Goal: Task Accomplishment & Management: Manage account settings

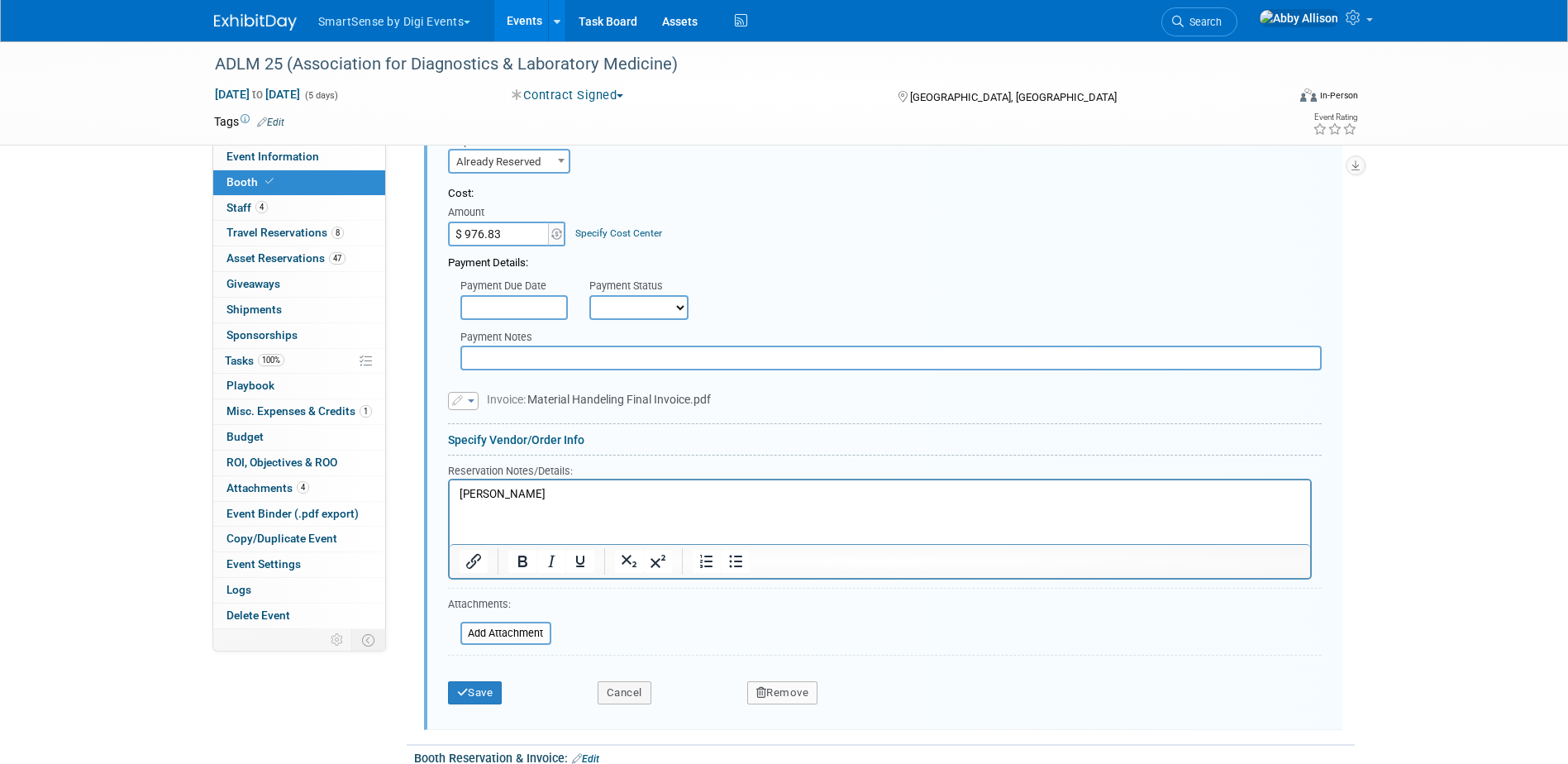
scroll to position [1343, 0]
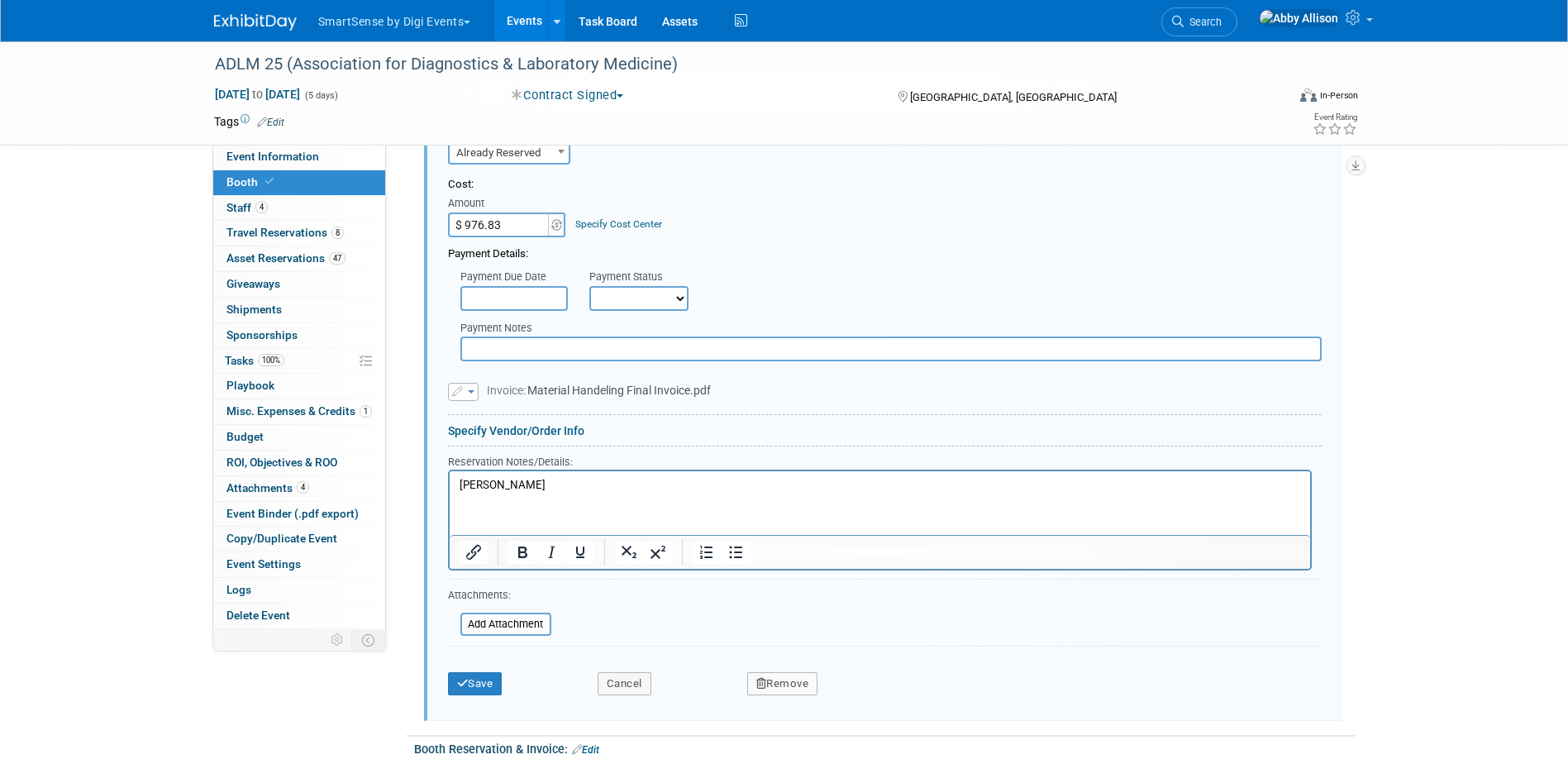
click at [455, 388] on icon "button" at bounding box center [458, 393] width 13 height 11
click at [490, 420] on link "Replace with a new file" at bounding box center [532, 416] width 166 height 23
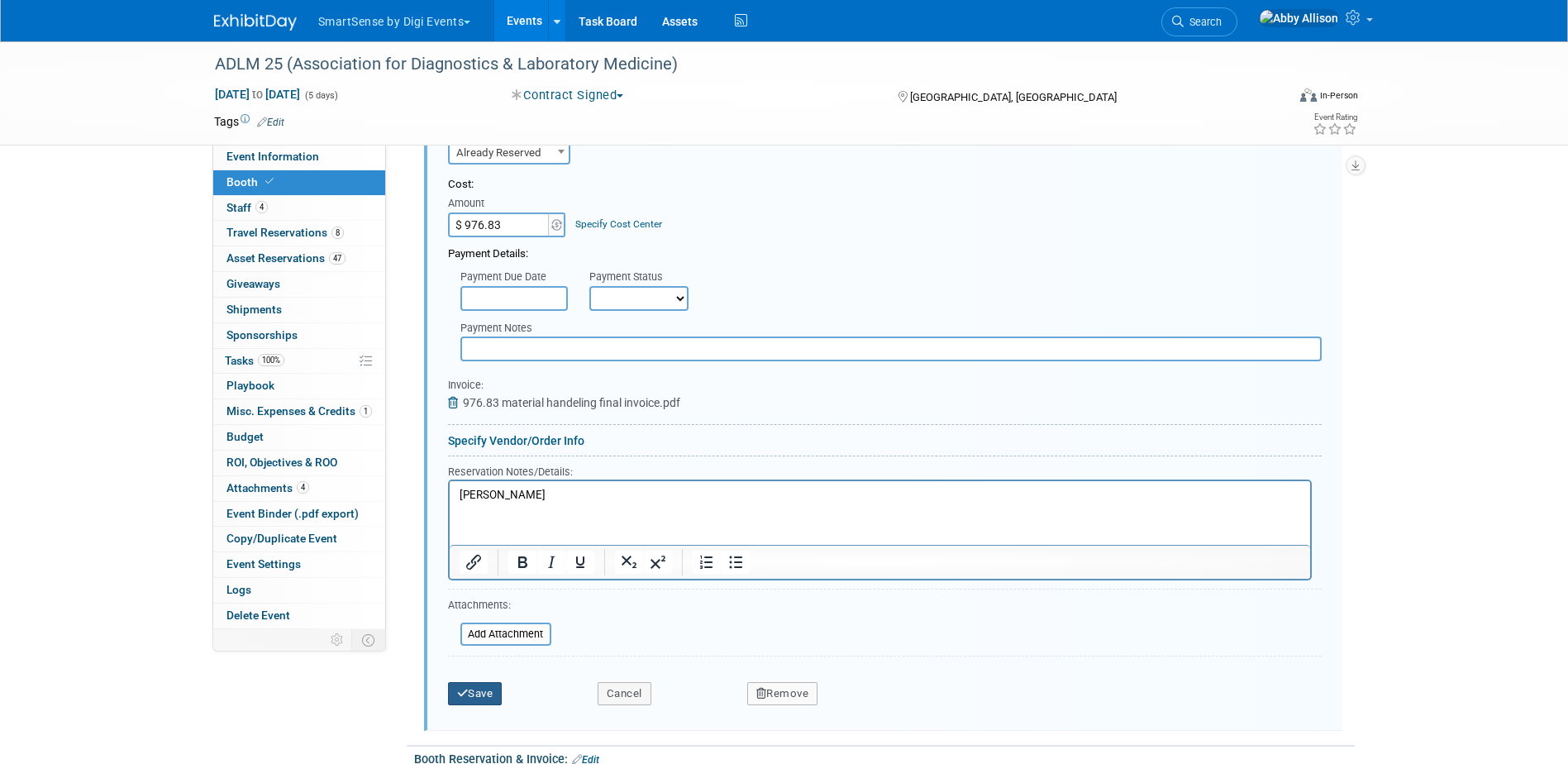
click at [470, 691] on button "Save" at bounding box center [475, 693] width 55 height 23
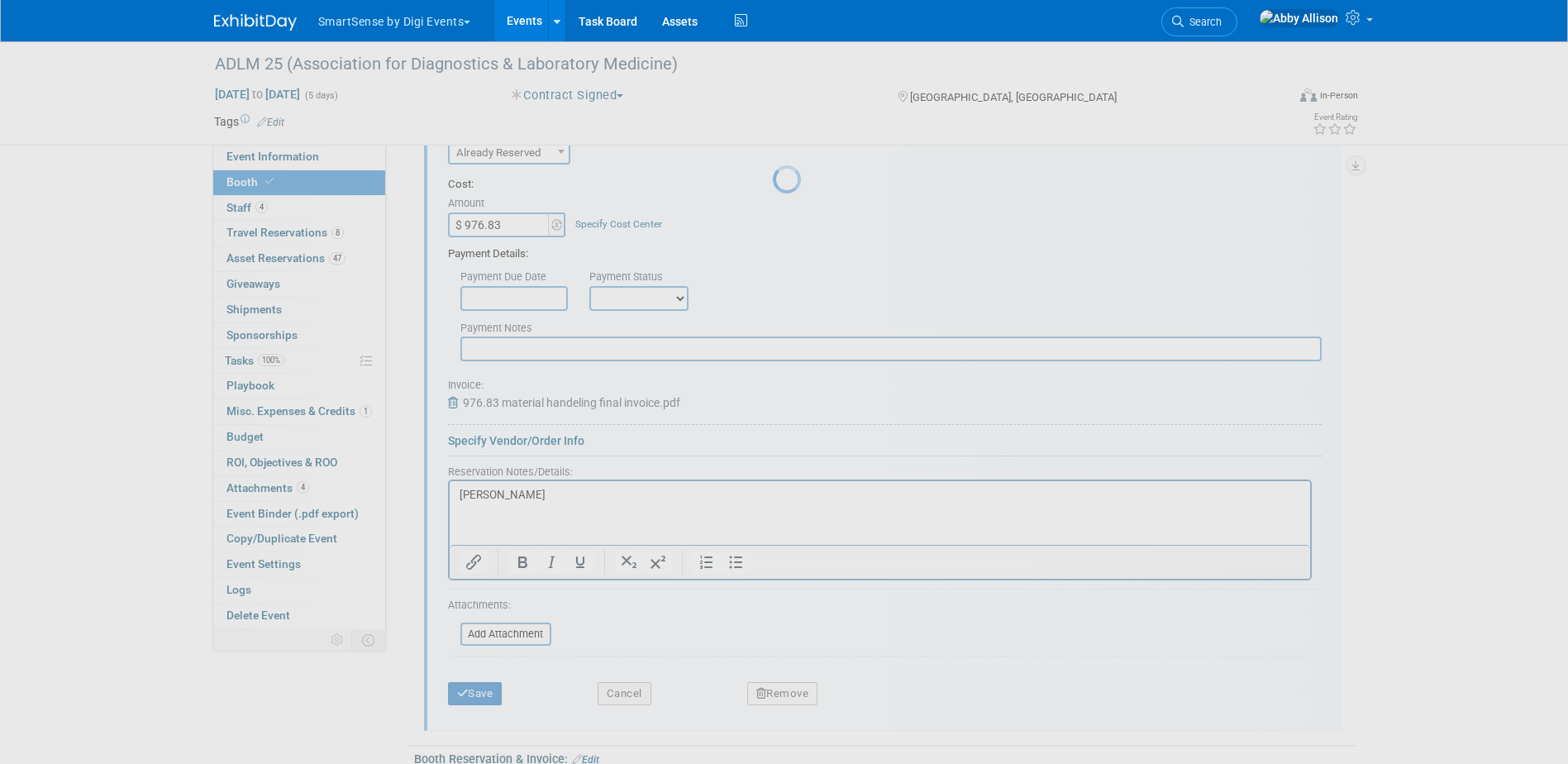
scroll to position [972, 0]
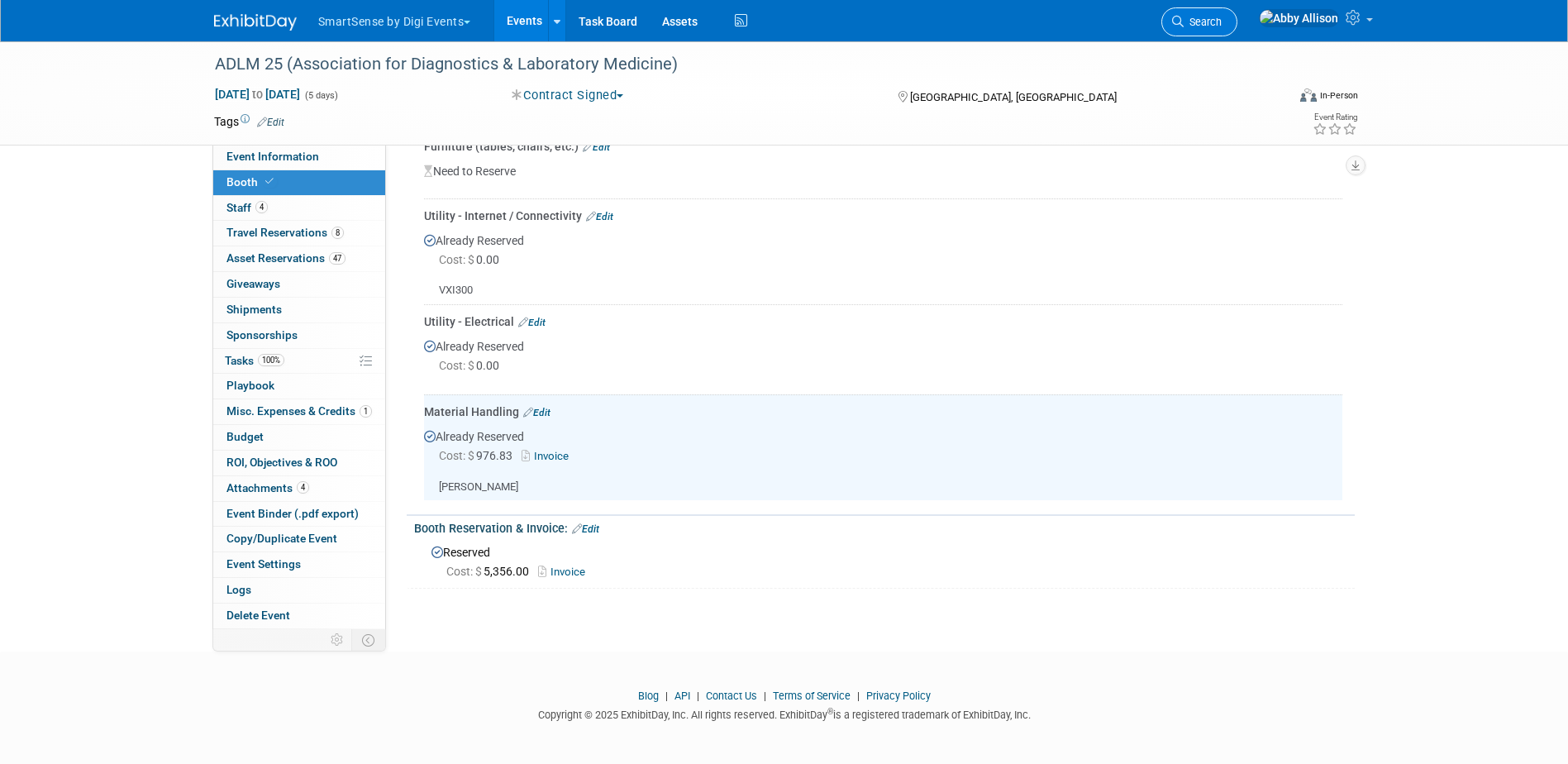
click at [1237, 13] on link "Search" at bounding box center [1199, 21] width 76 height 29
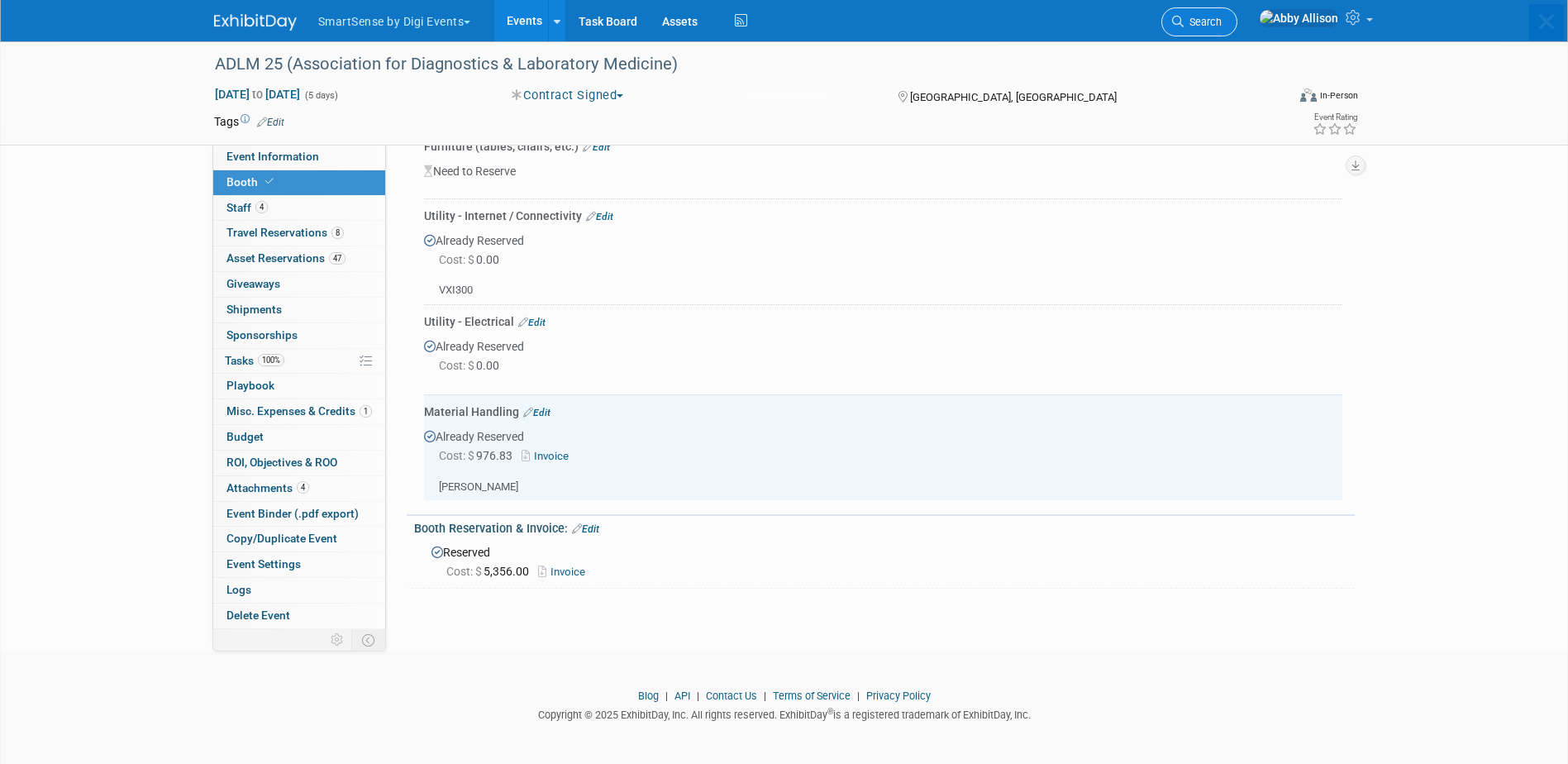
scroll to position [0, 0]
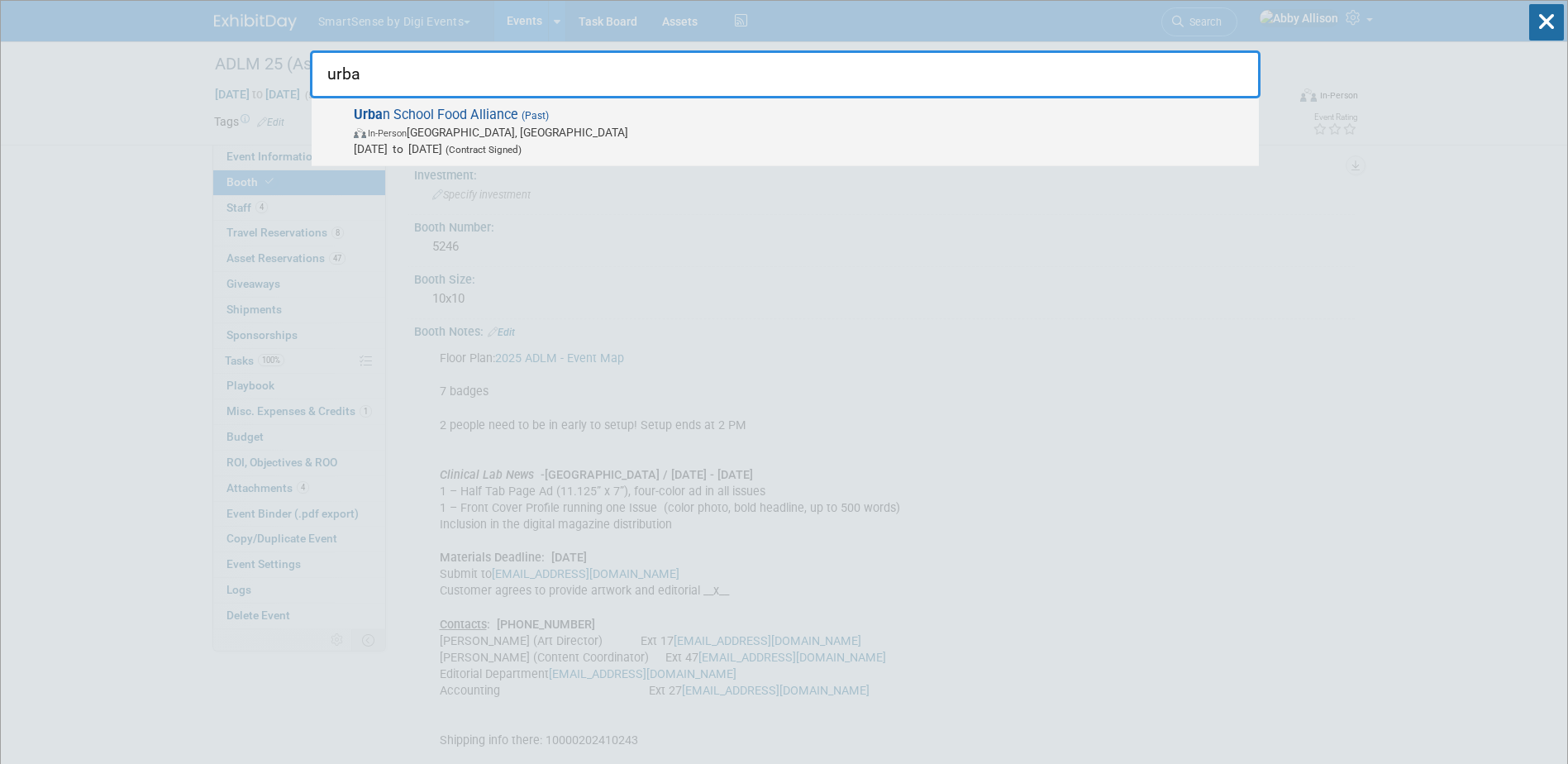
type input "urba"
click at [446, 125] on span "In-Person Los Angeles, CA" at bounding box center [802, 132] width 897 height 17
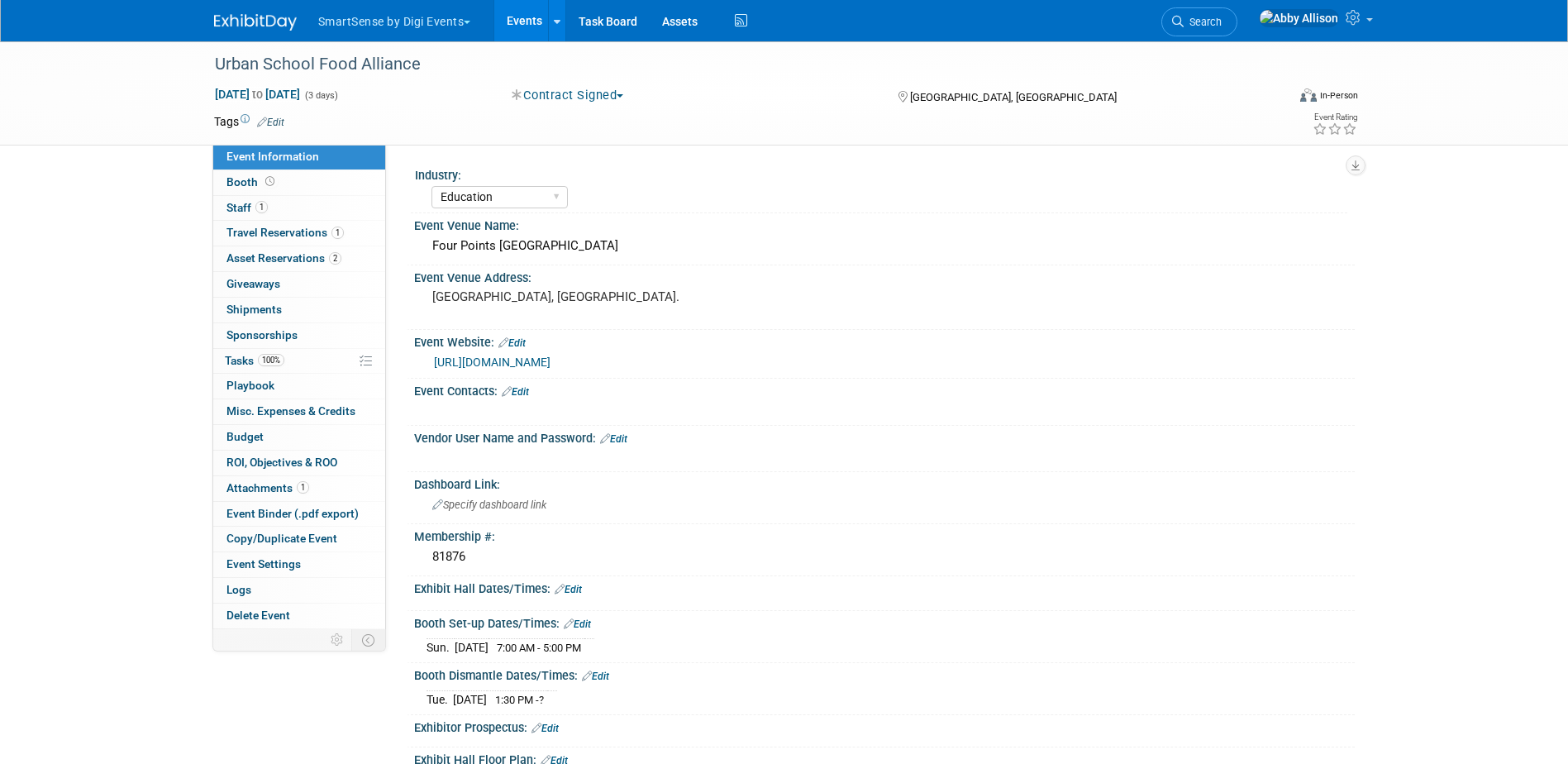
select select "Education"
click at [268, 540] on span "Copy/Duplicate Event" at bounding box center [281, 538] width 111 height 13
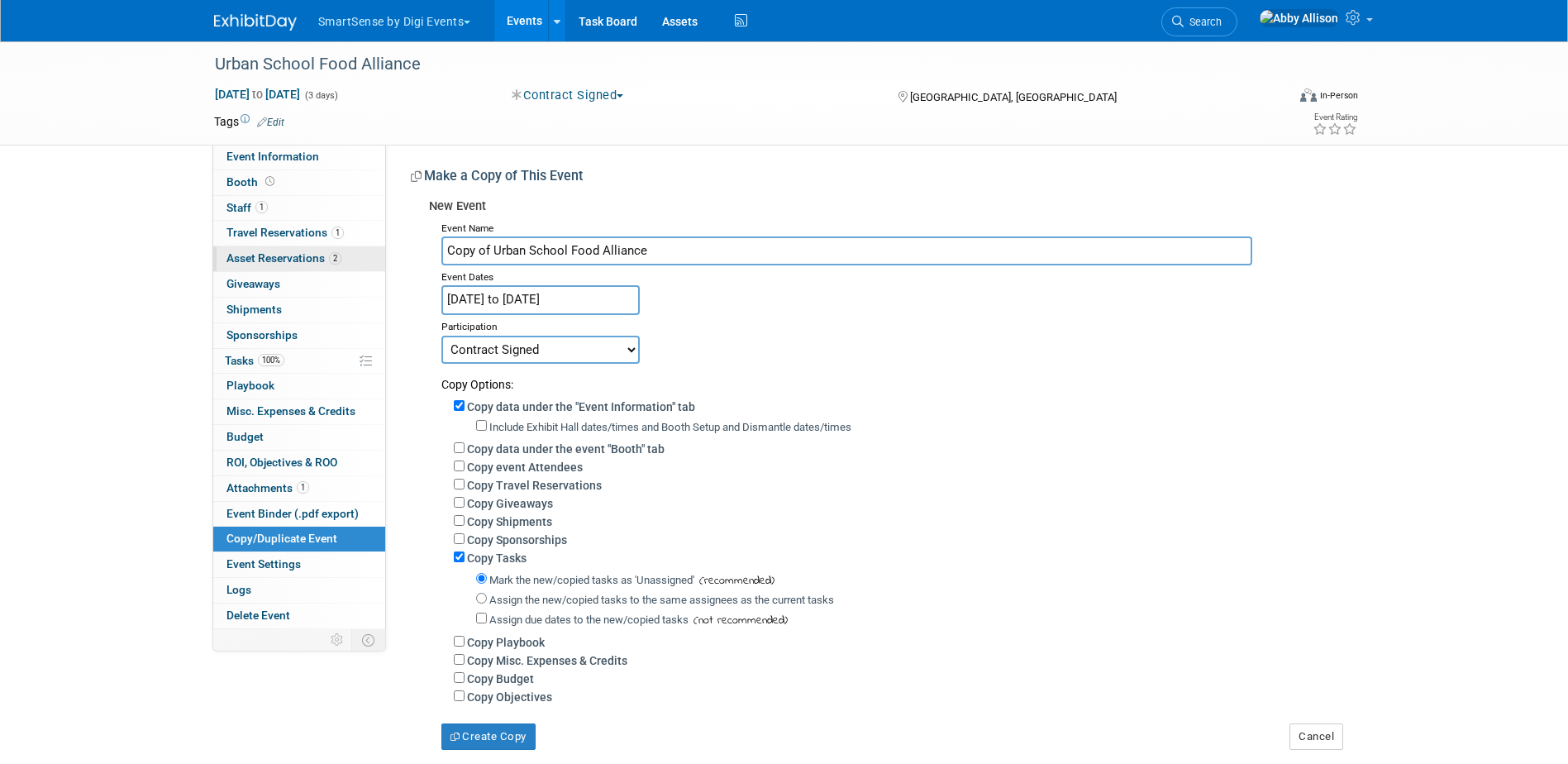
drag, startPoint x: 490, startPoint y: 248, endPoint x: 368, endPoint y: 254, distance: 122.1
click at [368, 254] on div "Event Information Event Info Booth Booth 1 Staff 1 Staff 1 Travel Reservations …" at bounding box center [784, 395] width 1165 height 709
click at [634, 252] on input "Urban School Food Alliance" at bounding box center [847, 250] width 811 height 29
type input "Urban School Food Alliance 25"
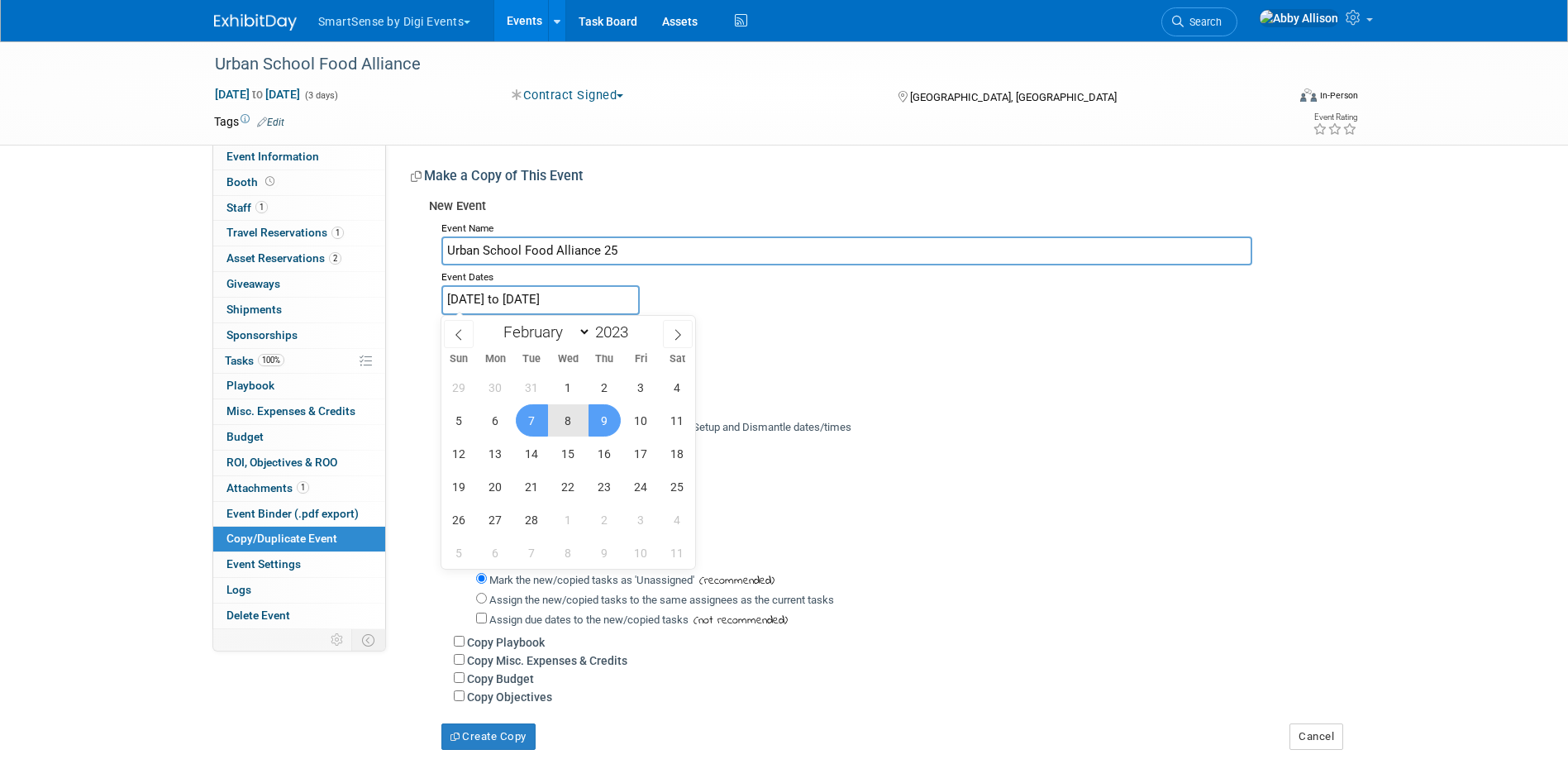
click at [592, 298] on input "Feb 7, 2023 to Feb 9, 2023" at bounding box center [540, 300] width 198 height 29
click at [587, 331] on select "January February March April May June July August September October November De…" at bounding box center [543, 332] width 95 height 20
select select "8"
click at [496, 322] on select "January February March April May June July August September October November De…" at bounding box center [543, 332] width 95 height 20
click at [634, 326] on span at bounding box center [634, 328] width 11 height 10
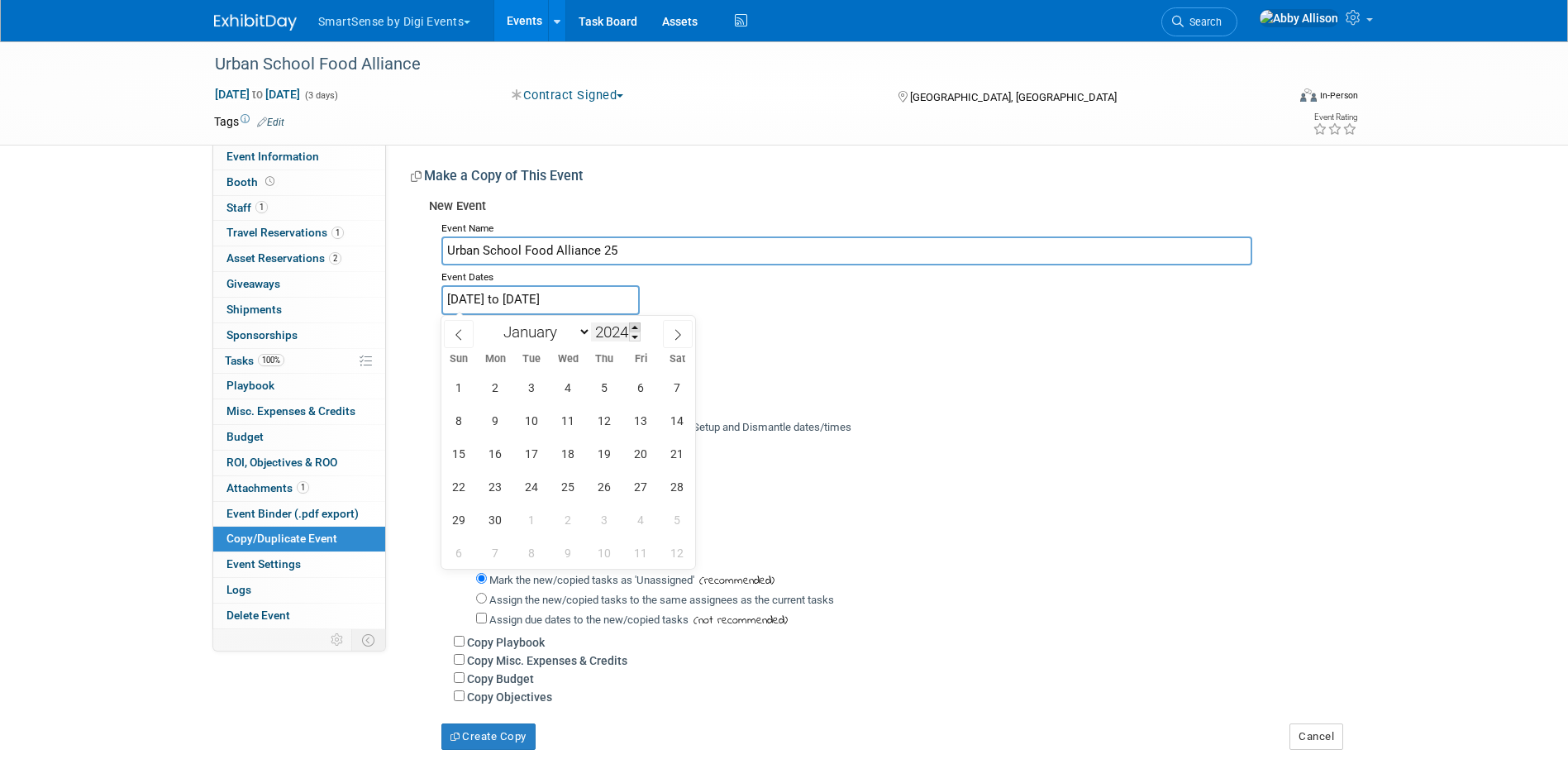
click at [634, 326] on span at bounding box center [634, 328] width 11 height 10
type input "2025"
click at [526, 493] on span "23" at bounding box center [531, 487] width 33 height 33
click at [565, 490] on span "24" at bounding box center [568, 487] width 33 height 33
type input "Sep 23, 2025 to Sep 24, 2025"
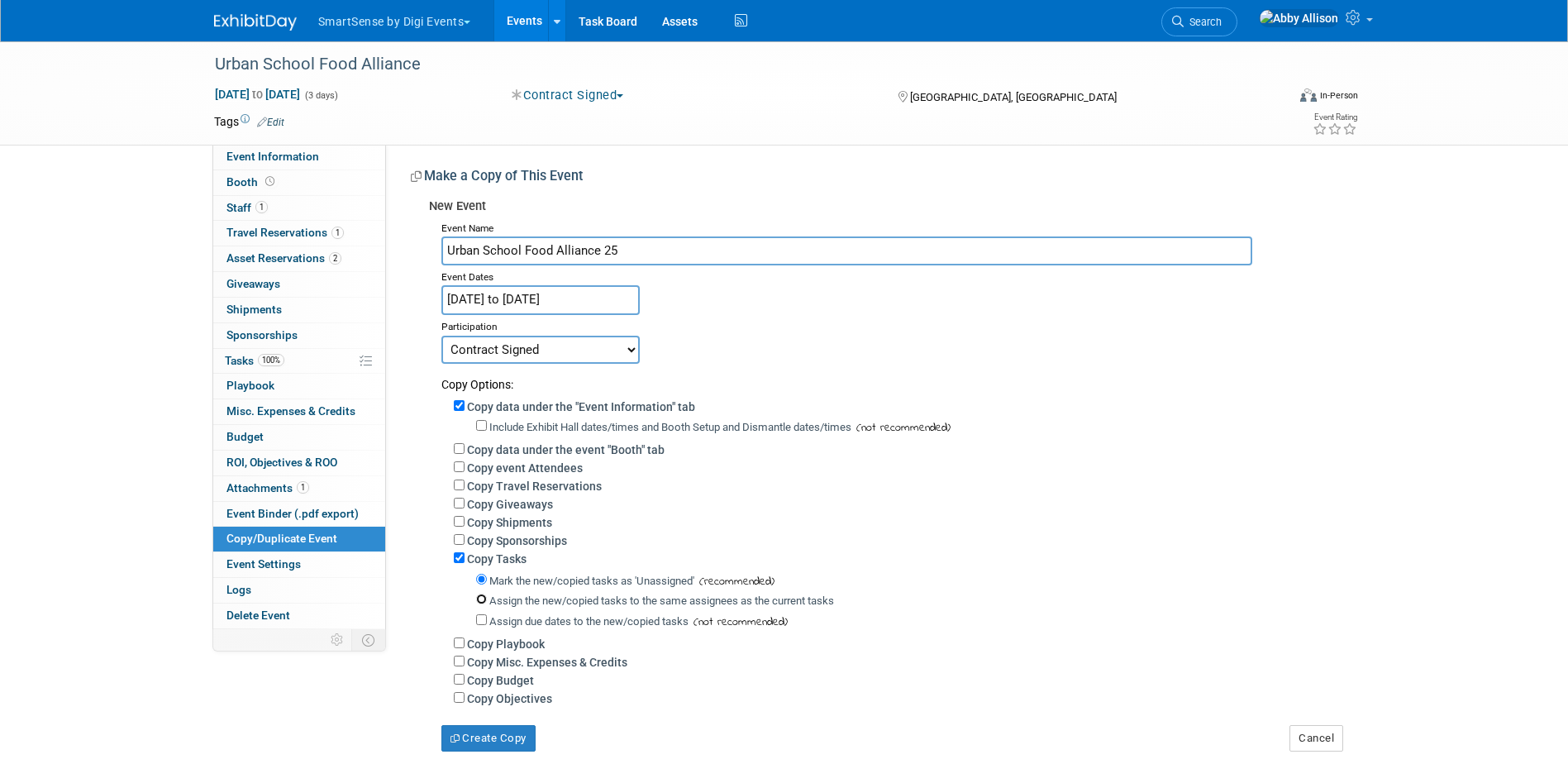
click at [484, 605] on input "Assign the new/copied tasks to the same assignees as the current tasks" at bounding box center [482, 599] width 11 height 11
radio input "true"
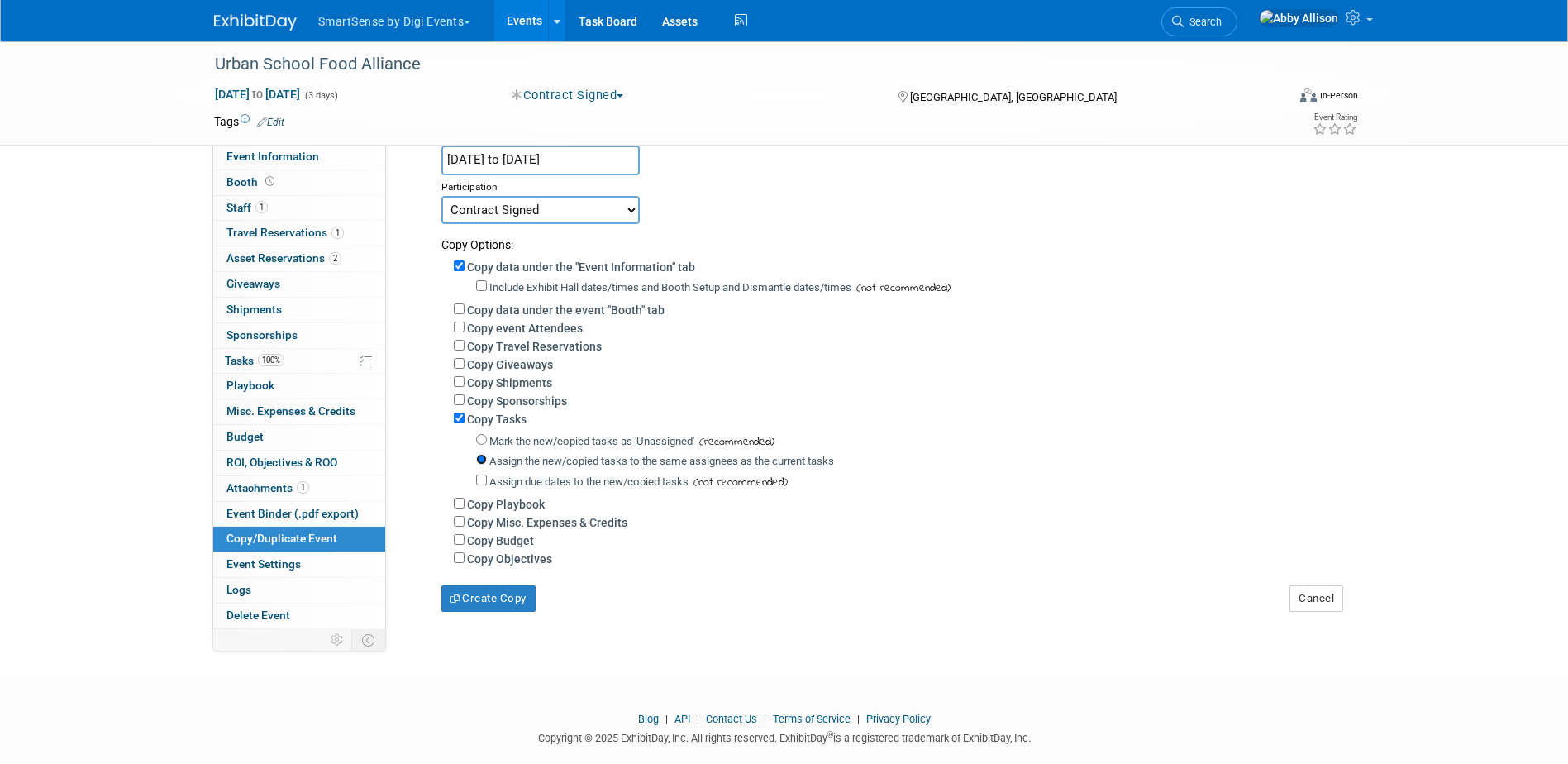
scroll to position [166, 0]
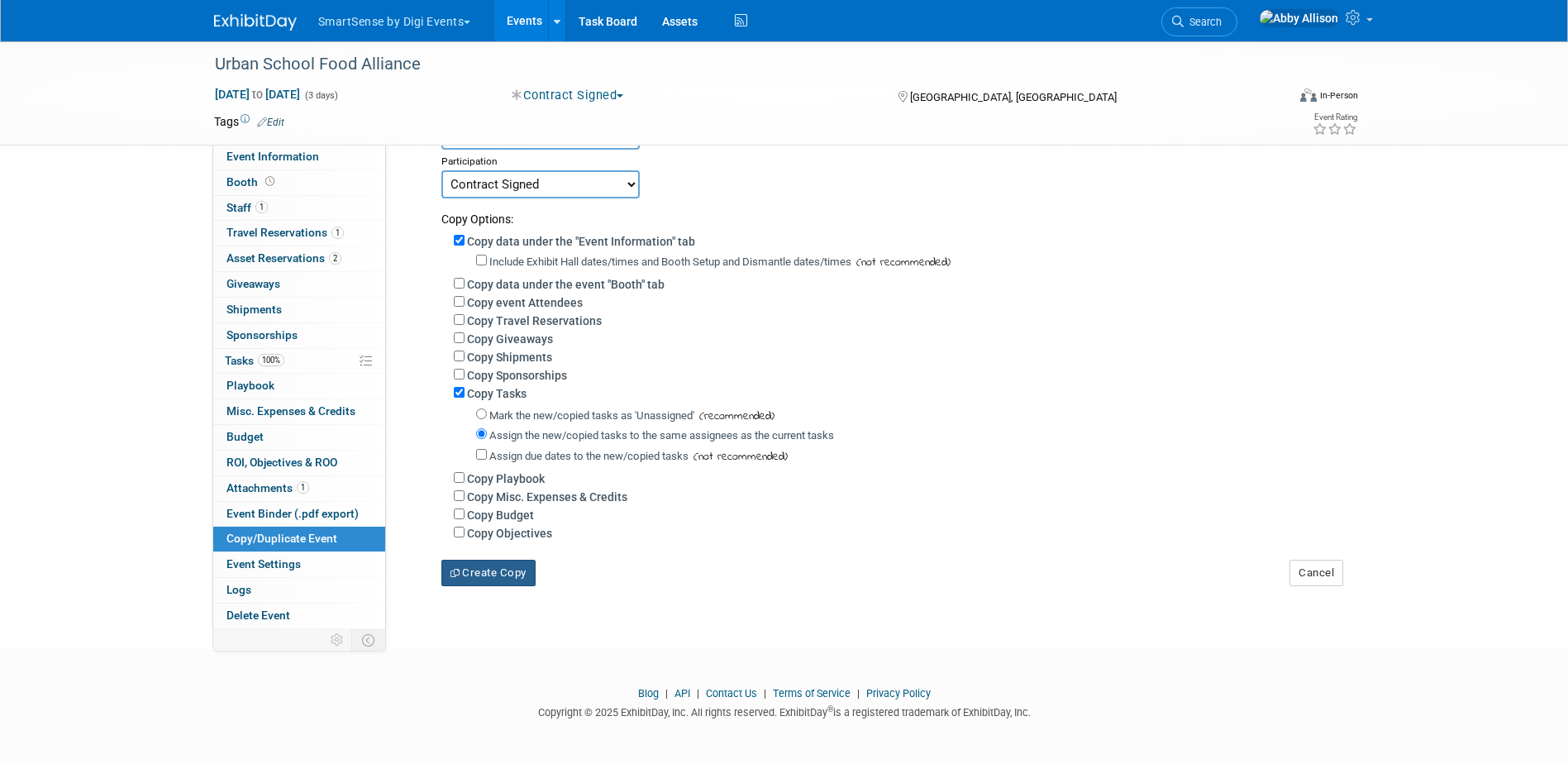
click at [463, 586] on button "Create Copy" at bounding box center [488, 573] width 94 height 26
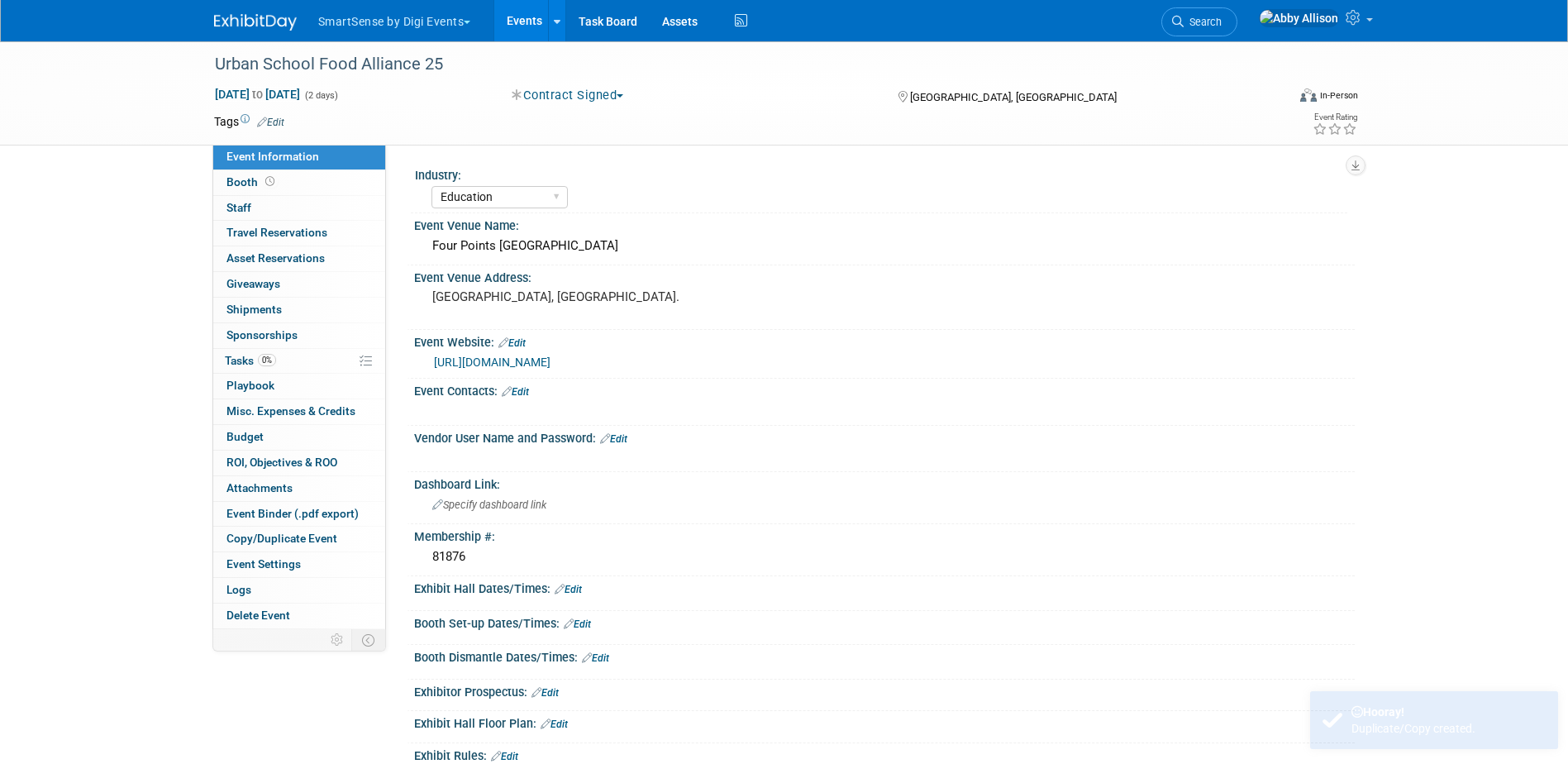
select select "Education"
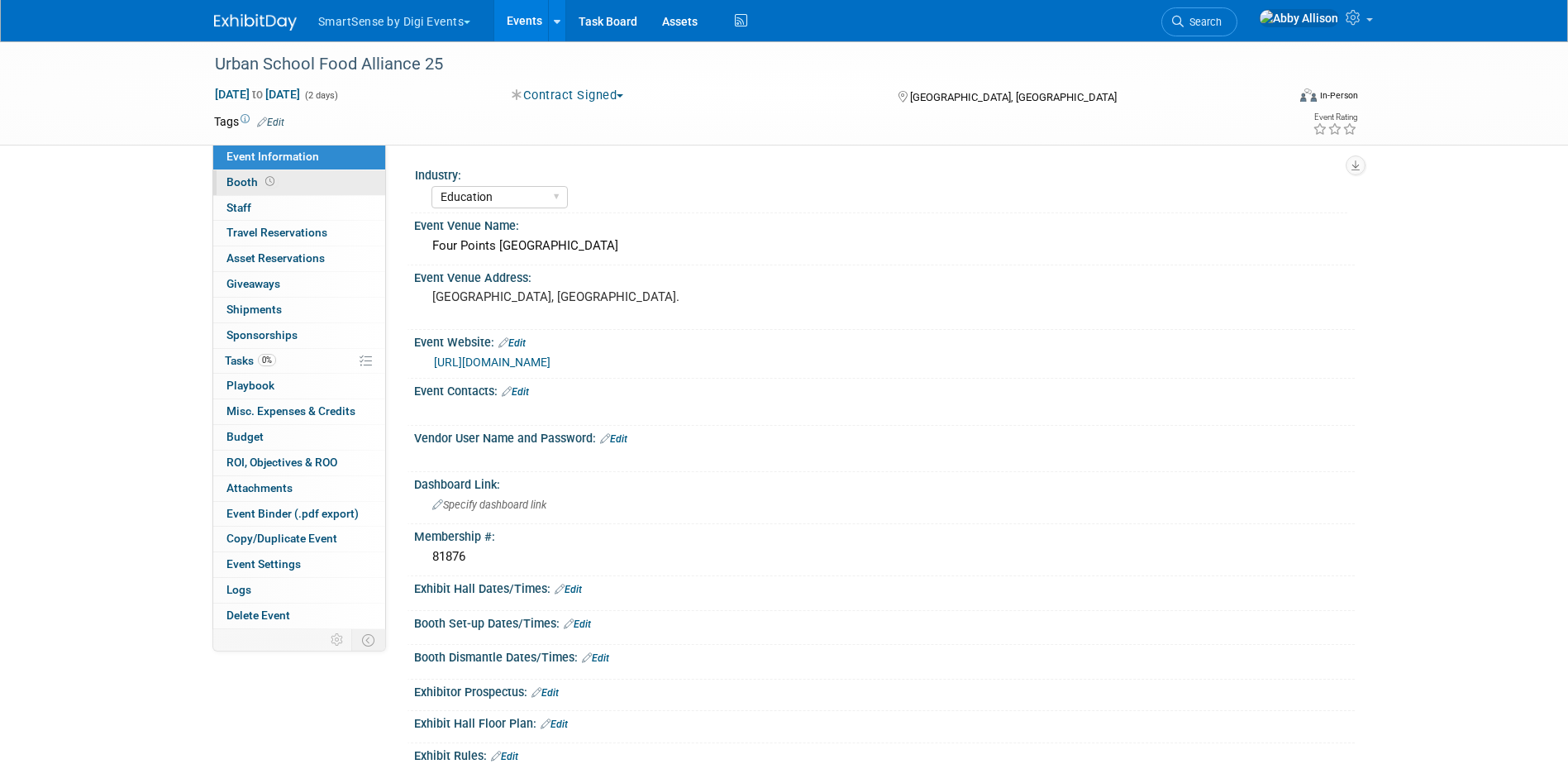
click at [242, 180] on span "Booth" at bounding box center [251, 181] width 51 height 13
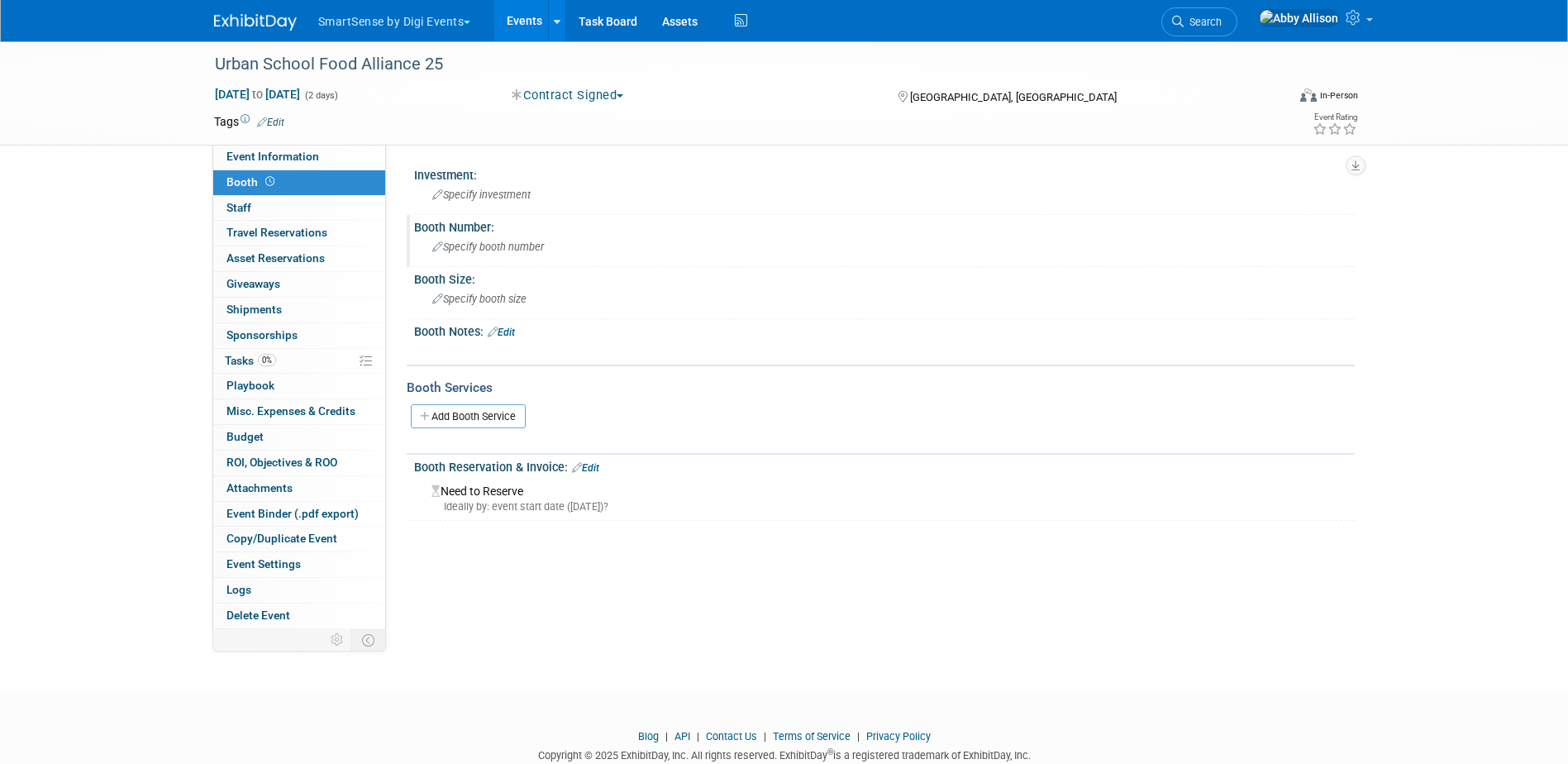
click at [507, 248] on span "Specify booth number" at bounding box center [488, 247] width 112 height 12
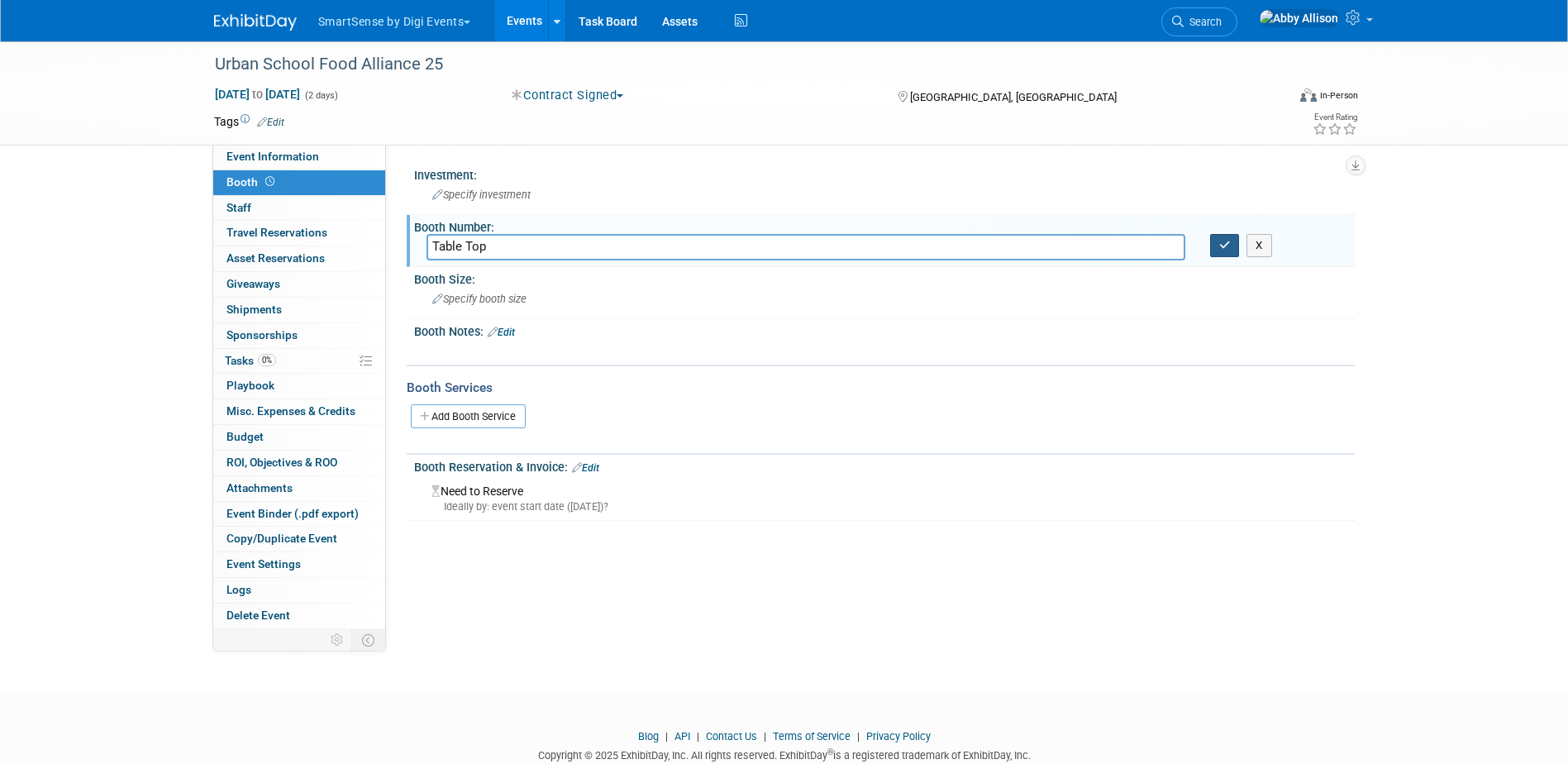
type input "Table Top"
click at [1224, 248] on icon "button" at bounding box center [1225, 246] width 11 height 11
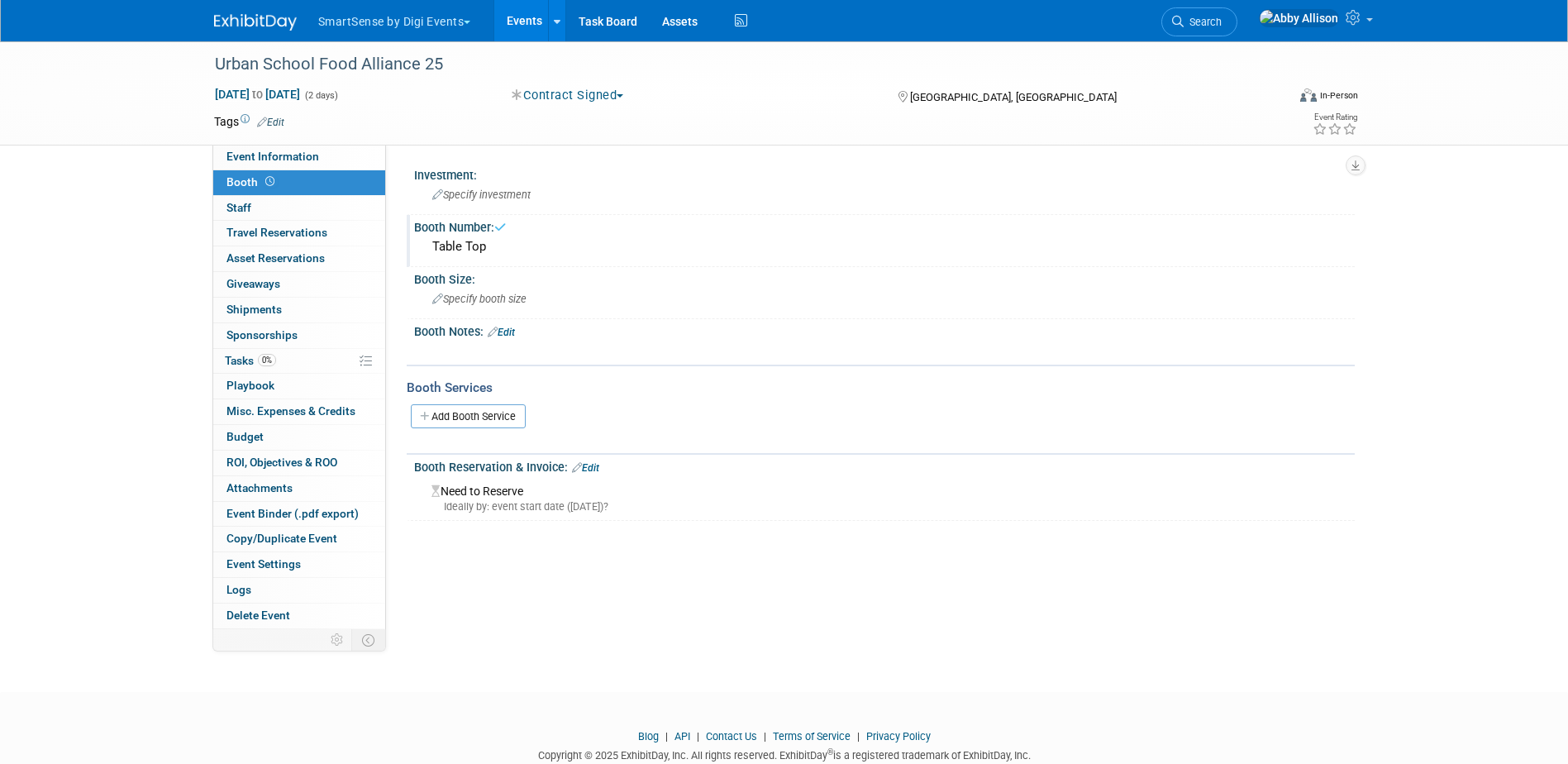
drag, startPoint x: 498, startPoint y: 250, endPoint x: 419, endPoint y: 231, distance: 81.3
click at [419, 231] on div "Booth Number: Table Top" at bounding box center [880, 241] width 948 height 52
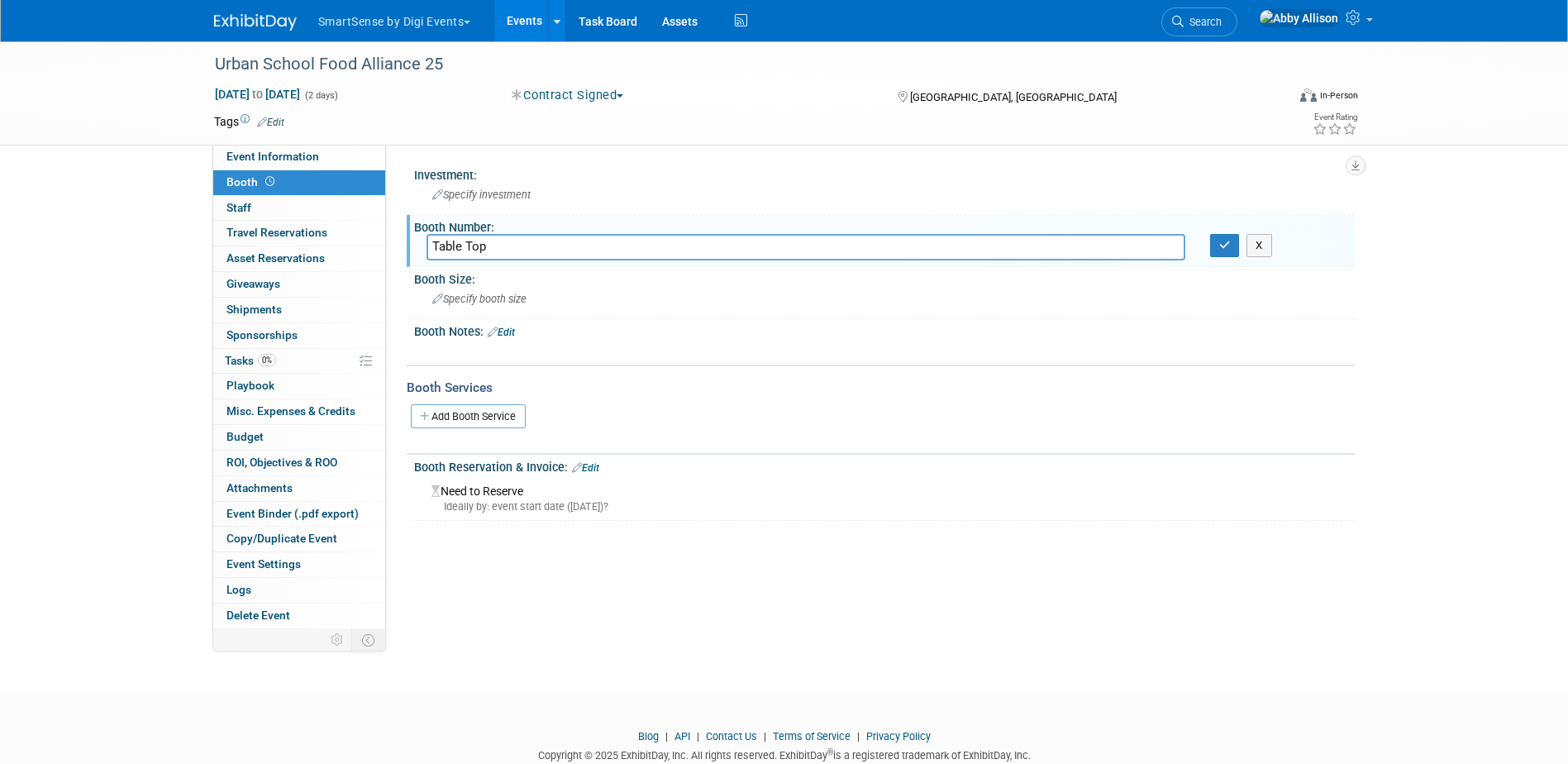
click at [464, 248] on input "Table Top" at bounding box center [806, 247] width 759 height 26
drag, startPoint x: 484, startPoint y: 246, endPoint x: 434, endPoint y: 236, distance: 51.0
click at [434, 236] on input "Table Top" at bounding box center [806, 247] width 759 height 26
click at [466, 299] on span "Specify booth size" at bounding box center [479, 299] width 94 height 12
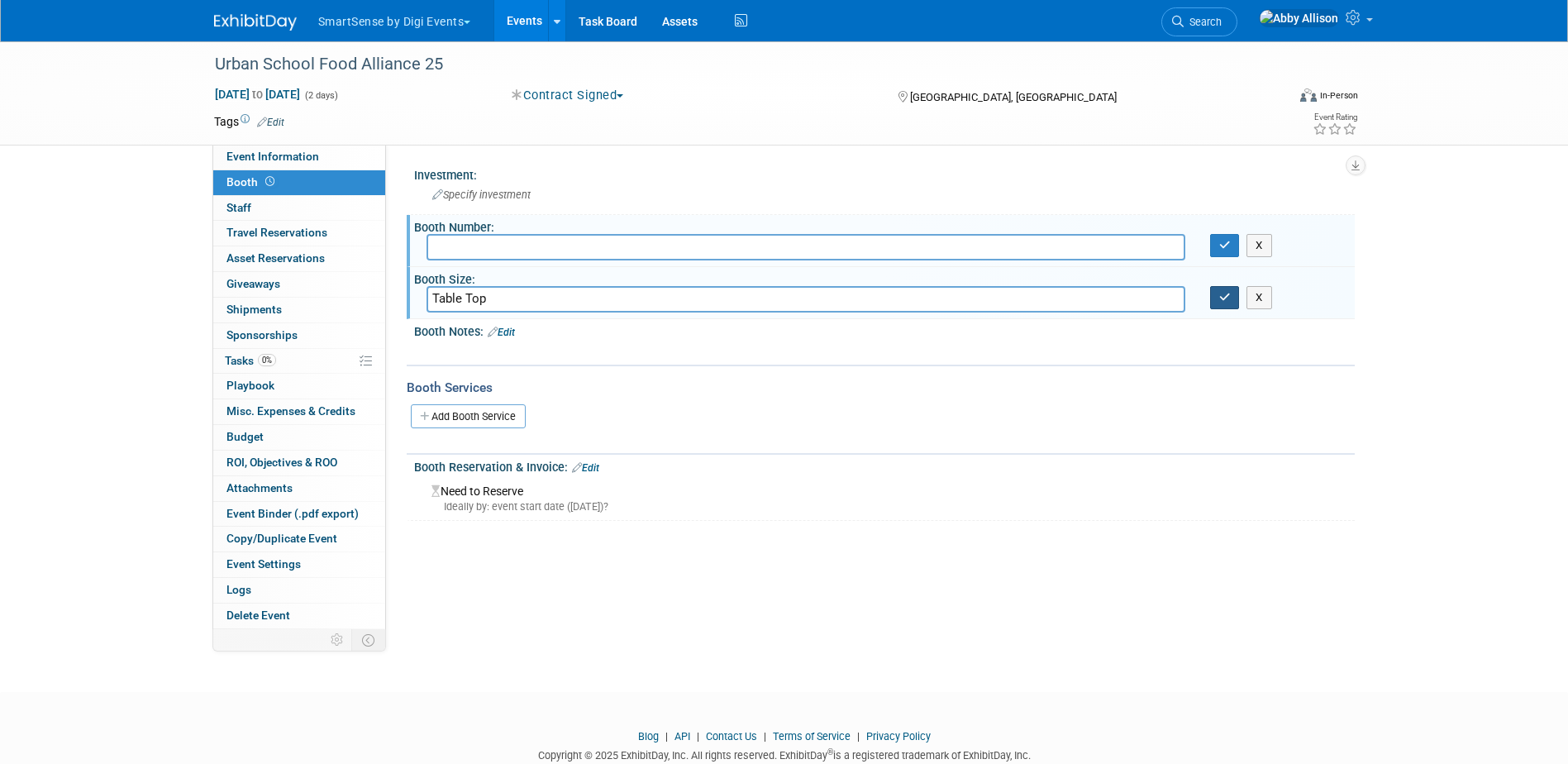
type input "Table Top"
click at [1222, 301] on icon "button" at bounding box center [1225, 298] width 11 height 11
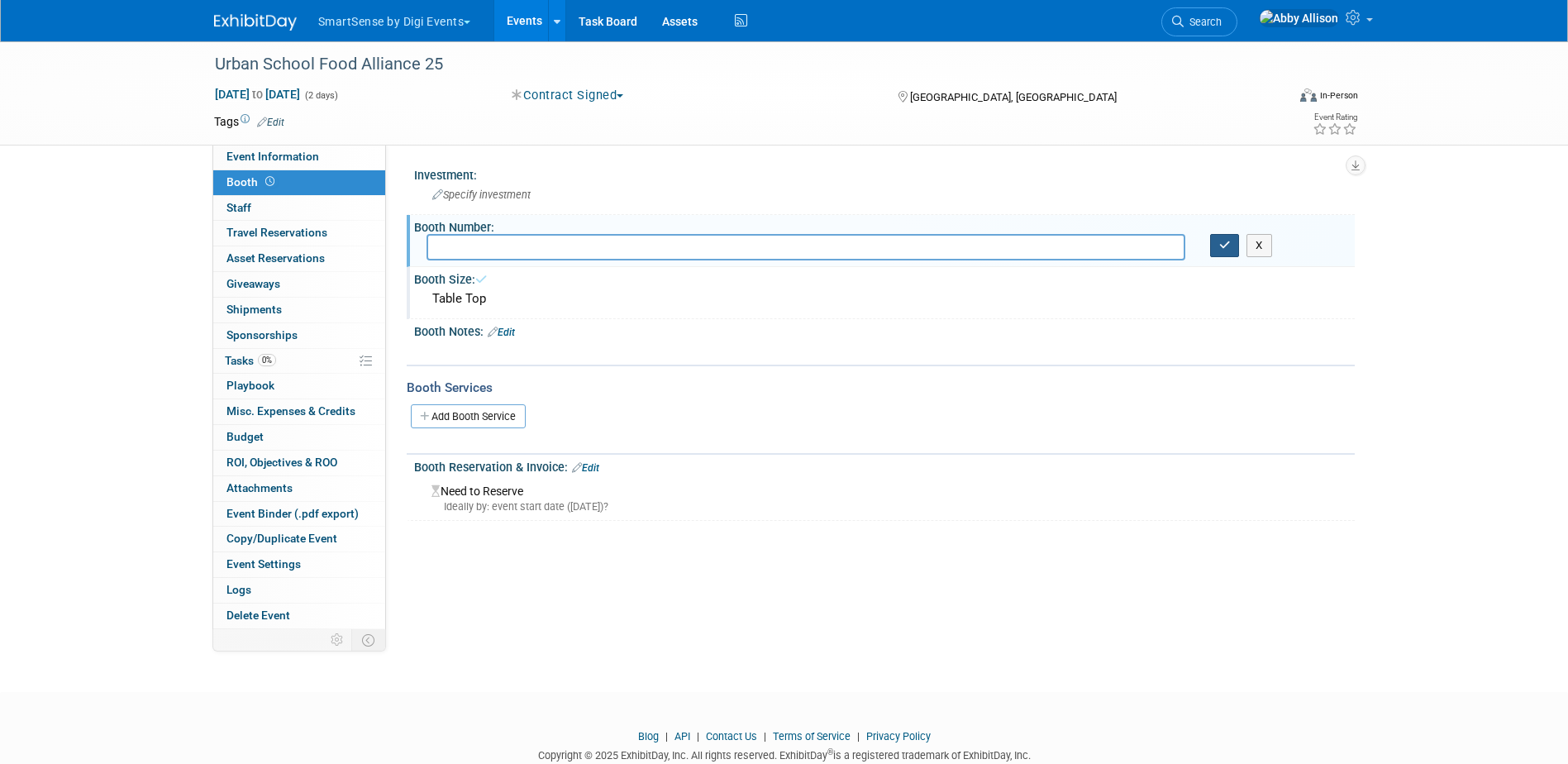
click at [1221, 245] on icon "button" at bounding box center [1225, 246] width 11 height 11
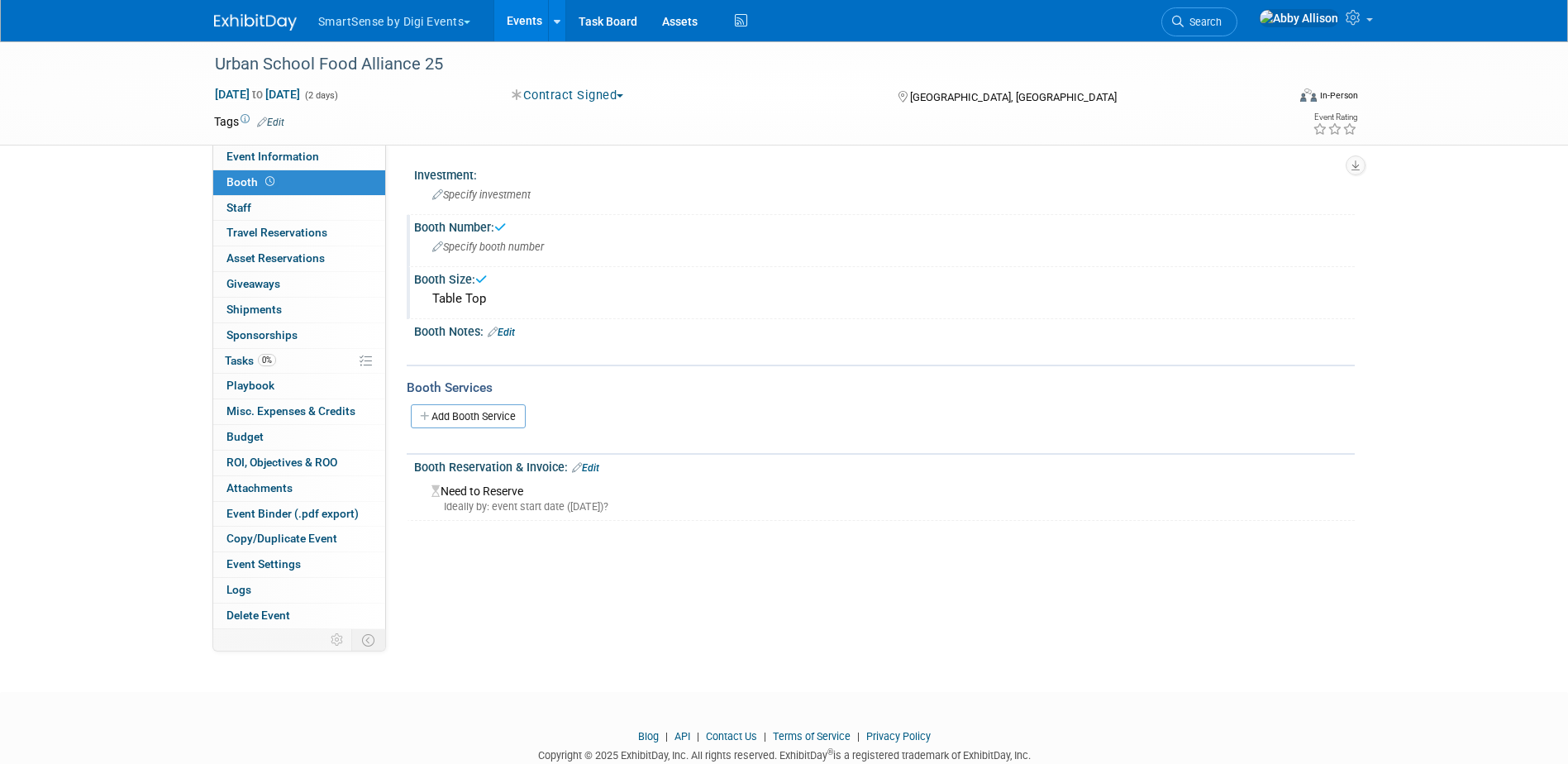
click at [509, 334] on link "Edit" at bounding box center [500, 332] width 27 height 11
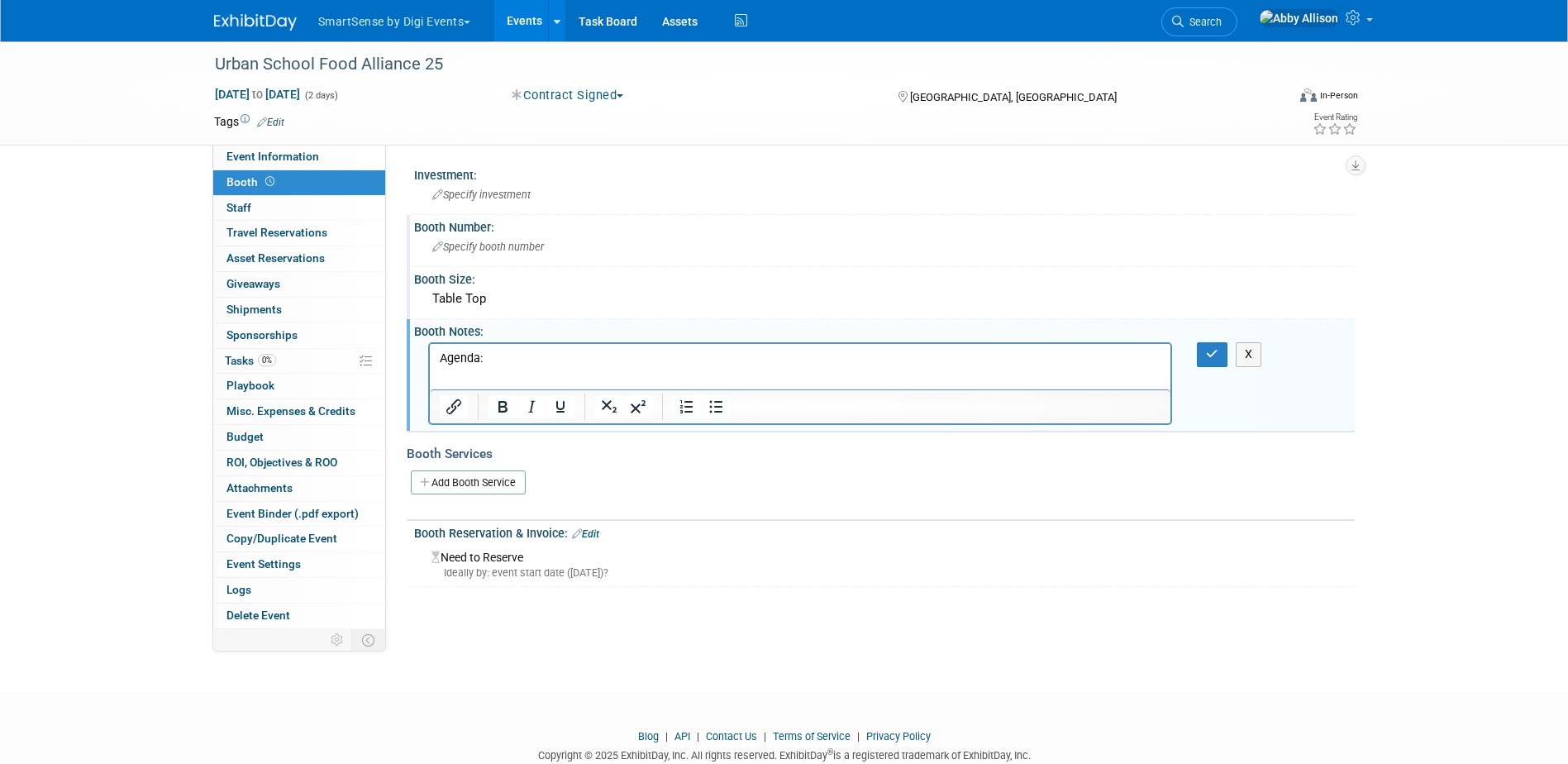
click at [502, 360] on p "Agenda:" at bounding box center [800, 359] width 723 height 17
click at [1214, 359] on icon "button" at bounding box center [1211, 354] width 12 height 11
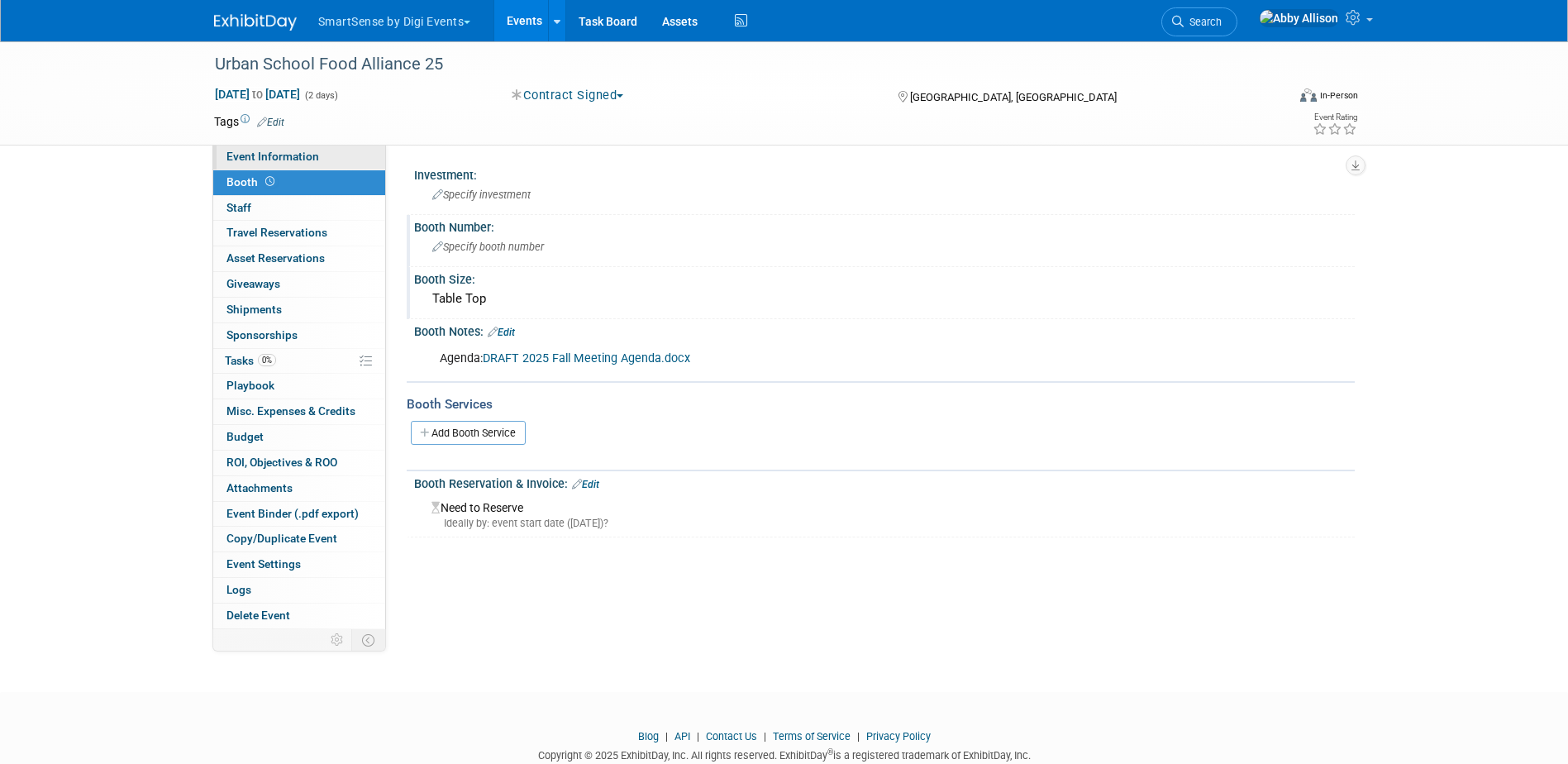
click at [280, 160] on span "Event Information" at bounding box center [272, 156] width 93 height 13
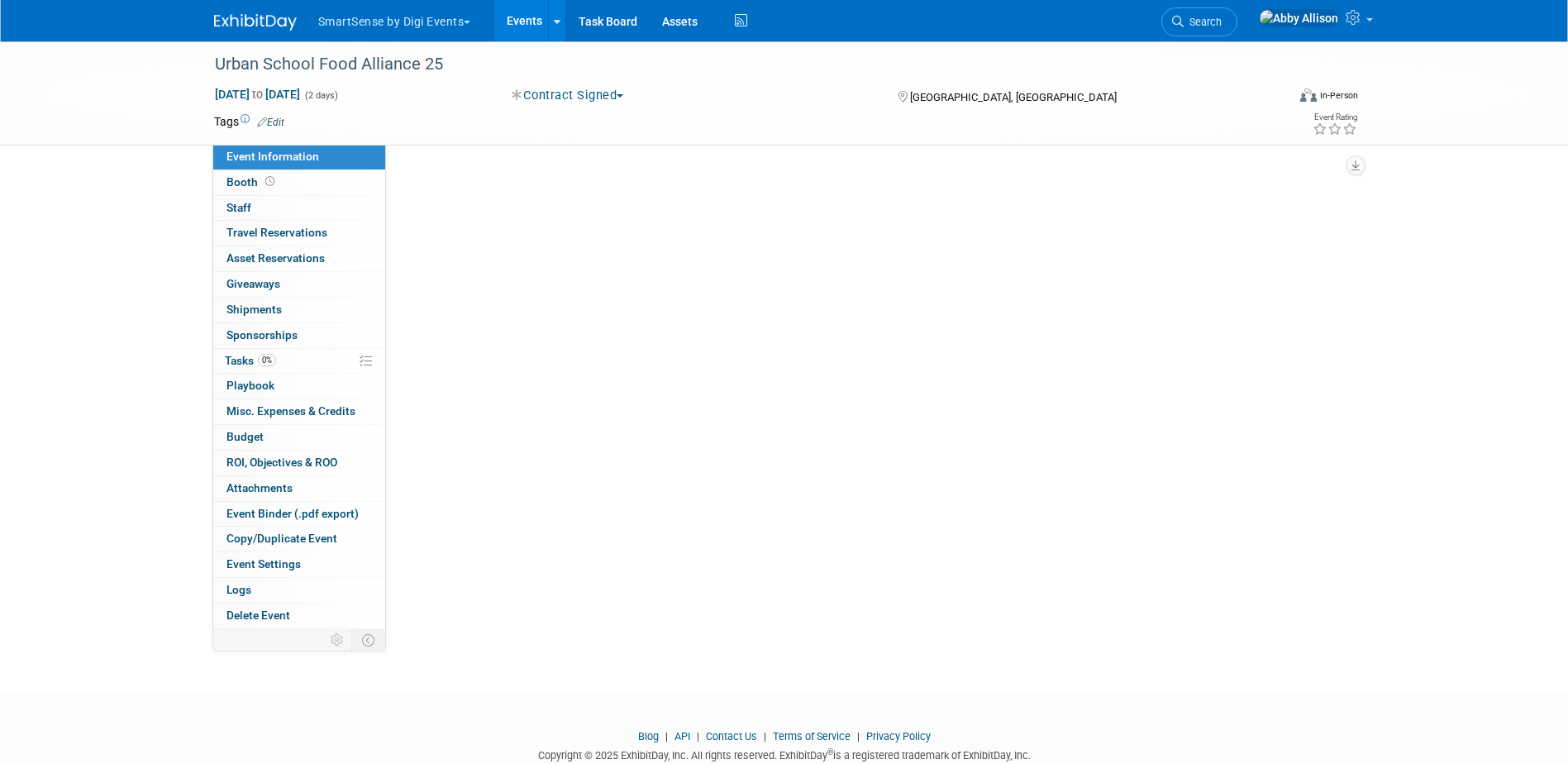
select select "Education"
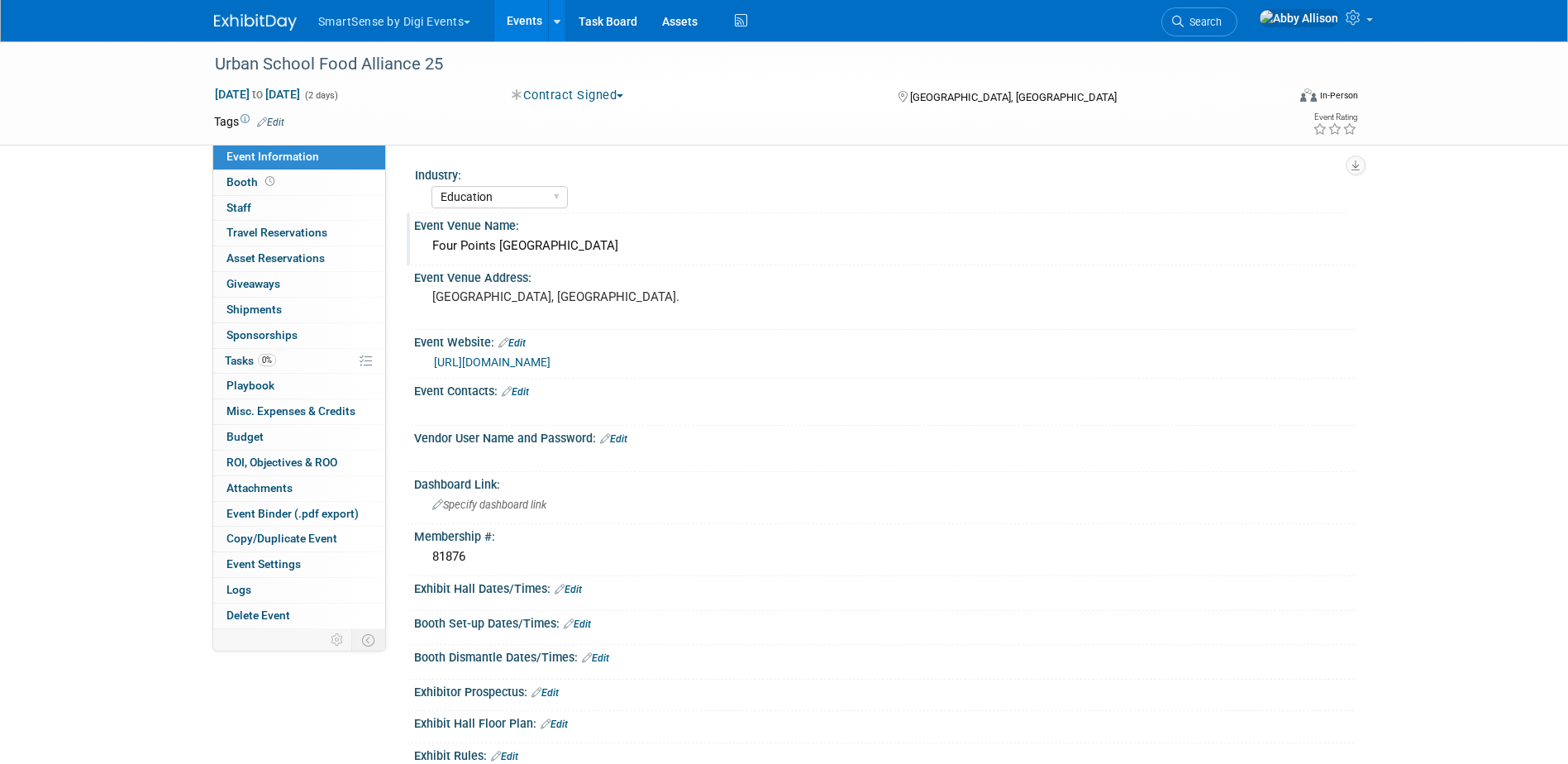
click at [711, 253] on div "Four Points Los Angeles International Airport Hotel" at bounding box center [884, 247] width 916 height 26
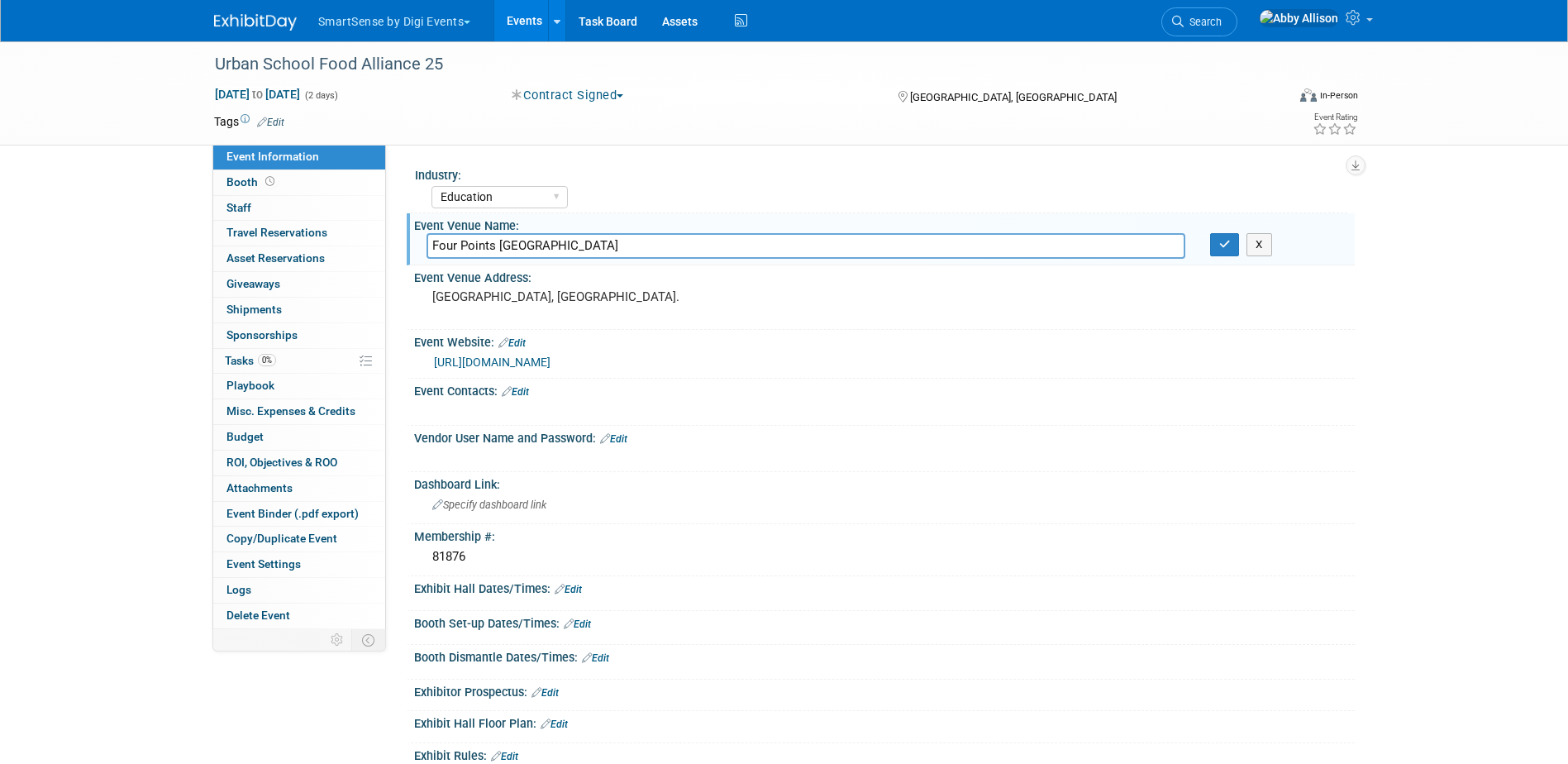
click at [749, 253] on input "Four Points Los Angeles International Airport Hotel" at bounding box center [806, 247] width 759 height 26
drag, startPoint x: 724, startPoint y: 248, endPoint x: 313, endPoint y: 257, distance: 411.1
click at [313, 257] on div "Event Information Event Info Booth Booth 0 Staff 0 Staff 0 Travel Reservations …" at bounding box center [784, 431] width 1165 height 781
paste input "Hyatt Regency Boston Harbor"
type input "Hyatt Regency Boston Harbor"
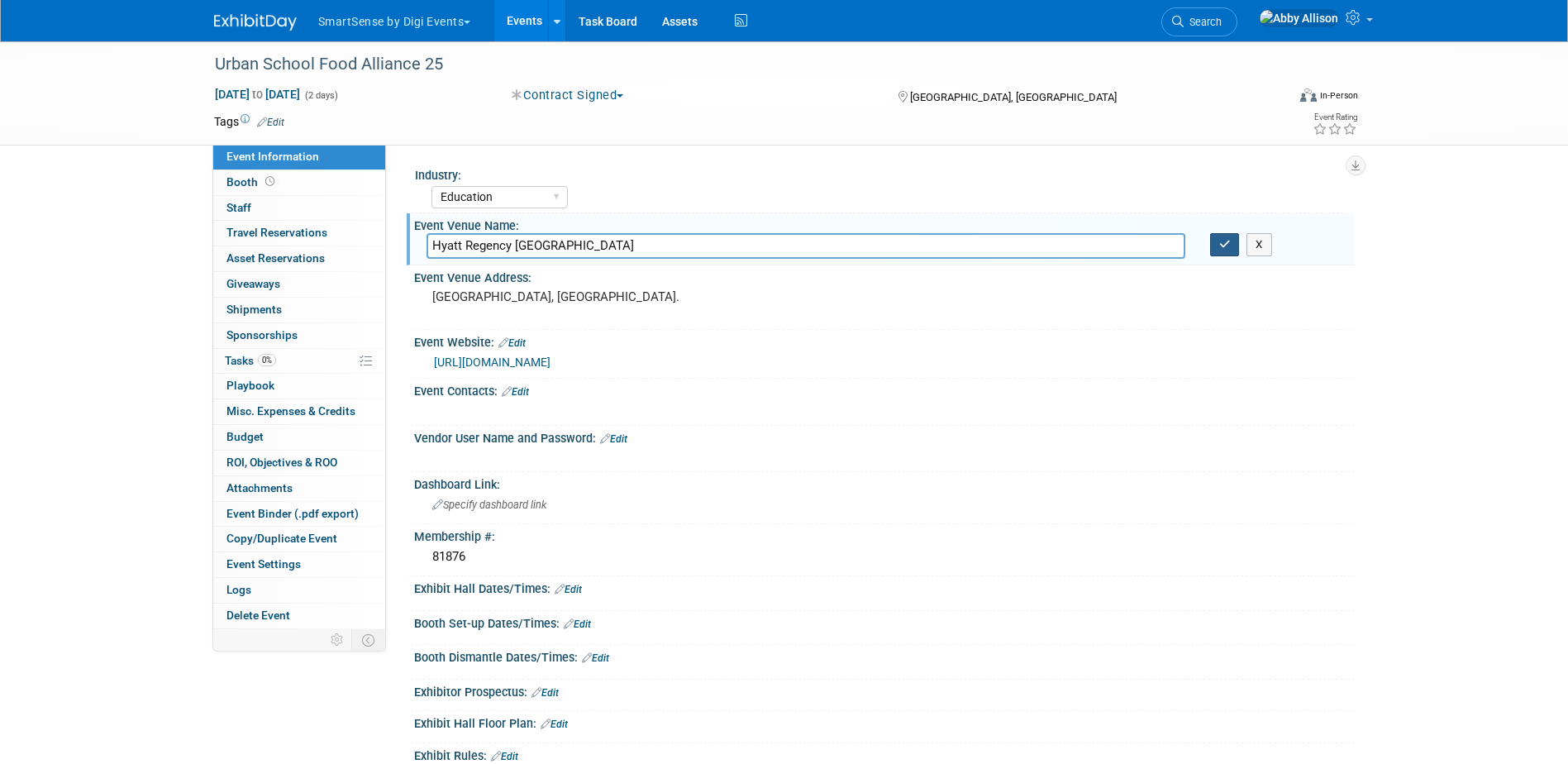
click at [1233, 248] on button "button" at bounding box center [1225, 245] width 30 height 23
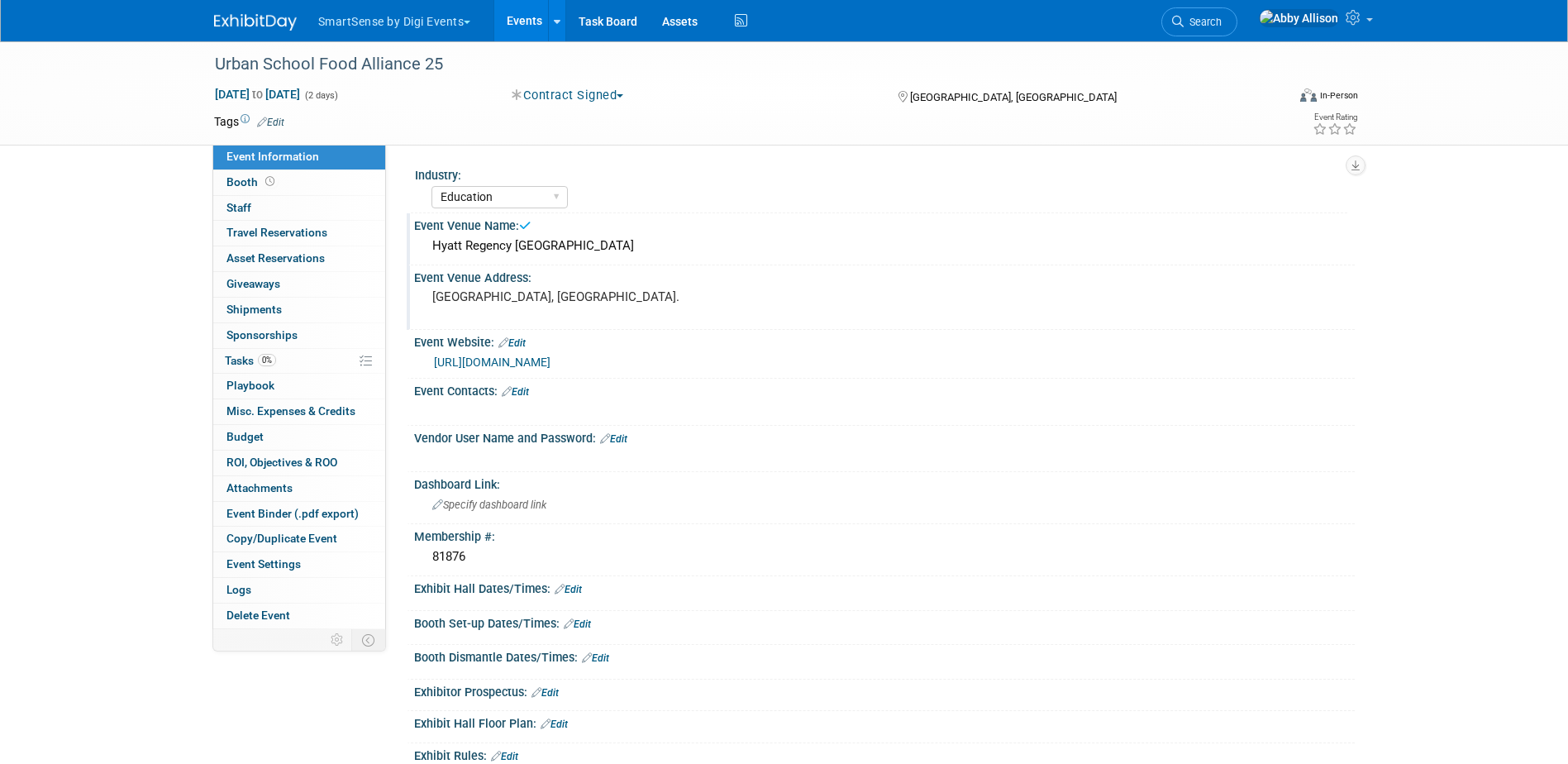
click at [515, 295] on pre "Los Angeles, CA." at bounding box center [610, 297] width 355 height 15
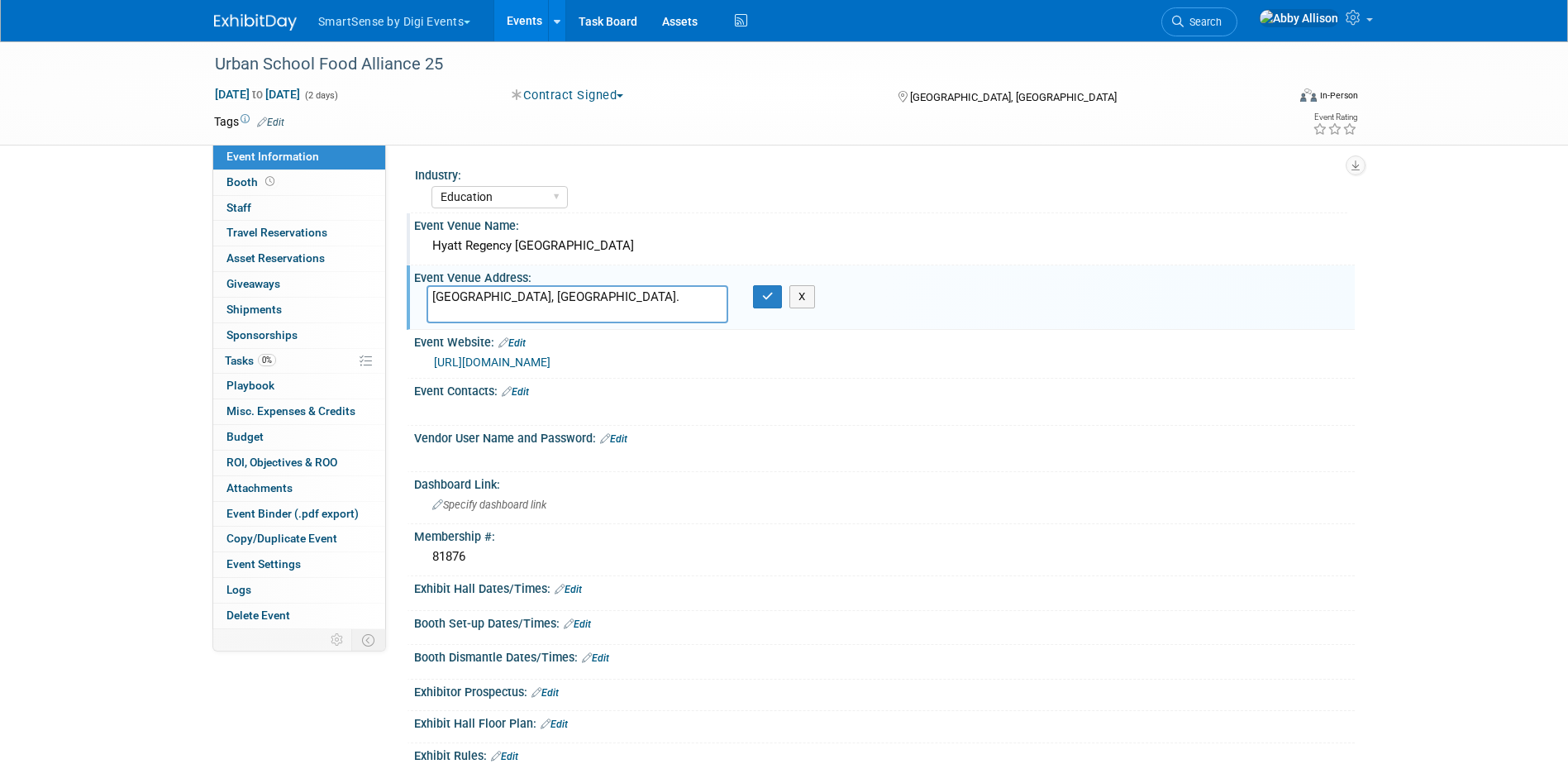
drag, startPoint x: 543, startPoint y: 293, endPoint x: 398, endPoint y: 286, distance: 145.2
click at [398, 286] on div "Industry: All Education Convenience Stores Costumer Connects Food Services Groc…" at bounding box center [870, 387] width 968 height 485
click at [528, 305] on textarea at bounding box center [578, 304] width 301 height 38
paste textarea "101 Harborside Dr. Boston, MA"
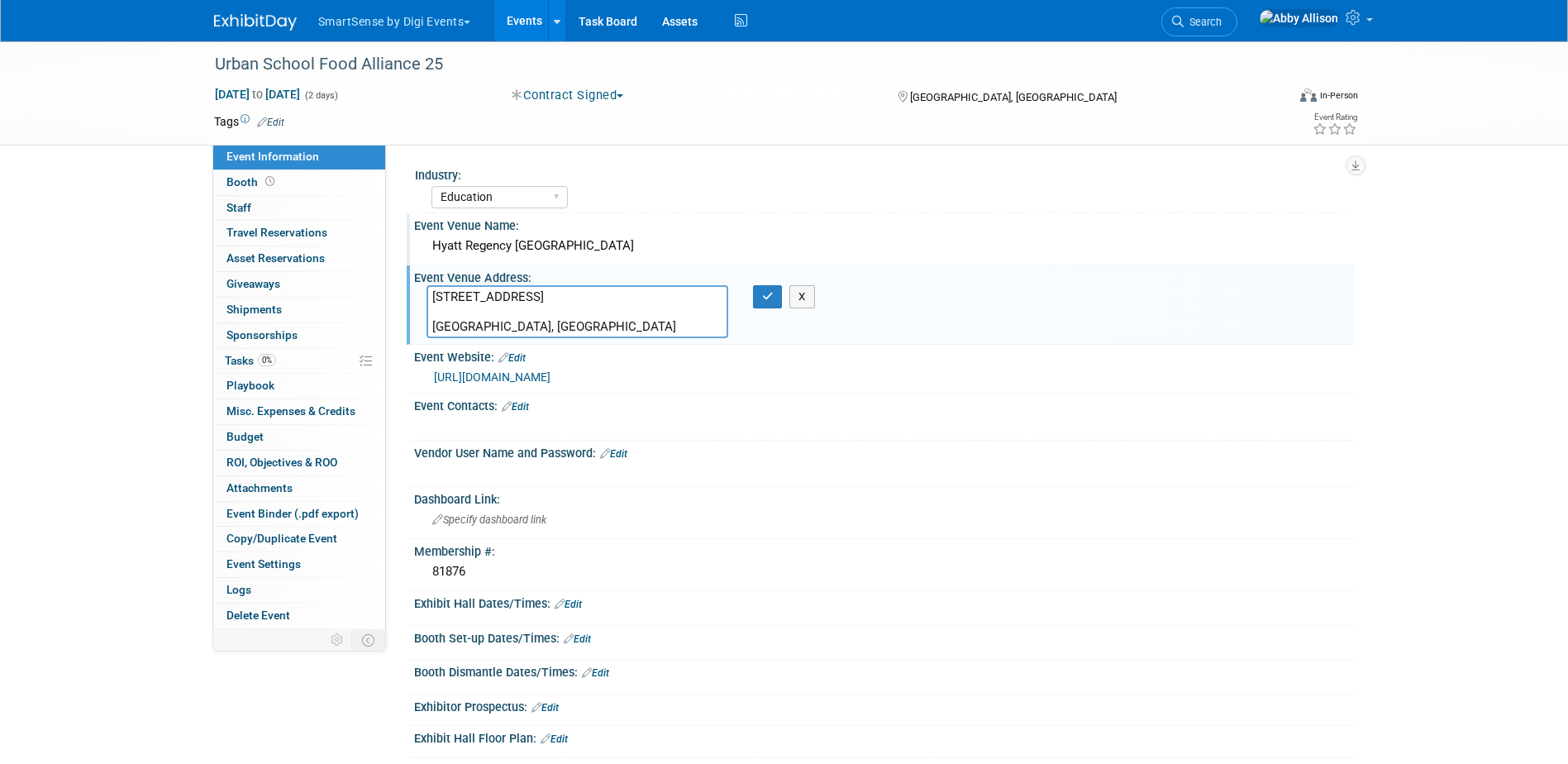
click at [425, 327] on div "101 Harborside Dr. Boston, MA" at bounding box center [577, 312] width 326 height 53
click at [432, 328] on textarea "101 Harborside Dr. Boston, MA" at bounding box center [578, 312] width 301 height 53
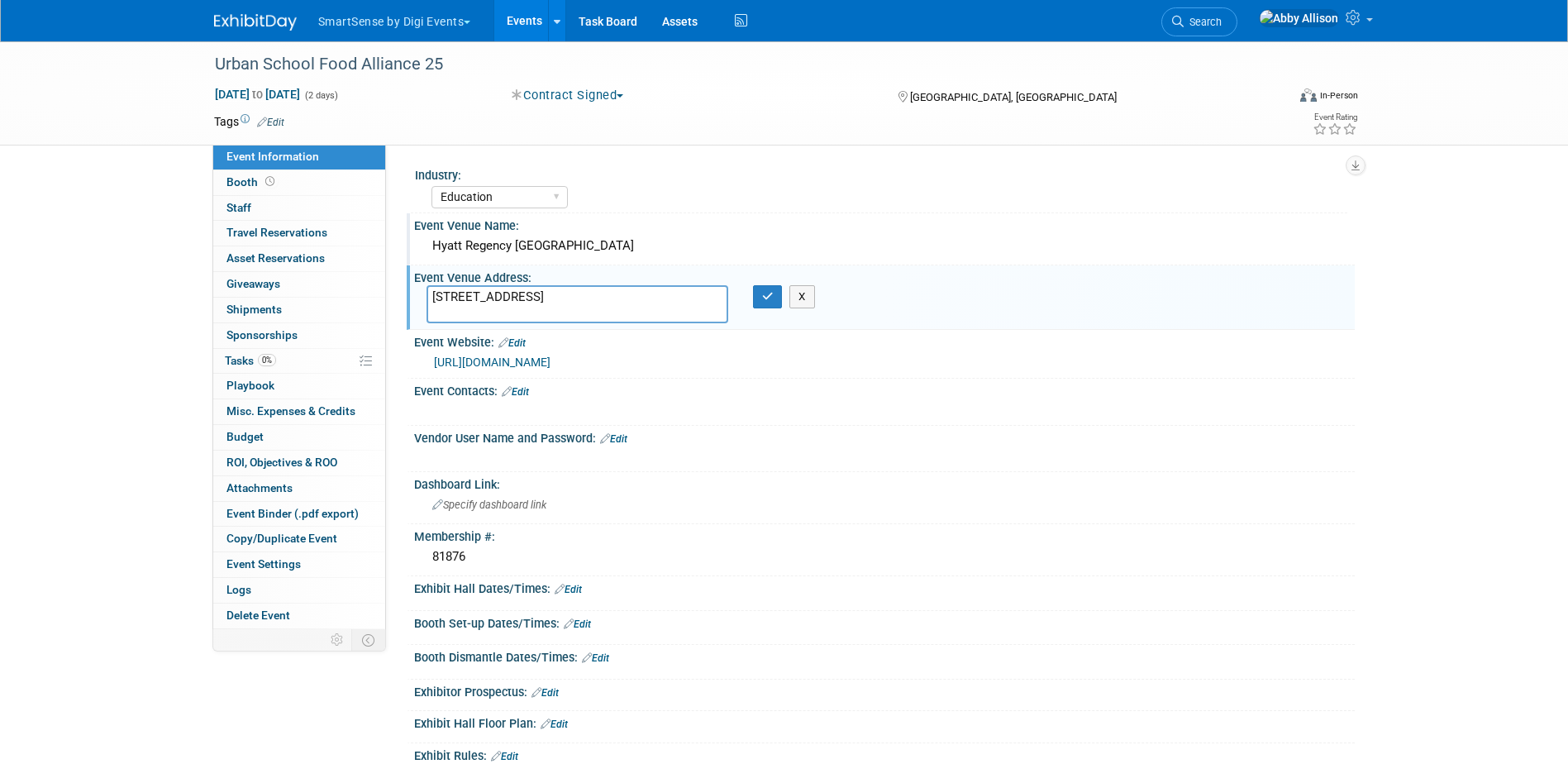
click at [505, 315] on textarea "101 Harborside Dr. Boston, MA" at bounding box center [578, 304] width 301 height 38
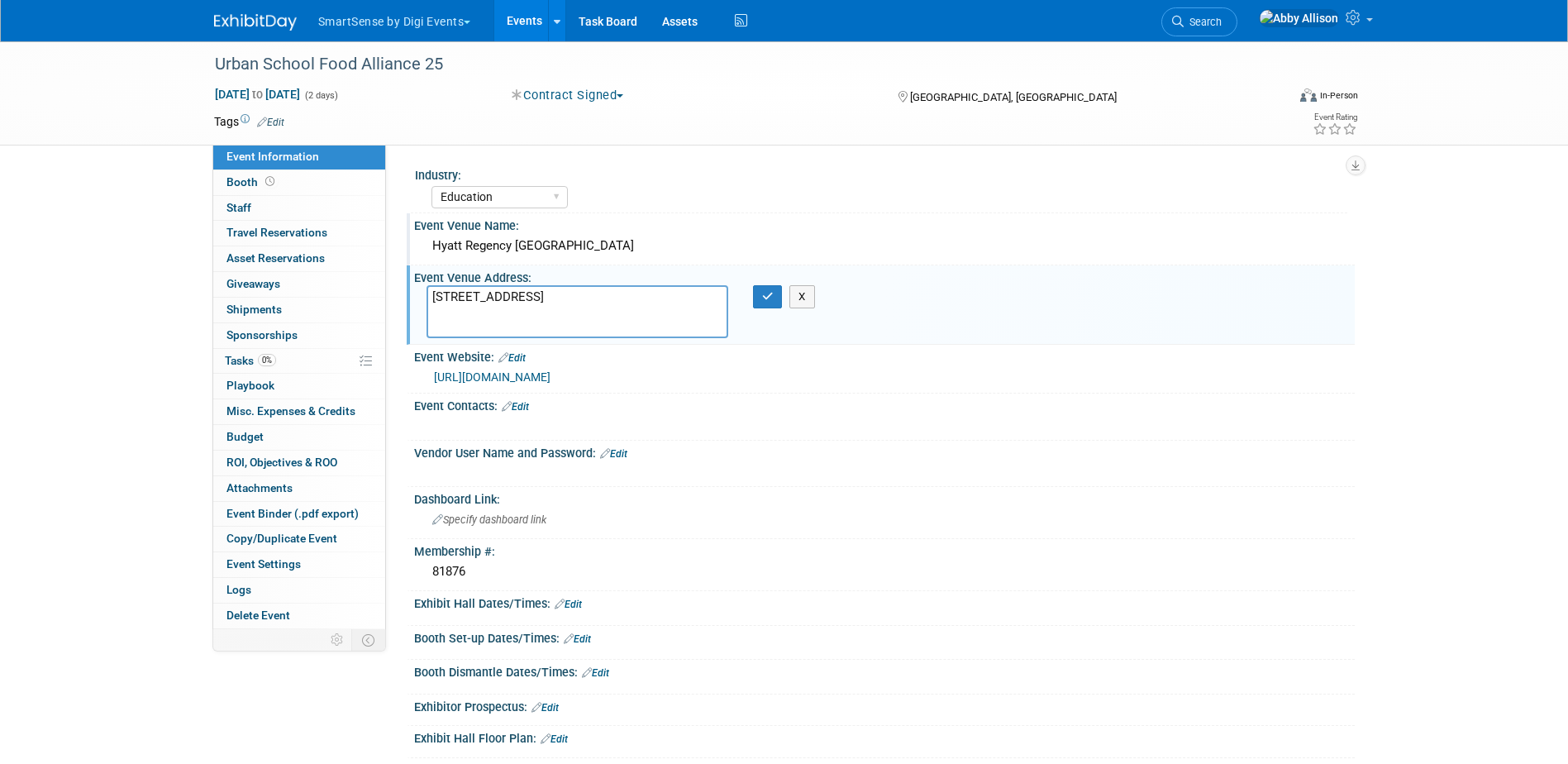
click at [448, 323] on textarea "101 Harborside Dr. Boston, MA" at bounding box center [578, 312] width 301 height 53
paste textarea "617-568-1234"
type textarea "101 Harborside Dr. Boston, MA 617-568-1234"
click at [764, 303] on button "button" at bounding box center [768, 297] width 30 height 23
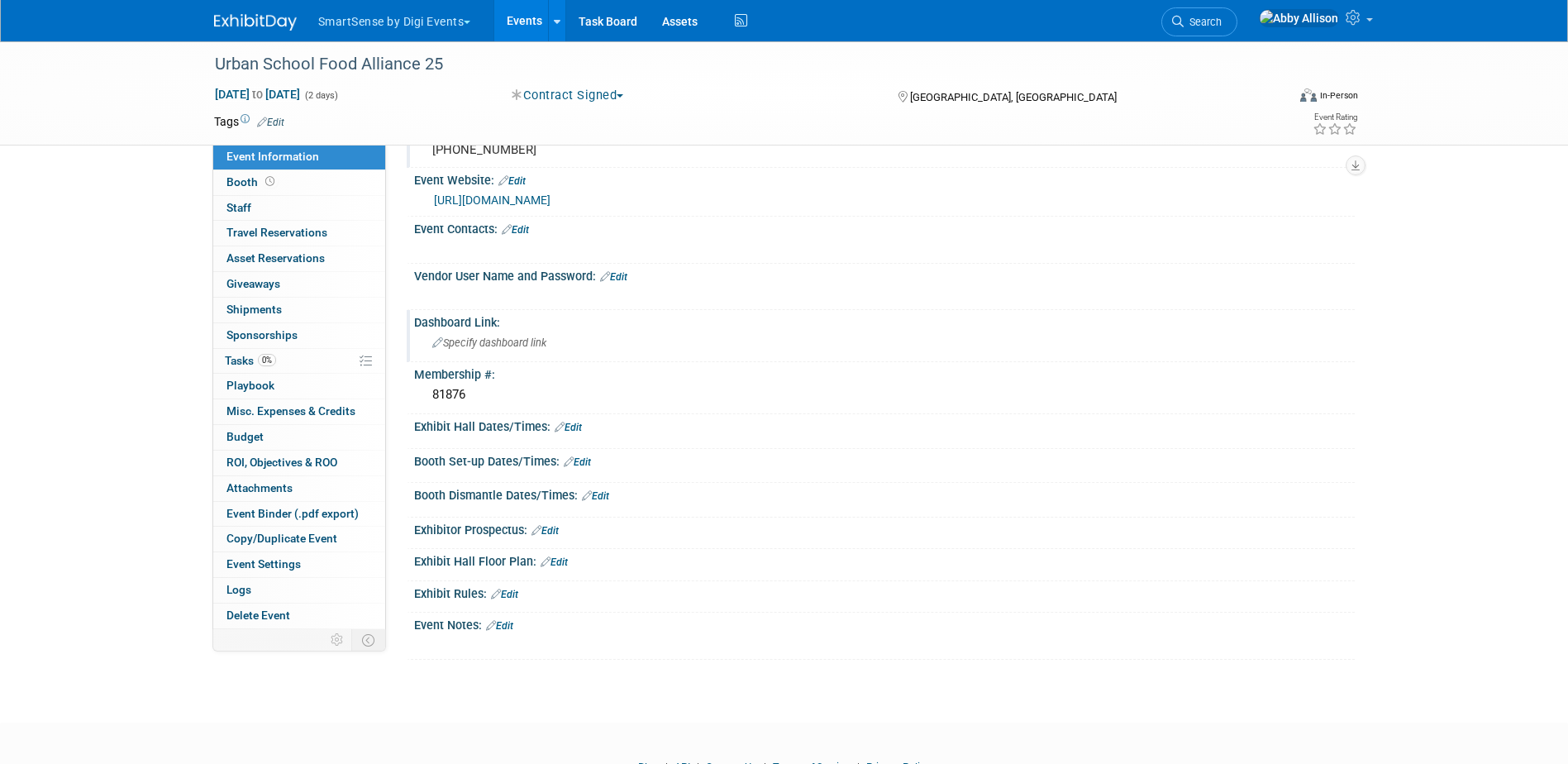
scroll to position [248, 0]
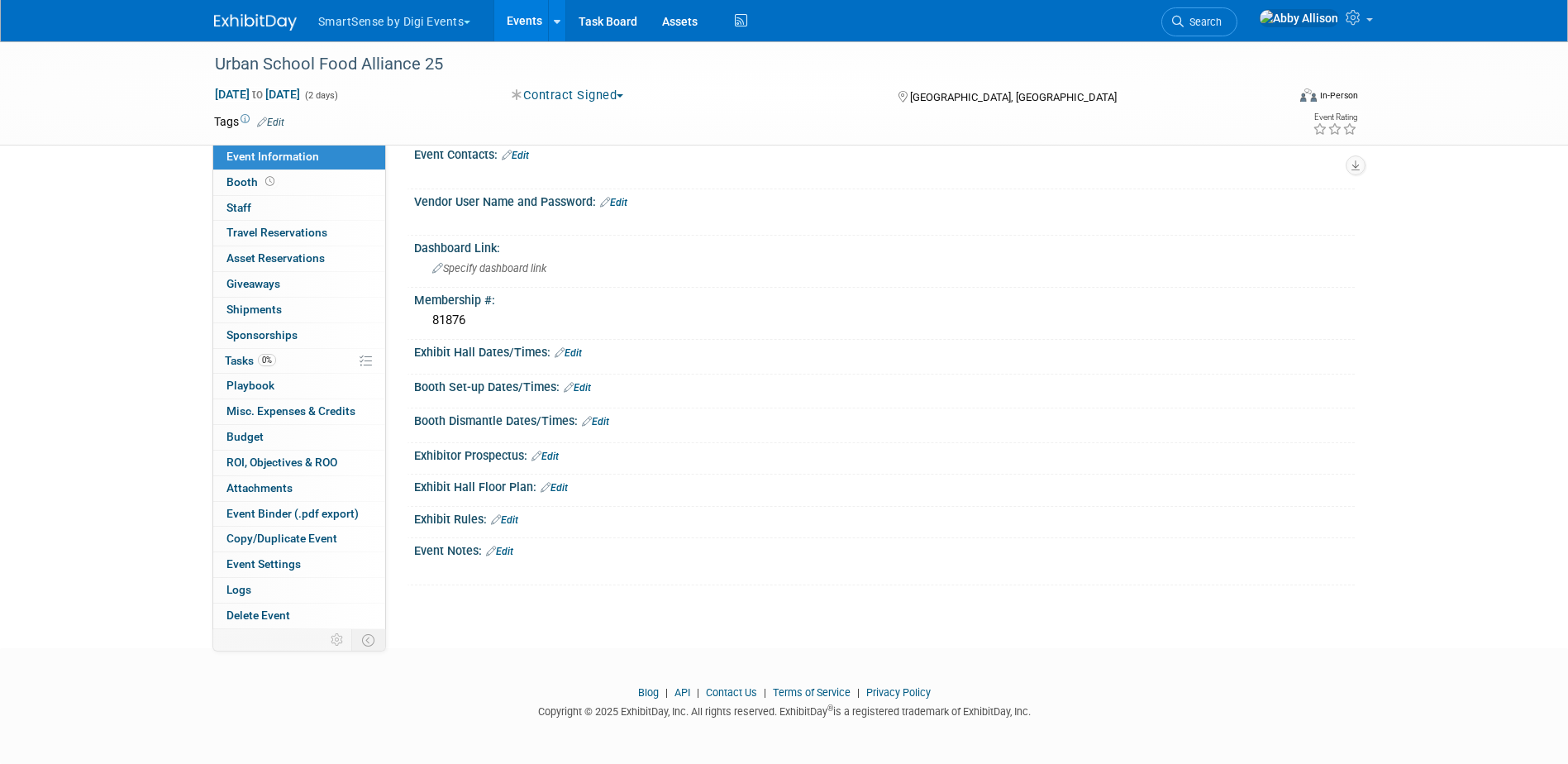
click at [578, 354] on link "Edit" at bounding box center [567, 353] width 27 height 11
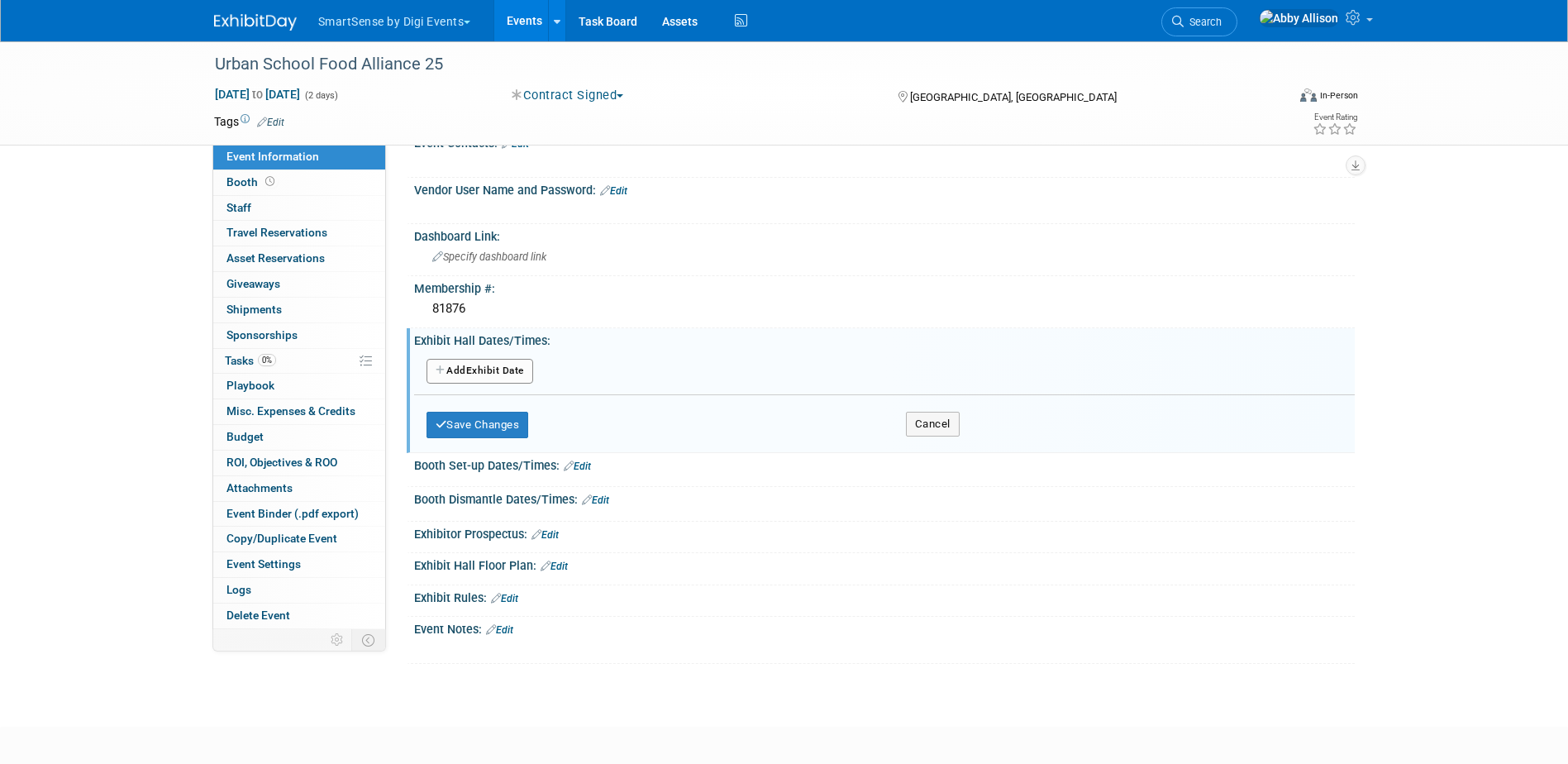
click at [493, 379] on button "Add Another Exhibit Date" at bounding box center [480, 371] width 107 height 25
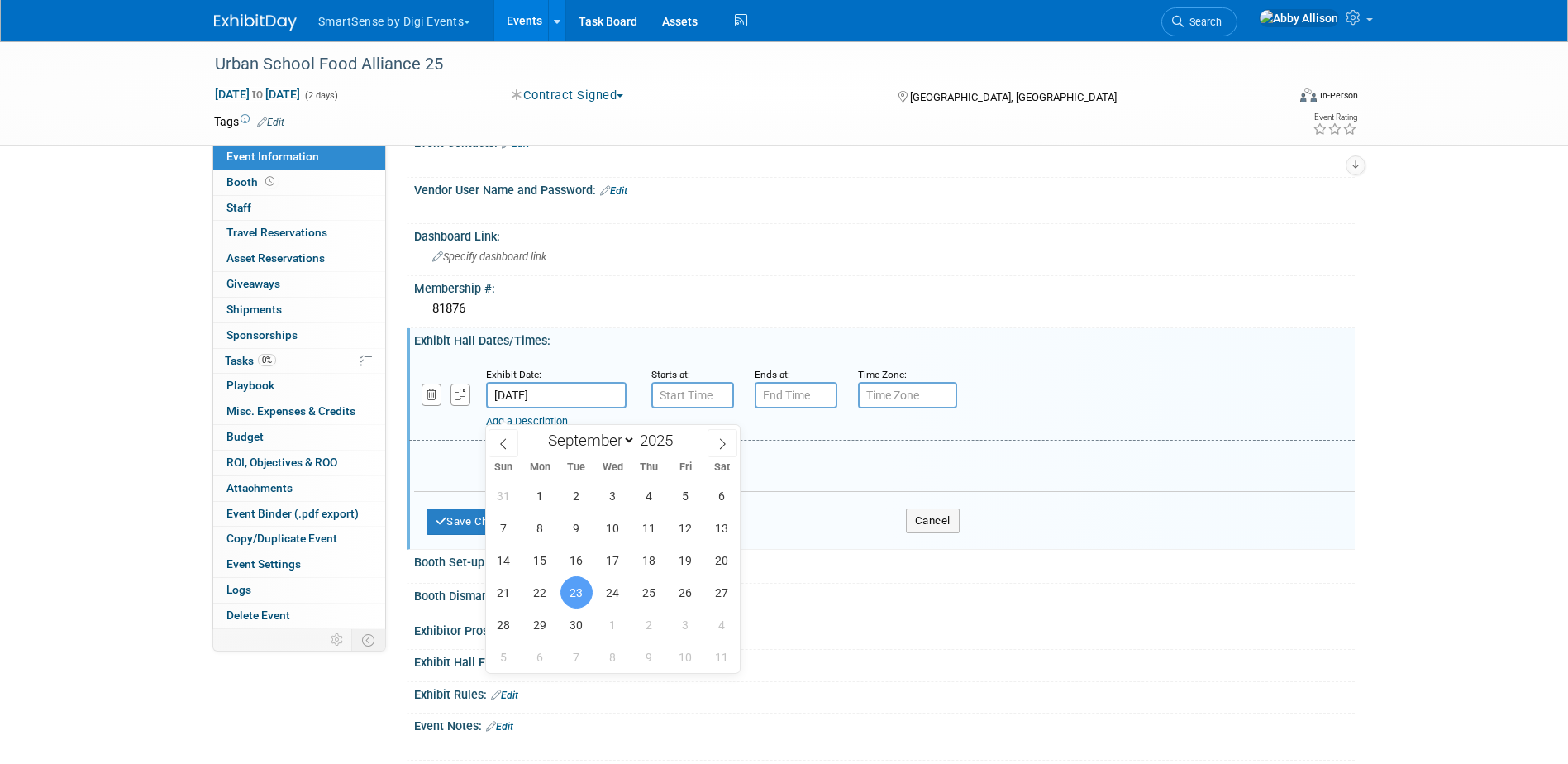
click at [505, 398] on input "Sep 23, 2025" at bounding box center [555, 395] width 140 height 26
click at [604, 594] on span "24" at bounding box center [613, 592] width 33 height 33
type input "Sep 24, 2025"
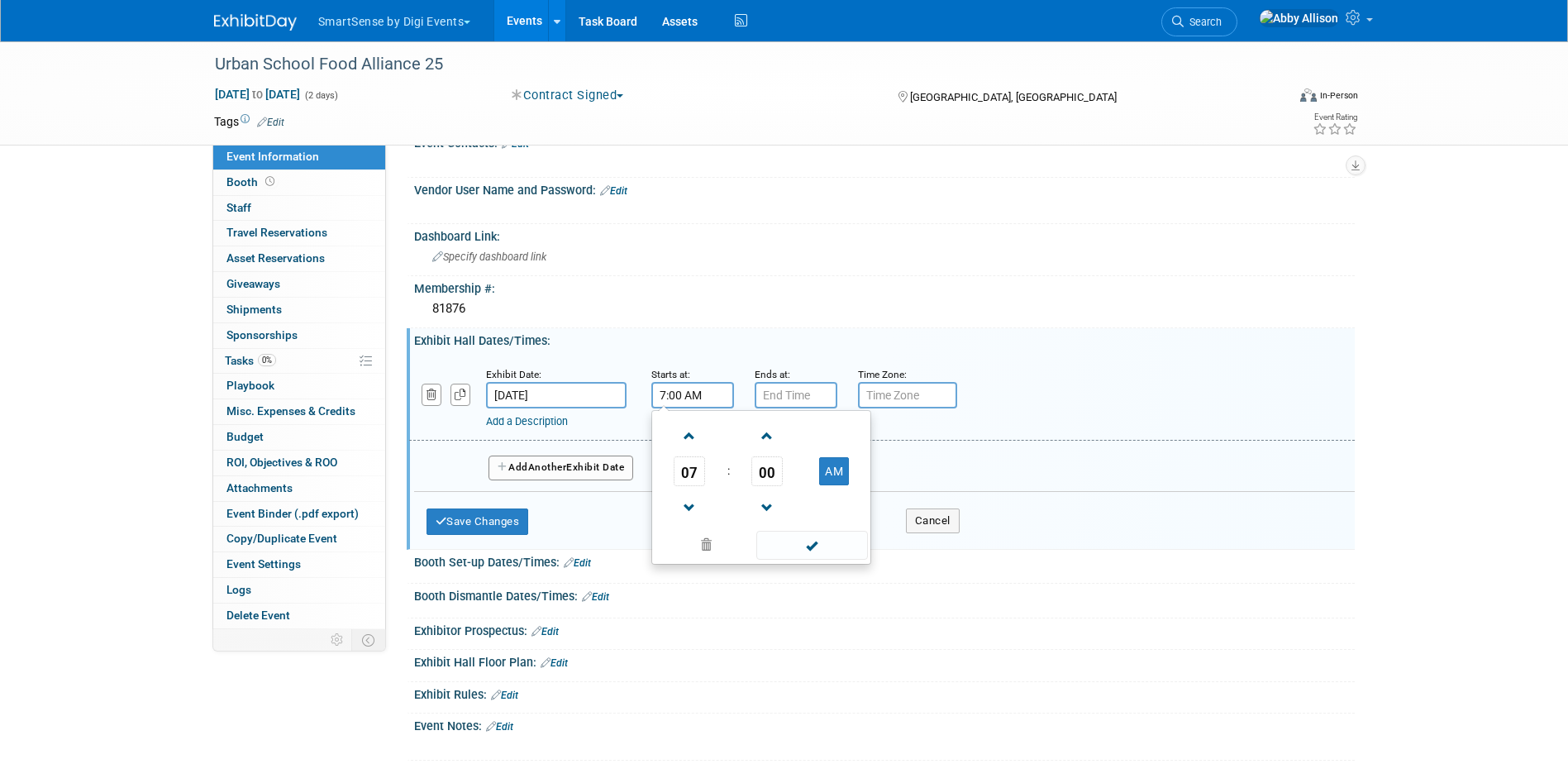
click at [682, 409] on input "7:00 AM" at bounding box center [692, 395] width 83 height 26
click at [685, 485] on span "07" at bounding box center [689, 472] width 32 height 30
click at [732, 456] on td "01" at bounding box center [735, 436] width 53 height 45
click at [836, 476] on button "AM" at bounding box center [834, 471] width 30 height 28
type input "1:00 PM"
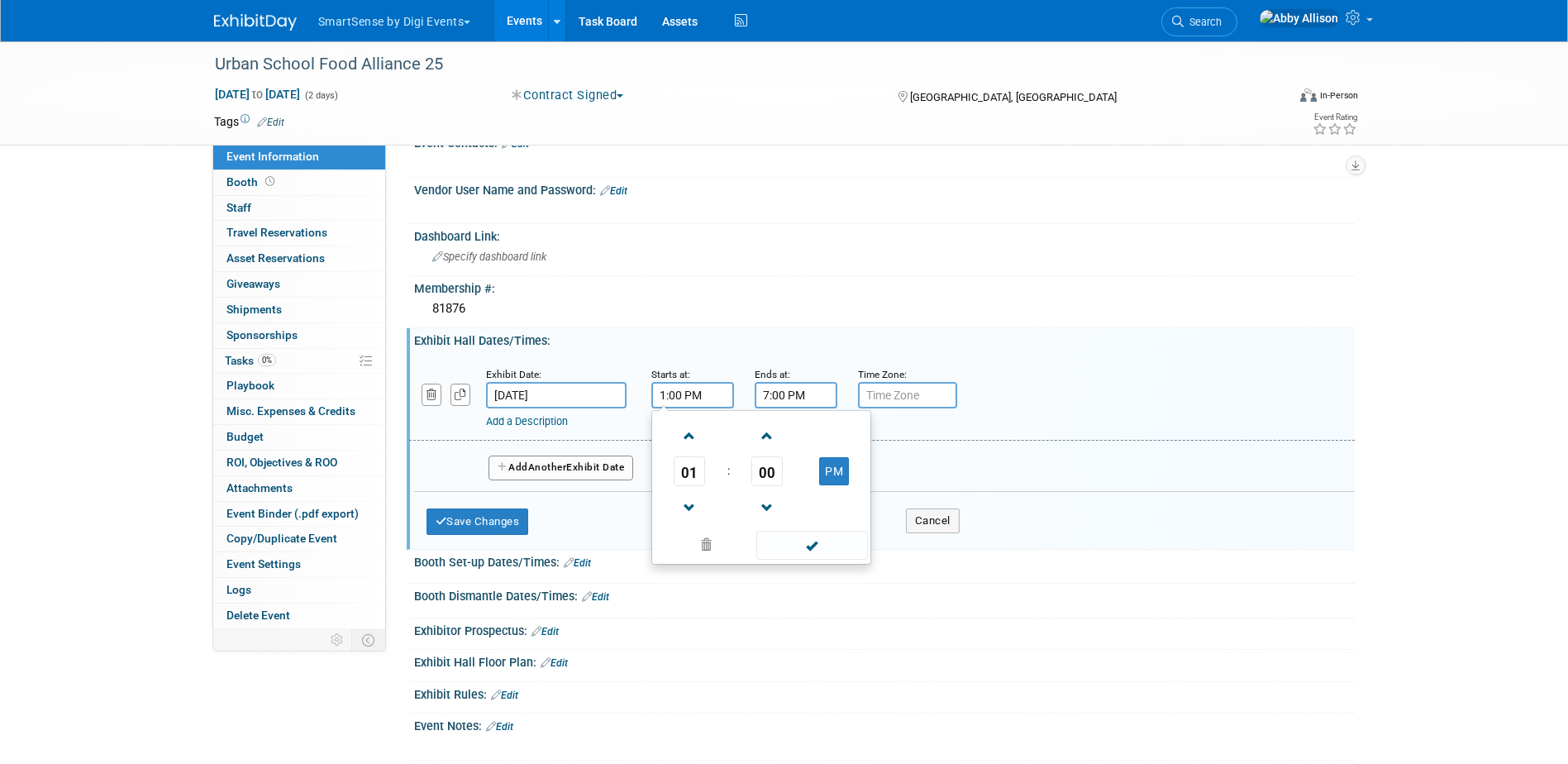
click at [805, 407] on input "7:00 PM" at bounding box center [795, 395] width 83 height 26
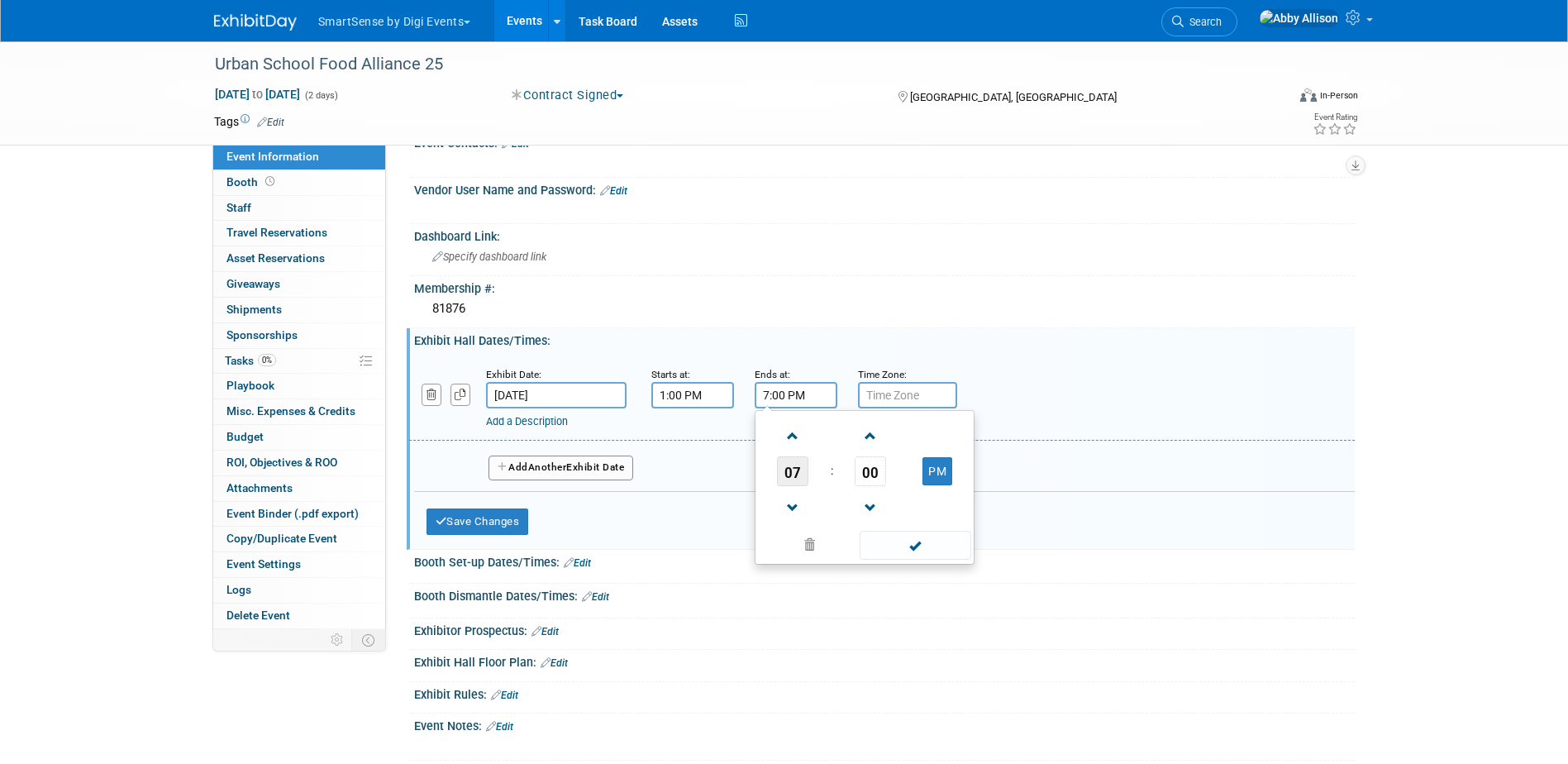
click at [788, 486] on span "07" at bounding box center [792, 472] width 32 height 30
click at [885, 449] on td "02" at bounding box center [890, 436] width 53 height 45
click at [864, 486] on span "00" at bounding box center [870, 472] width 32 height 30
click at [881, 489] on td "30" at bounding box center [890, 481] width 53 height 45
type input "2:30 PM"
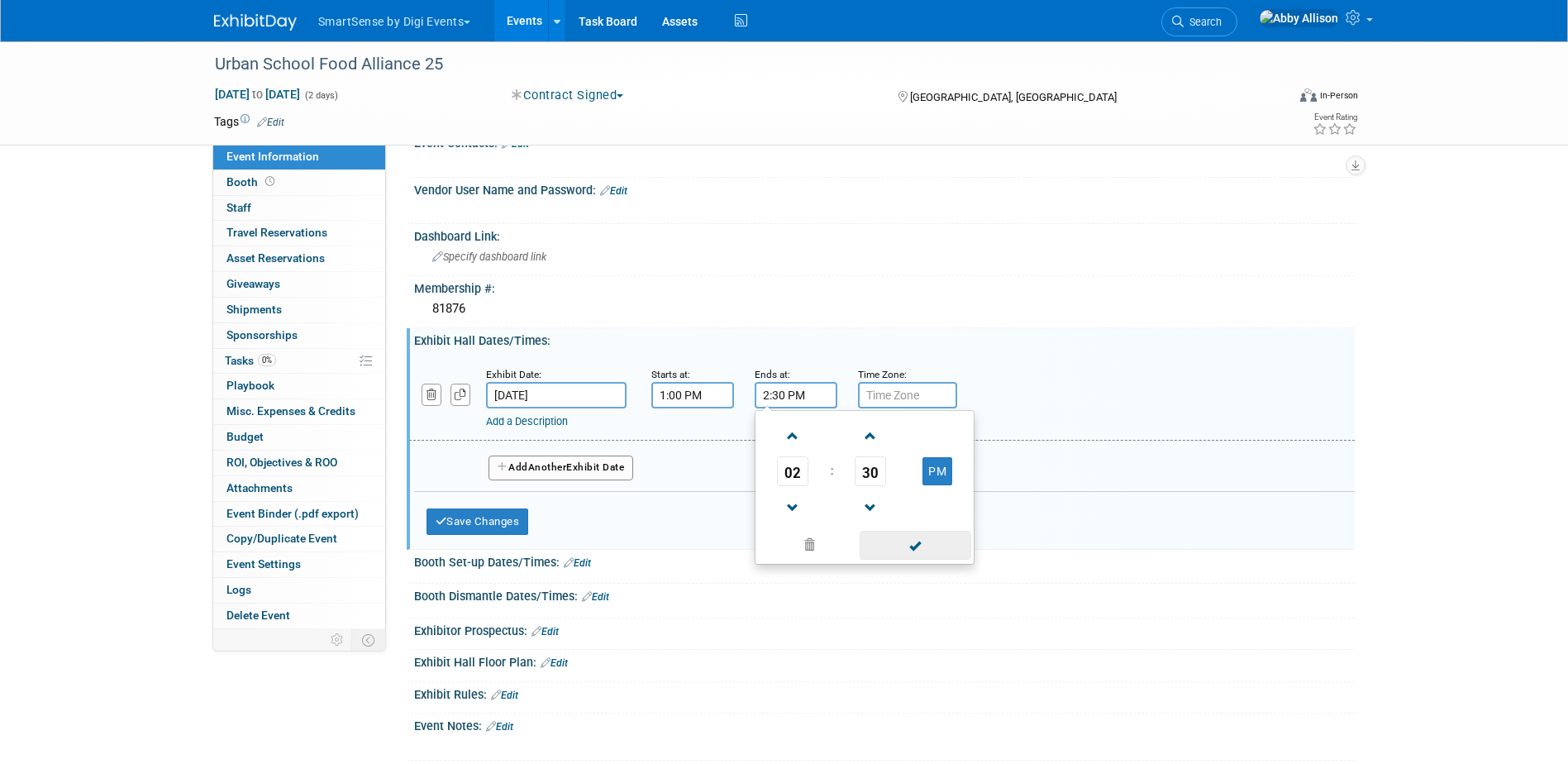
click at [901, 554] on span at bounding box center [915, 544] width 112 height 29
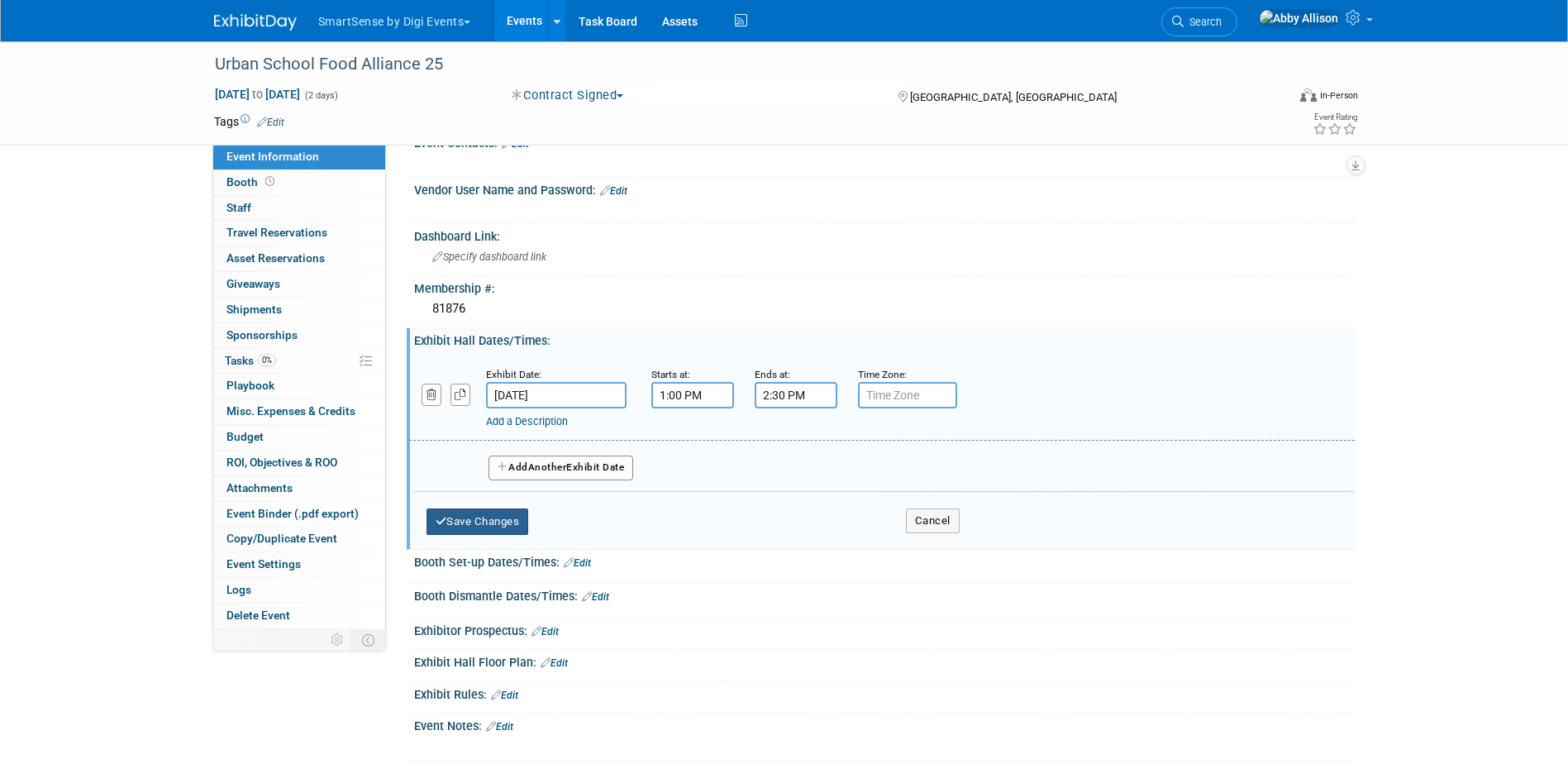
click at [489, 535] on button "Save Changes" at bounding box center [478, 521] width 102 height 26
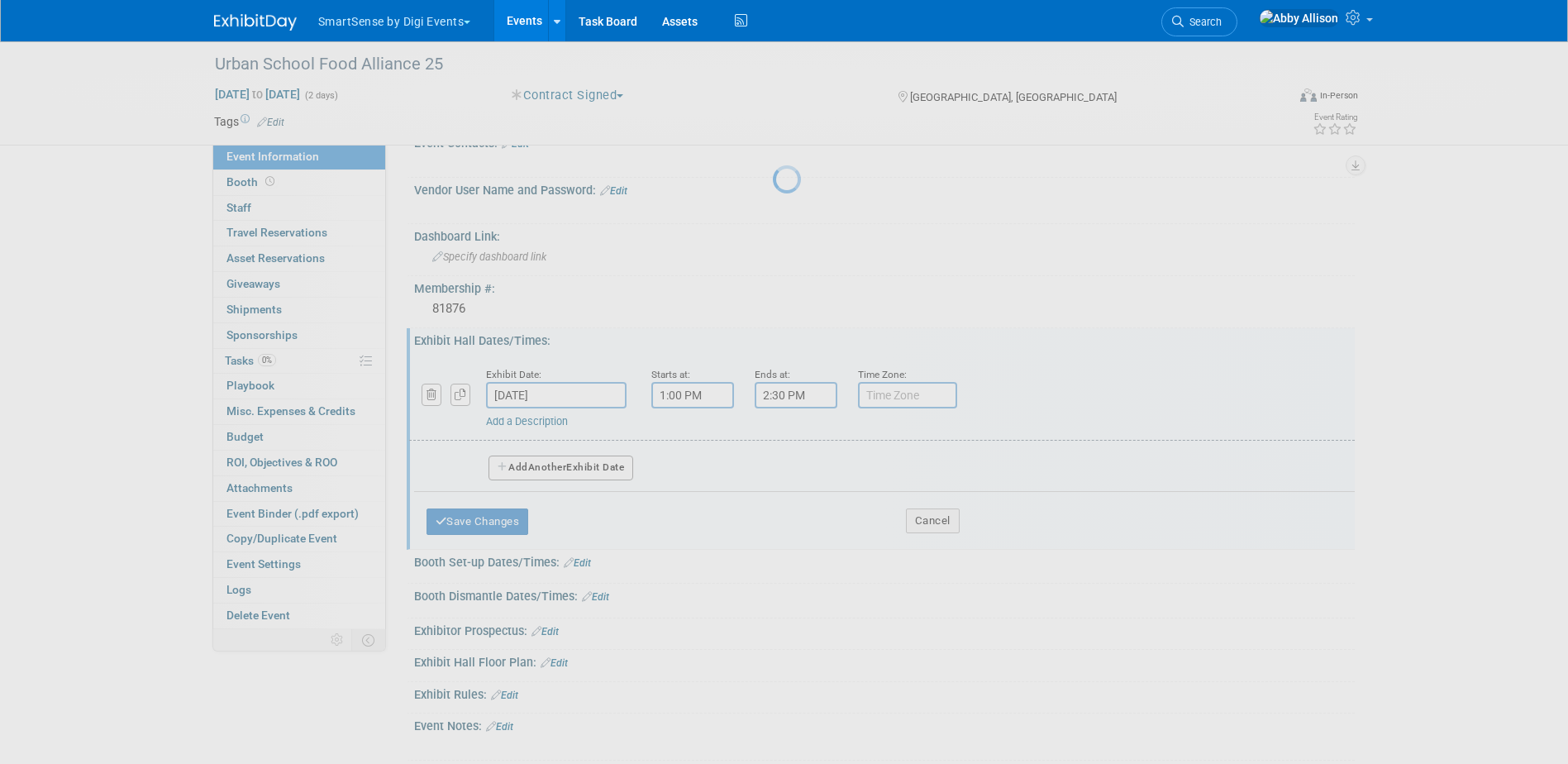
scroll to position [248, 0]
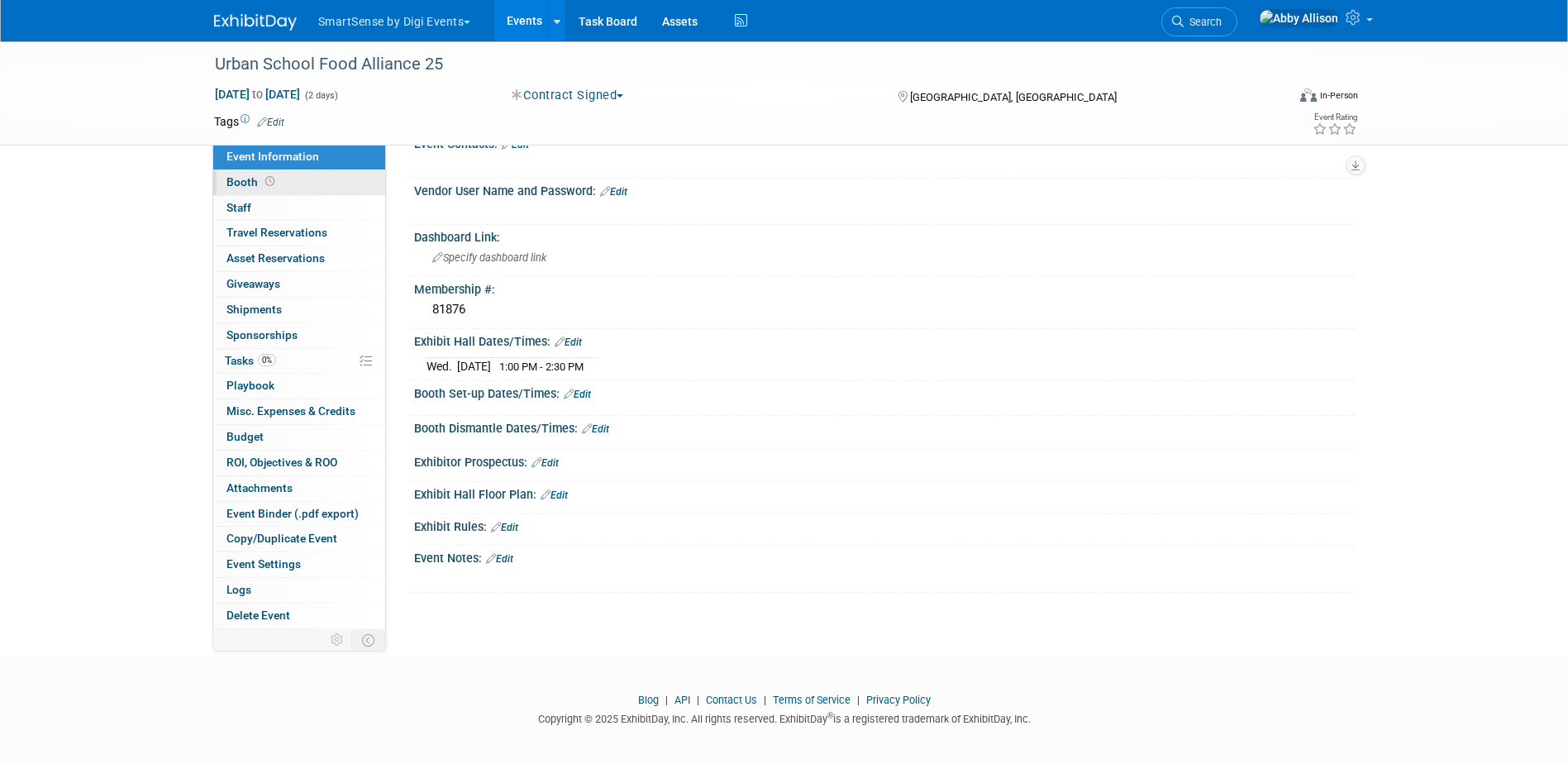
click at [238, 171] on link "Booth" at bounding box center [299, 182] width 172 height 25
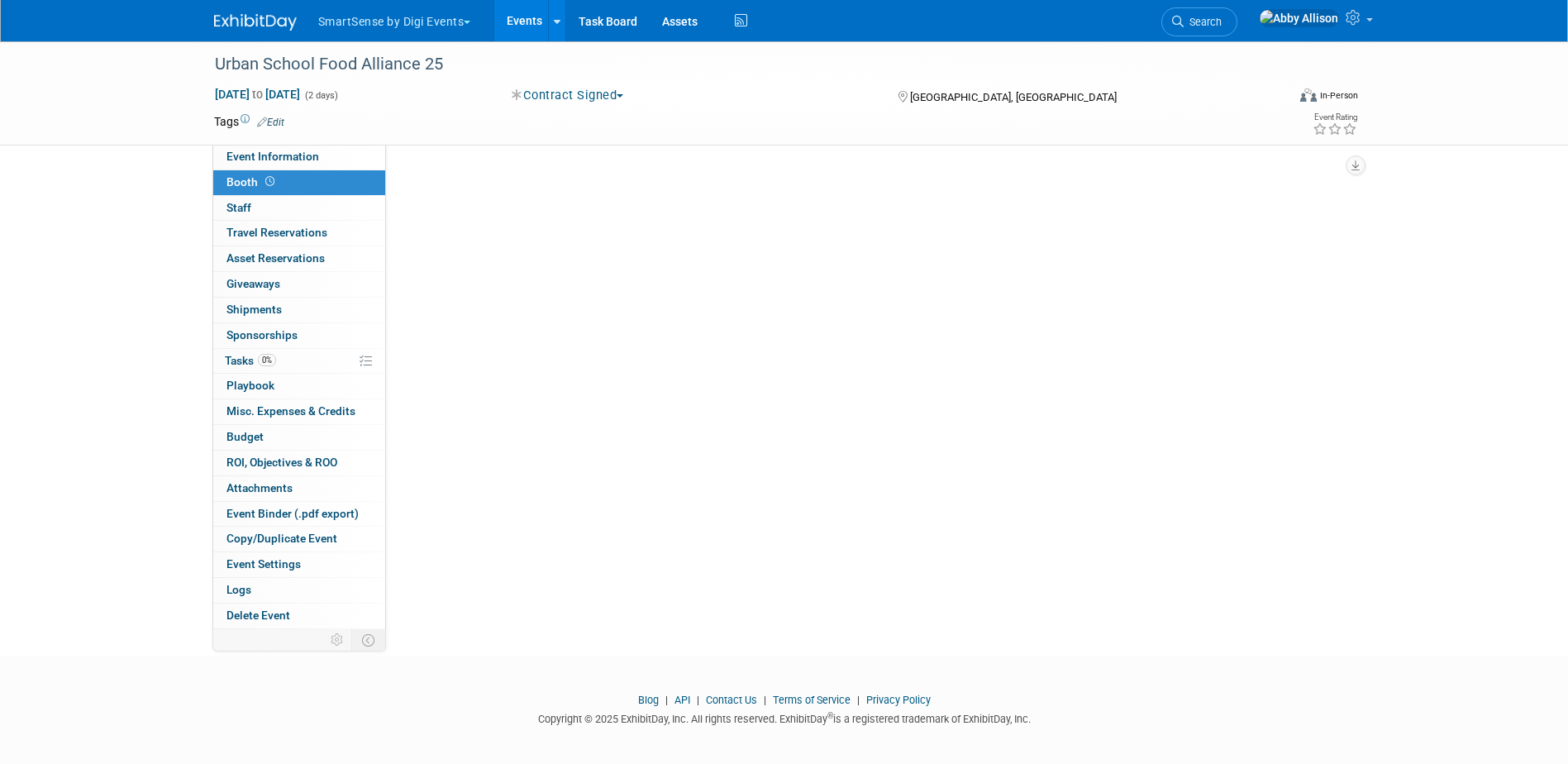
scroll to position [0, 0]
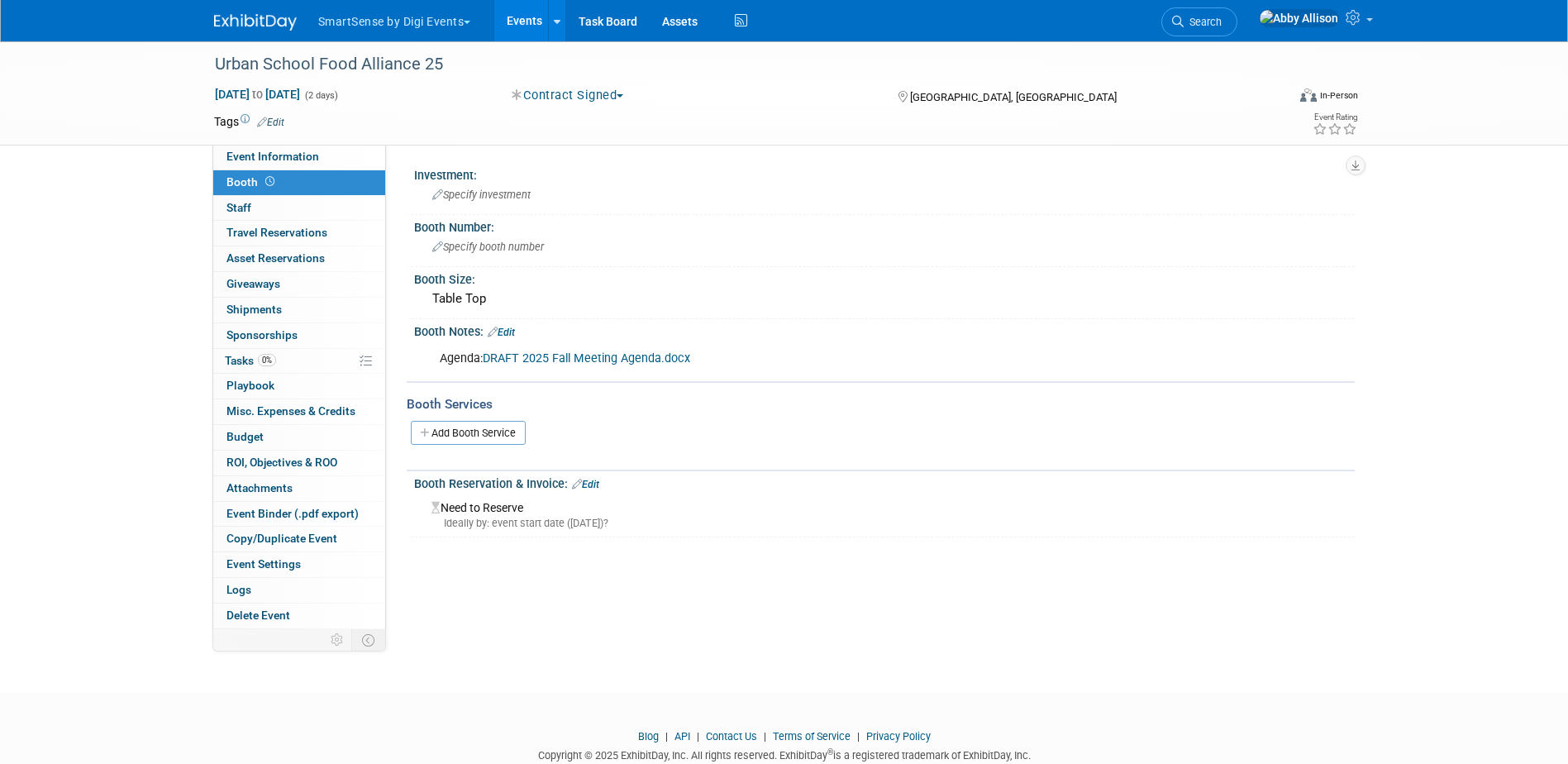
click at [506, 333] on link "Edit" at bounding box center [500, 332] width 27 height 11
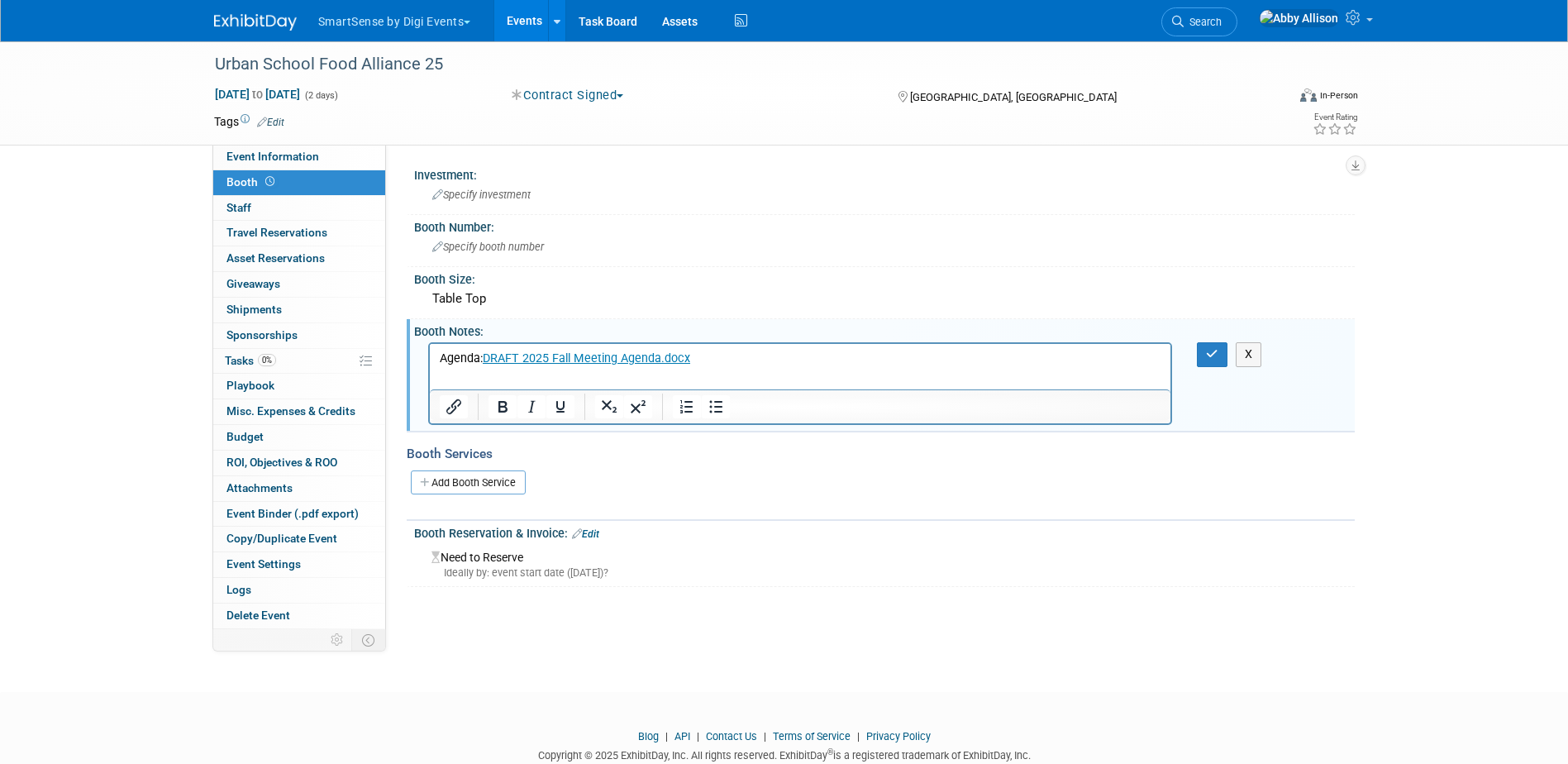
click at [443, 368] on html "Agenda: DRAFT 2025 Fall Meeting Agenda.docx" at bounding box center [799, 355] width 741 height 23
click at [446, 368] on html "Agenda: DRAFT 2025 Fall Meeting Agenda.docx" at bounding box center [799, 355] width 741 height 23
click at [753, 353] on p "Agenda: DRAFT 2025 Fall Meeting Agenda.docx" at bounding box center [800, 359] width 723 height 17
click at [761, 400] on icon "Link" at bounding box center [770, 398] width 20 height 20
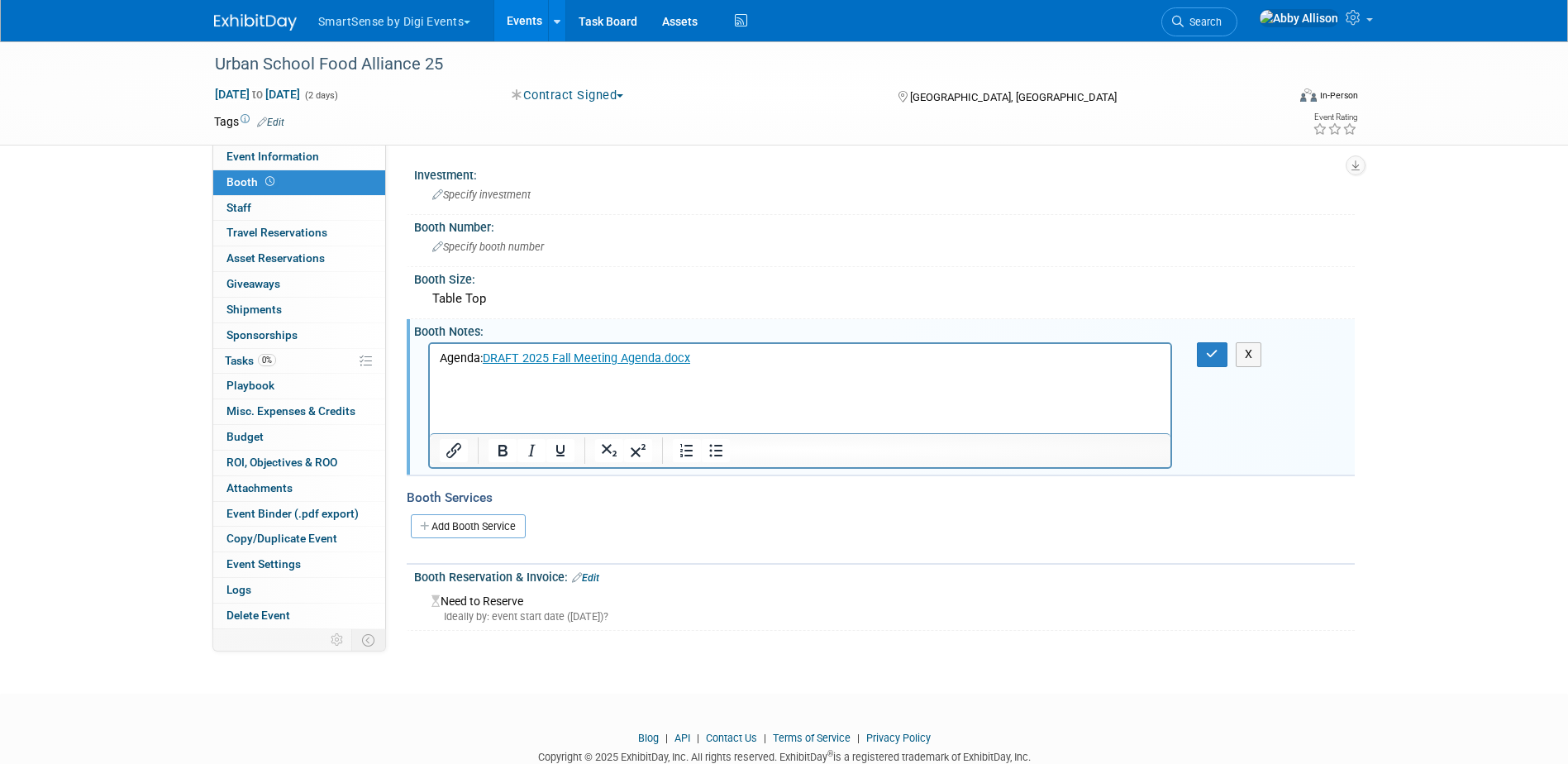
click at [451, 400] on p "Rich Text Area. Press ALT-0 for help." at bounding box center [800, 409] width 723 height 17
click at [451, 392] on p "Rich Text Area. Press ALT-0 for help." at bounding box center [800, 392] width 723 height 17
click at [439, 412] on p "Rich Text Area. Press ALT-0 for help." at bounding box center [800, 409] width 723 height 17
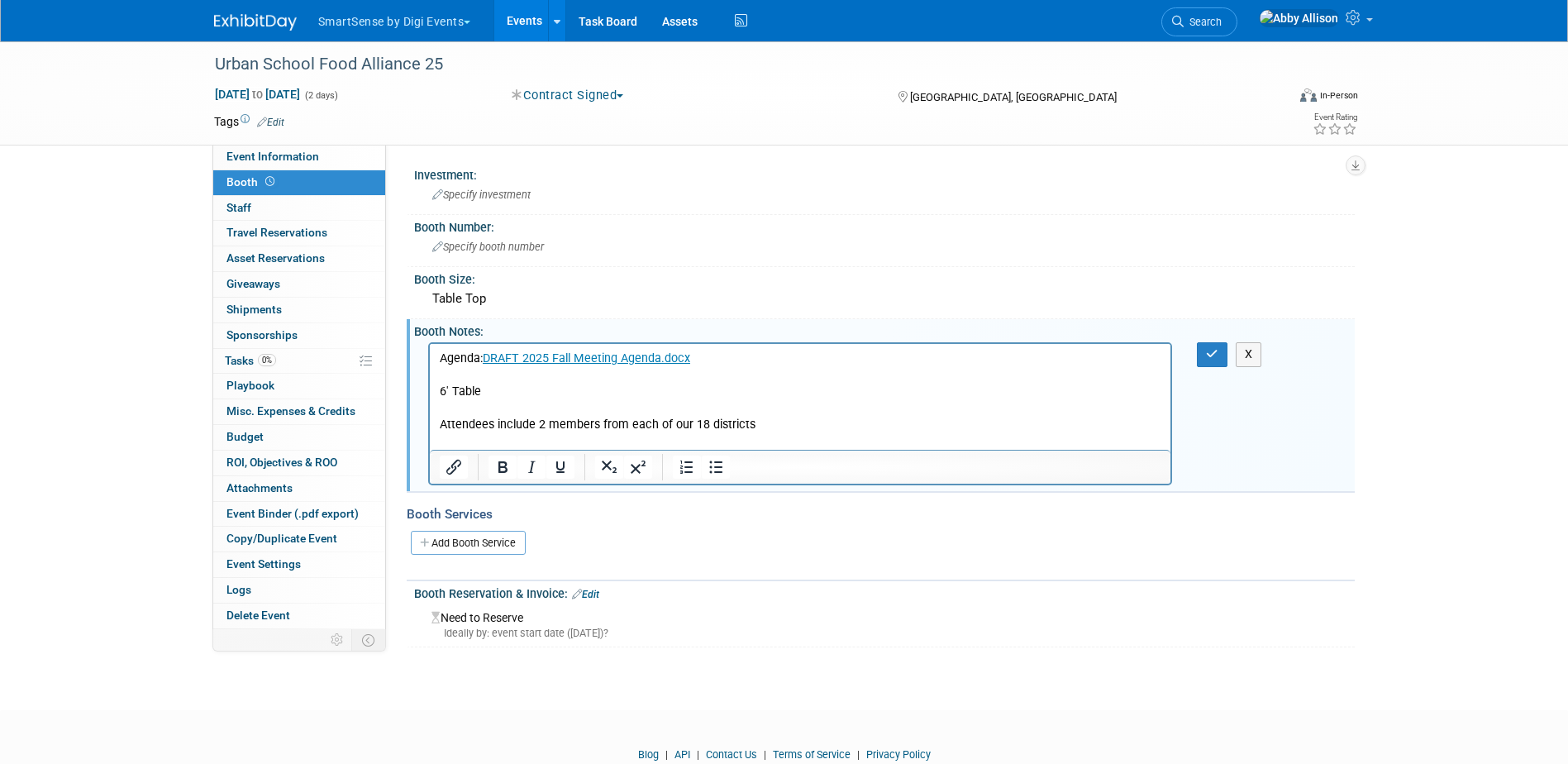
click at [784, 429] on p "Attendees include 2 members from each of our 18 districts" at bounding box center [800, 425] width 723 height 17
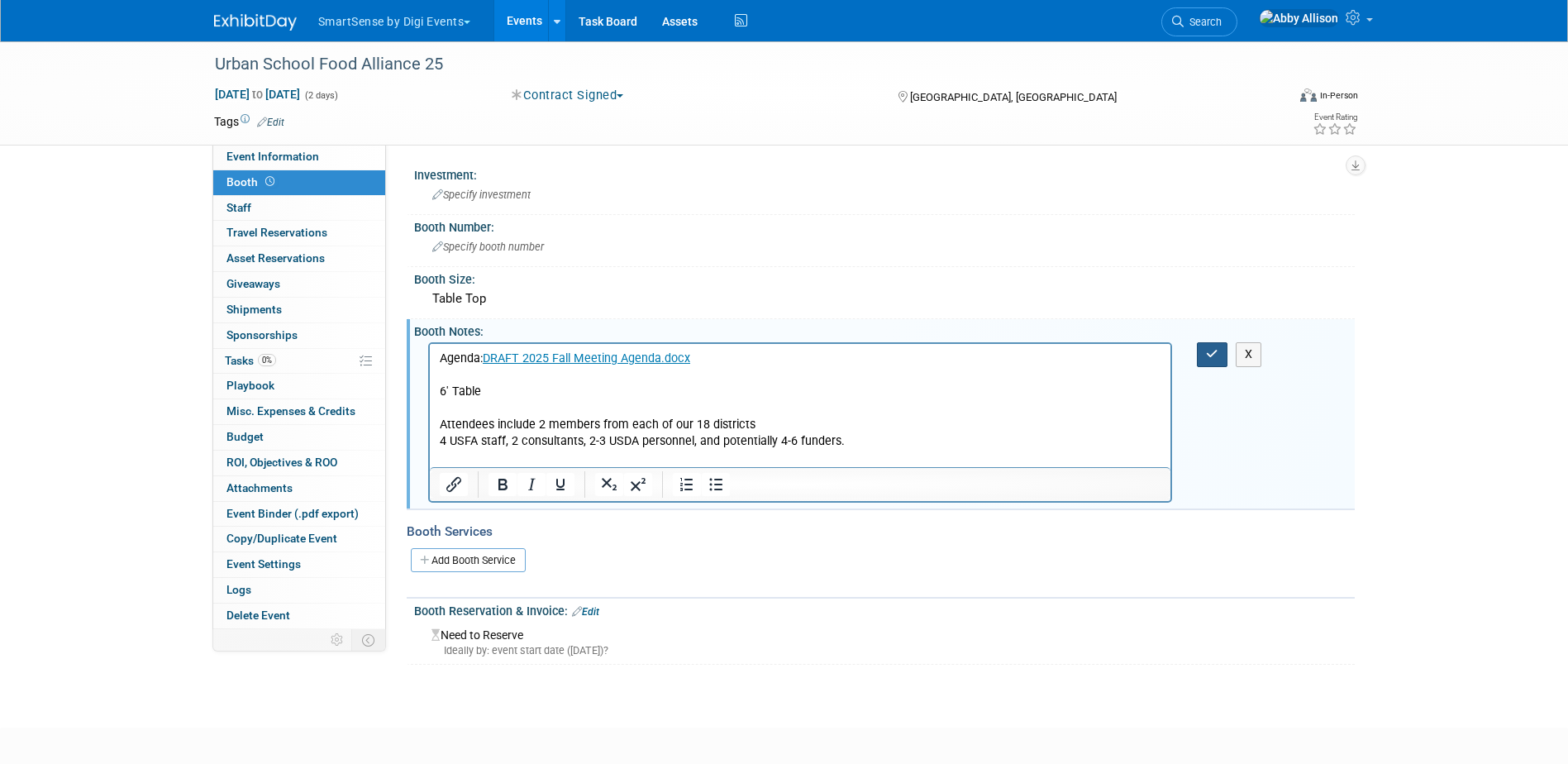
click at [1205, 354] on button "button" at bounding box center [1212, 355] width 31 height 24
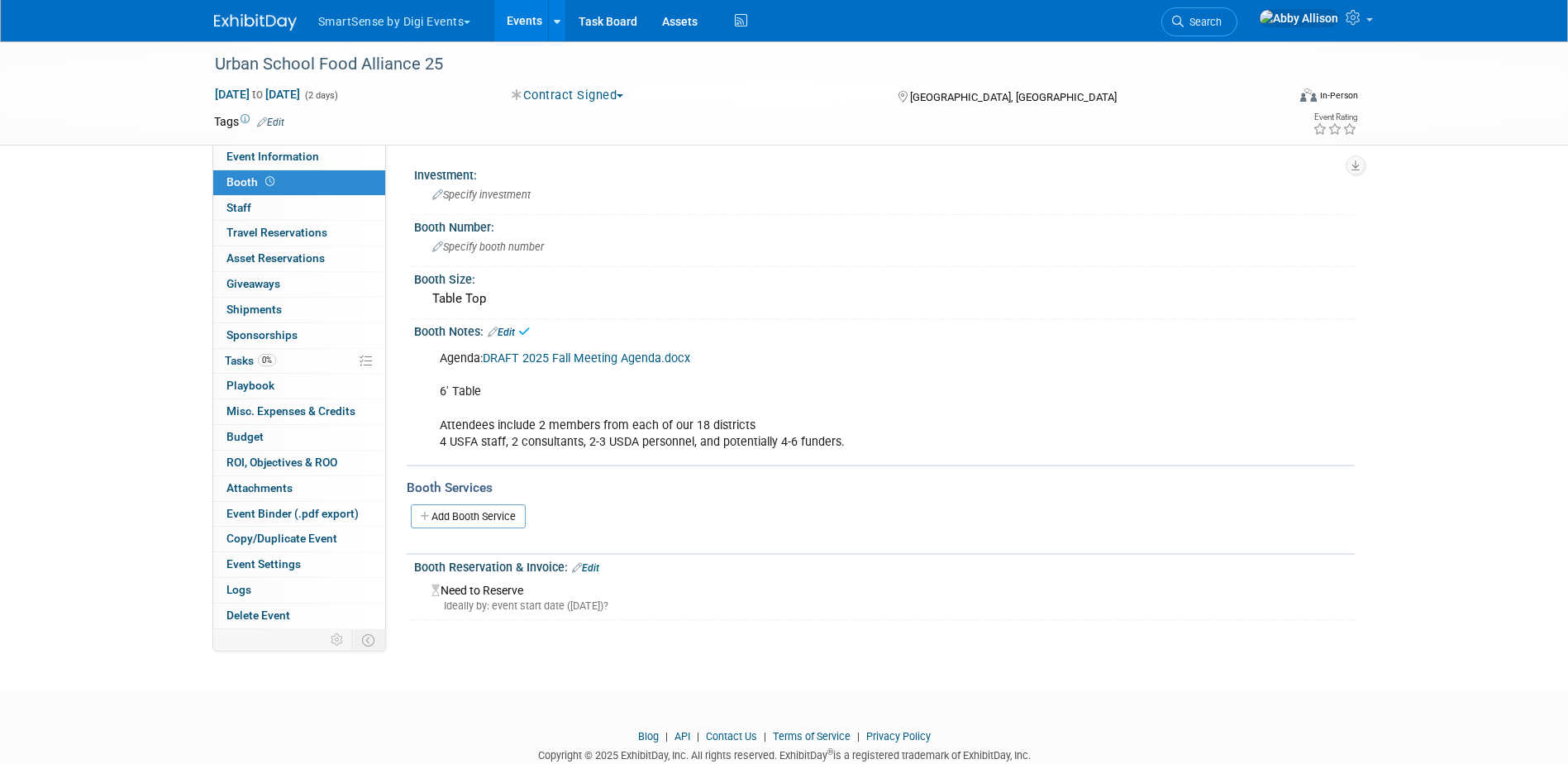
click at [595, 566] on link "Edit" at bounding box center [585, 568] width 27 height 11
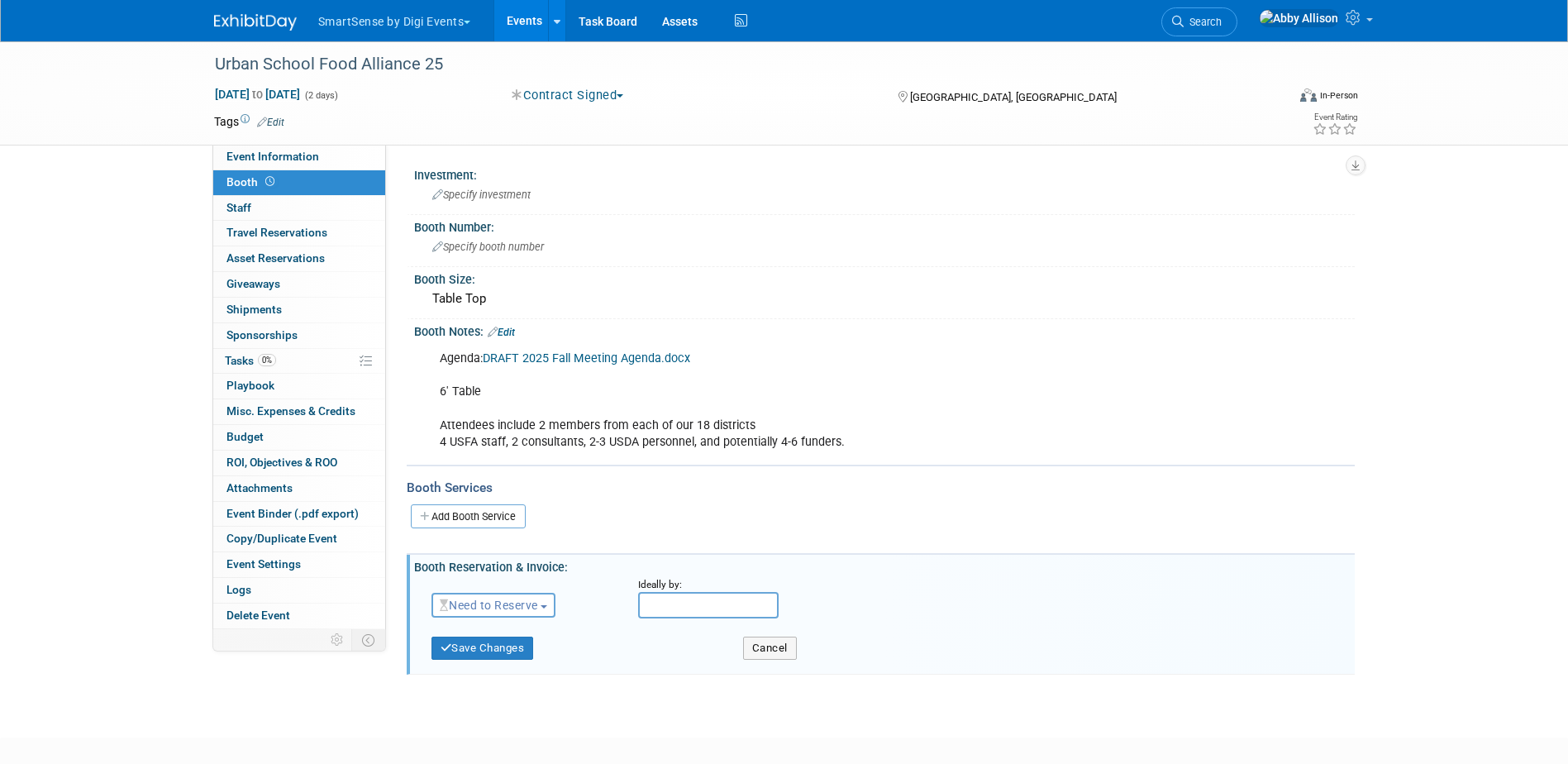
click at [504, 606] on span "Need to Reserve" at bounding box center [489, 605] width 99 height 13
click at [505, 657] on link "Reserved" at bounding box center [521, 656] width 177 height 23
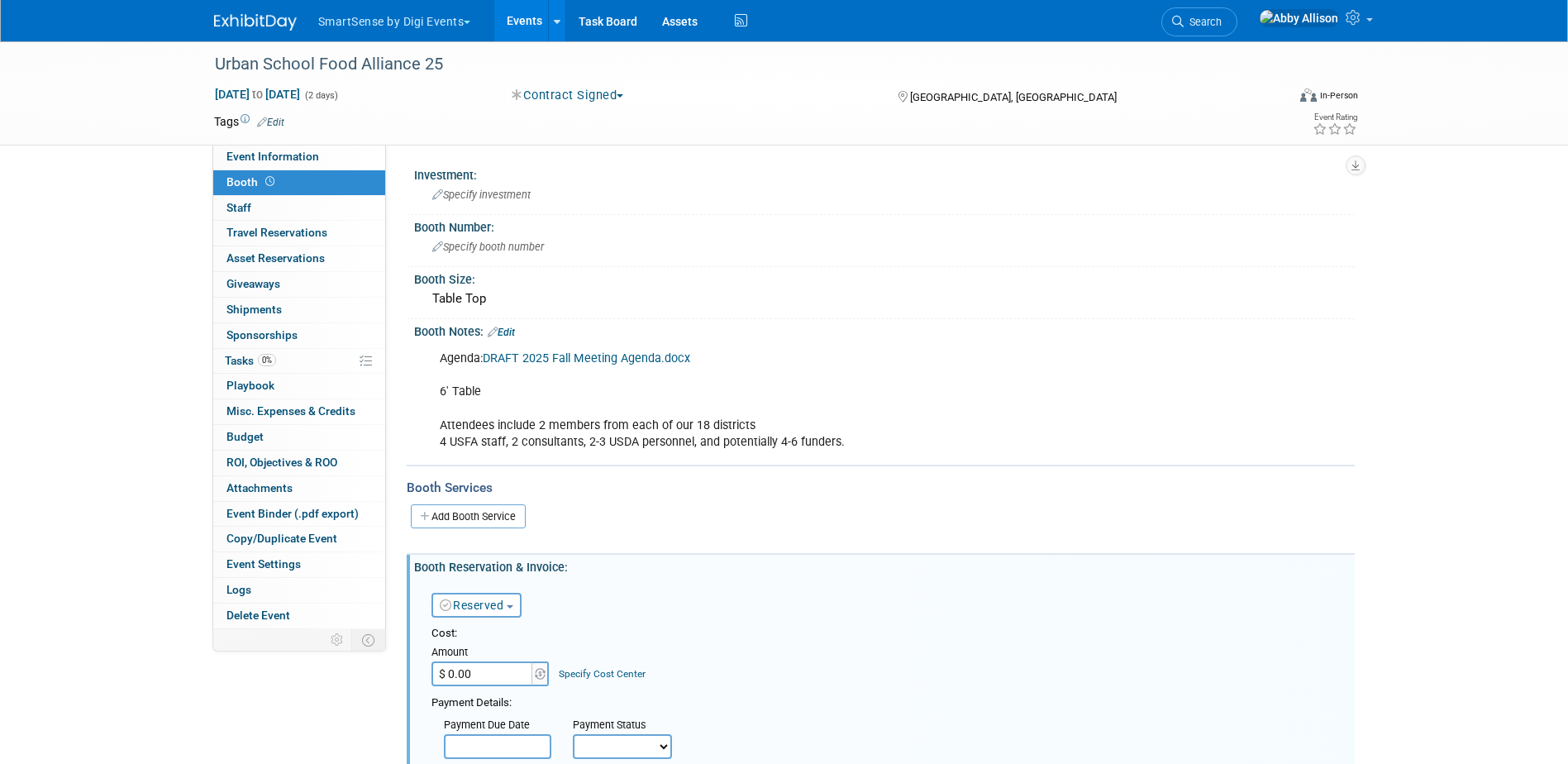
click at [470, 675] on input "$ 0.00" at bounding box center [483, 674] width 103 height 25
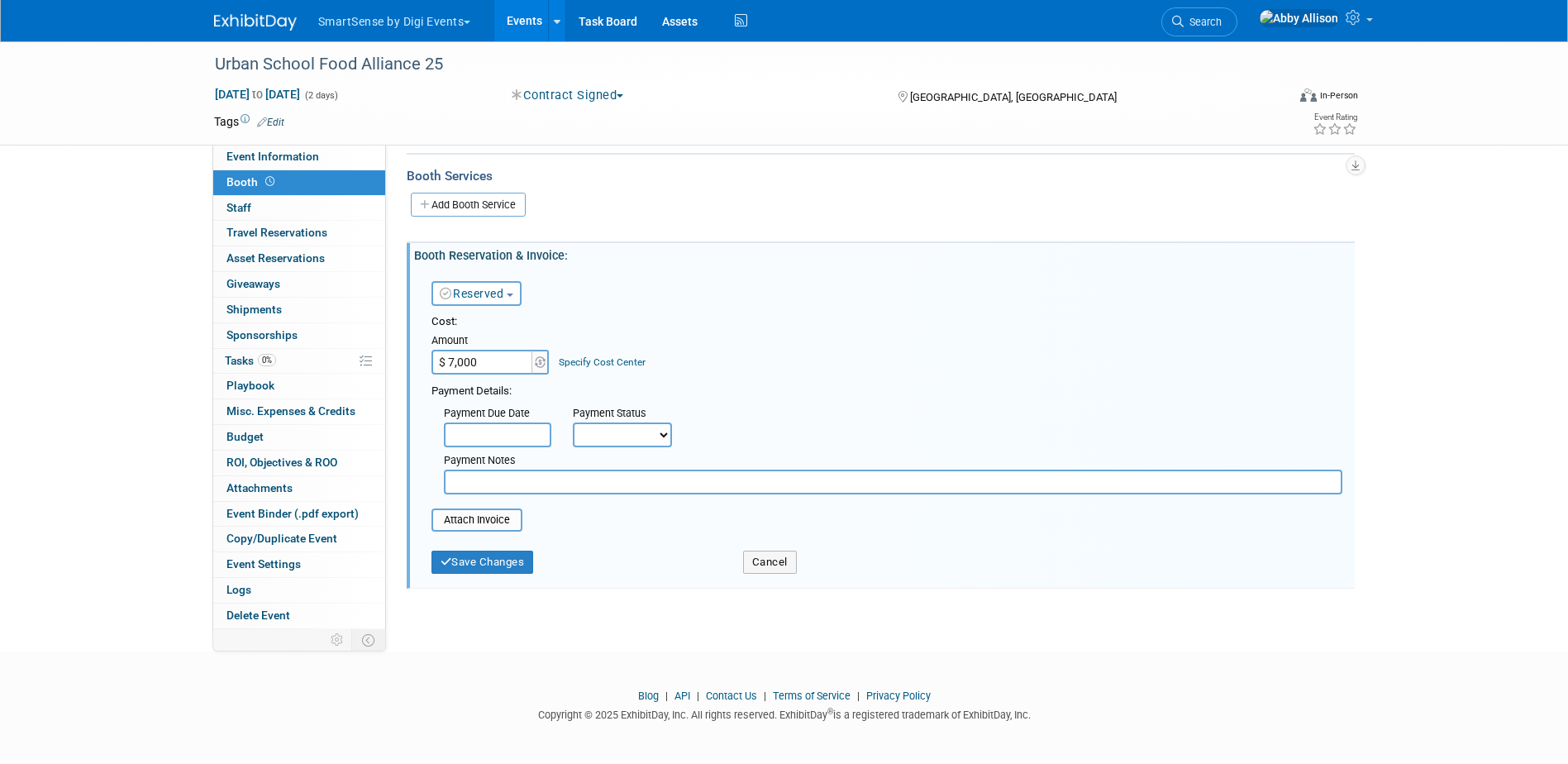
scroll to position [315, 0]
type input "$ 7,000.00"
click at [612, 435] on select "Not Paid Yet Partially Paid Paid in Full" at bounding box center [622, 432] width 100 height 25
select select "1"
click at [573, 420] on select "Not Paid Yet Partially Paid Paid in Full" at bounding box center [622, 432] width 100 height 25
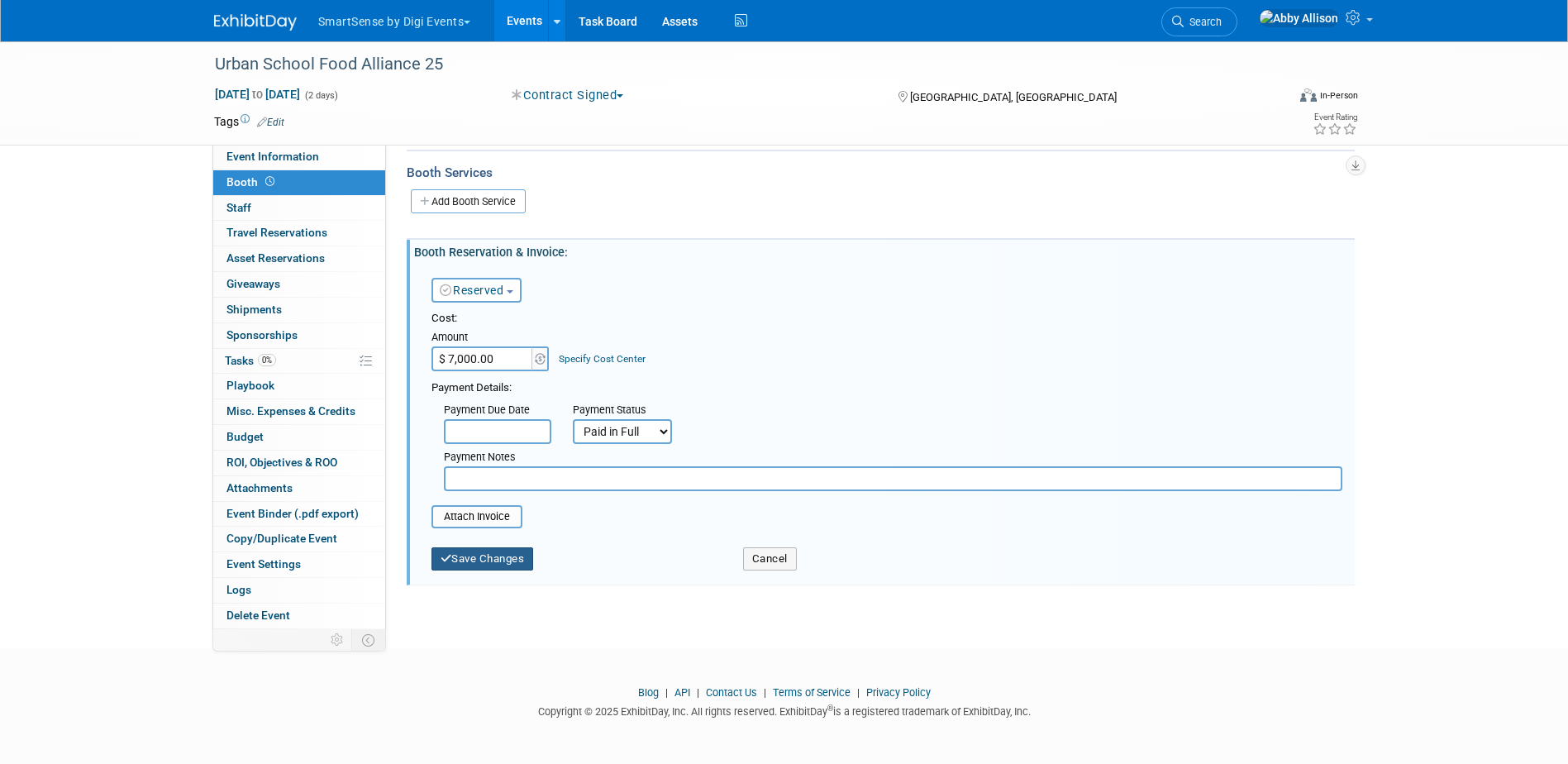
click at [504, 564] on button "Save Changes" at bounding box center [483, 558] width 102 height 23
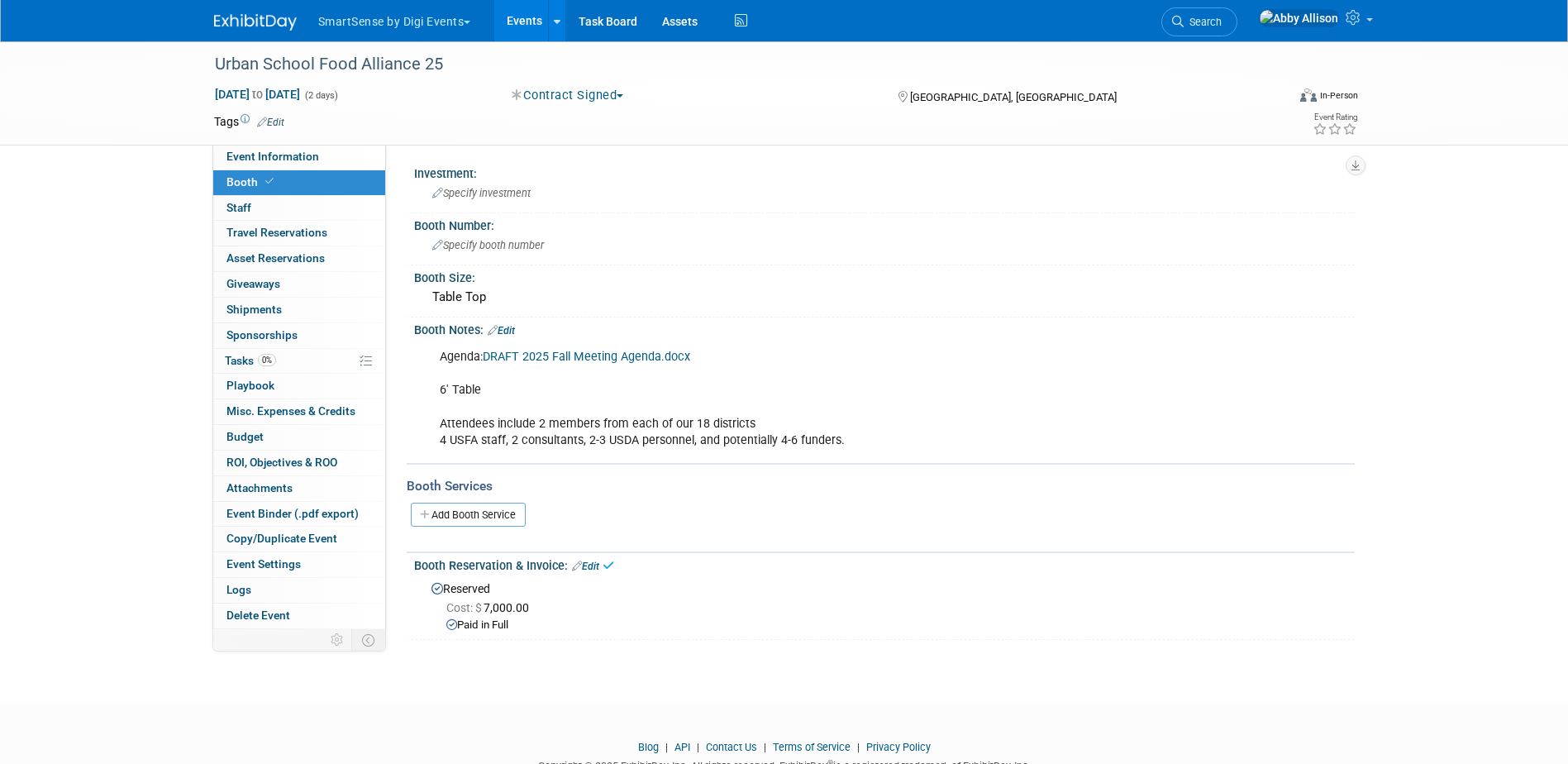
scroll to position [0, 0]
click at [514, 334] on link "Edit" at bounding box center [500, 332] width 27 height 11
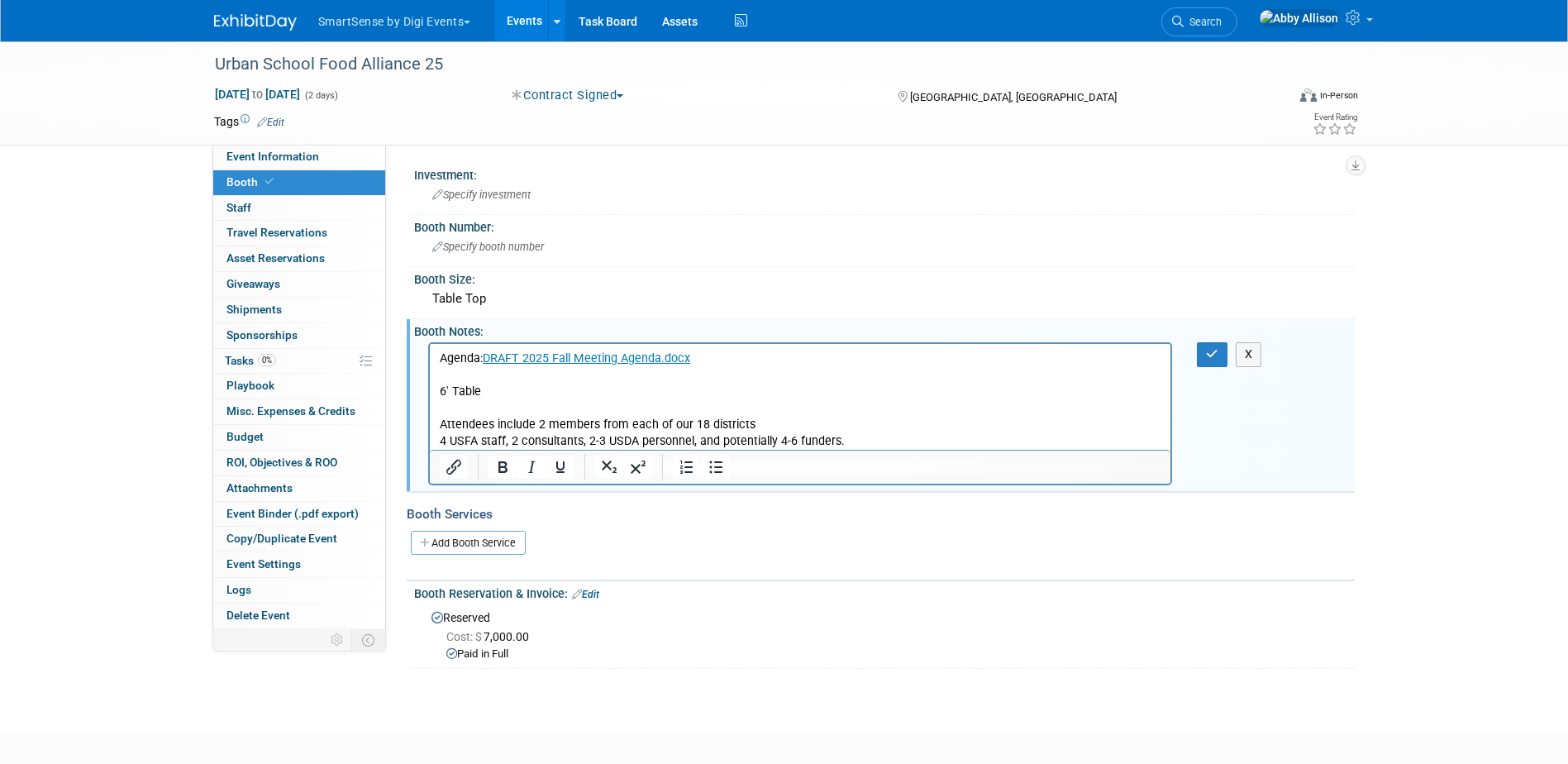
click at [852, 436] on p "Agenda: DRAFT 2025 Fall Meeting Agenda.docx 6' Table Attendees include 2 member…" at bounding box center [800, 400] width 723 height 100
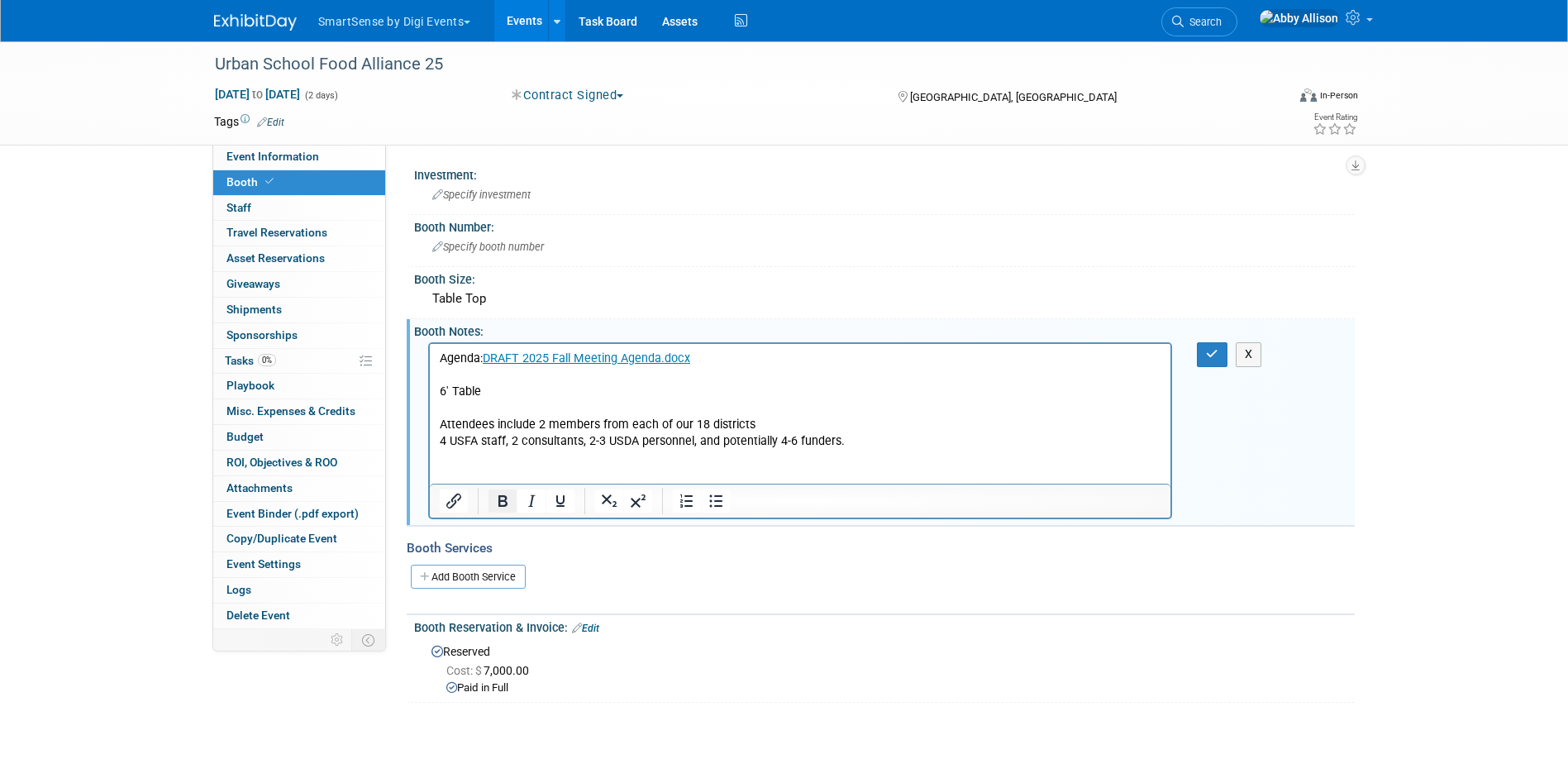
click at [505, 501] on icon "Bold" at bounding box center [503, 501] width 9 height 11
click at [845, 438] on p "Agenda: DRAFT 2025 Fall Meeting Agenda.docx 6' Table Attendees include 2 member…" at bounding box center [800, 400] width 723 height 100
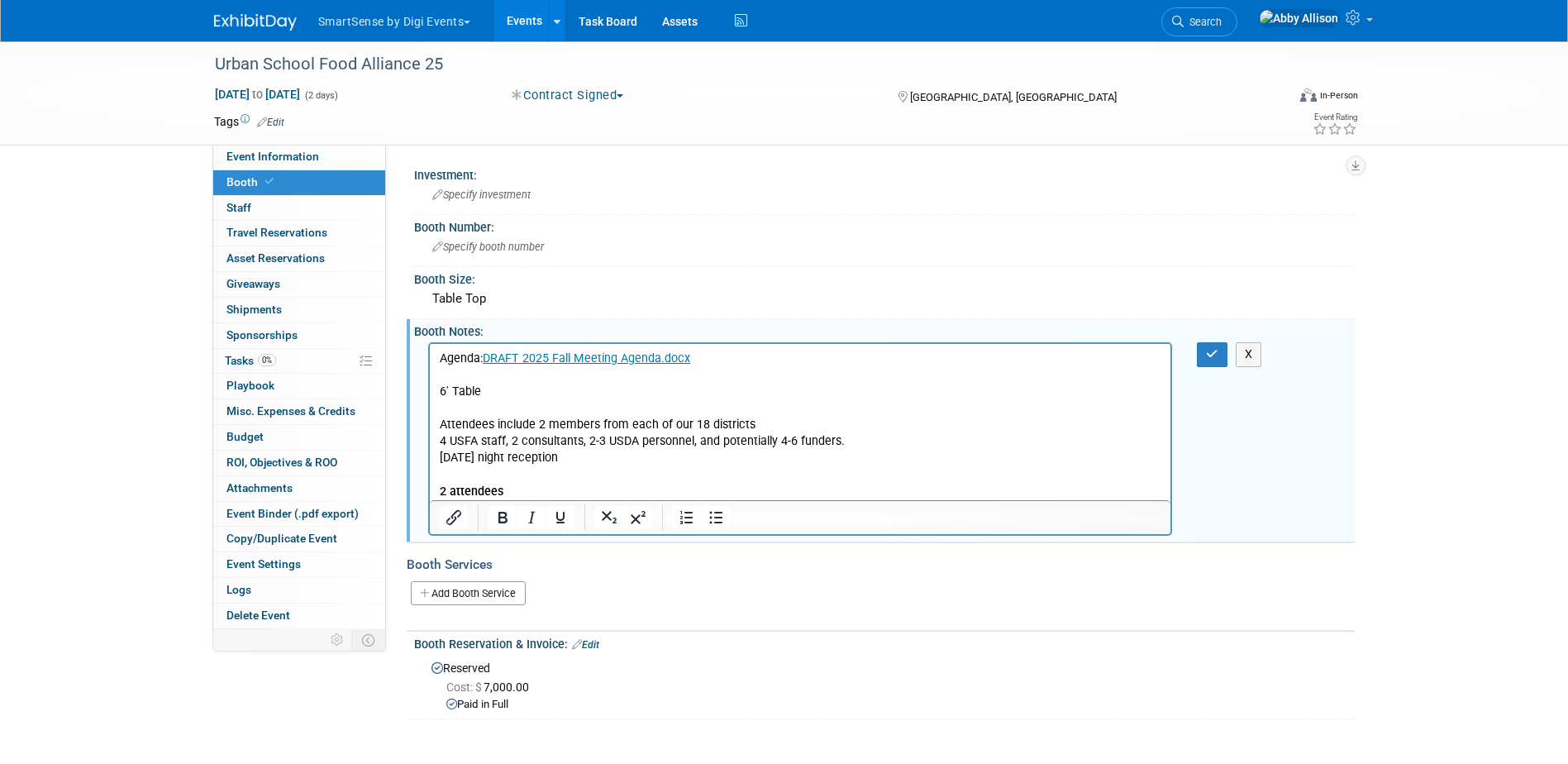
click at [442, 464] on p "Tuesday night reception" at bounding box center [800, 458] width 723 height 17
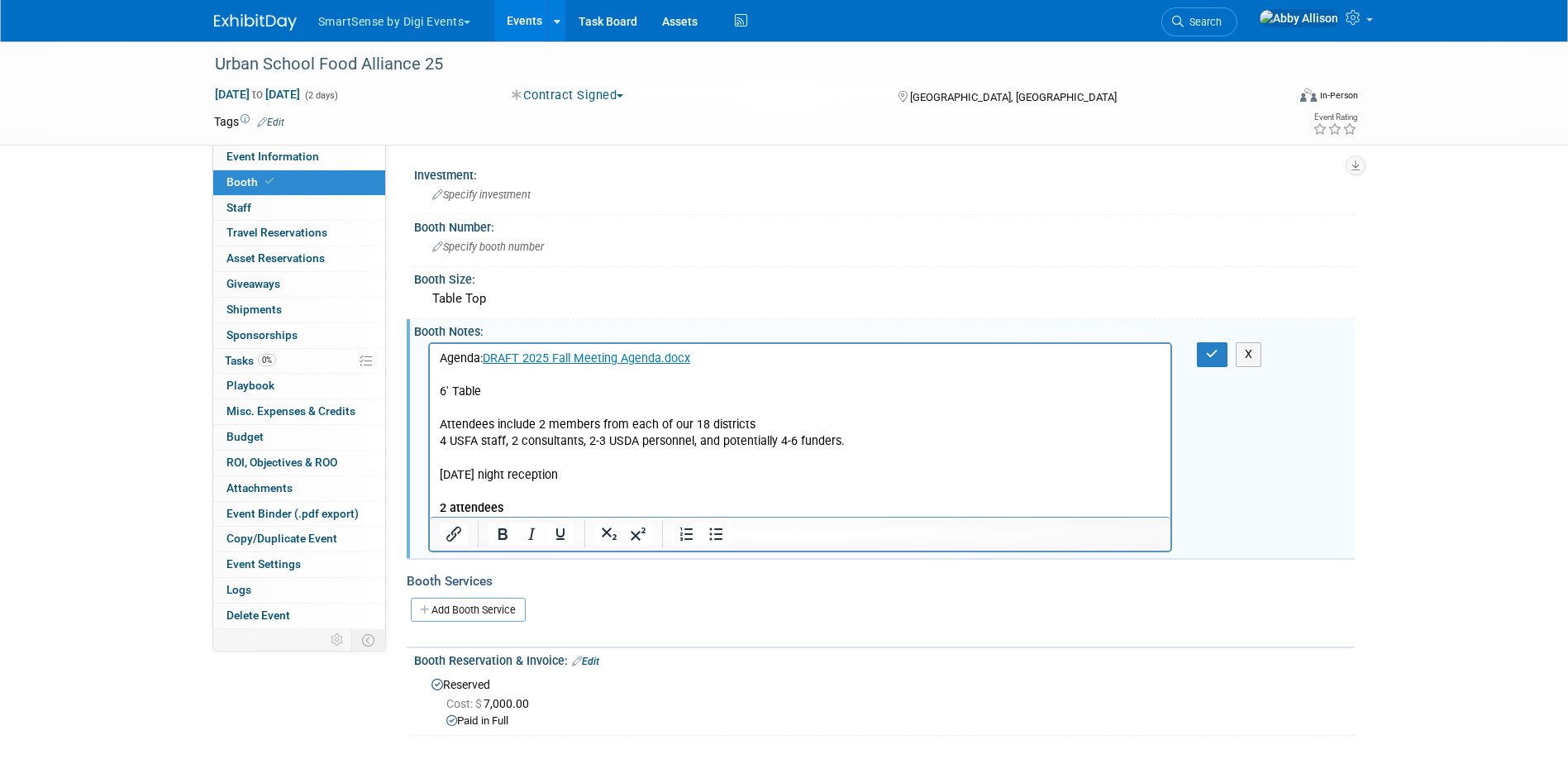
click at [571, 472] on p "Tuesday night reception" at bounding box center [800, 476] width 723 height 17
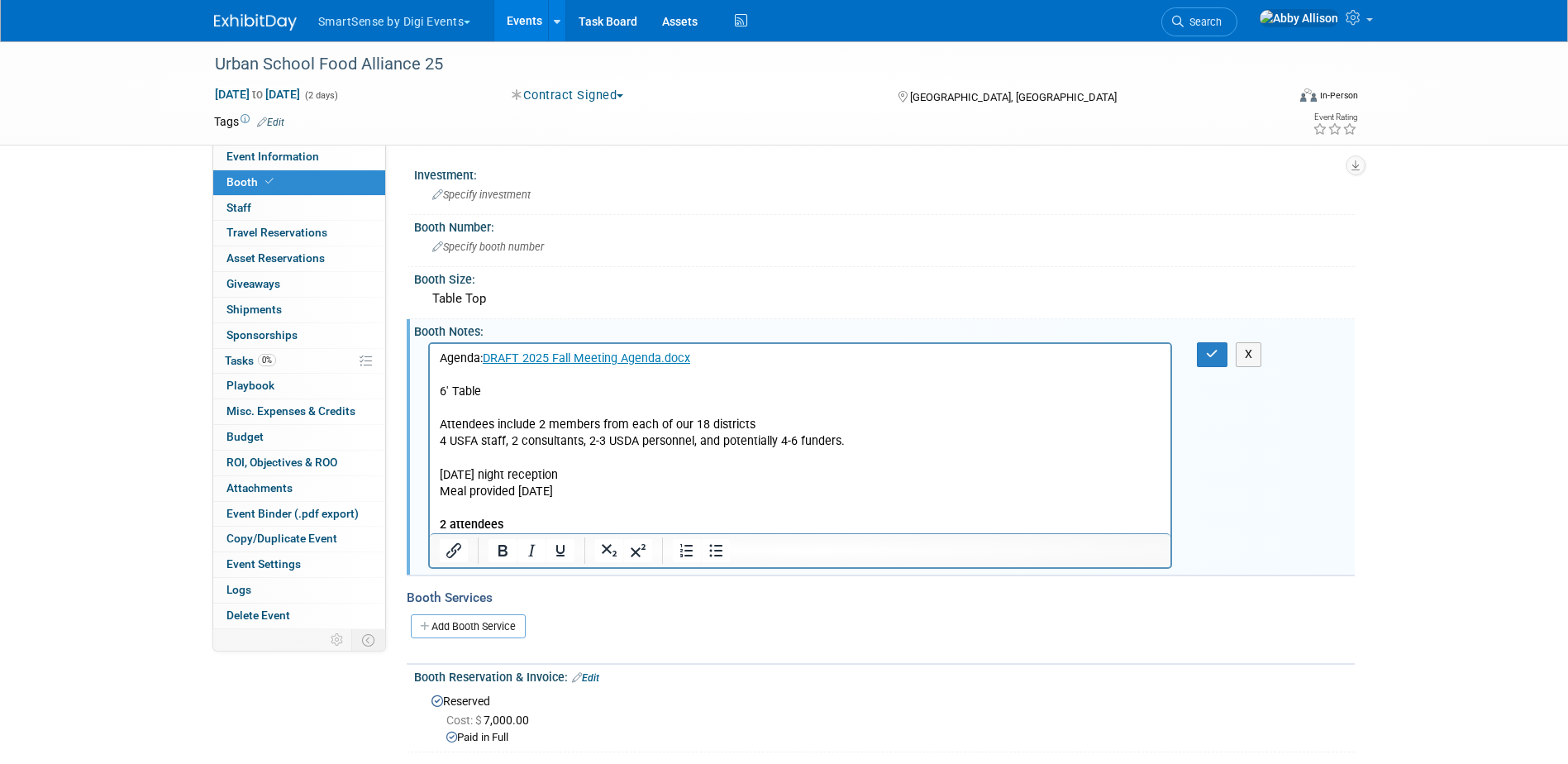
click at [564, 492] on p "Meal provided on Wed" at bounding box center [800, 492] width 723 height 17
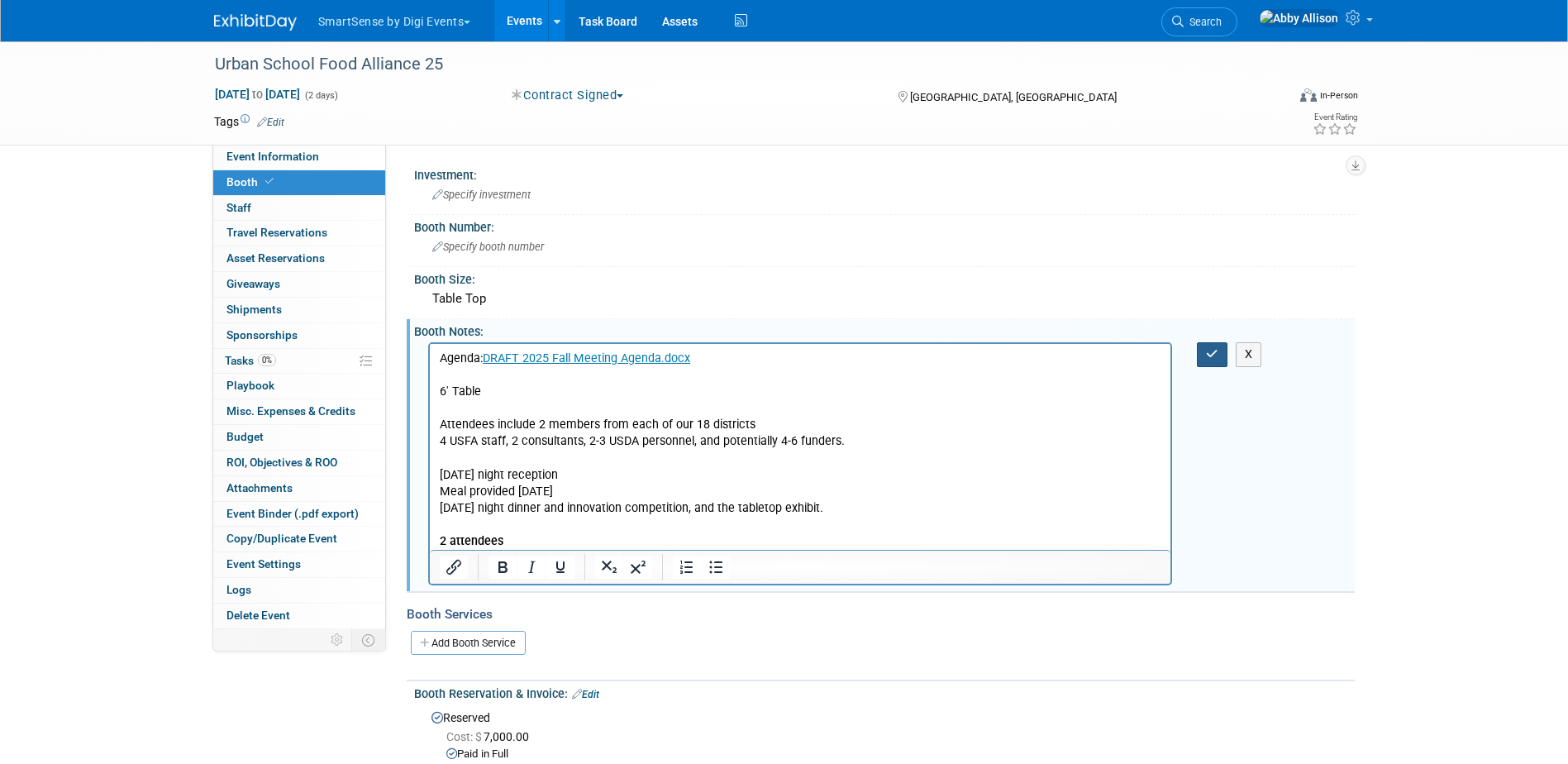
click at [1213, 360] on icon "button" at bounding box center [1211, 354] width 12 height 11
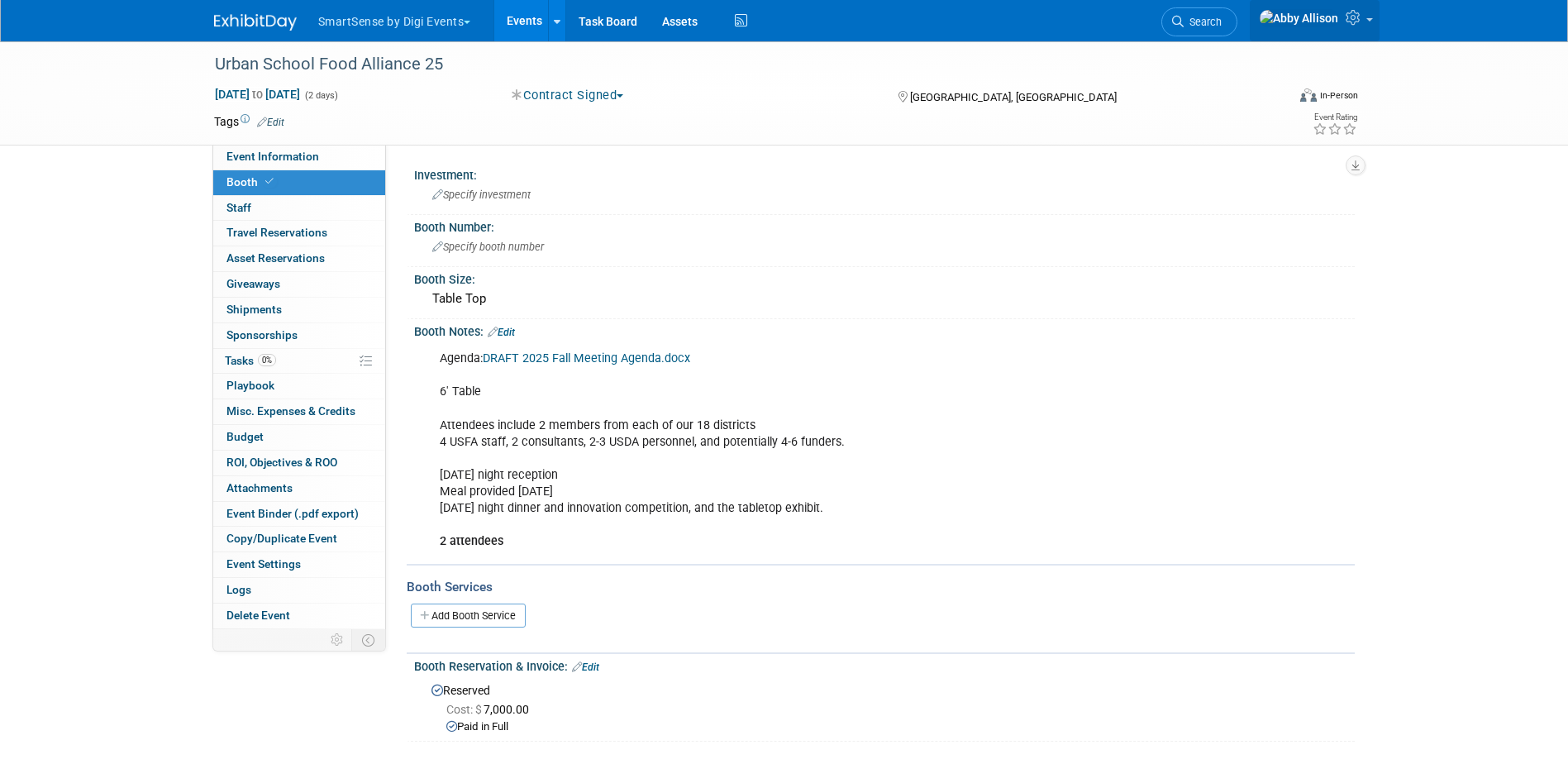
click at [1352, 25] on icon at bounding box center [1355, 18] width 19 height 15
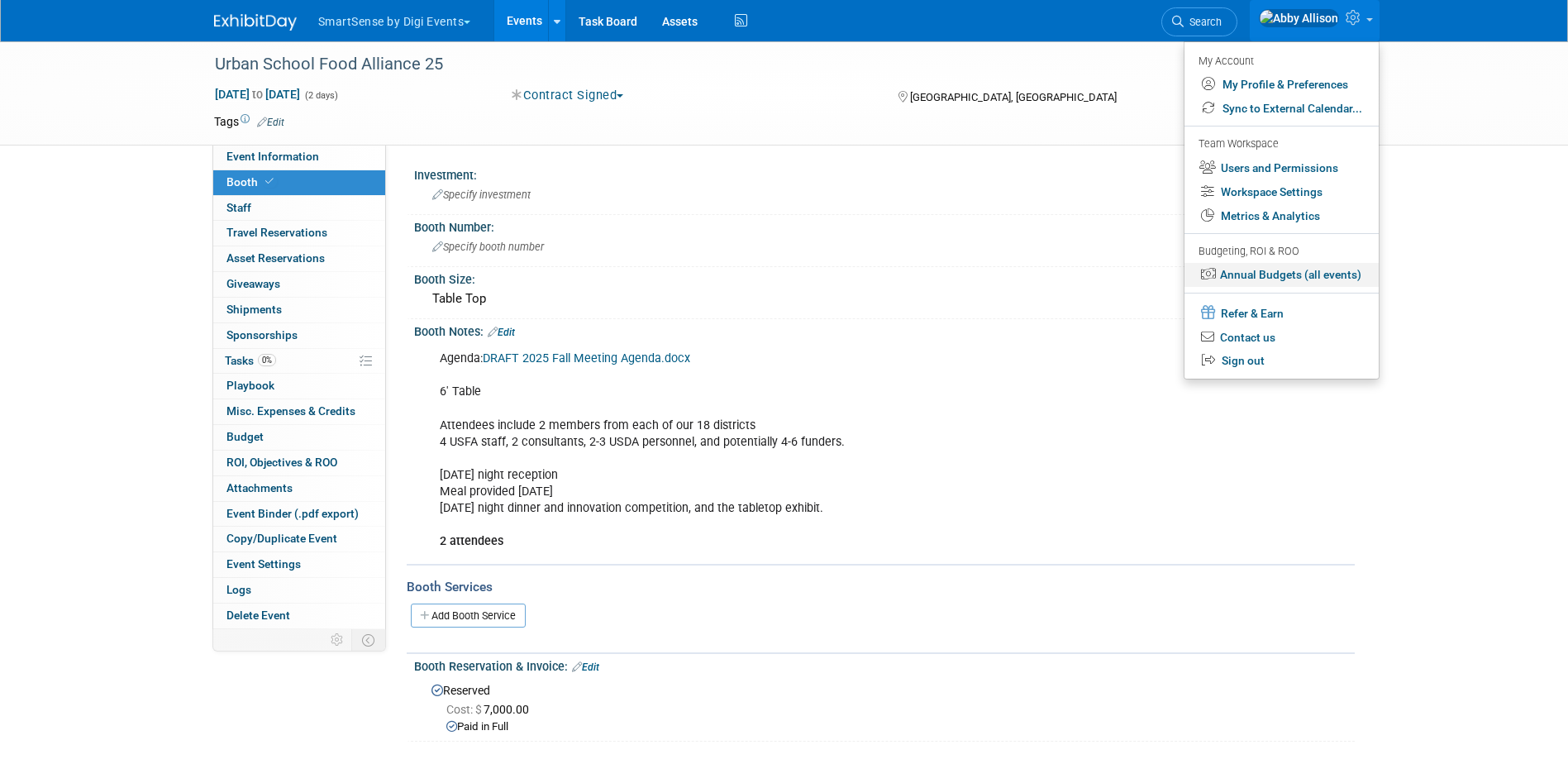
click at [1273, 275] on link "Annual Budgets (all events)" at bounding box center [1281, 275] width 194 height 24
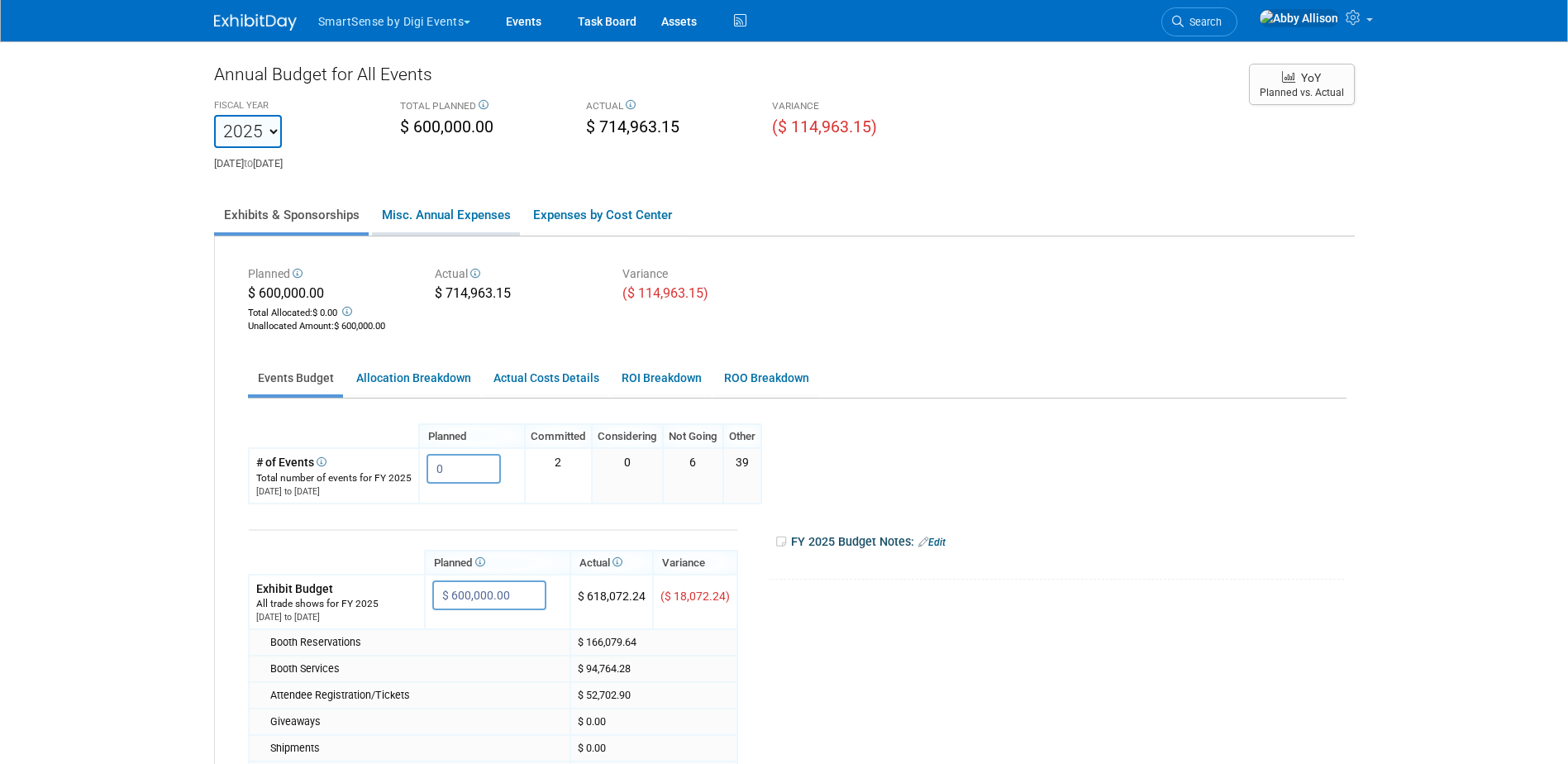
click at [427, 212] on link "Misc. Annual Expenses" at bounding box center [445, 214] width 148 height 34
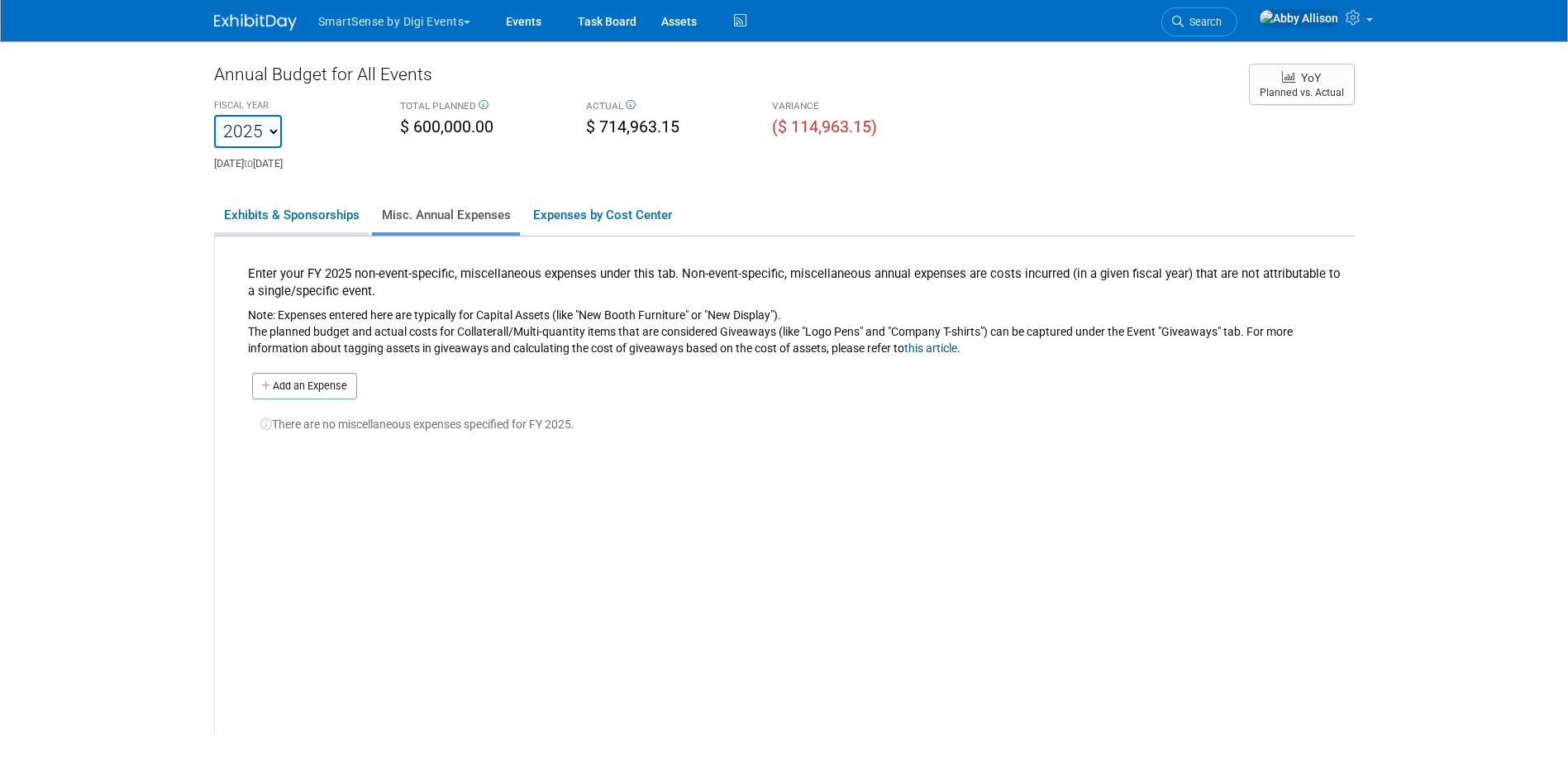
click at [278, 211] on link "Exhibits & Sponsorships" at bounding box center [291, 214] width 154 height 34
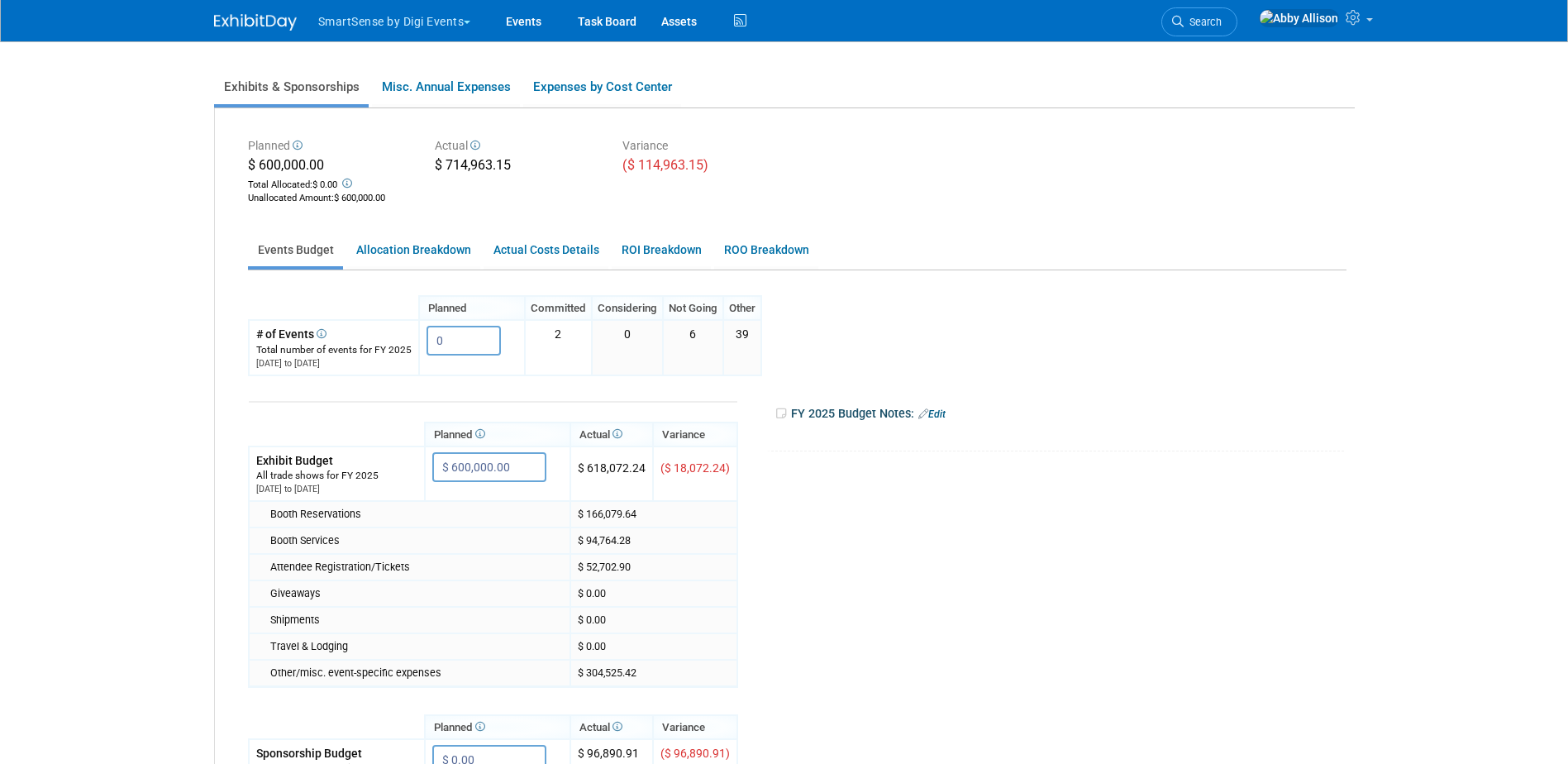
scroll to position [166, 0]
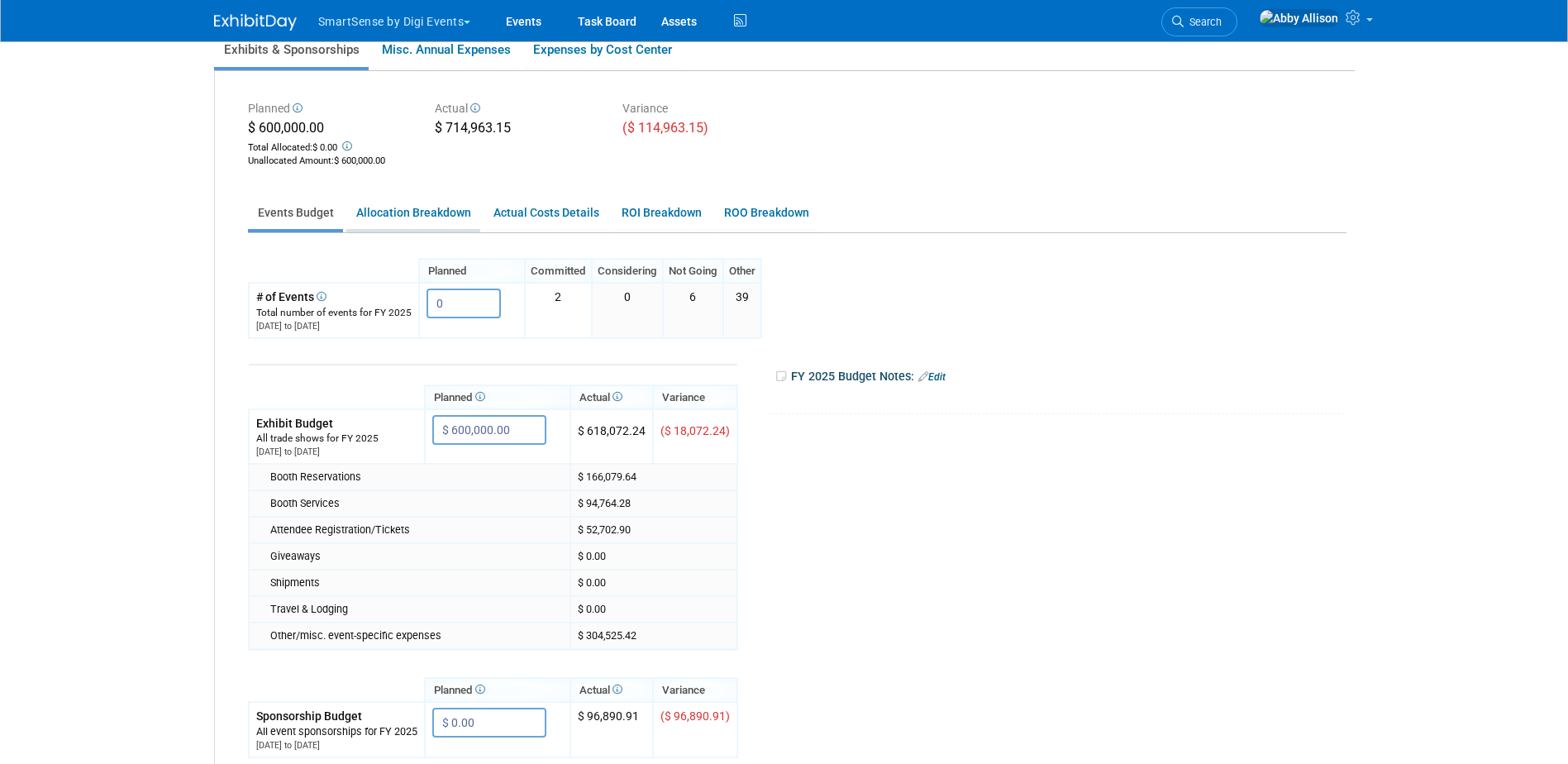
click at [421, 211] on link "Allocation Breakdown" at bounding box center [413, 212] width 134 height 33
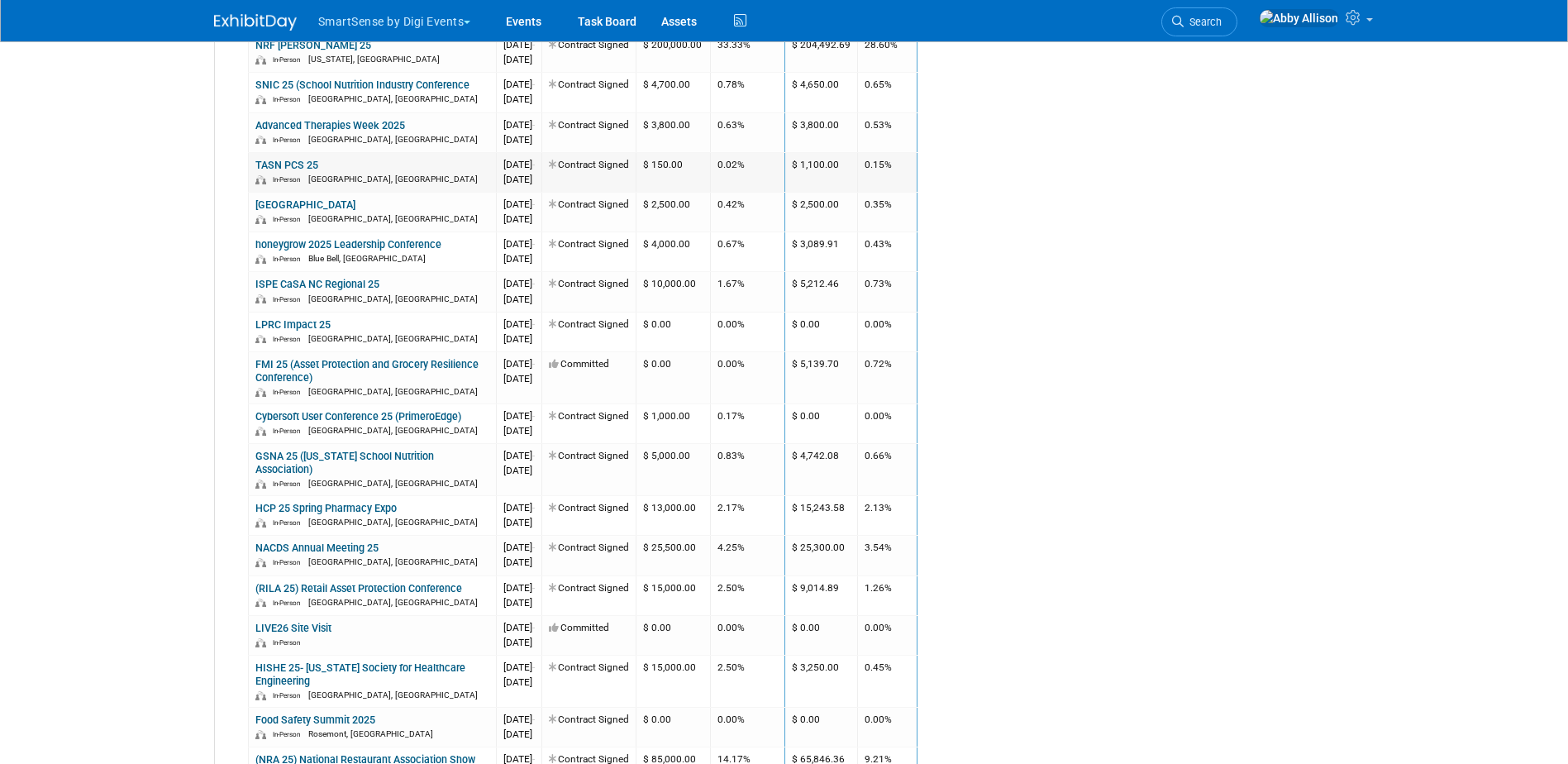
scroll to position [827, 0]
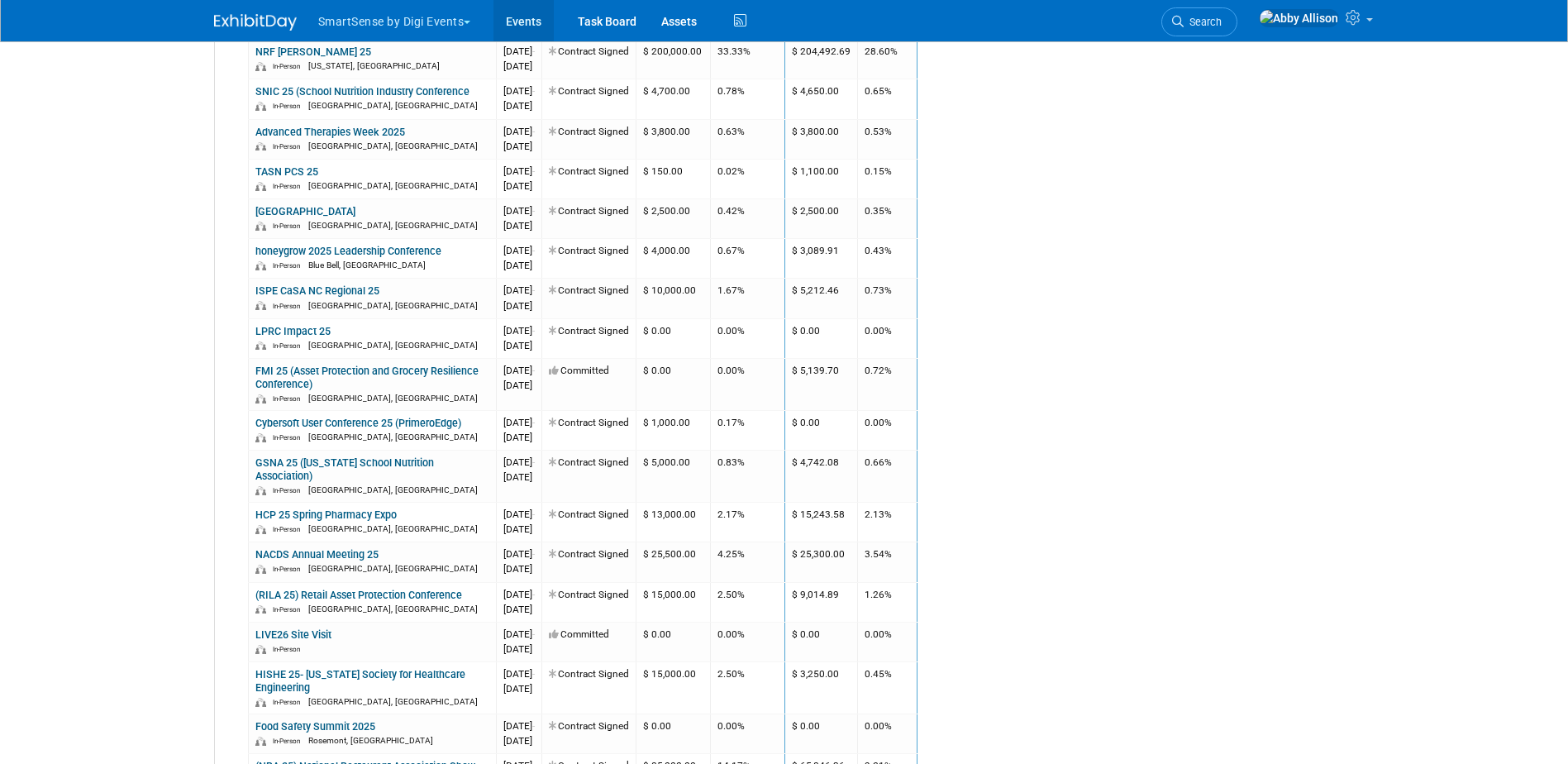
click at [531, 26] on link "Events" at bounding box center [523, 20] width 60 height 41
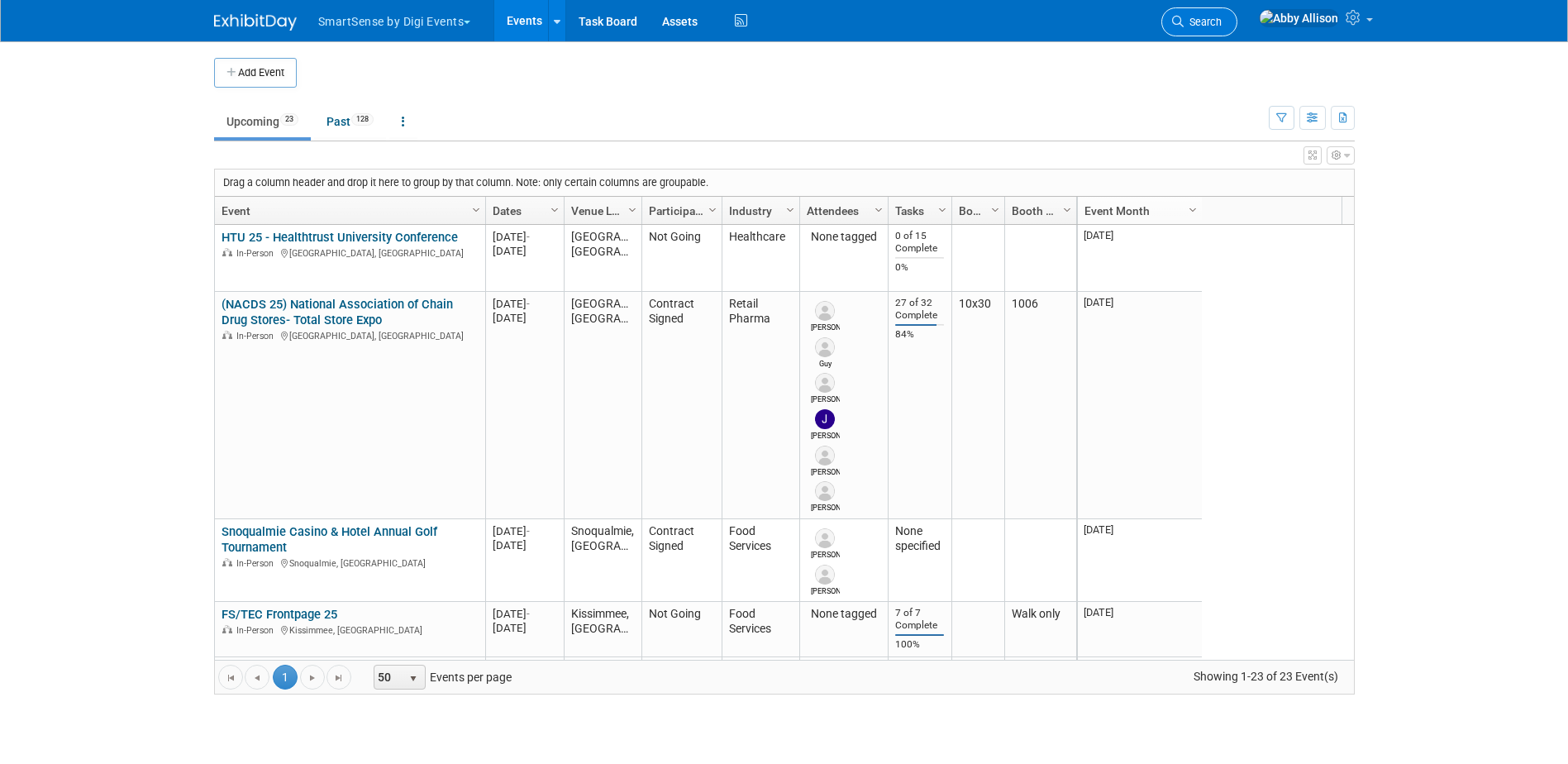
click at [1221, 22] on span "Search" at bounding box center [1202, 21] width 38 height 12
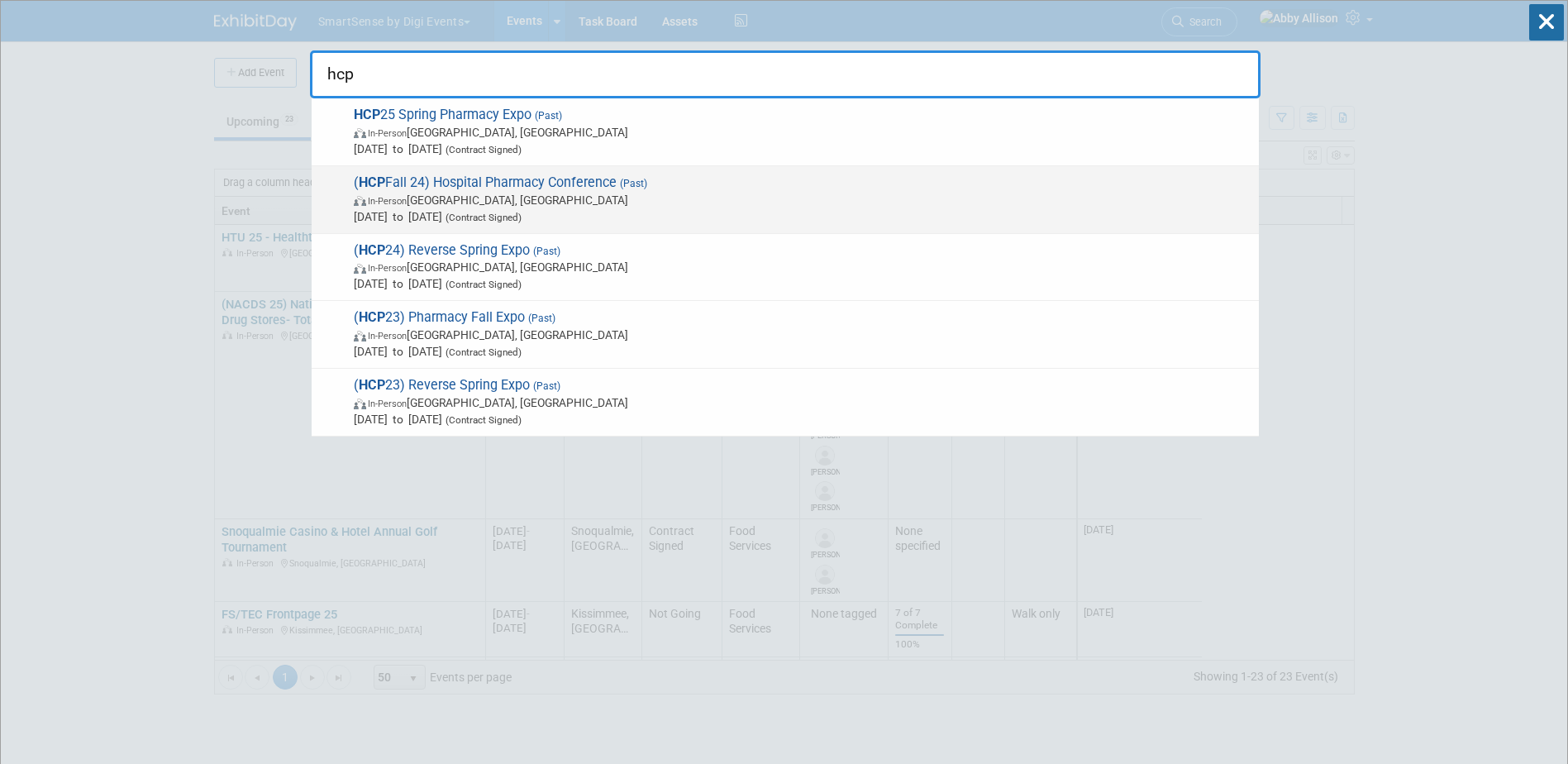
type input "hcp"
click at [430, 181] on span "( HCP Fall 24) Hospital Pharmacy Conference (Past) In-Person Columbus, OH Sep 3…" at bounding box center [799, 199] width 901 height 50
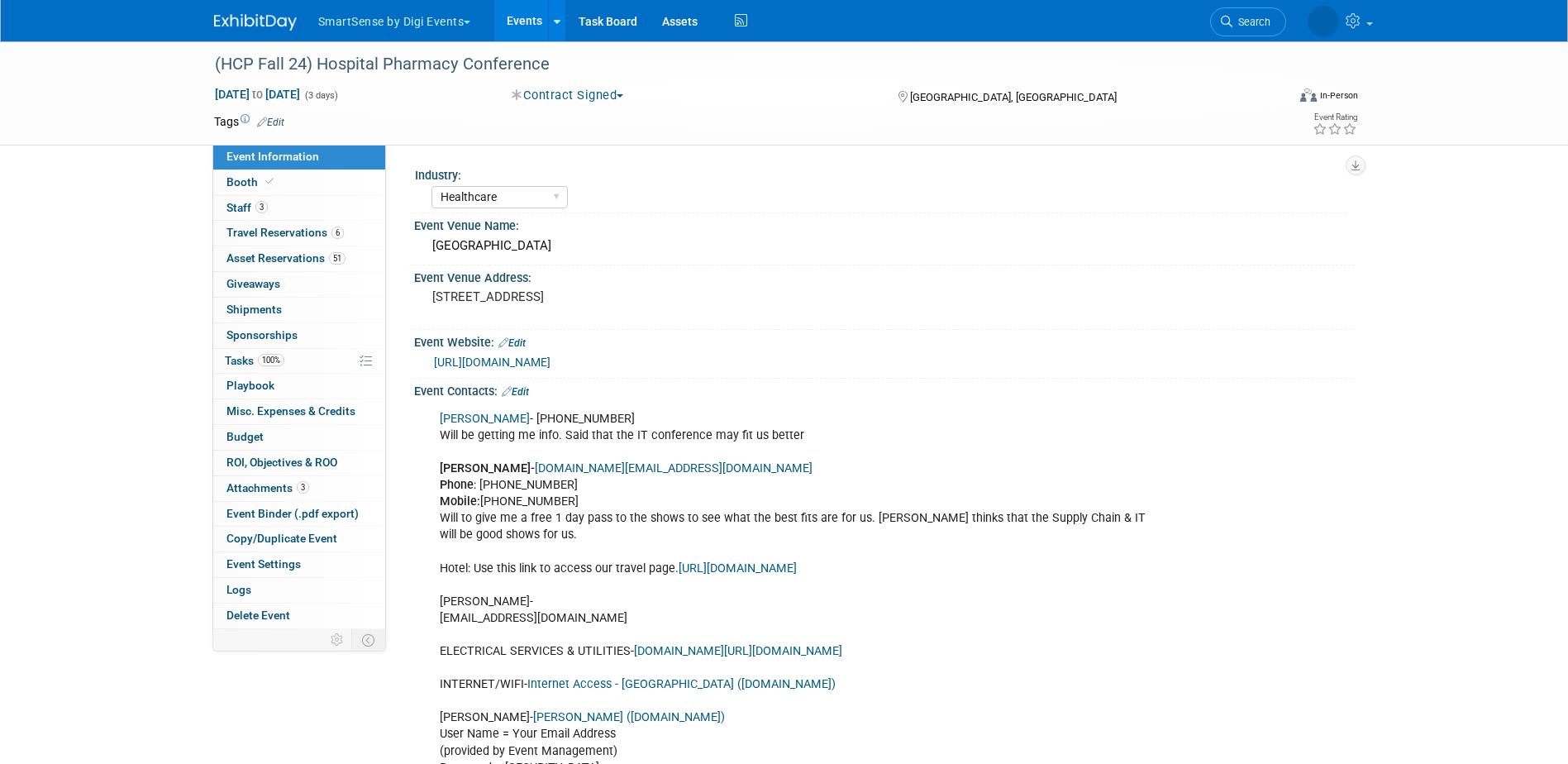
select select "Healthcare"
click at [246, 531] on span "Copy/Duplicate Event" at bounding box center [281, 538] width 111 height 13
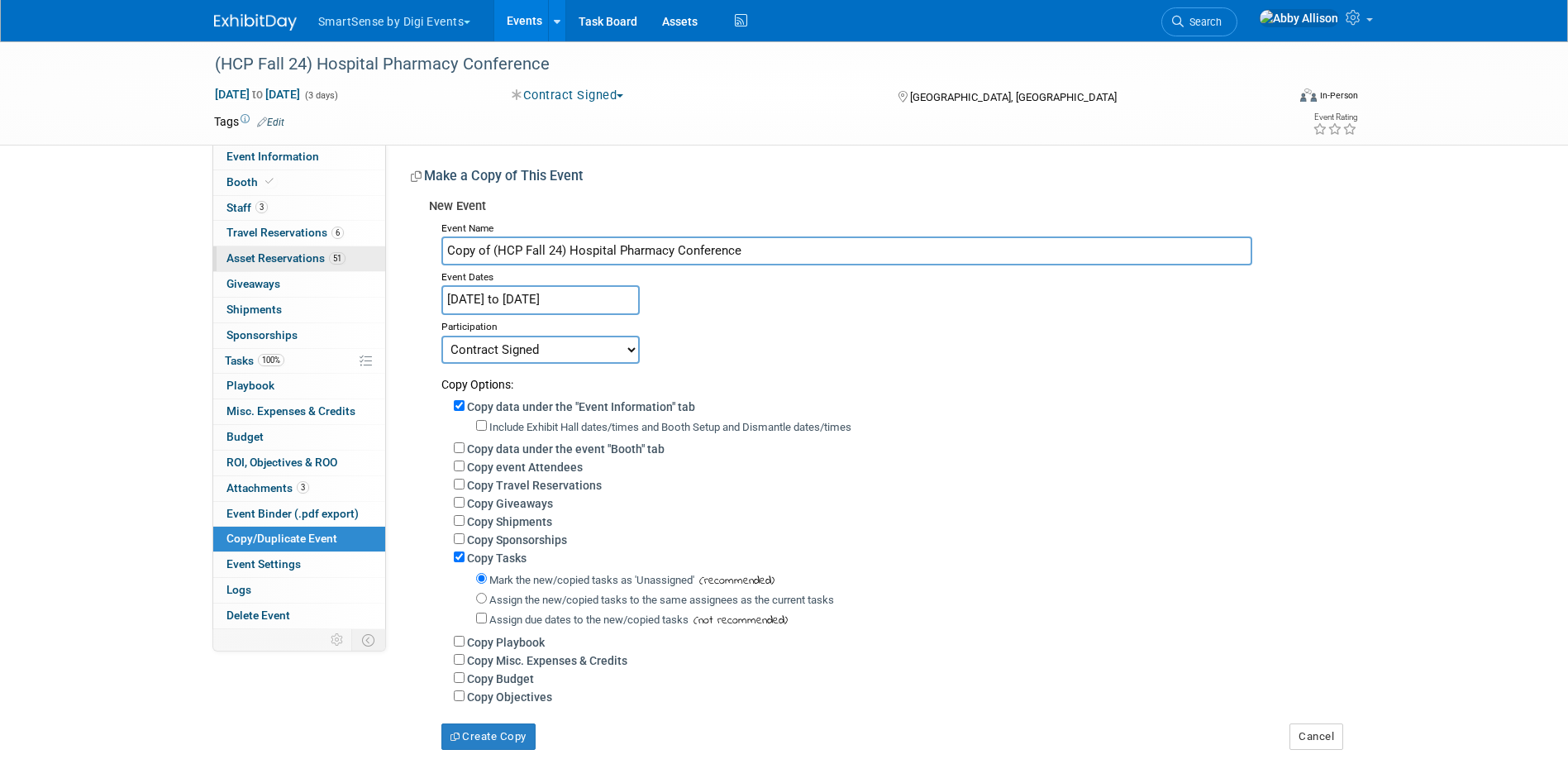
drag, startPoint x: 490, startPoint y: 247, endPoint x: 365, endPoint y: 260, distance: 125.7
click at [365, 260] on div "Event Information Event Info Booth Booth 3 Staff 3 Staff 6 Travel Reservations …" at bounding box center [784, 395] width 1165 height 709
click at [512, 248] on input "(HCP Fall 24) Hospital Pharmacy Conference" at bounding box center [847, 250] width 811 height 29
type input "(HCP Fall 25) Hospital Pharmacy Conference"
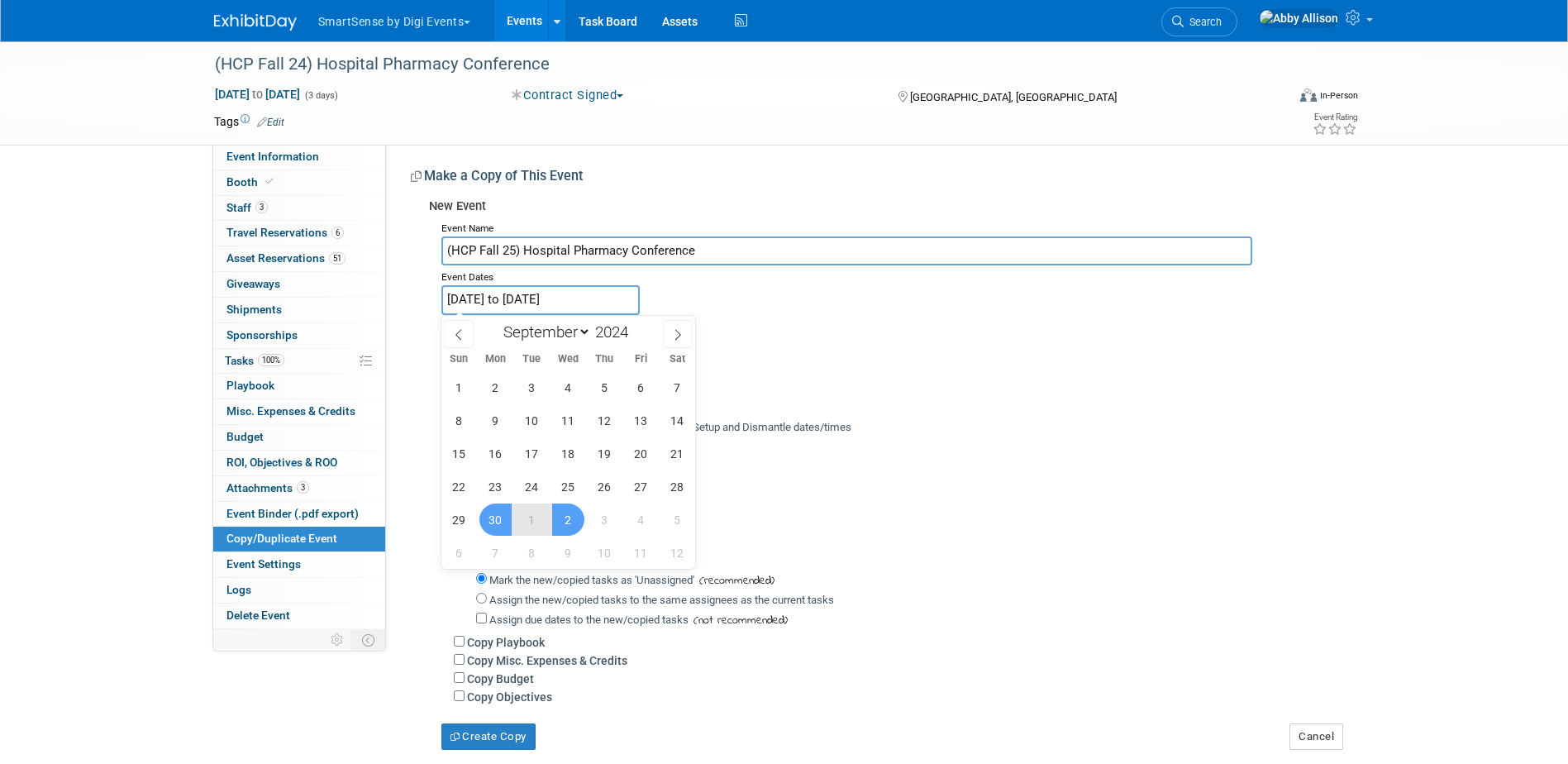
click at [566, 304] on input "Sep 30, 2024 to Oct 2, 2024" at bounding box center [540, 300] width 198 height 29
click at [631, 323] on span at bounding box center [634, 328] width 11 height 10
type input "2025"
click at [499, 523] on span "29" at bounding box center [495, 519] width 33 height 33
click at [567, 521] on span "1" at bounding box center [568, 519] width 33 height 33
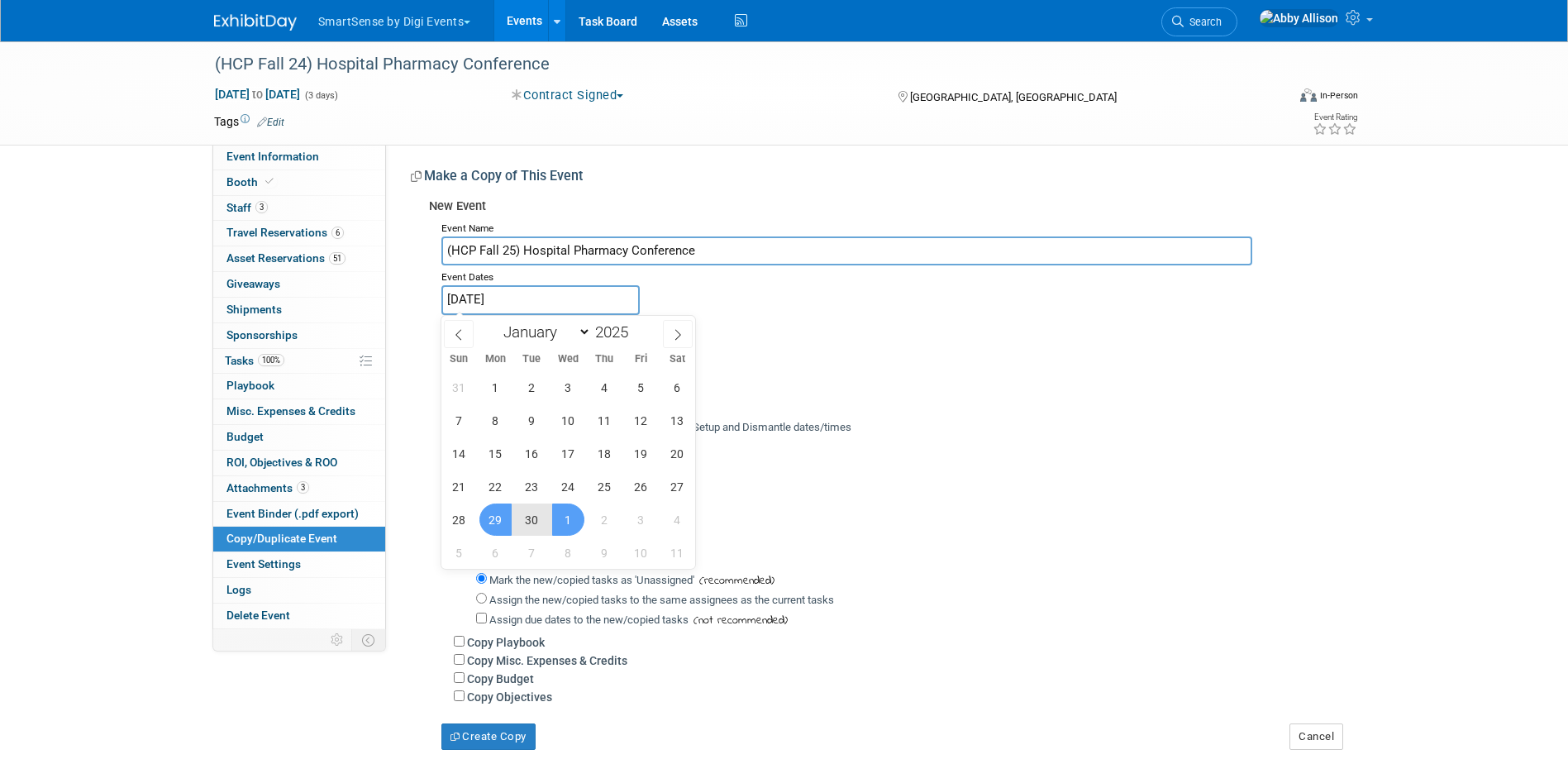
type input "[DATE] to [DATE]"
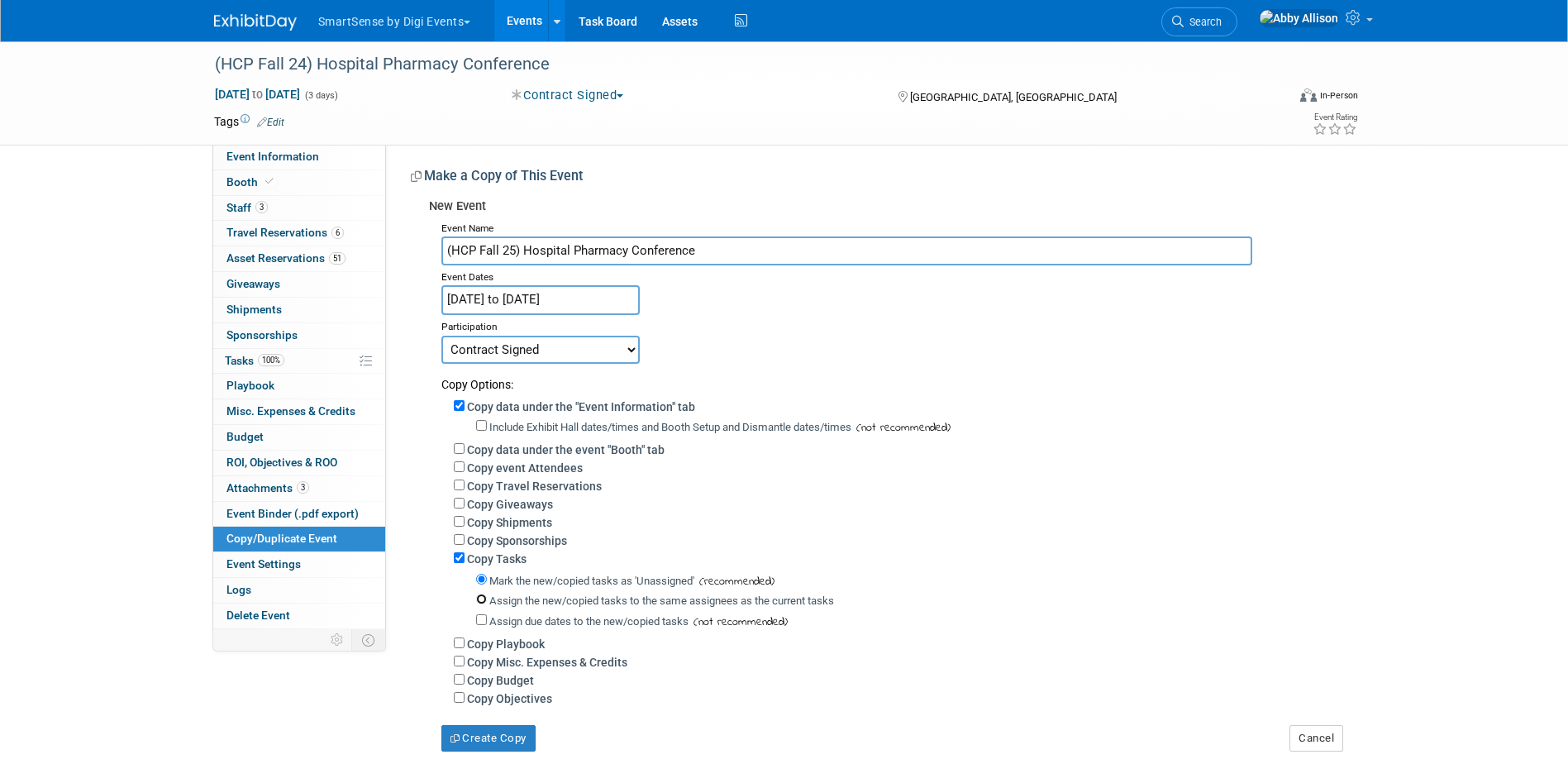
click at [483, 605] on input "Assign the new/copied tasks to the same assignees as the current tasks" at bounding box center [482, 599] width 11 height 11
radio input "true"
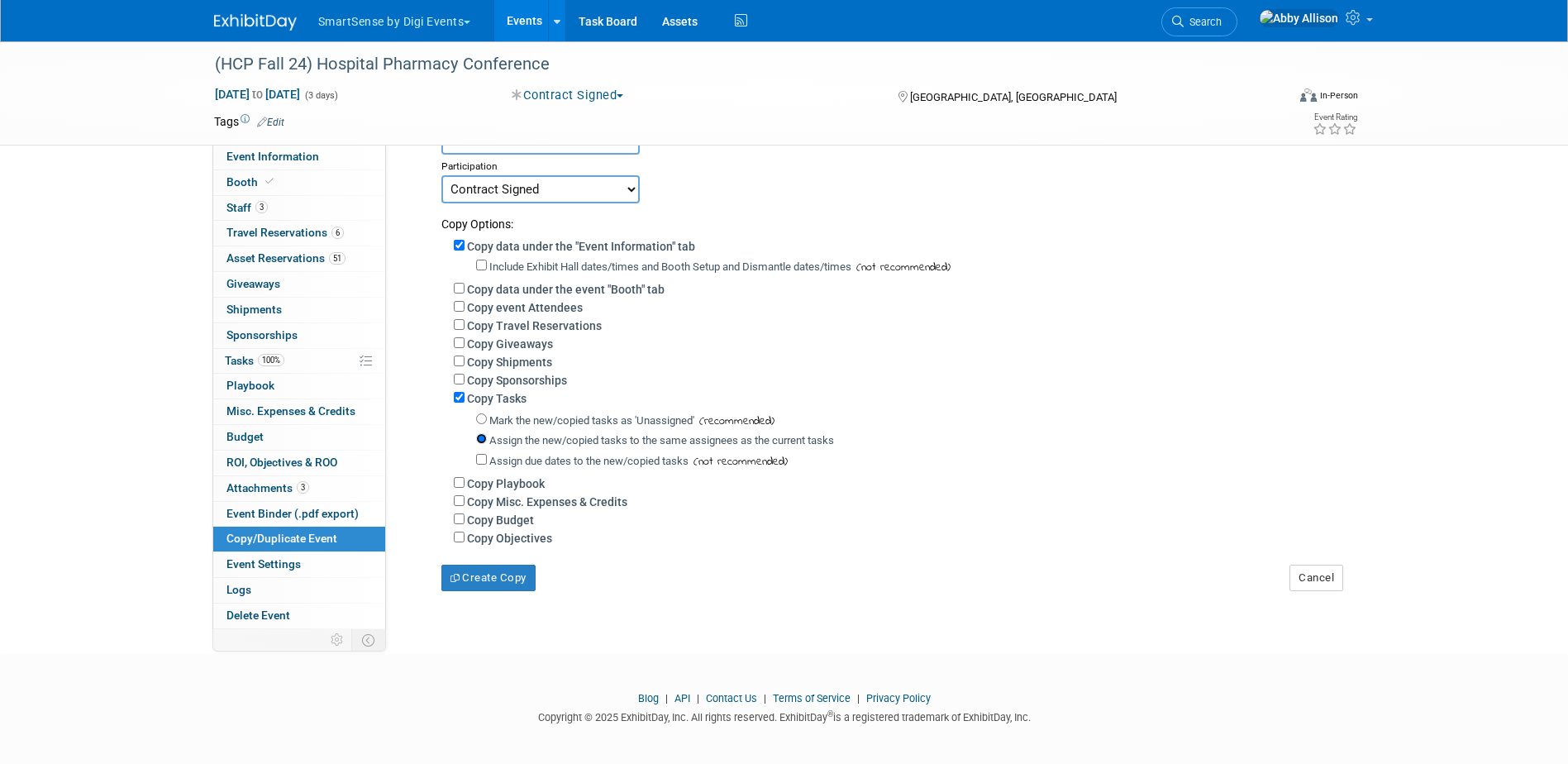
scroll to position [166, 0]
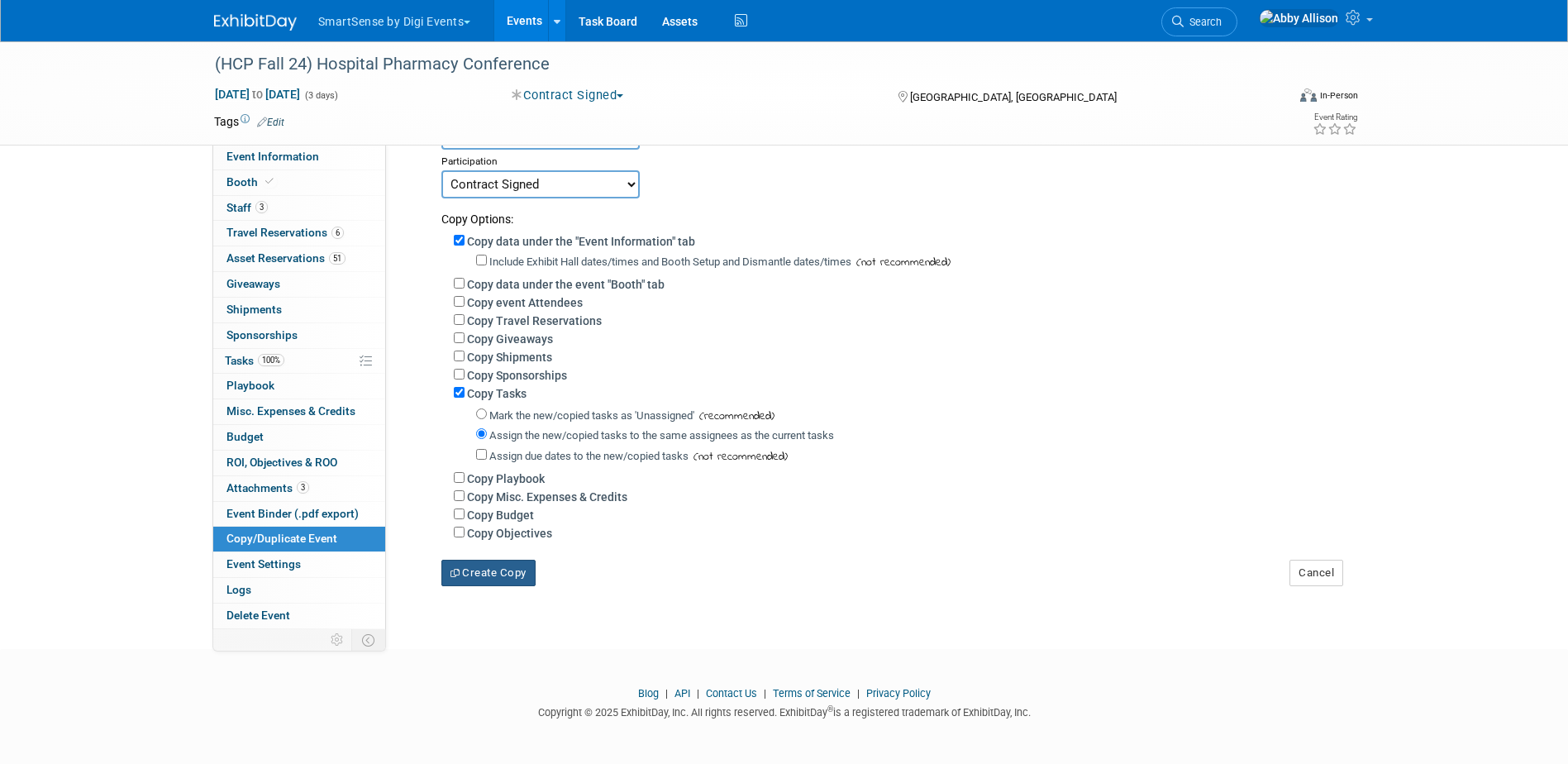
click at [500, 583] on button "Create Copy" at bounding box center [488, 573] width 94 height 26
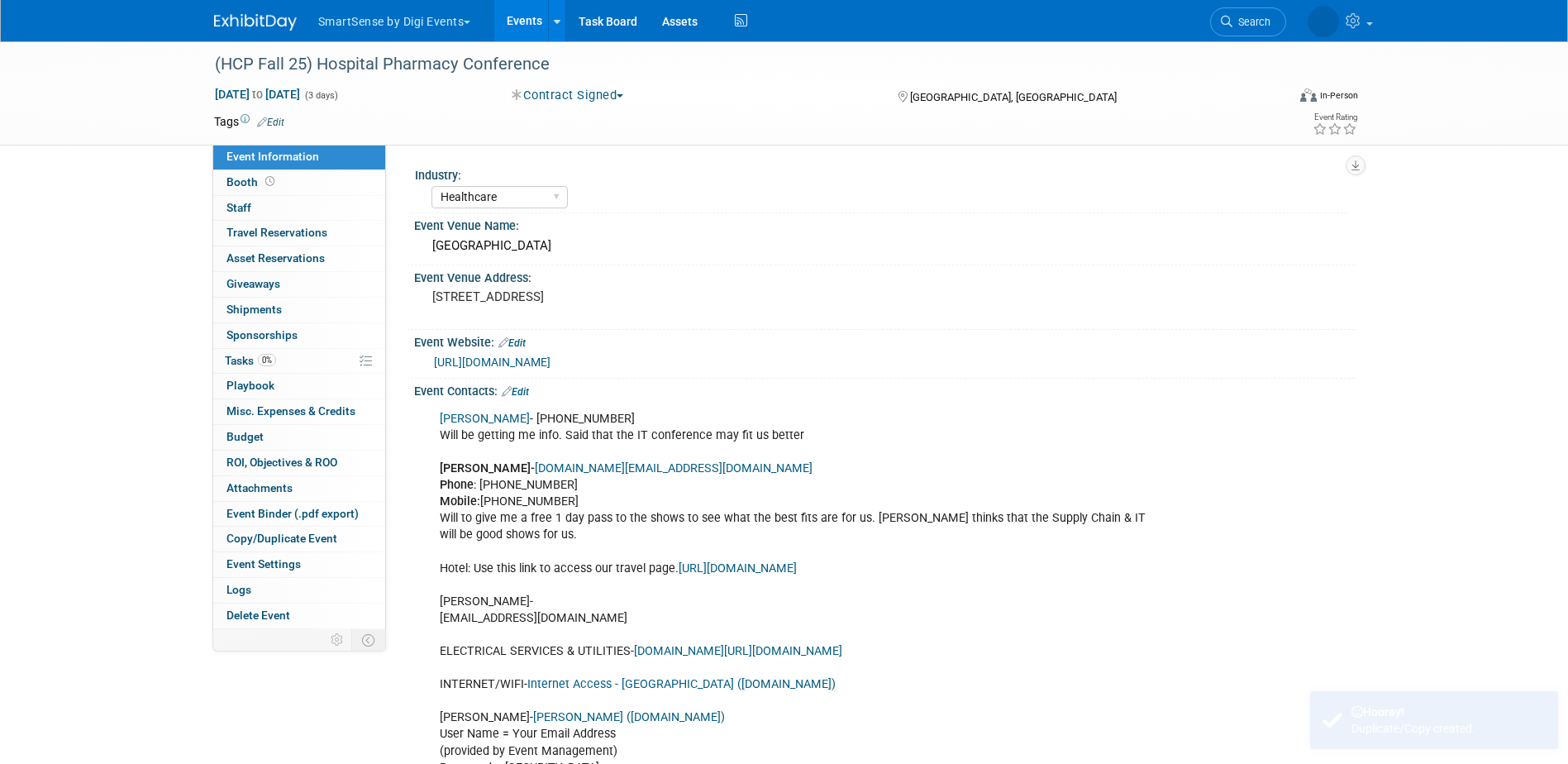
select select "Healthcare"
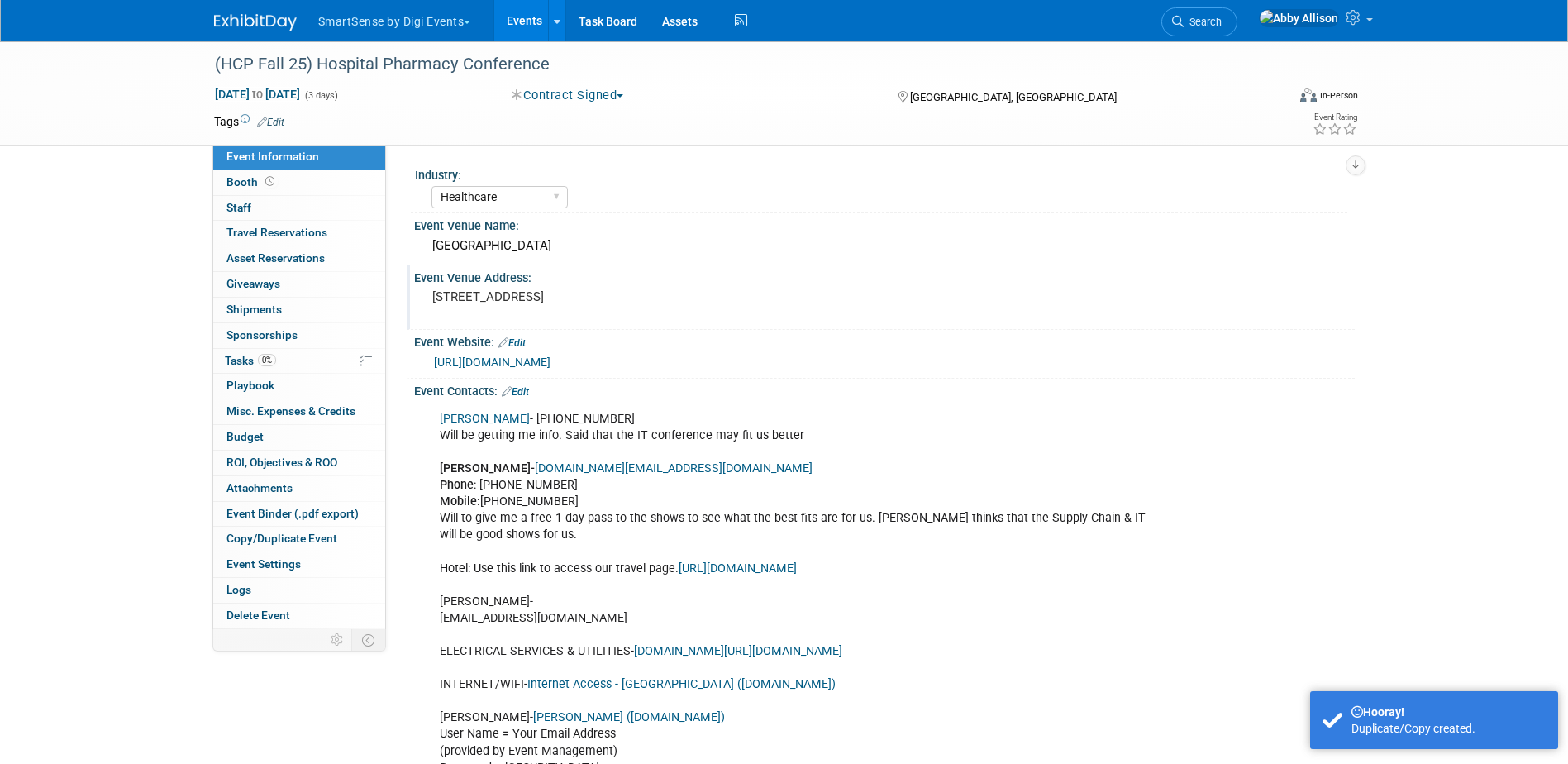
click at [643, 293] on pre "[STREET_ADDRESS]" at bounding box center [610, 297] width 355 height 15
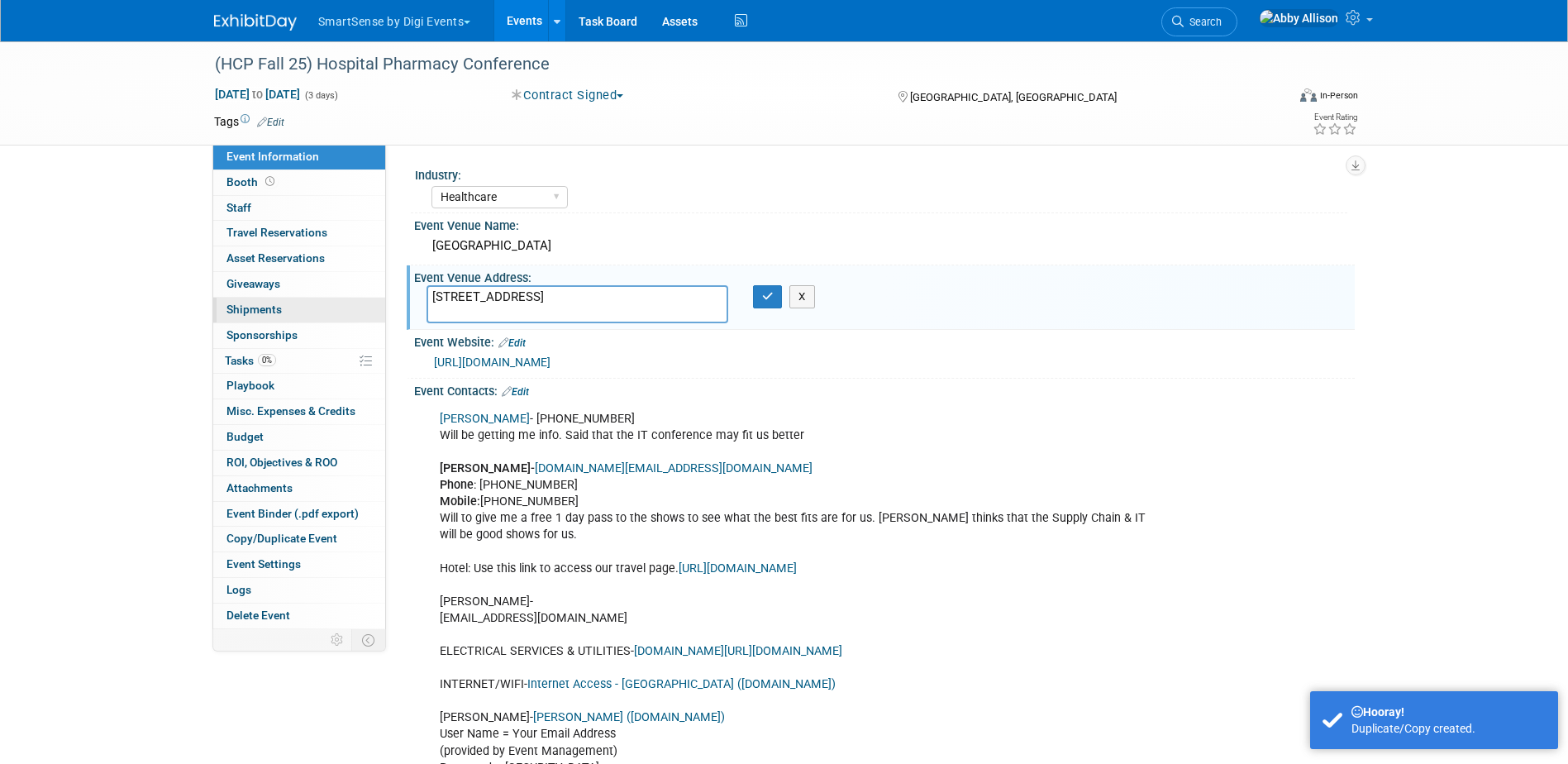
drag, startPoint x: 643, startPoint y: 293, endPoint x: 352, endPoint y: 299, distance: 291.1
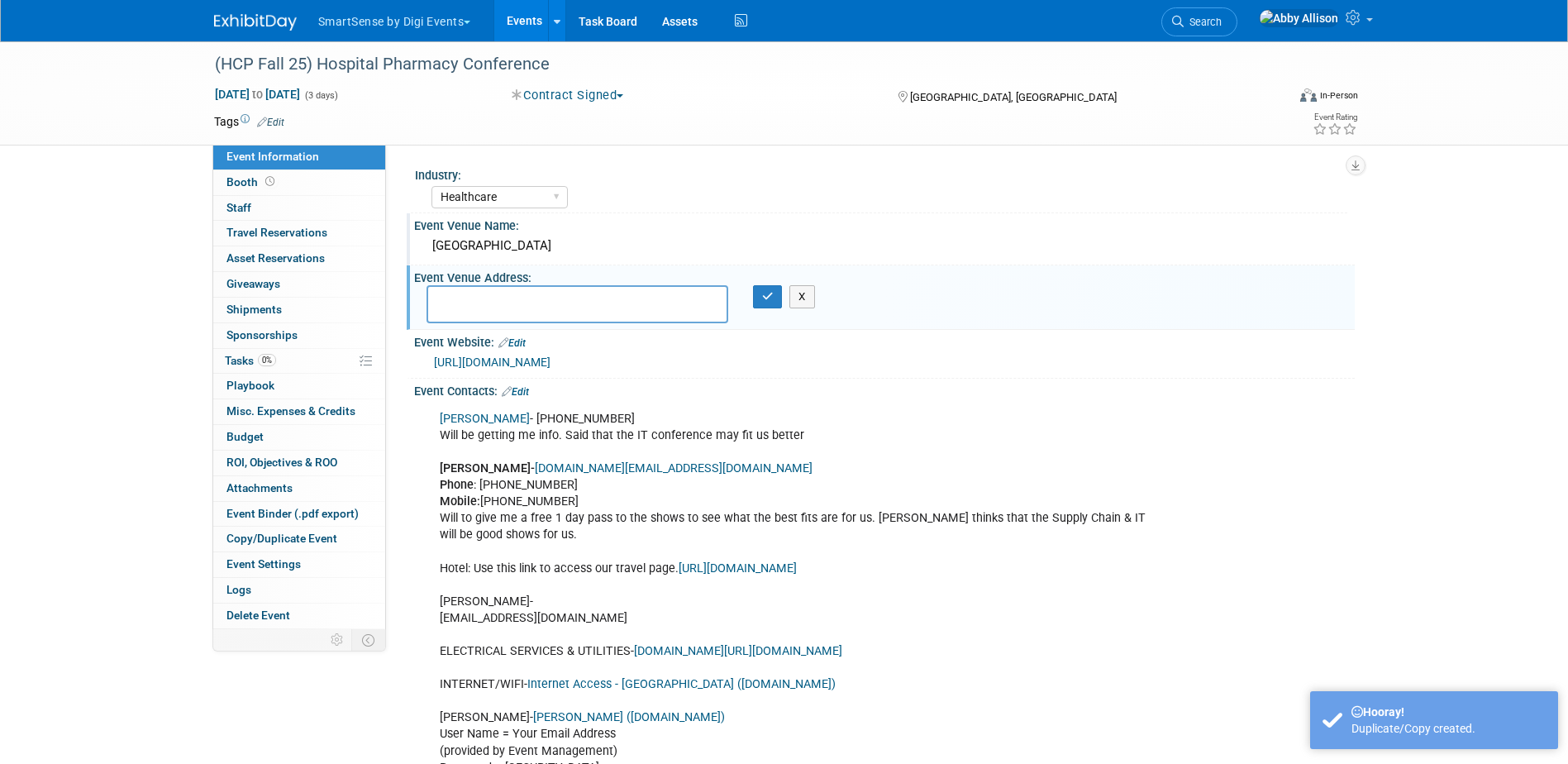
click at [645, 237] on div "Greater Columbus Convention Center" at bounding box center [884, 247] width 916 height 26
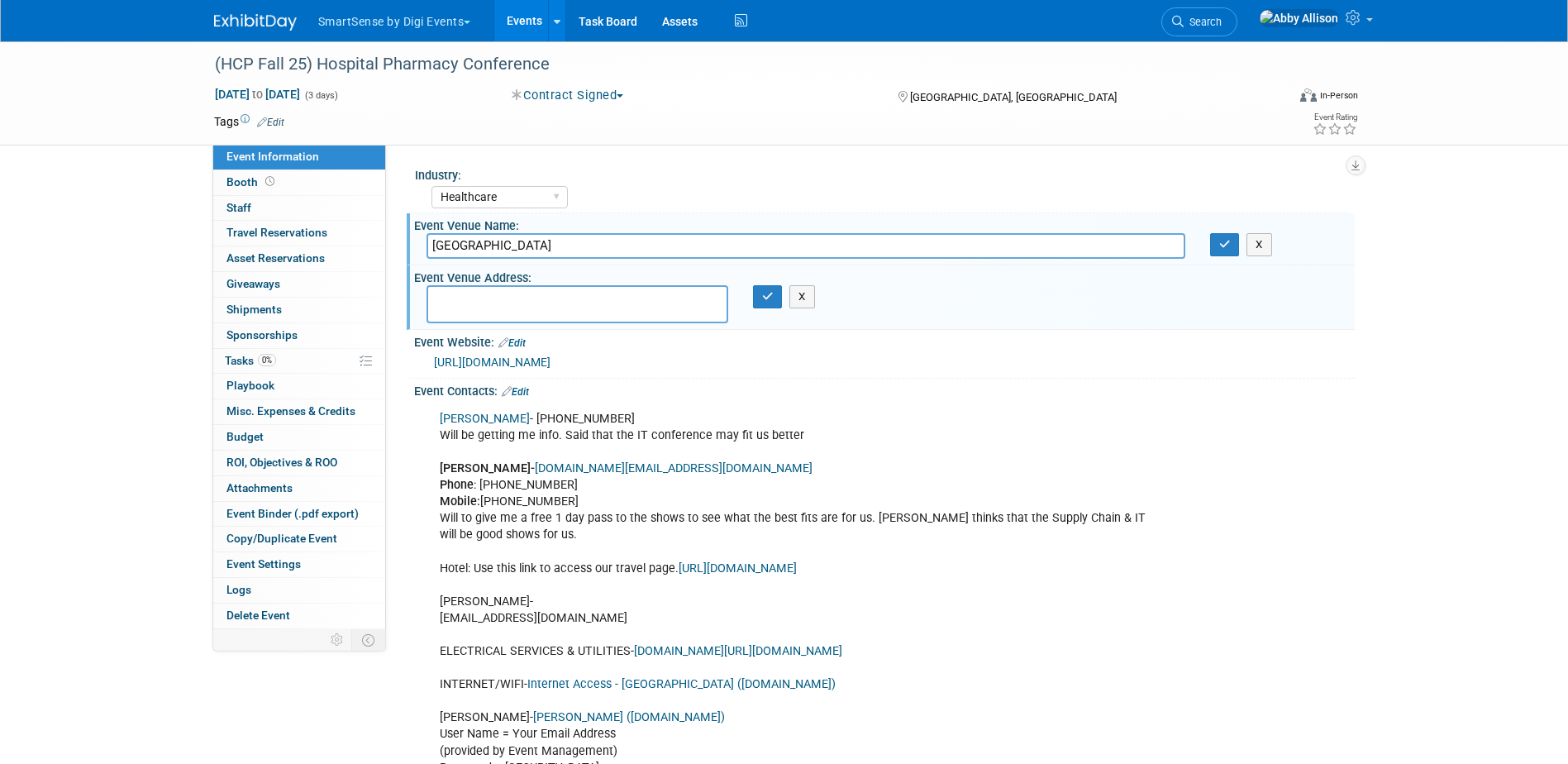
drag, startPoint x: 651, startPoint y: 241, endPoint x: 385, endPoint y: 239, distance: 266.0
click at [766, 294] on icon "button" at bounding box center [767, 297] width 11 height 11
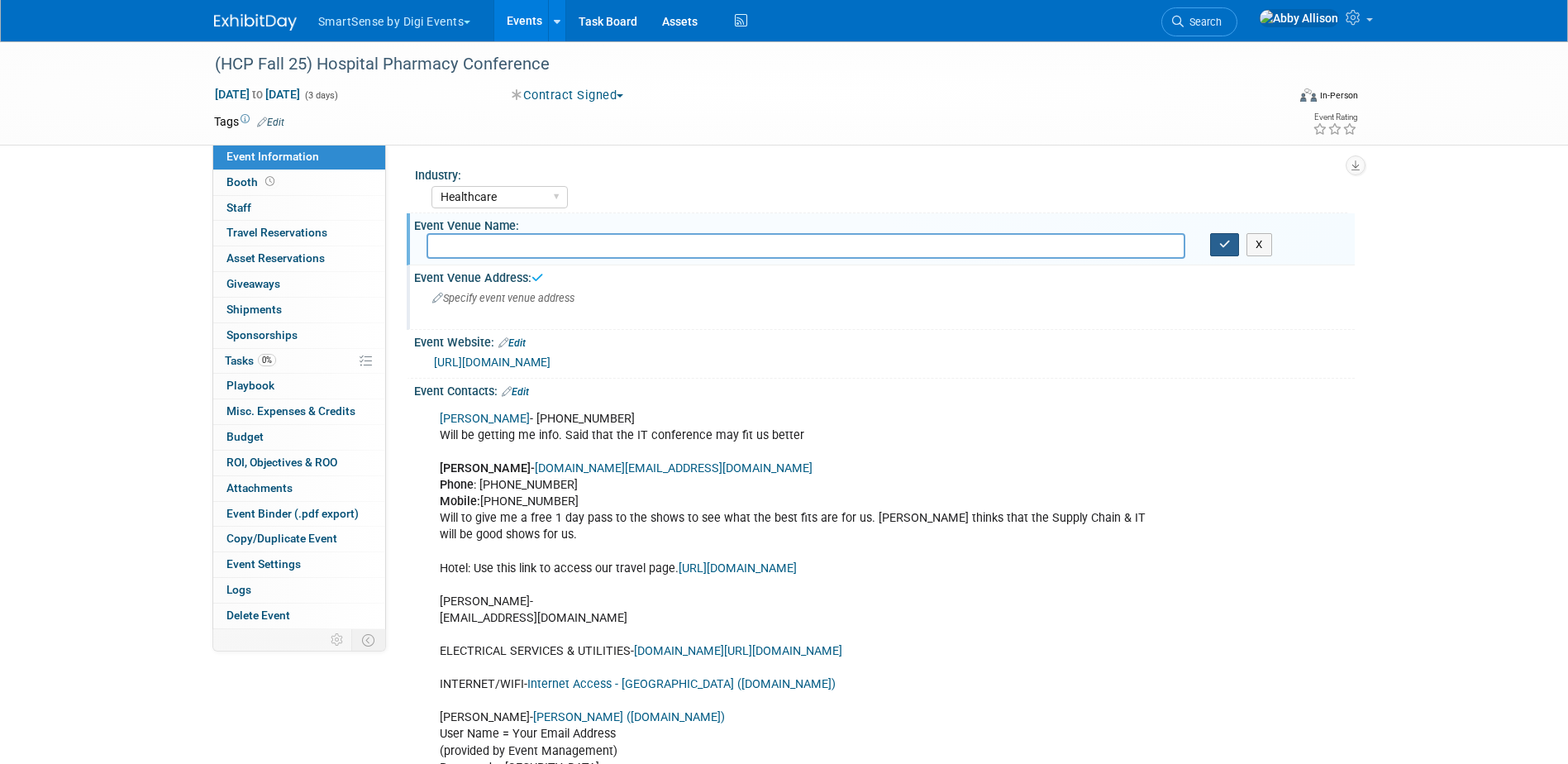
click at [1225, 248] on icon "button" at bounding box center [1225, 245] width 11 height 11
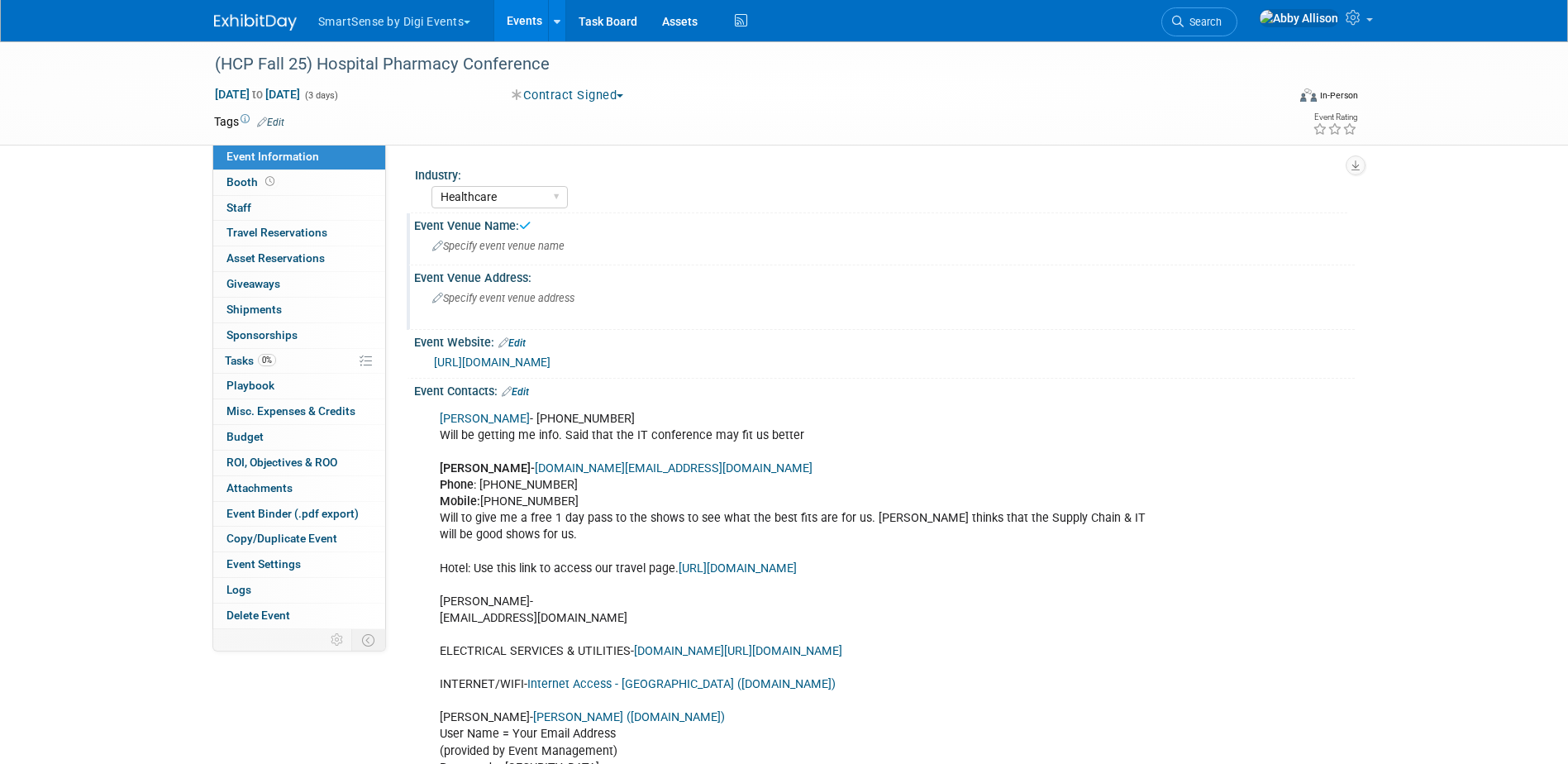
click at [1010, 380] on div "Event Website: Edit https://u59451.ct.sendgrid.net/ls/click?upn=u001.w3B1VKvvPK…" at bounding box center [880, 355] width 948 height 49
drag, startPoint x: 1004, startPoint y: 449, endPoint x: 432, endPoint y: 369, distance: 577.6
click at [432, 369] on div "https://u59451.ct.sendgrid.net/ls/click?upn=u001.w3B1VKvvPKNJPWxV3Cx-2BXX9B0-2F…" at bounding box center [884, 360] width 916 height 23
drag, startPoint x: 432, startPoint y: 369, endPoint x: 619, endPoint y: 330, distance: 191.0
click at [621, 332] on div "Event Website: Edit" at bounding box center [884, 341] width 940 height 21
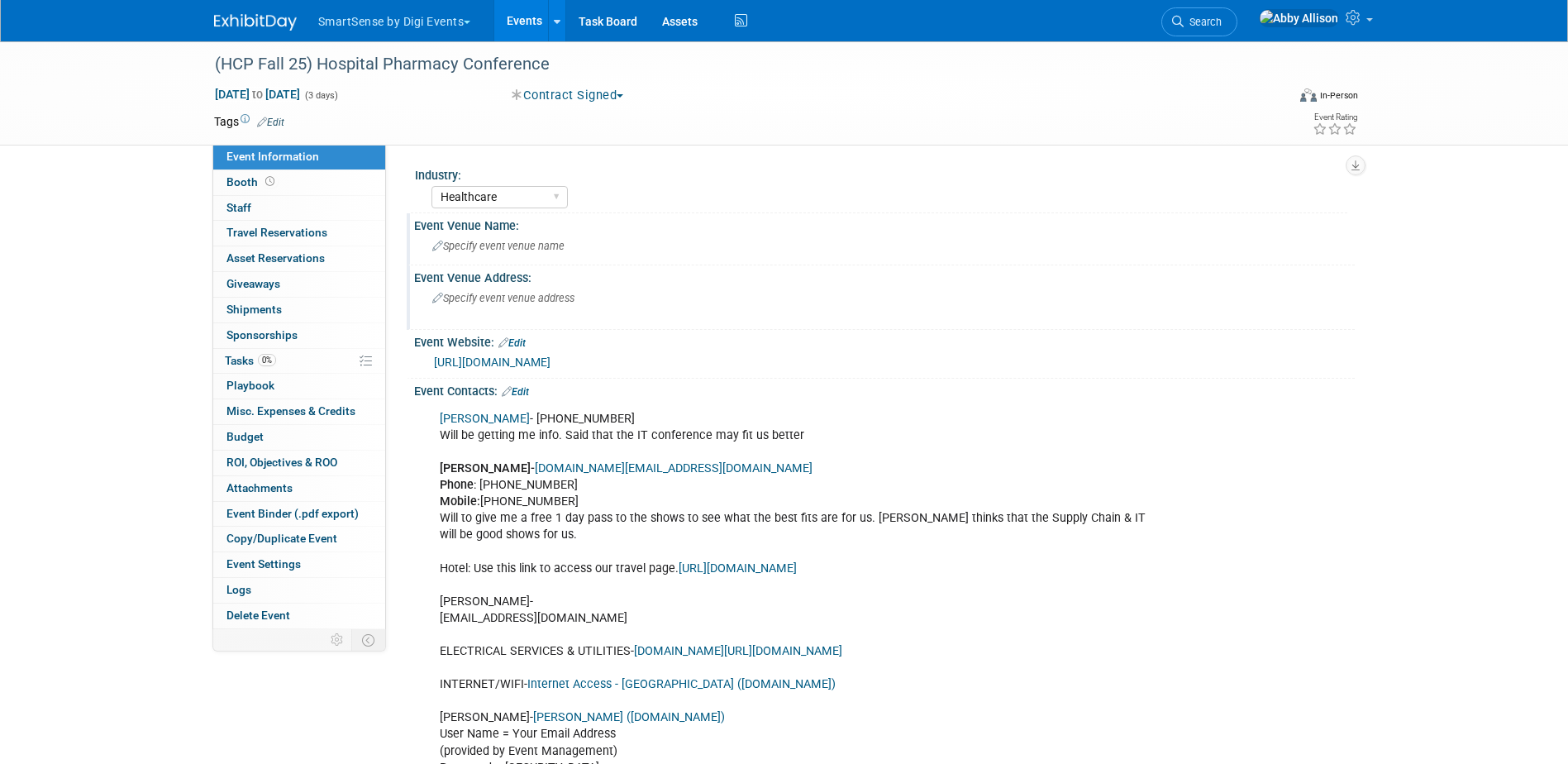
click at [519, 342] on link "Edit" at bounding box center [512, 343] width 27 height 11
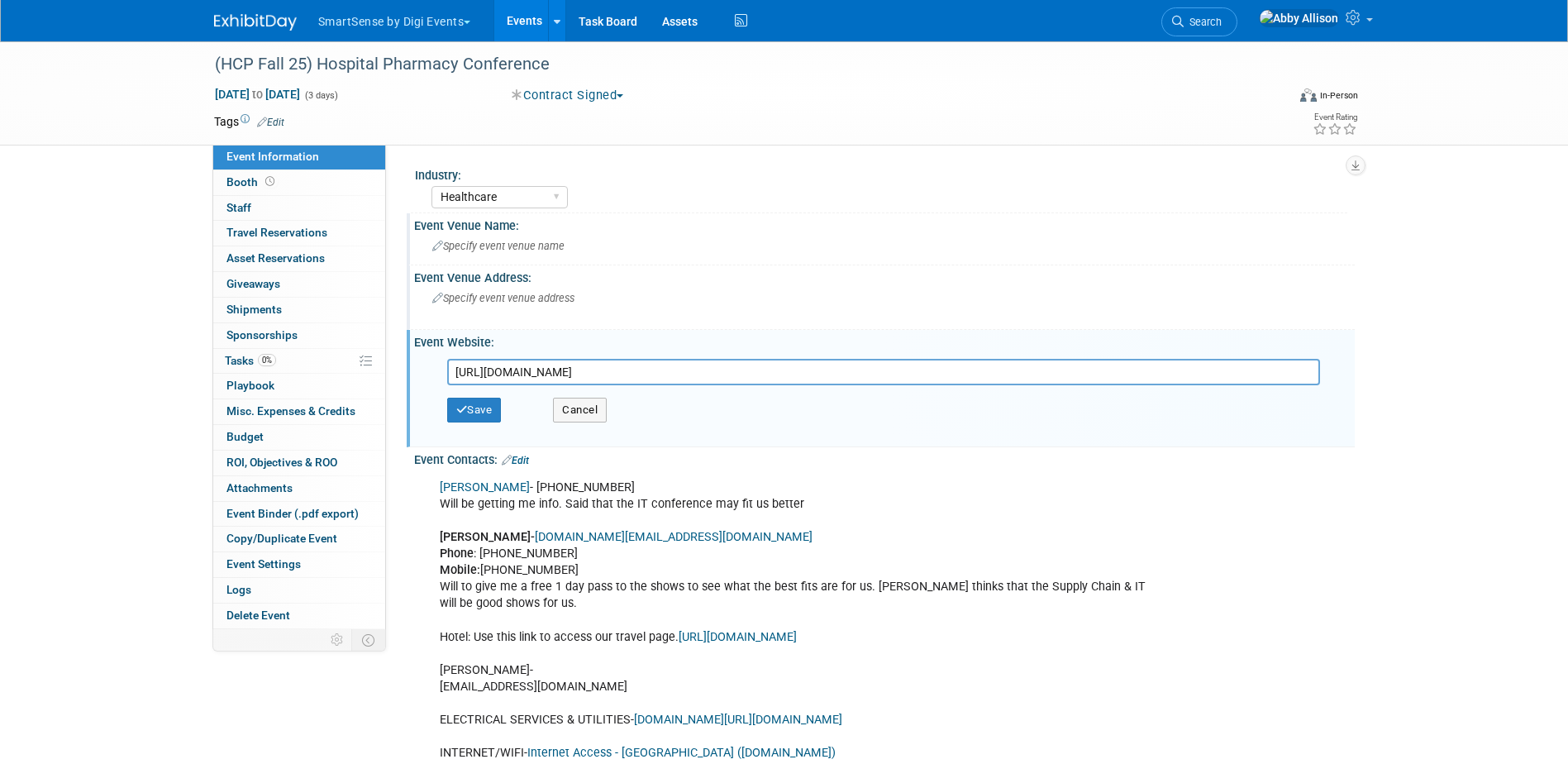
click at [498, 369] on input "https://u59451.ct.sendgrid.net/ls/click?upn=u001.w3B1VKvvPKNJPWxV3Cx-2BXX9B0-2F…" at bounding box center [884, 372] width 872 height 26
click at [479, 406] on button "Save" at bounding box center [474, 409] width 55 height 25
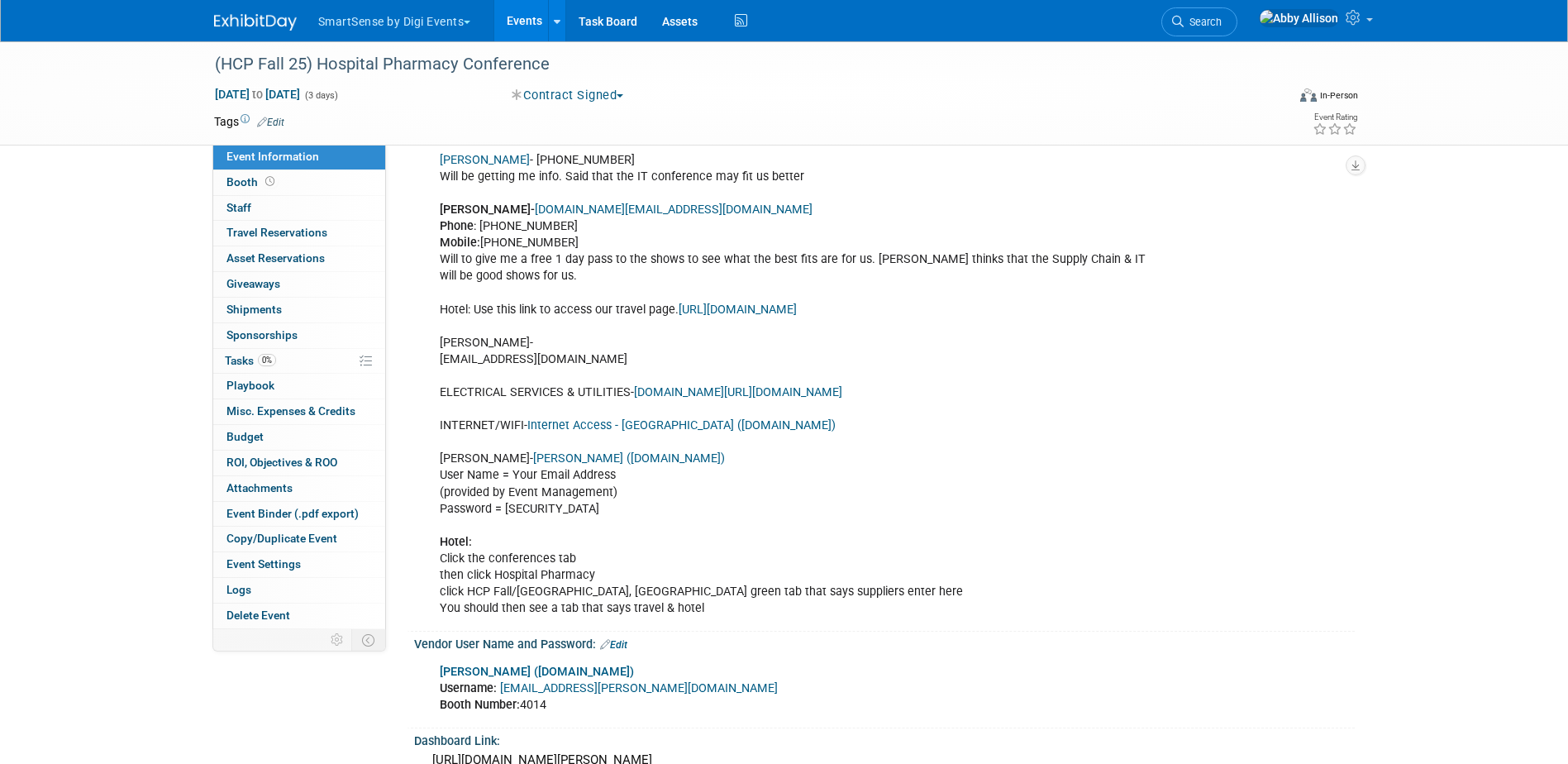
scroll to position [248, 0]
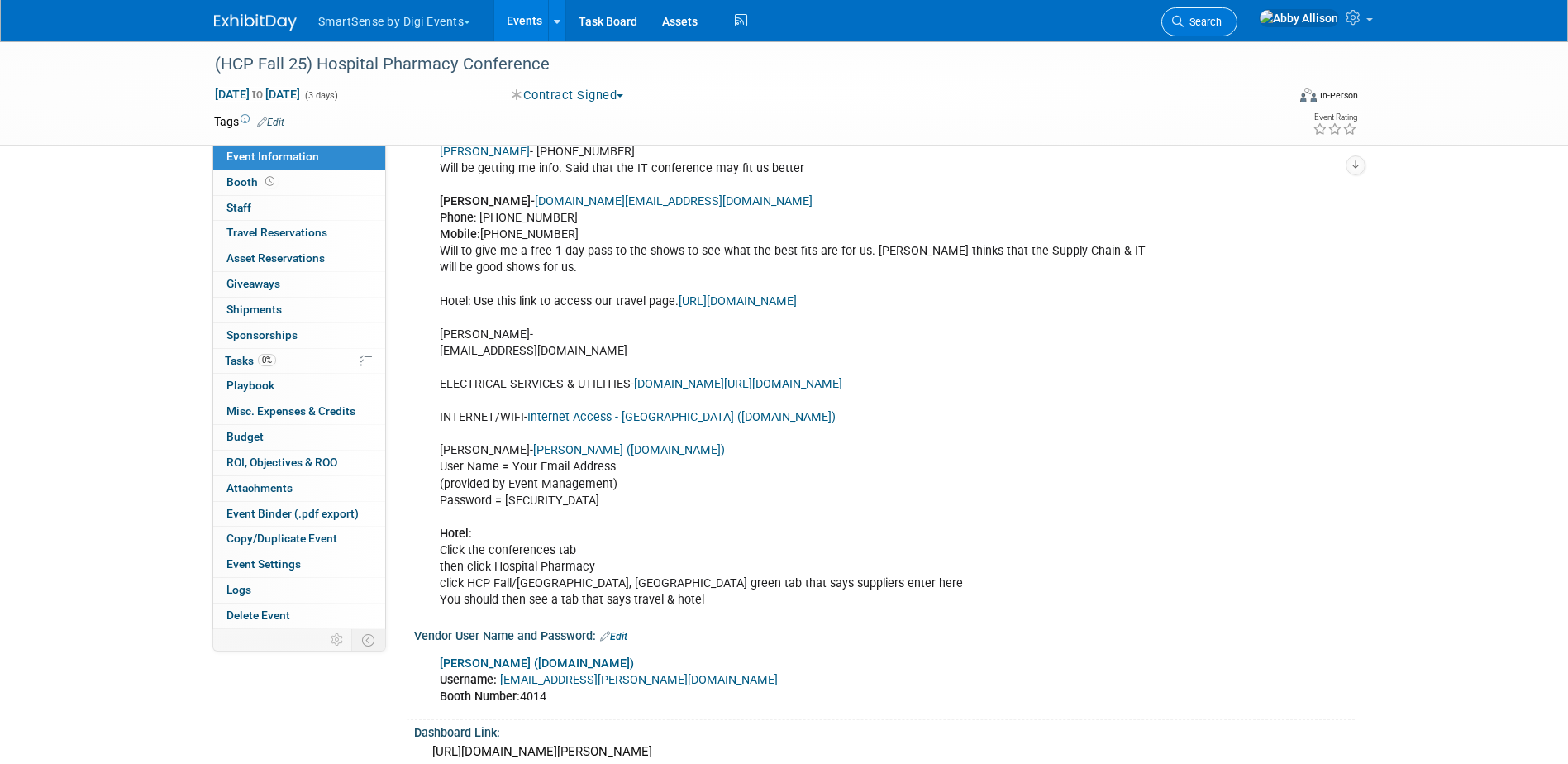
click at [1221, 19] on span "Search" at bounding box center [1202, 21] width 38 height 12
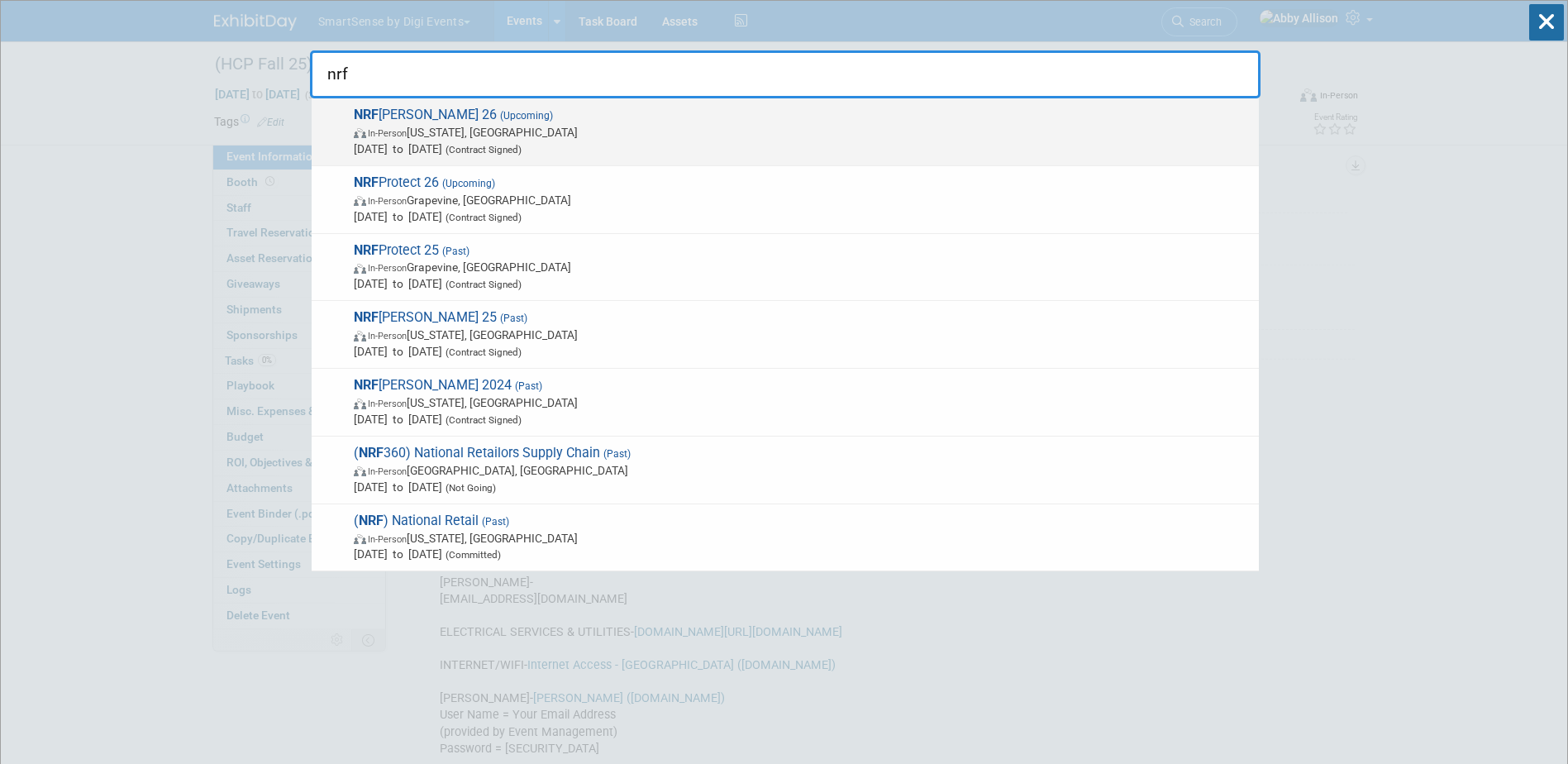
type input "nrf"
click at [425, 122] on span "NRF Big Show 26 (Upcoming) In-Person New York, NY Jan 11, 2026 to Jan 13, 2026 …" at bounding box center [799, 132] width 901 height 50
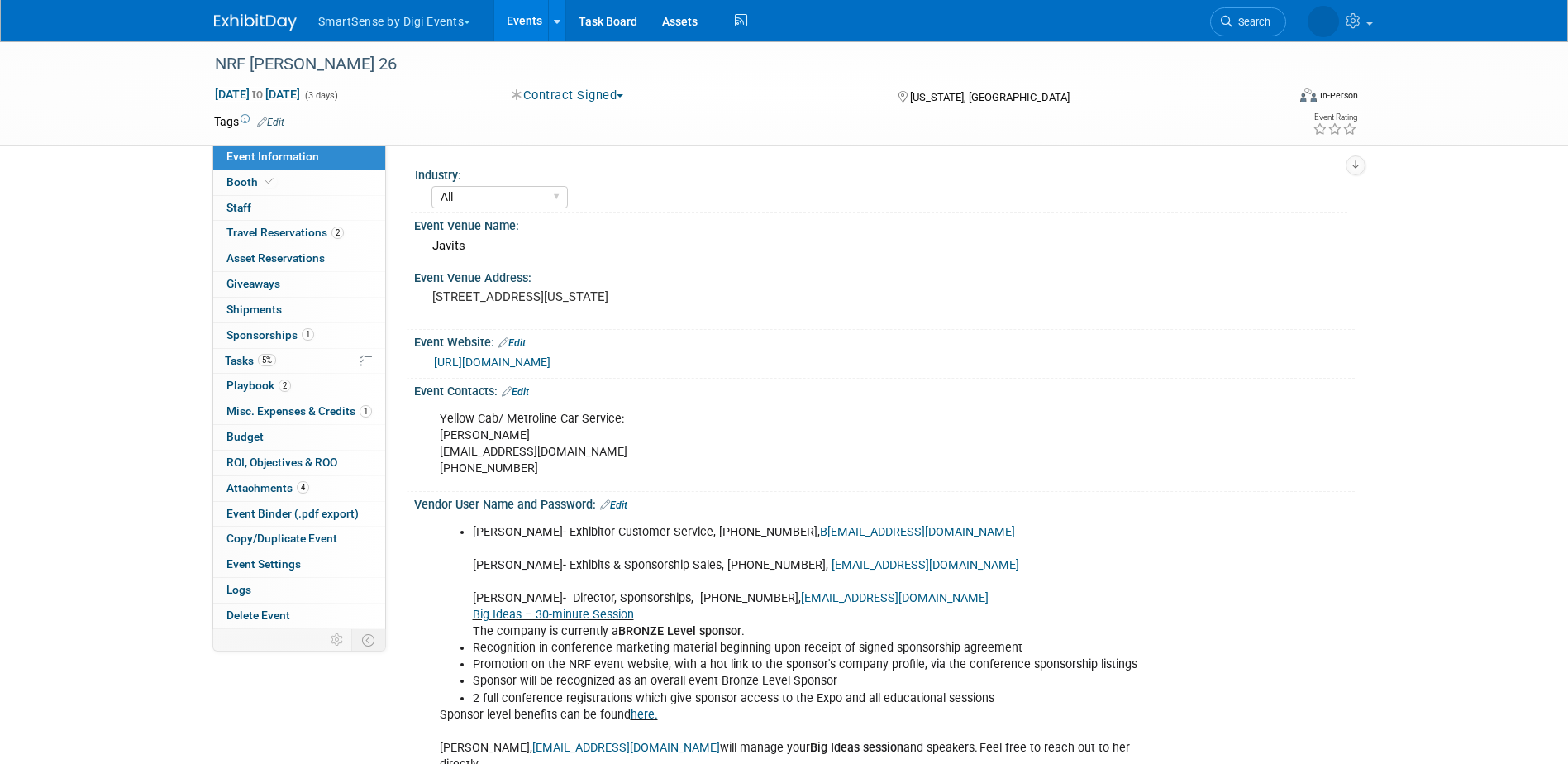
select select "All"
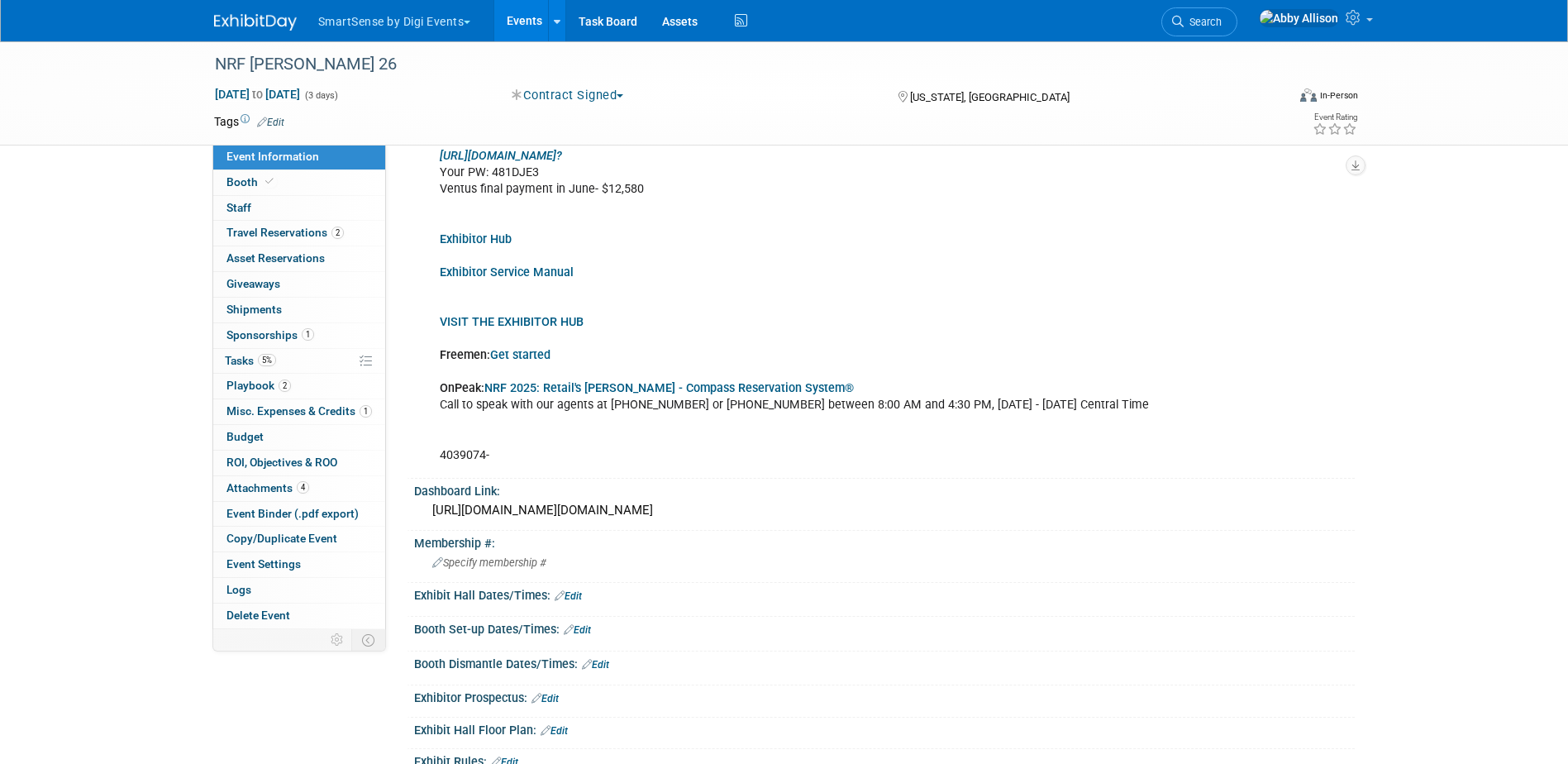
scroll to position [1323, 0]
click at [504, 497] on div "[URL][DOMAIN_NAME][DOMAIN_NAME]" at bounding box center [884, 510] width 916 height 26
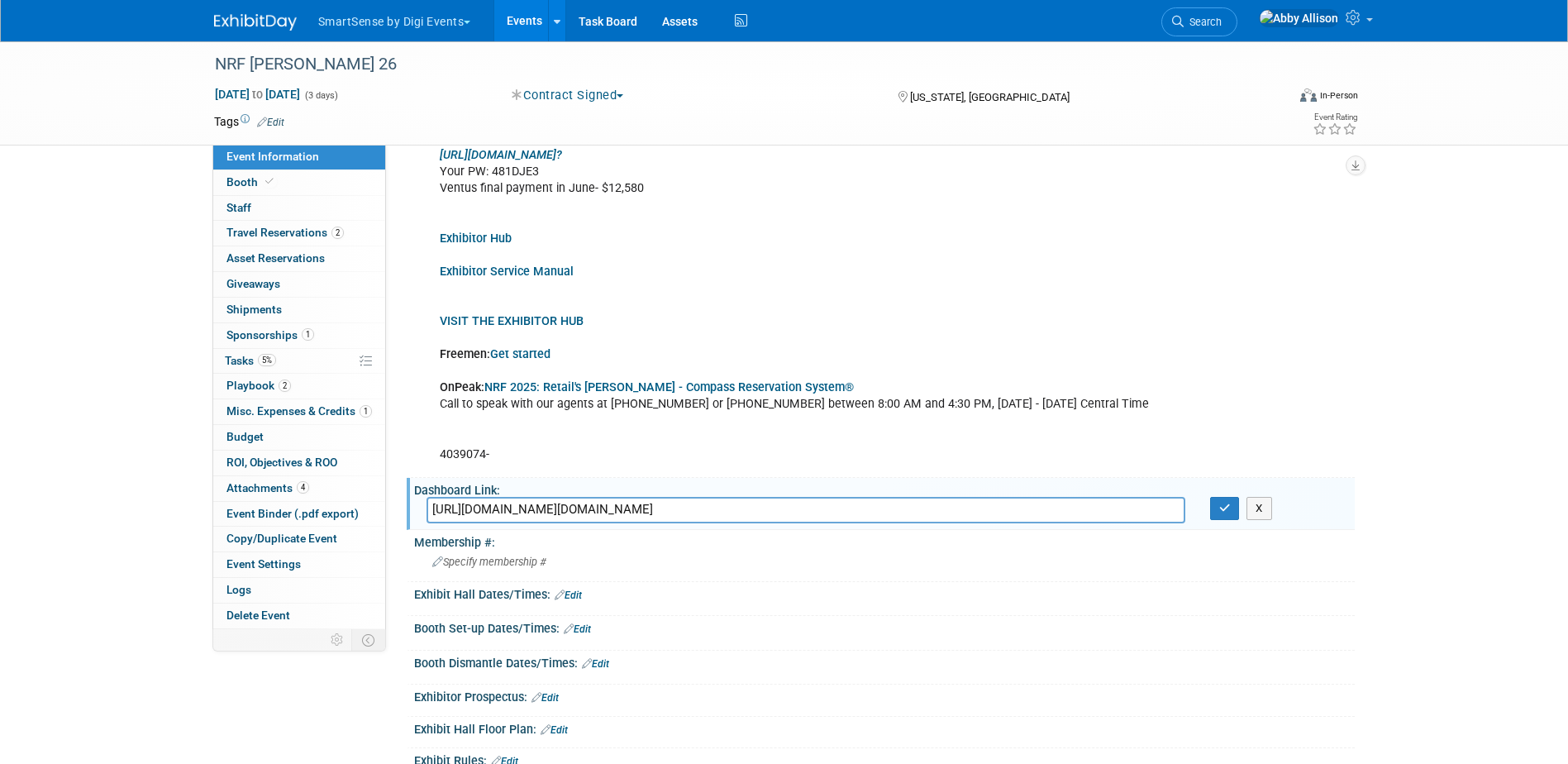
click at [534, 497] on input "[URL][DOMAIN_NAME][DOMAIN_NAME]" at bounding box center [806, 510] width 759 height 26
click at [1223, 503] on icon "button" at bounding box center [1225, 508] width 11 height 11
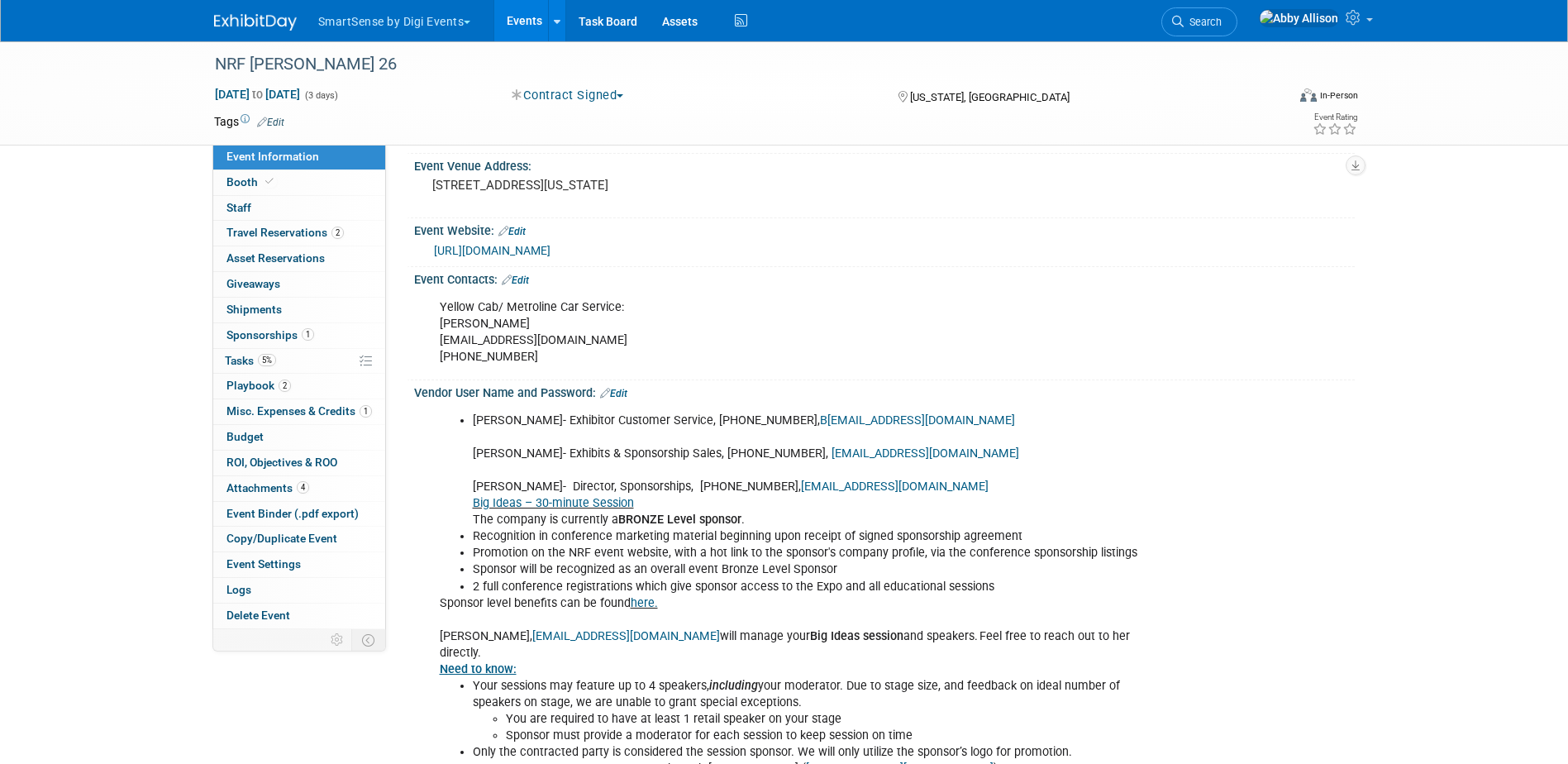
scroll to position [166, 0]
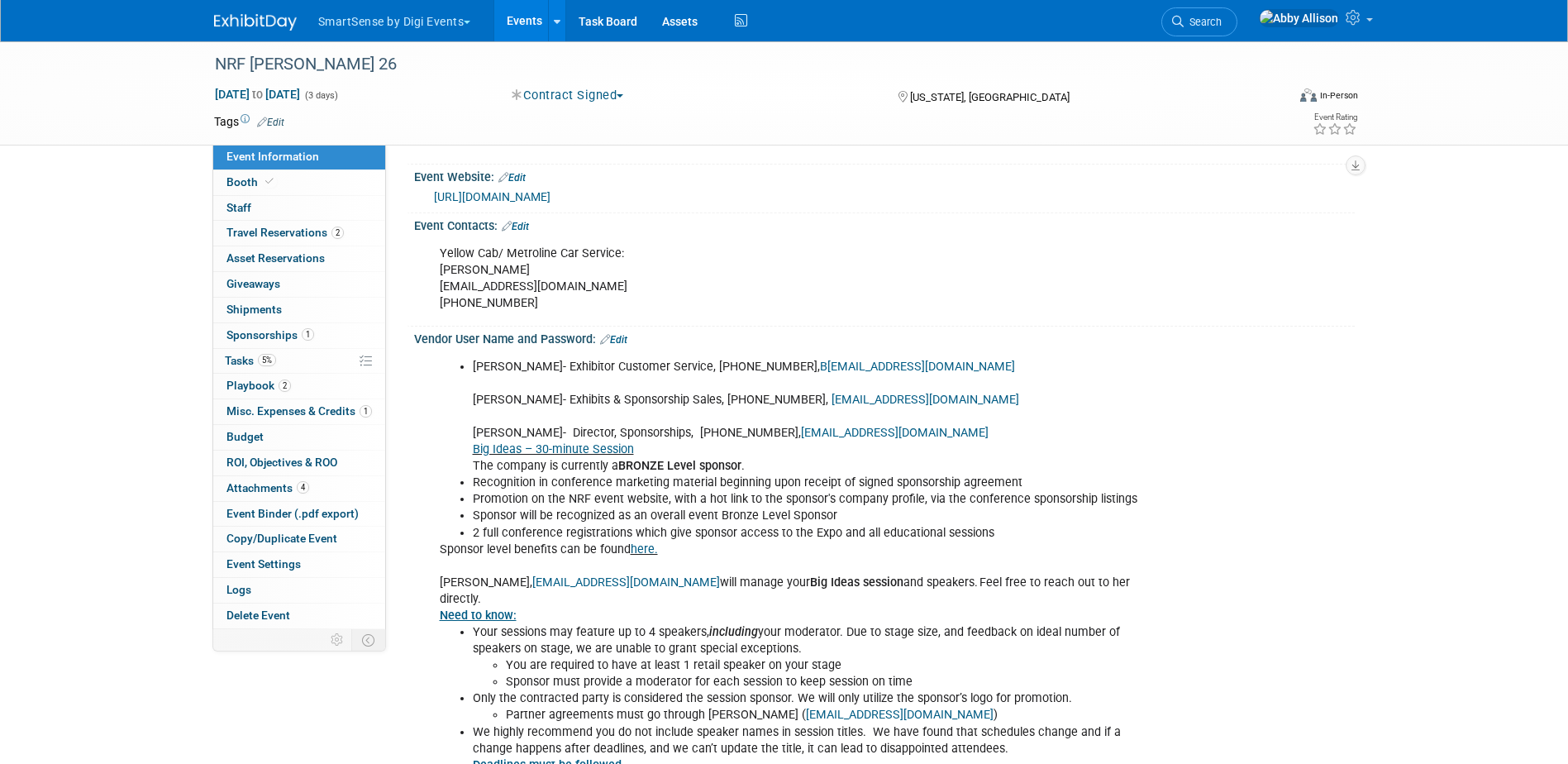
click at [618, 337] on link "Edit" at bounding box center [613, 340] width 27 height 11
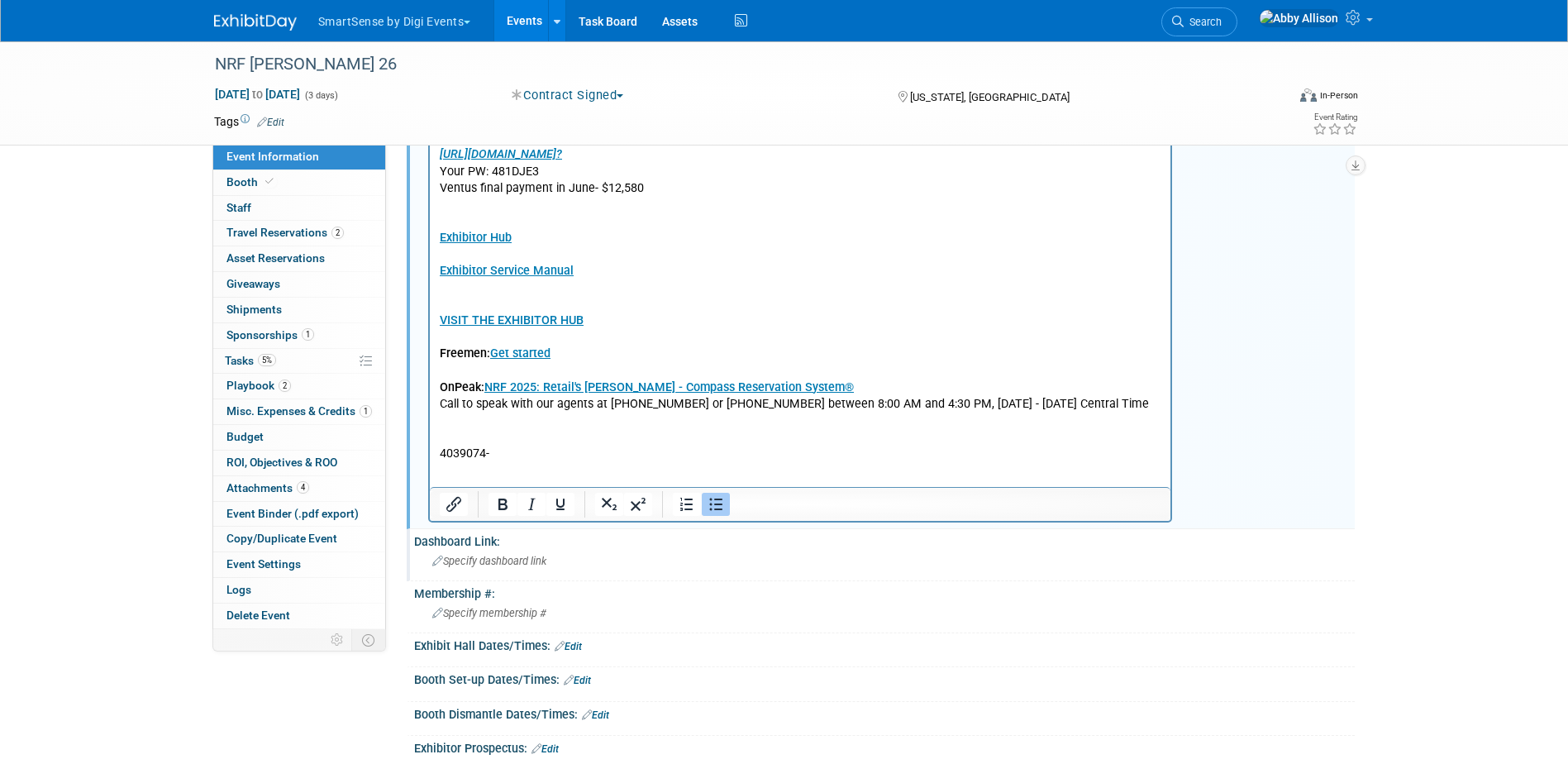
scroll to position [1323, 0]
drag, startPoint x: 531, startPoint y: 229, endPoint x: 432, endPoint y: 221, distance: 99.3
click at [591, 218] on p "Submit your Session Submissions via the embedded web form . VIP (Venders in Par…" at bounding box center [800, 64] width 723 height 798
drag, startPoint x: 605, startPoint y: 257, endPoint x: 432, endPoint y: 265, distance: 173.2
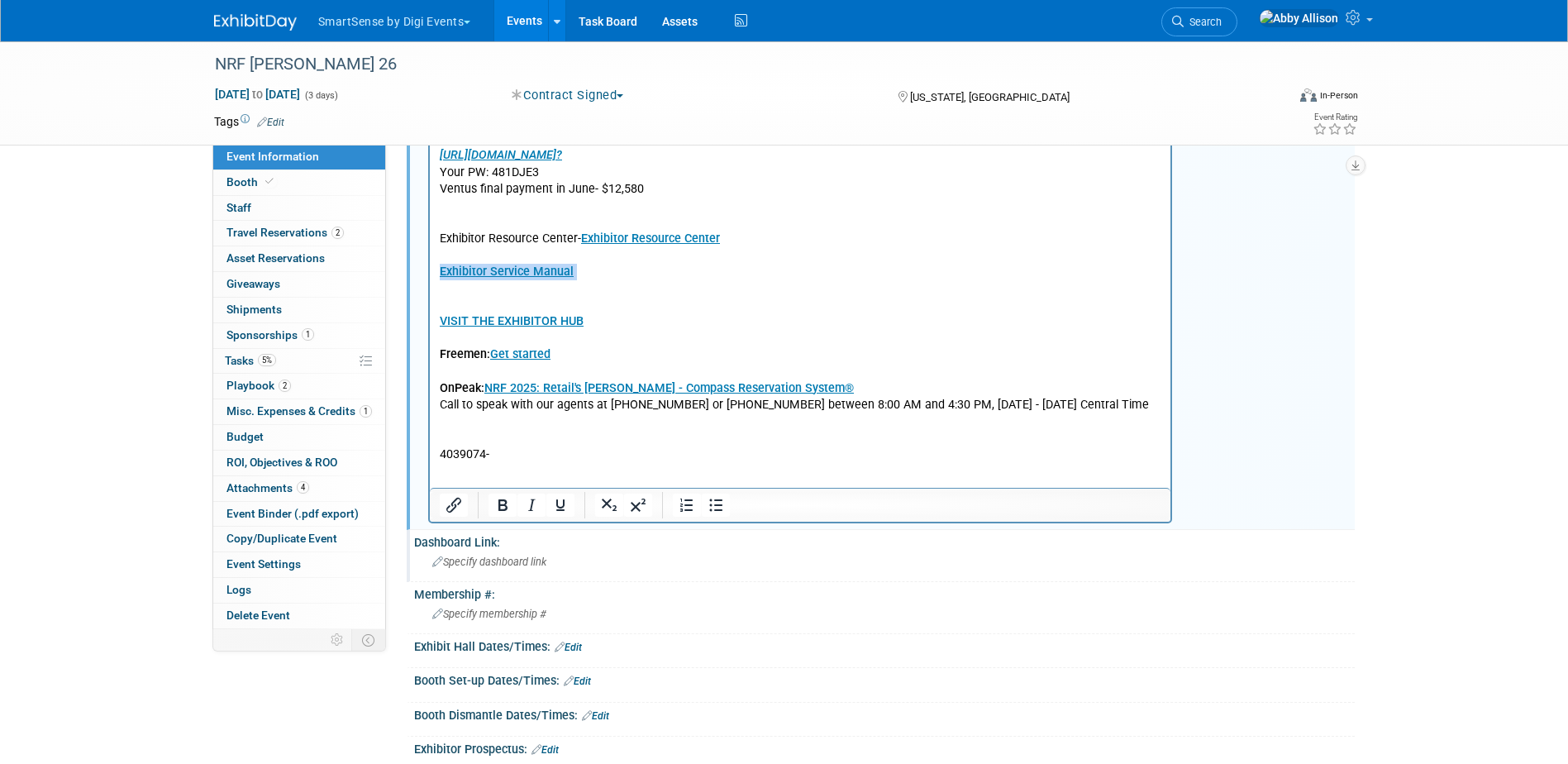
drag, startPoint x: 578, startPoint y: 257, endPoint x: 419, endPoint y: 255, distance: 159.0
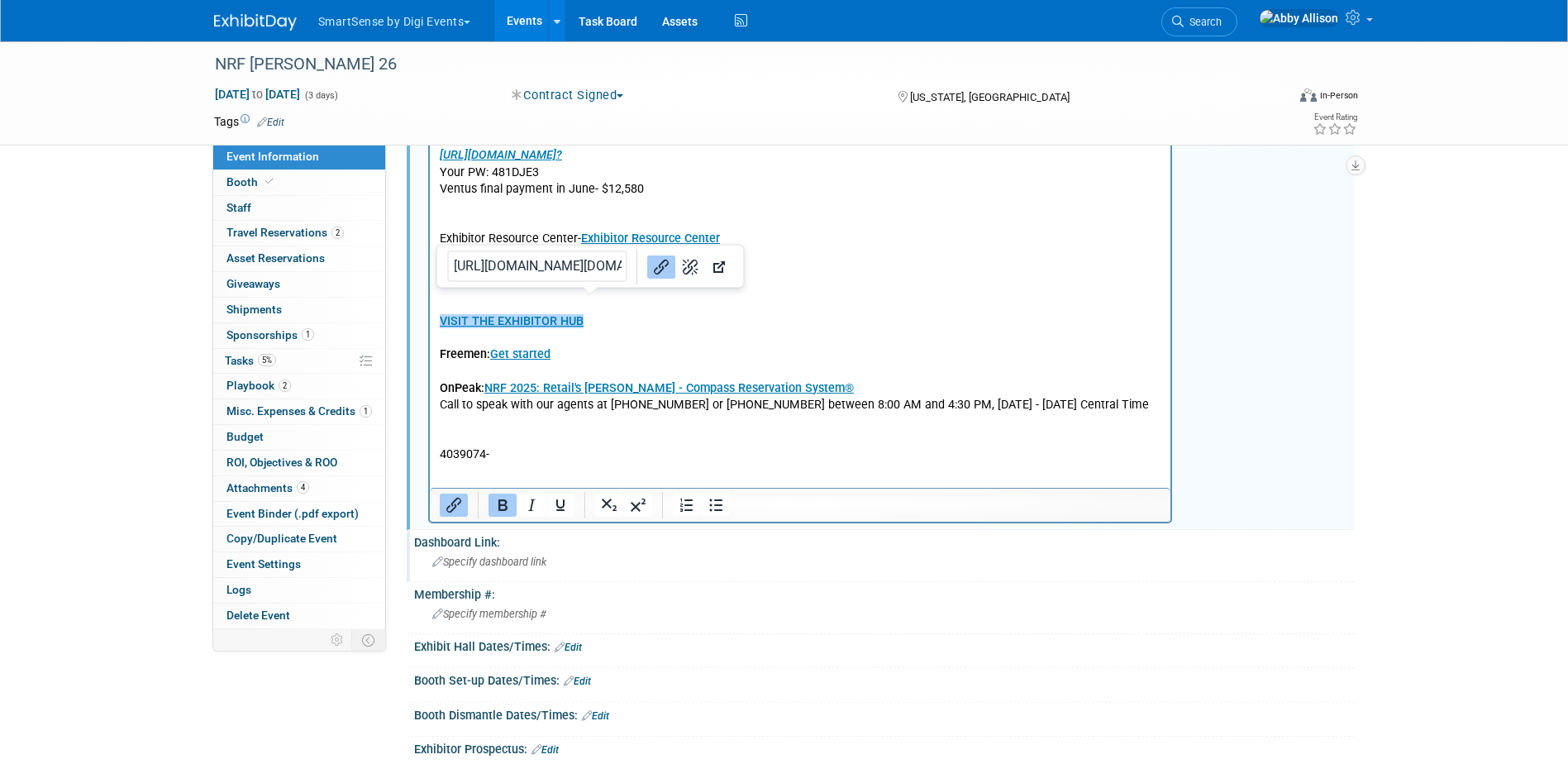
drag, startPoint x: 618, startPoint y: 305, endPoint x: 439, endPoint y: 302, distance: 179.0
click at [439, 302] on p "Submit your Session Submissions via the embedded web form . VIP (Venders in Par…" at bounding box center [800, 64] width 723 height 798
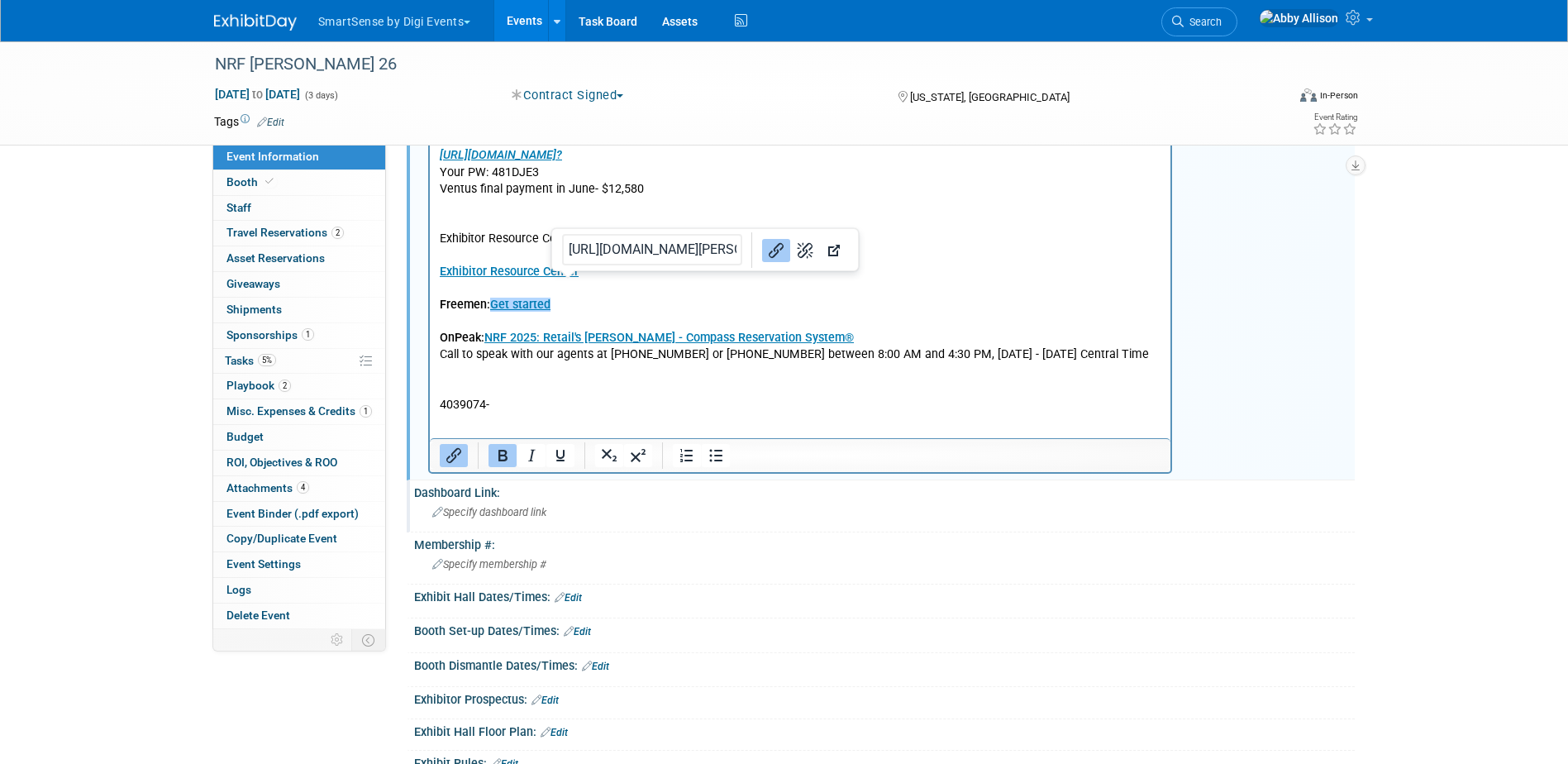
drag, startPoint x: 572, startPoint y: 293, endPoint x: 552, endPoint y: 293, distance: 20.0
click at [552, 293] on p "Submit your Session Submissions via the embedded web form . VIP (Venders in Par…" at bounding box center [800, 39] width 723 height 747
click at [512, 391] on p "Submit your Session Submissions via the embedded web form . VIP (Venders in Par…" at bounding box center [800, 39] width 723 height 747
drag, startPoint x: 512, startPoint y: 391, endPoint x: 857, endPoint y: -422, distance: 883.2
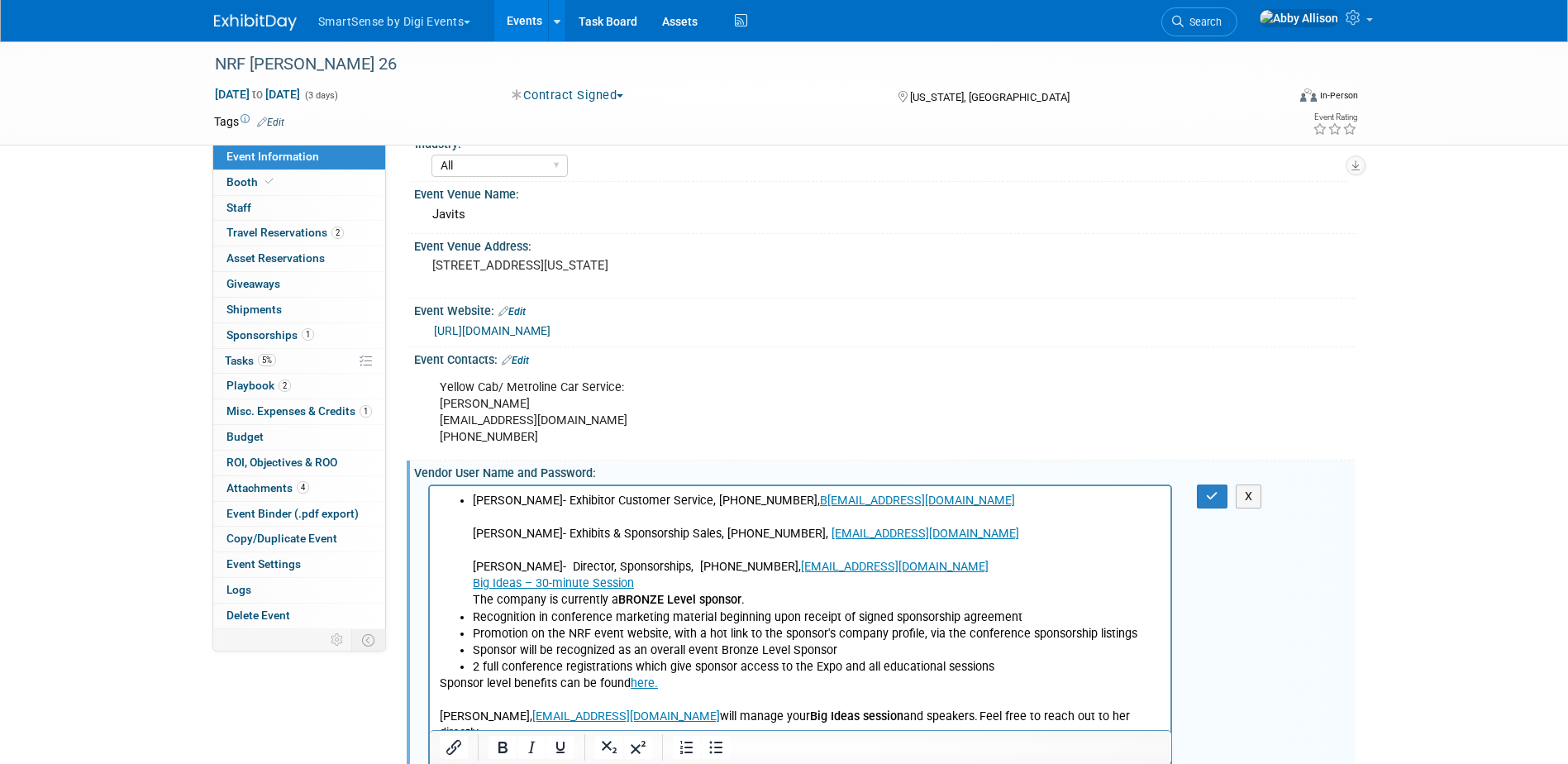
scroll to position [0, 0]
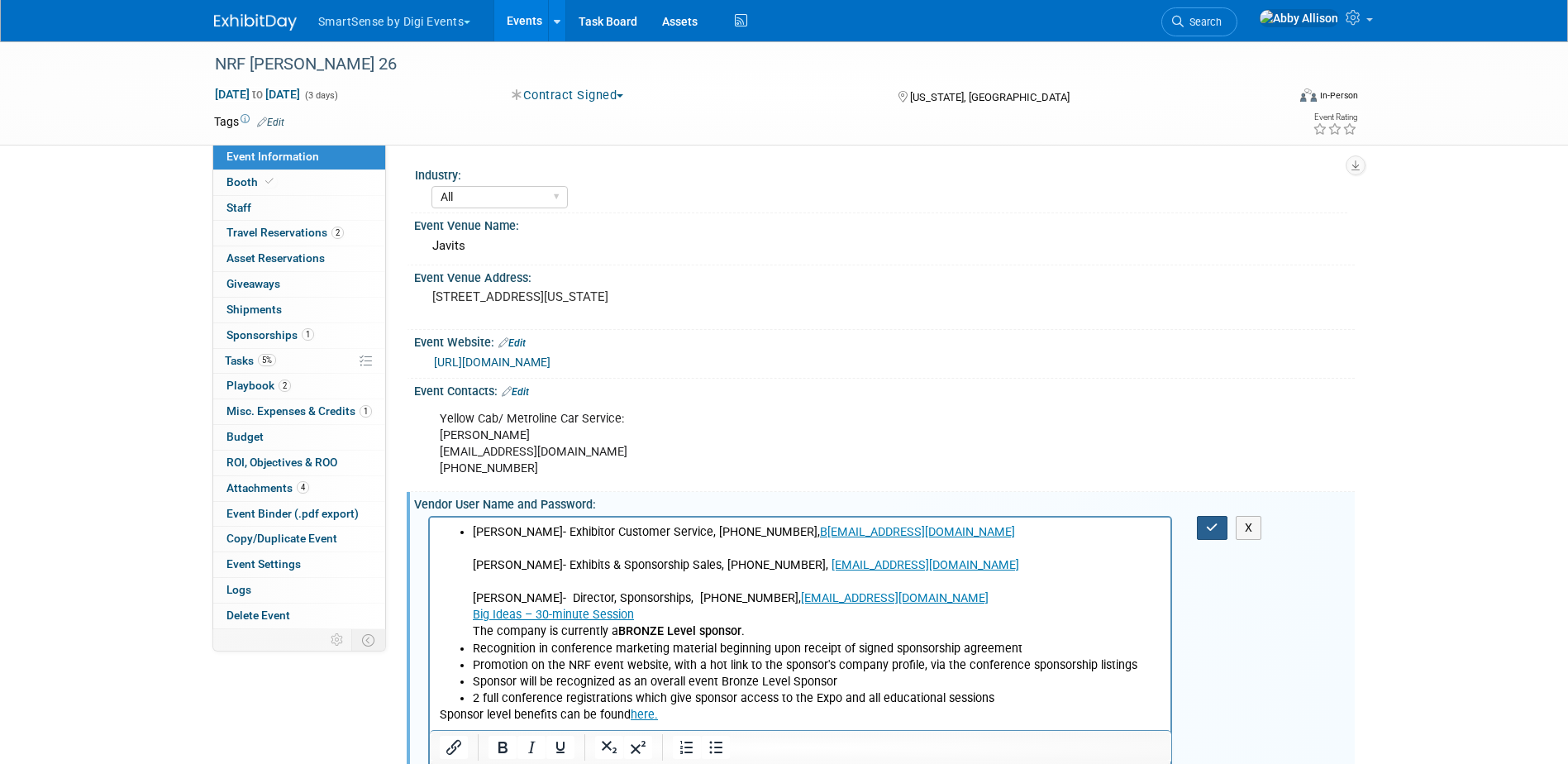
click at [1212, 528] on icon "button" at bounding box center [1211, 528] width 12 height 11
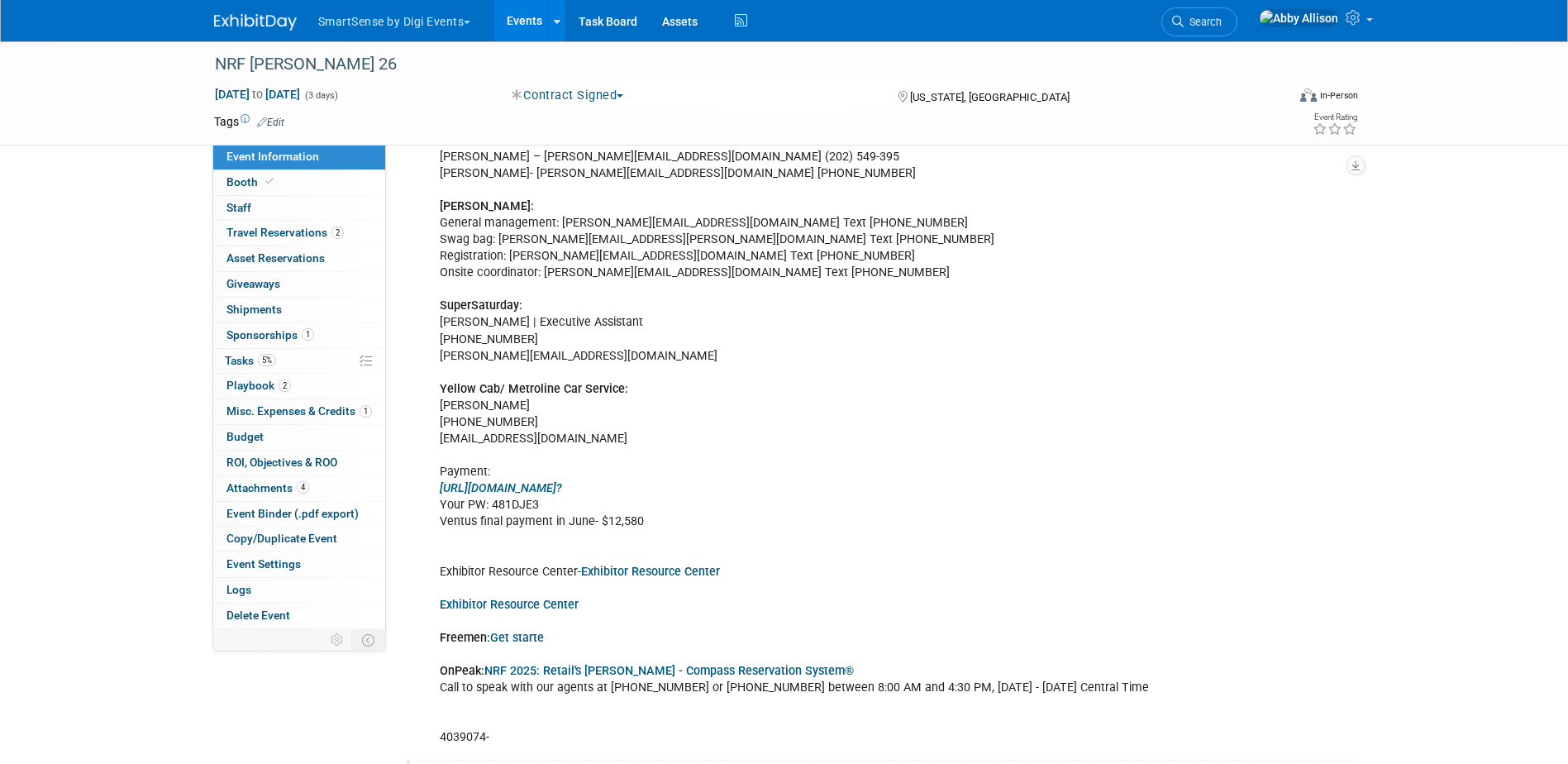
scroll to position [992, 0]
click at [1221, 17] on span "Search" at bounding box center [1202, 21] width 38 height 12
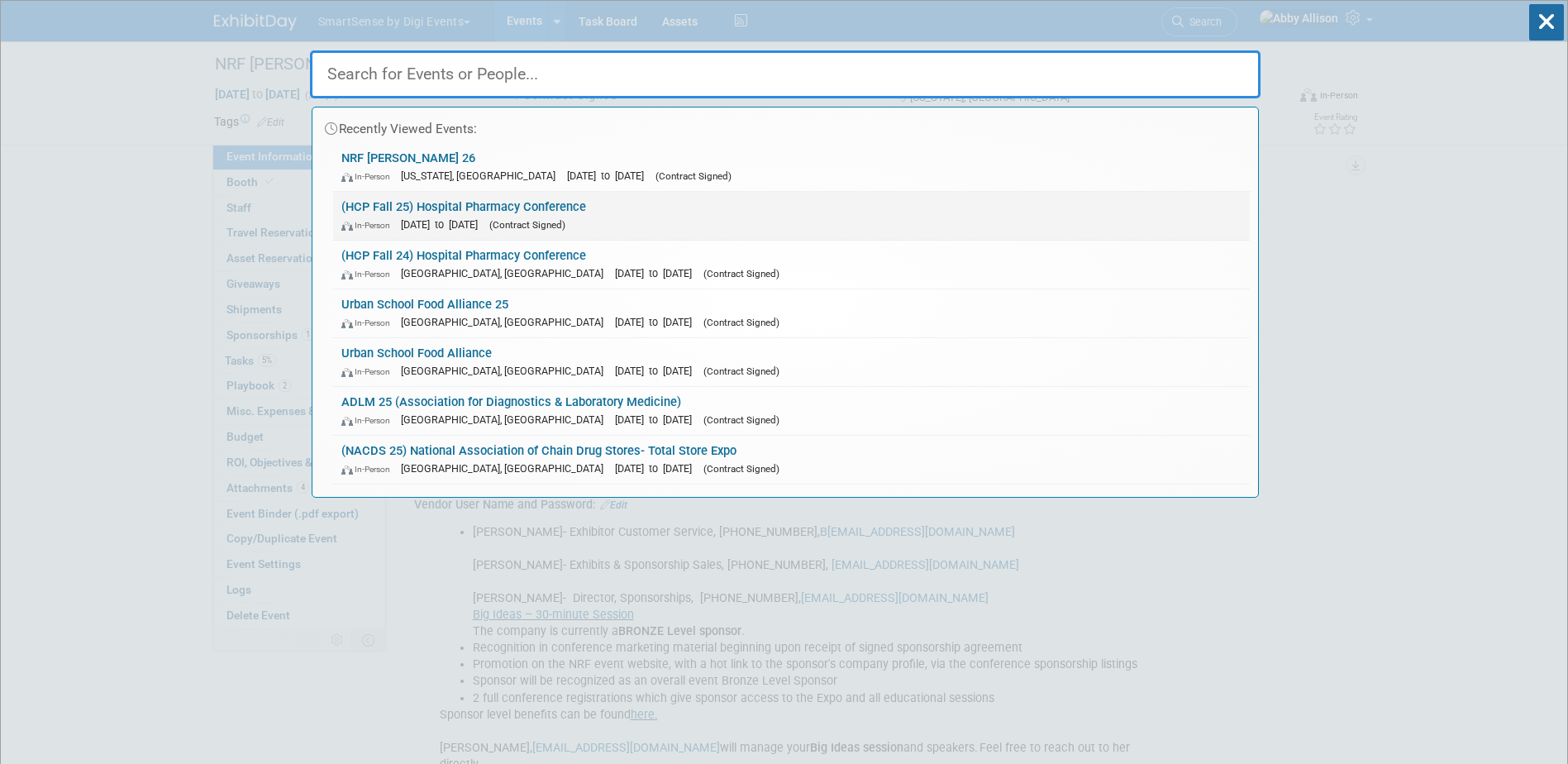
click at [452, 216] on div "In-Person Sep 29, 2025 to Oct 1, 2025 (Contract Signed)" at bounding box center [791, 224] width 900 height 18
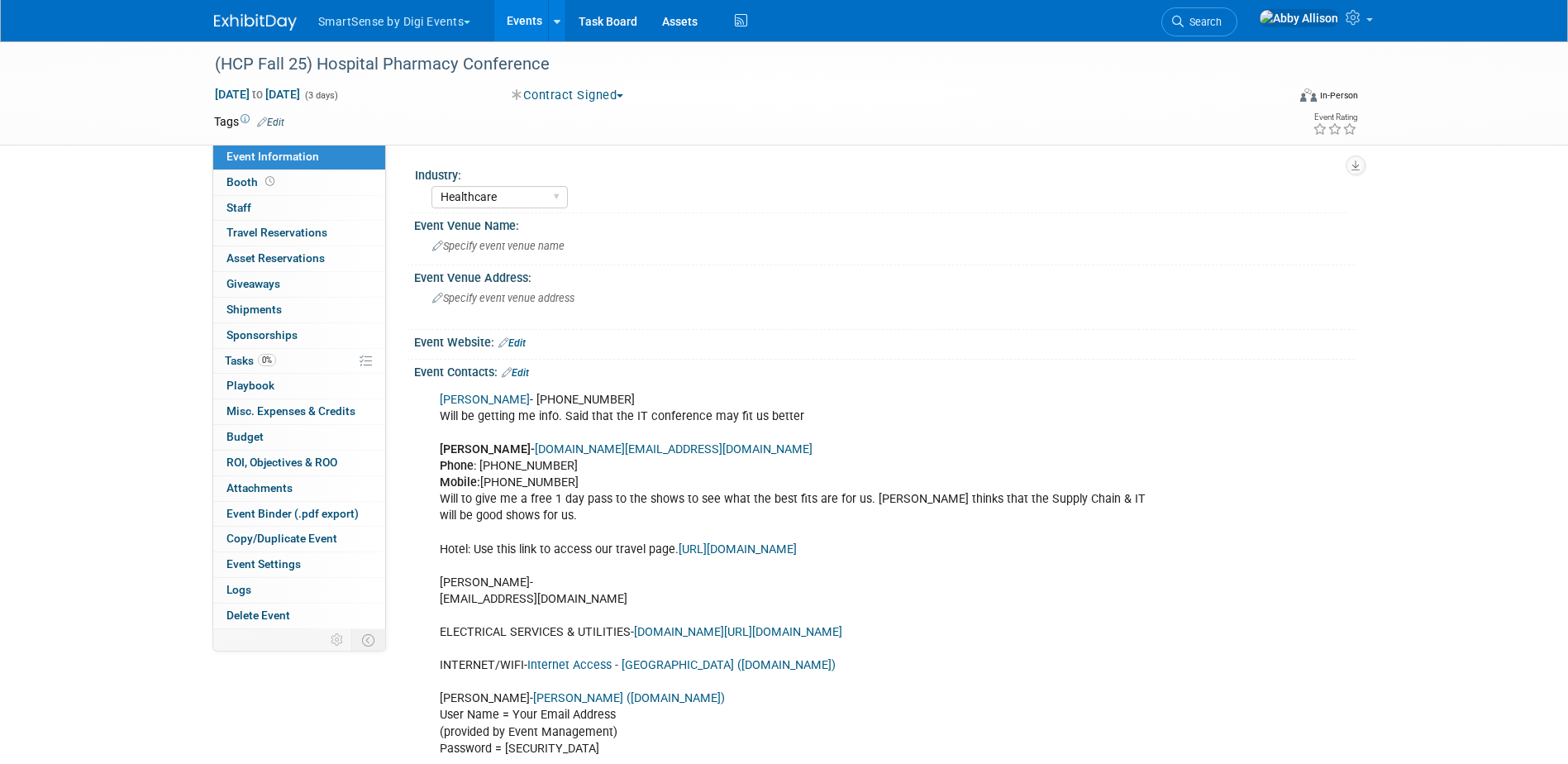
select select "Healthcare"
click at [515, 245] on span "Specify event venue name" at bounding box center [498, 246] width 132 height 12
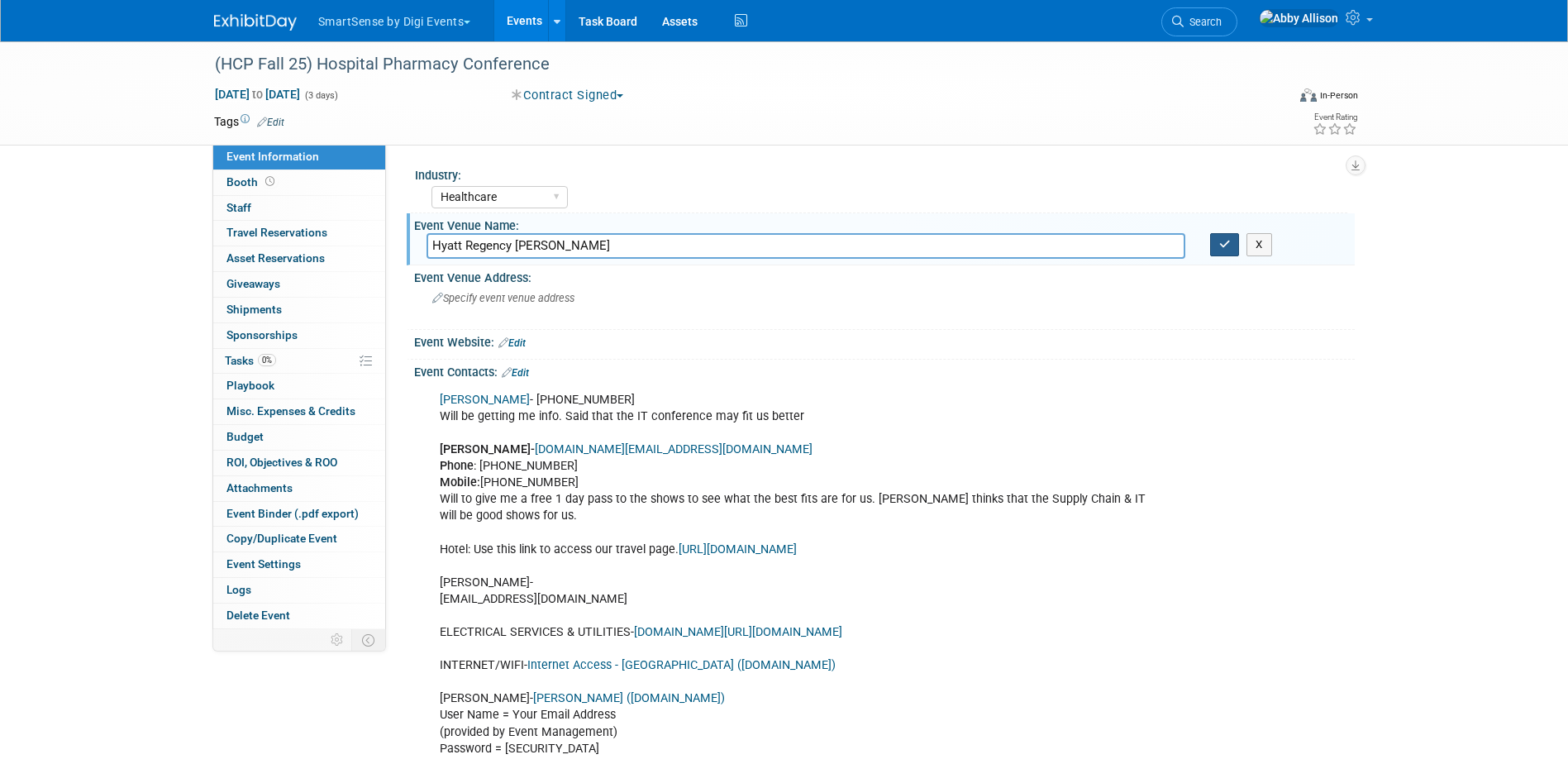
type input "Hyatt Regency [PERSON_NAME]"
click at [1223, 255] on button "button" at bounding box center [1225, 245] width 30 height 23
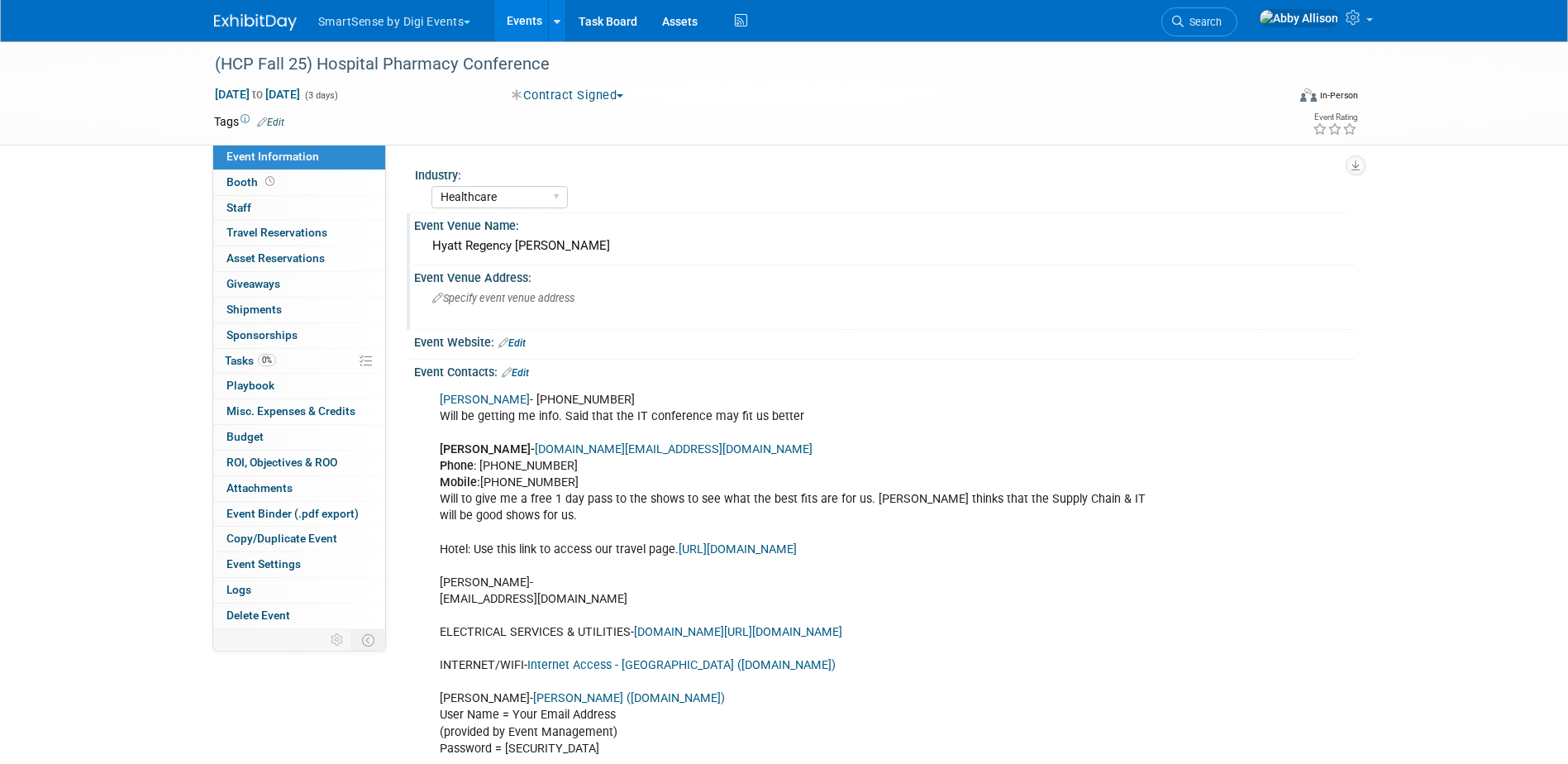
click at [520, 315] on div "Specify event venue address" at bounding box center [610, 304] width 367 height 38
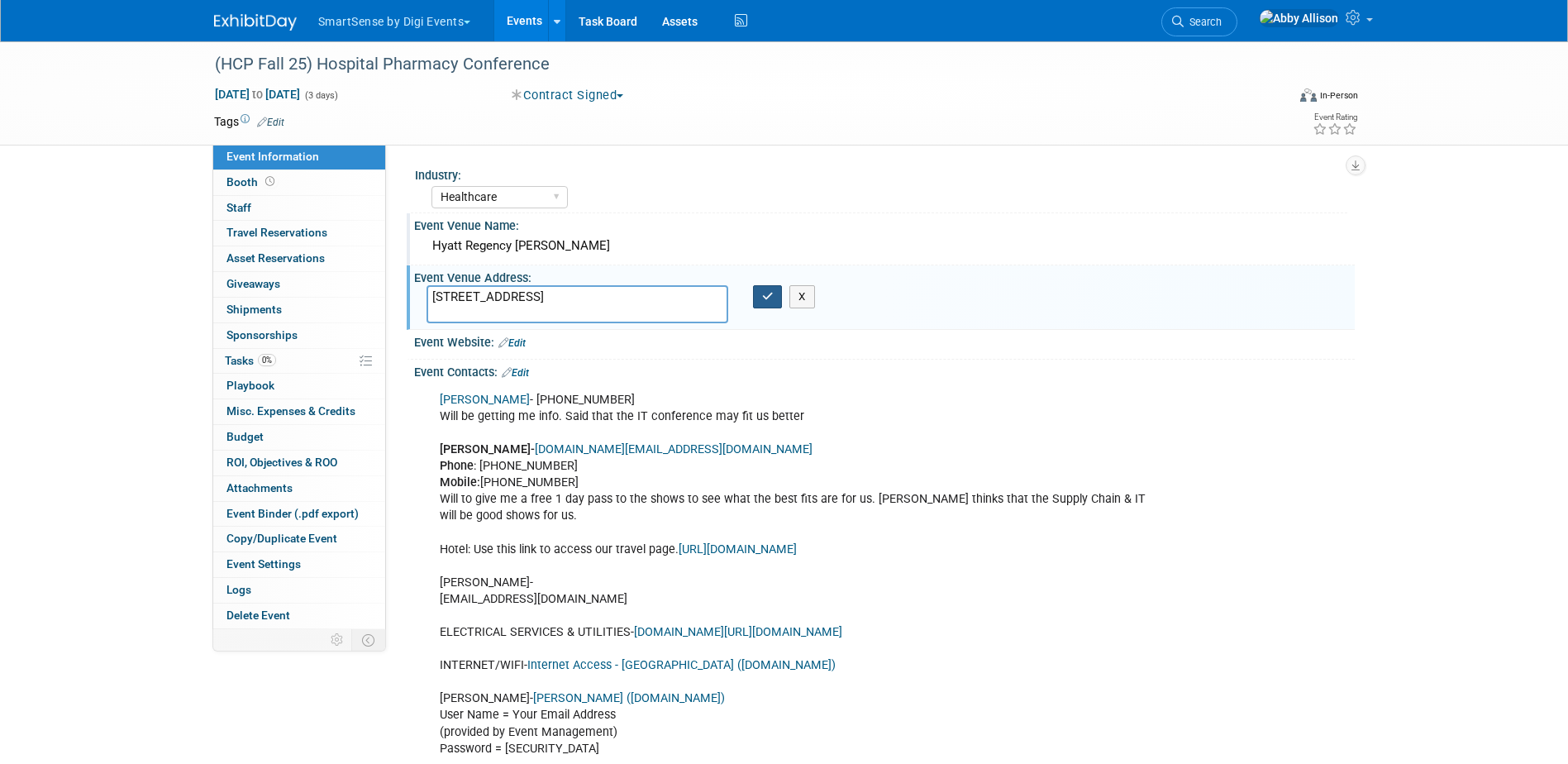
type textarea "[STREET_ADDRESS]"
click at [763, 303] on button "button" at bounding box center [768, 297] width 30 height 23
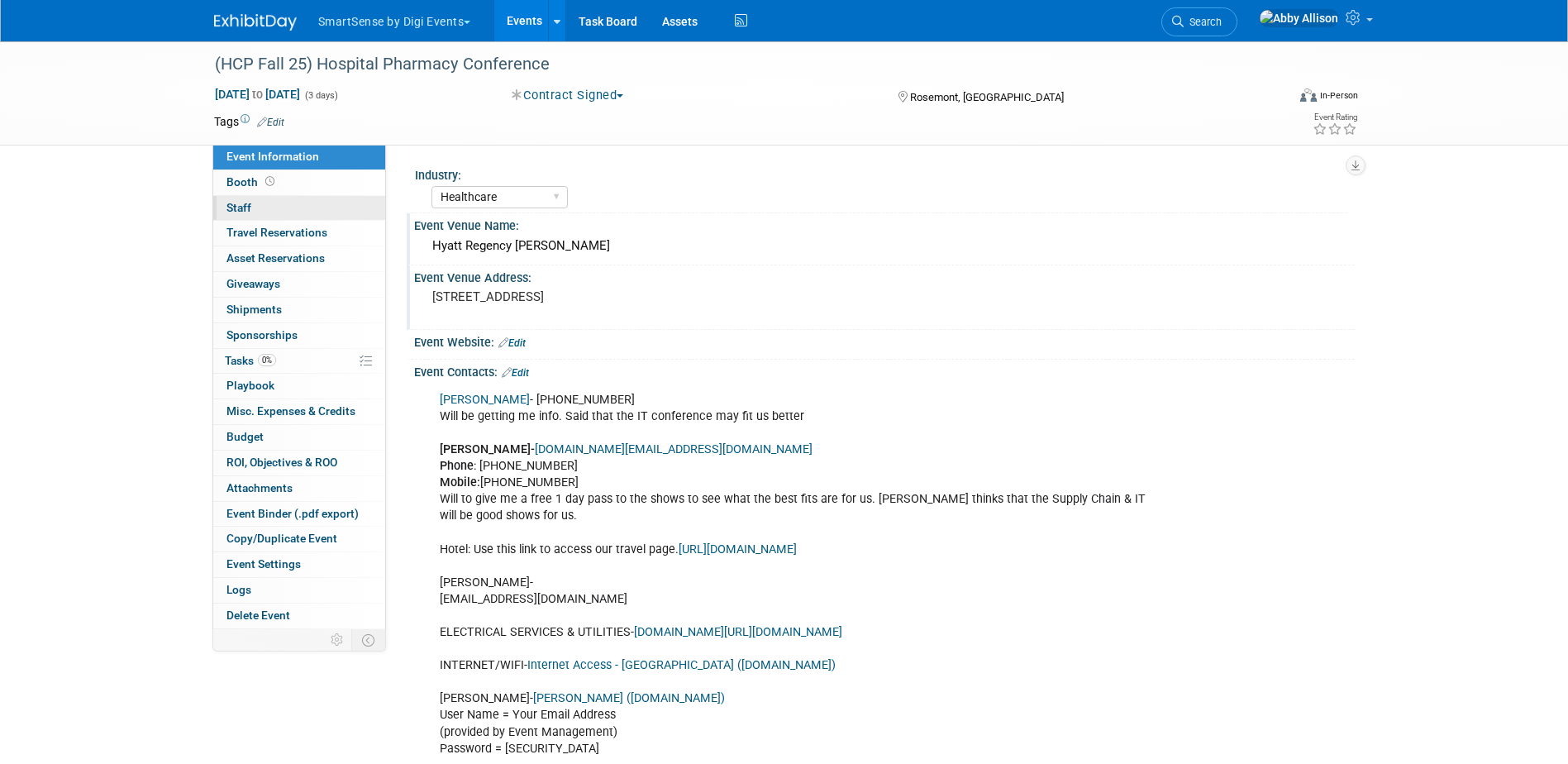
click at [245, 209] on span "Staff 0" at bounding box center [238, 208] width 25 height 13
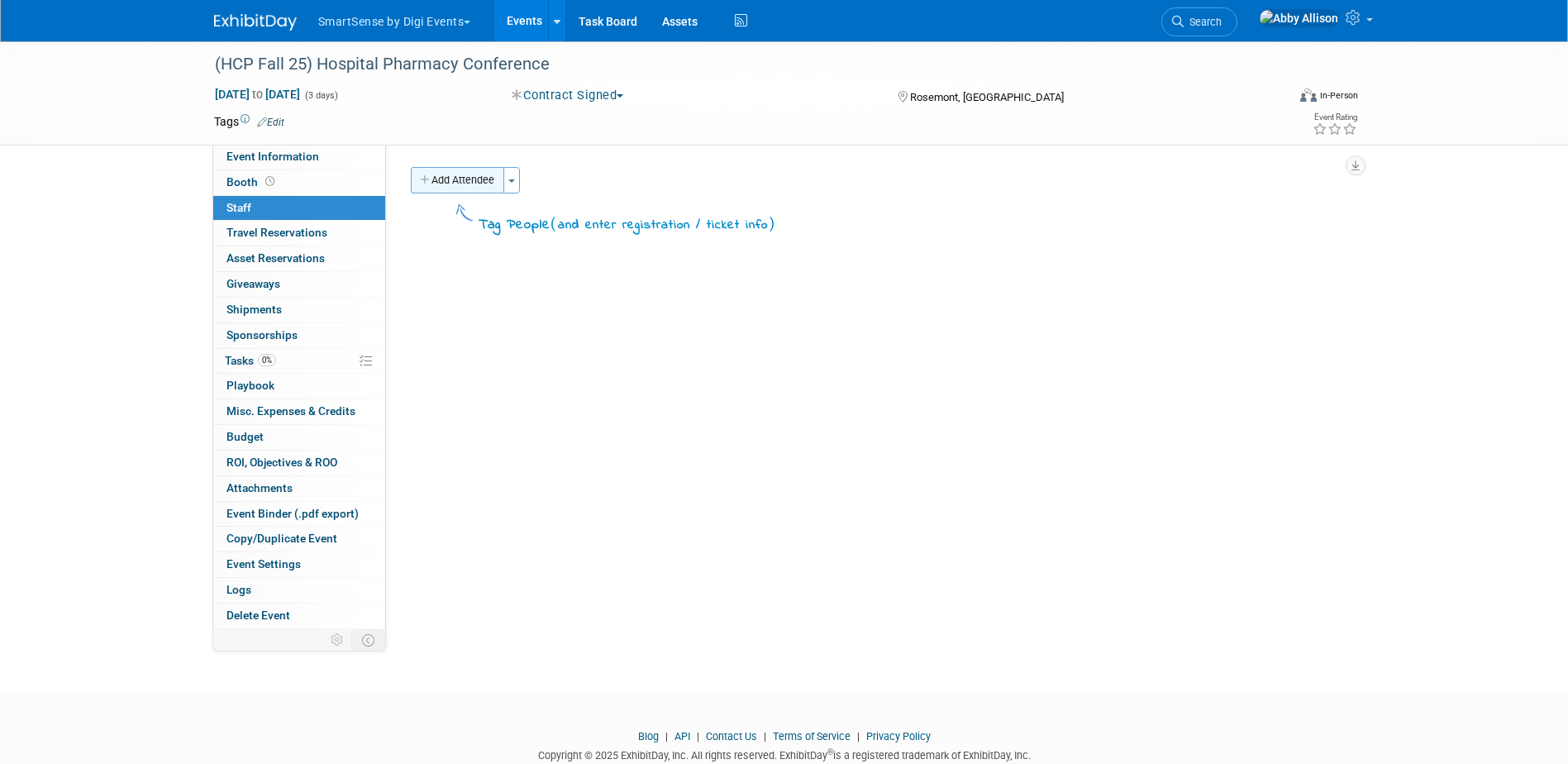
click at [500, 181] on button "Add Attendee" at bounding box center [458, 180] width 93 height 26
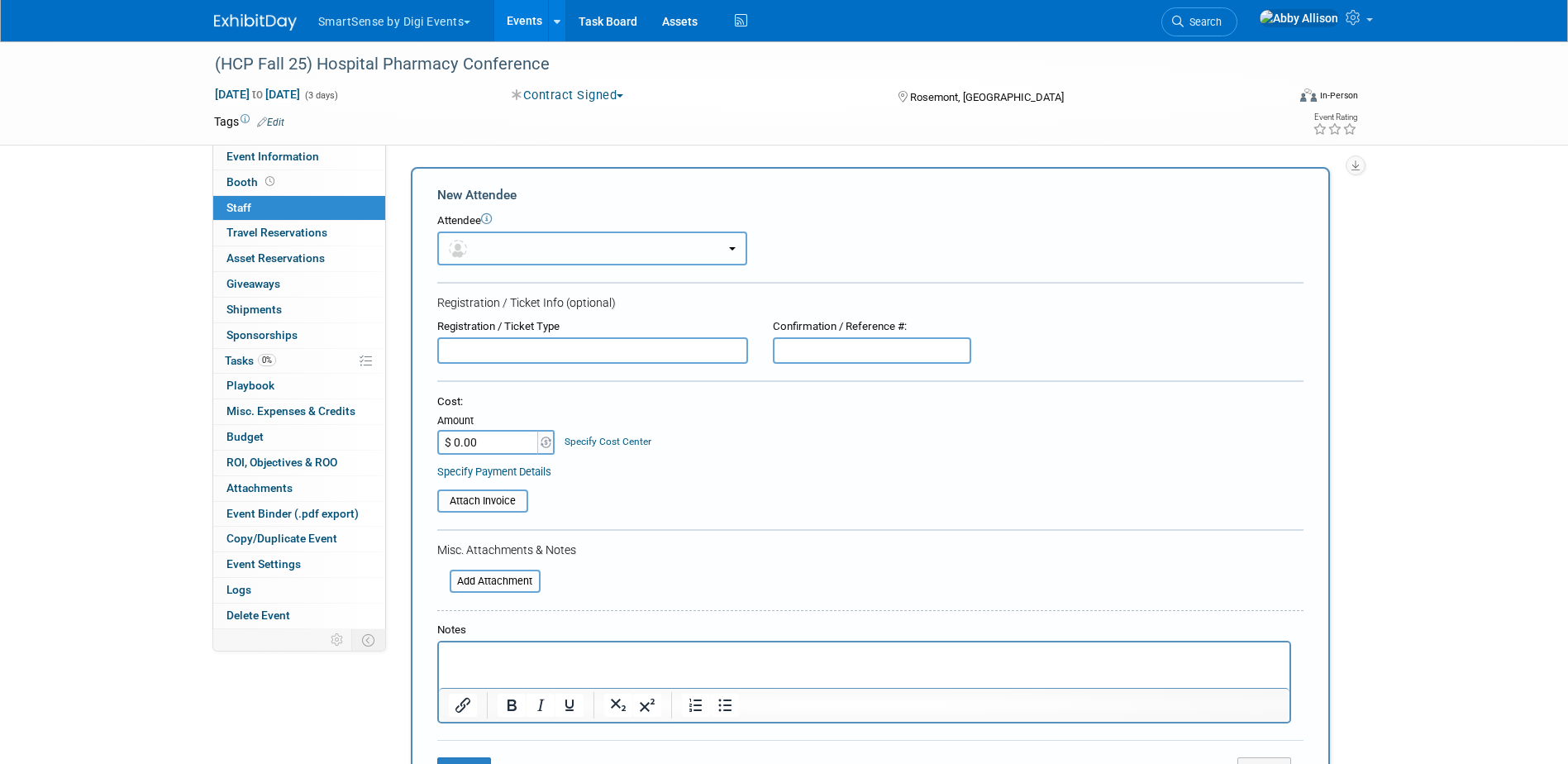
click at [500, 257] on button "button" at bounding box center [591, 248] width 310 height 34
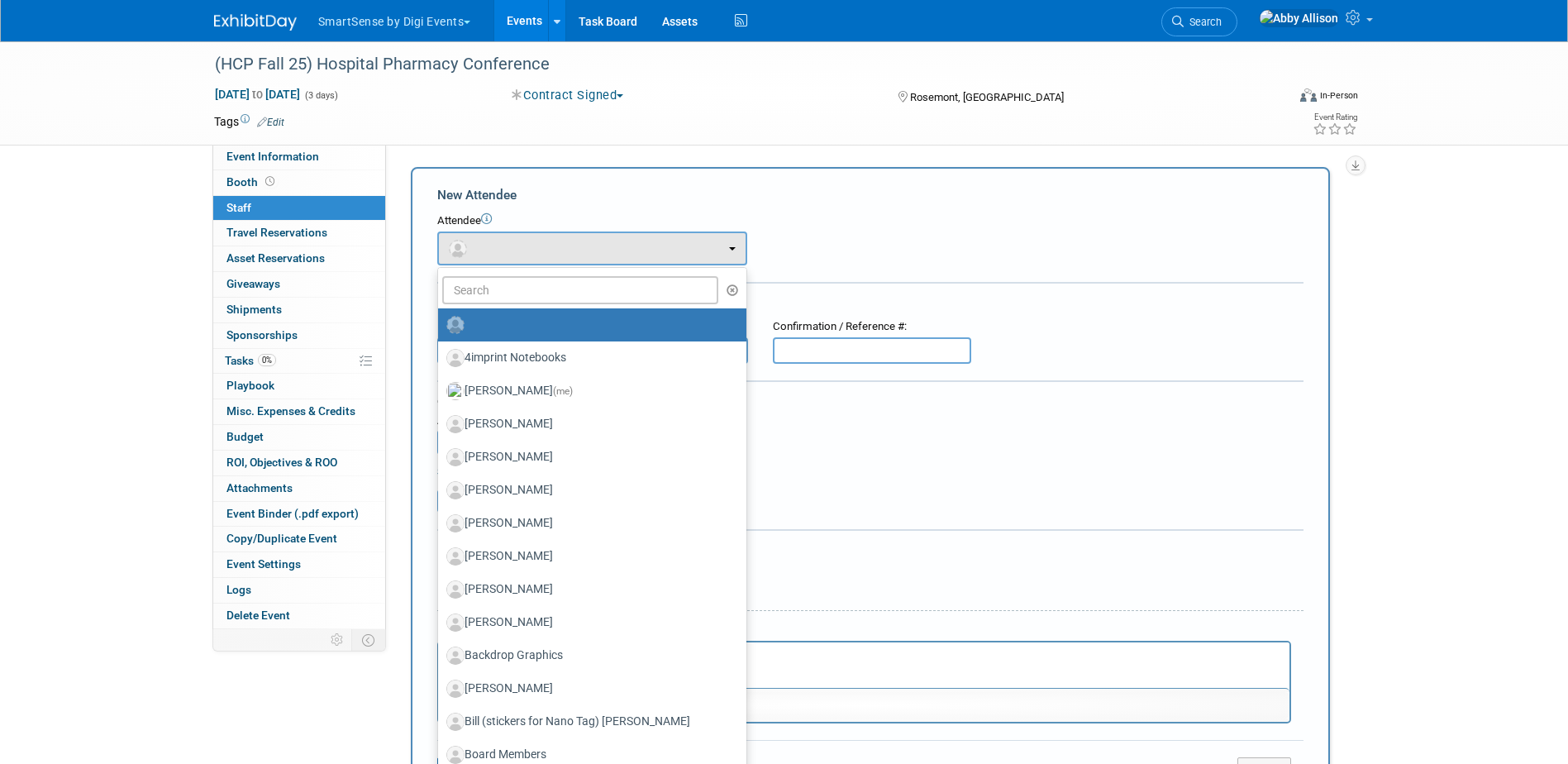
click at [1368, 388] on div "(HCP Fall 25) Hospital Pharmacy Conference Sep 29, 2025 to Oct 1, 2025 (3 days)…" at bounding box center [784, 450] width 1568 height 820
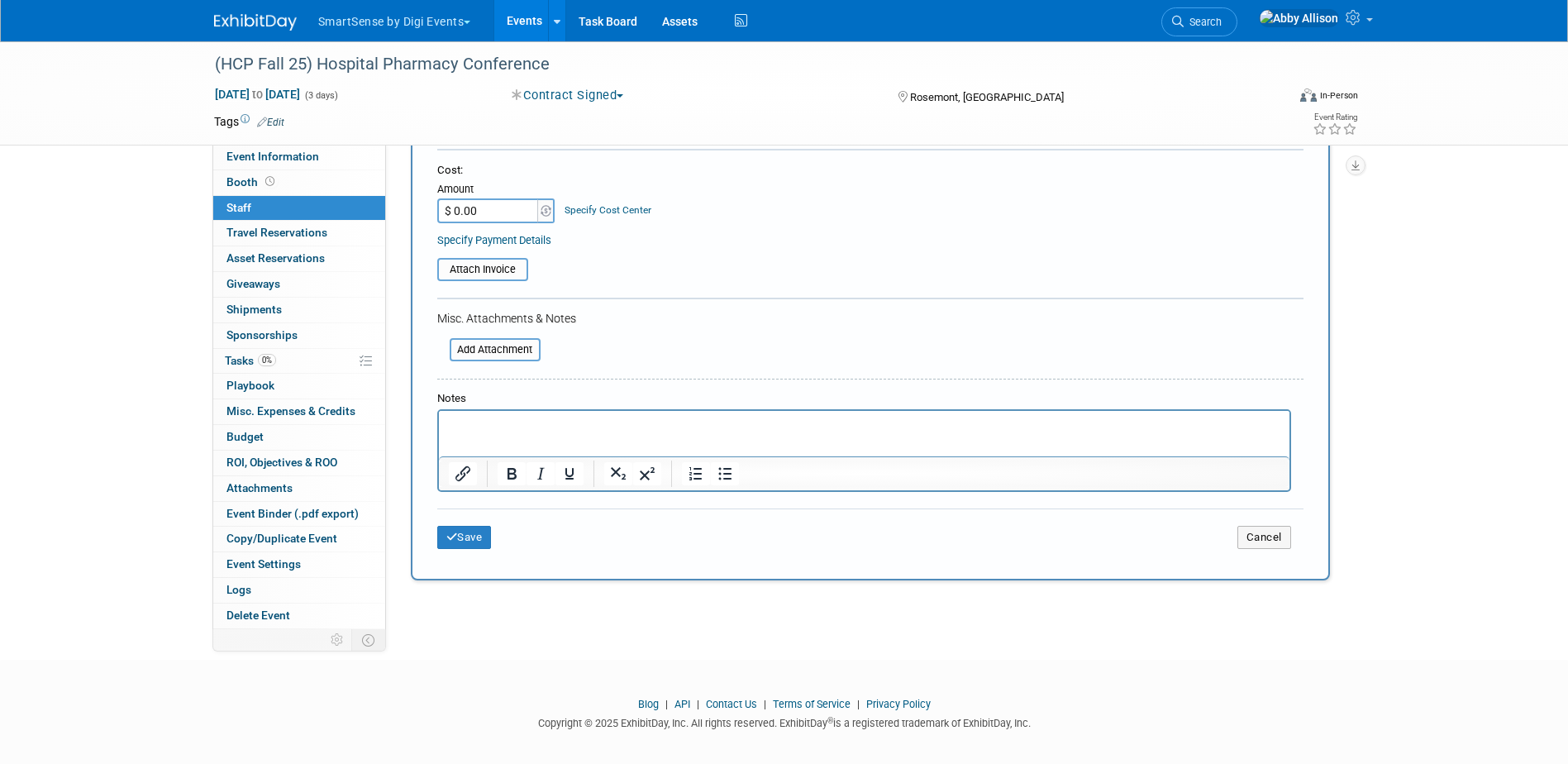
scroll to position [244, 0]
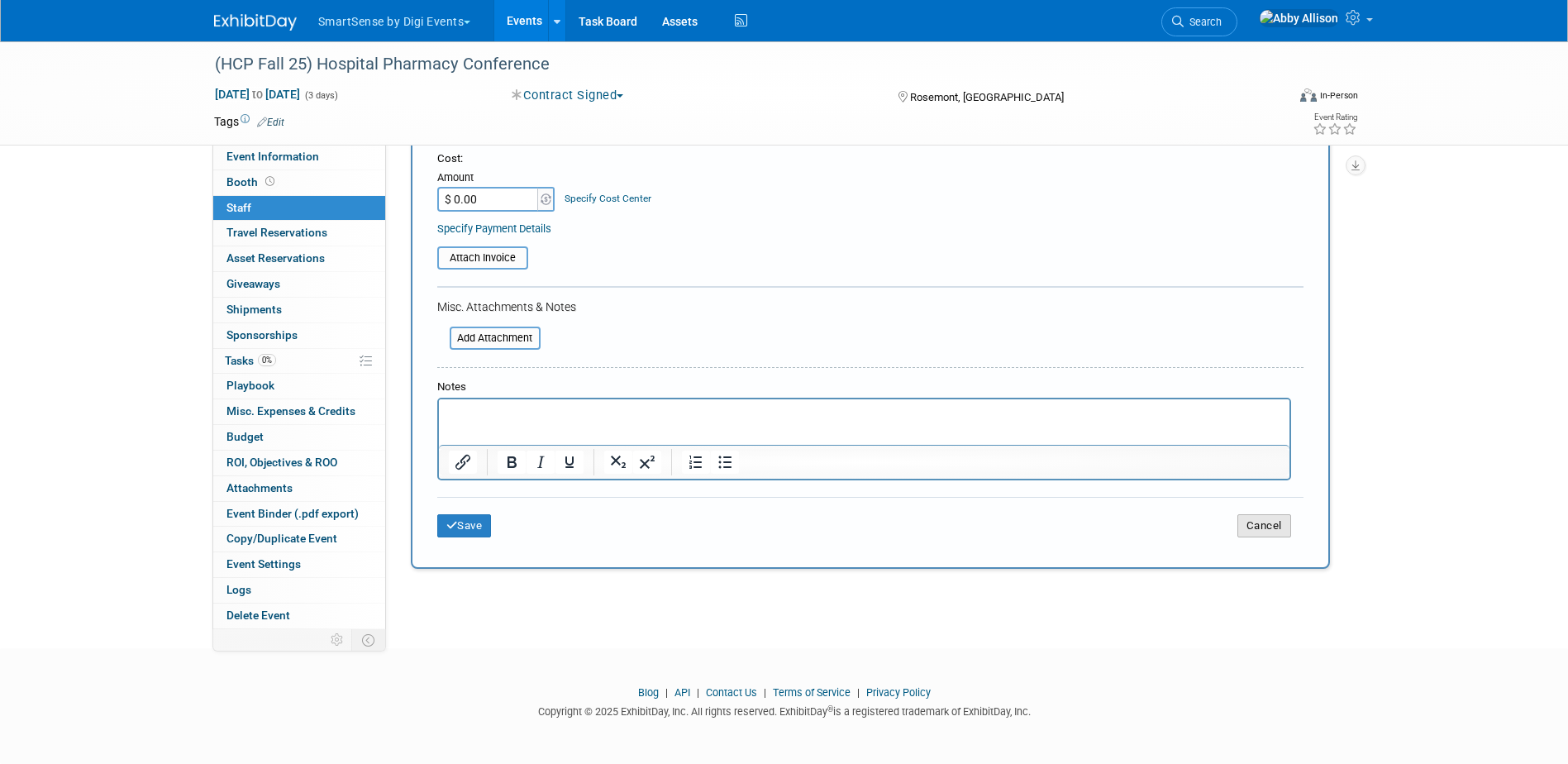
click at [1257, 532] on button "Cancel" at bounding box center [1264, 526] width 54 height 23
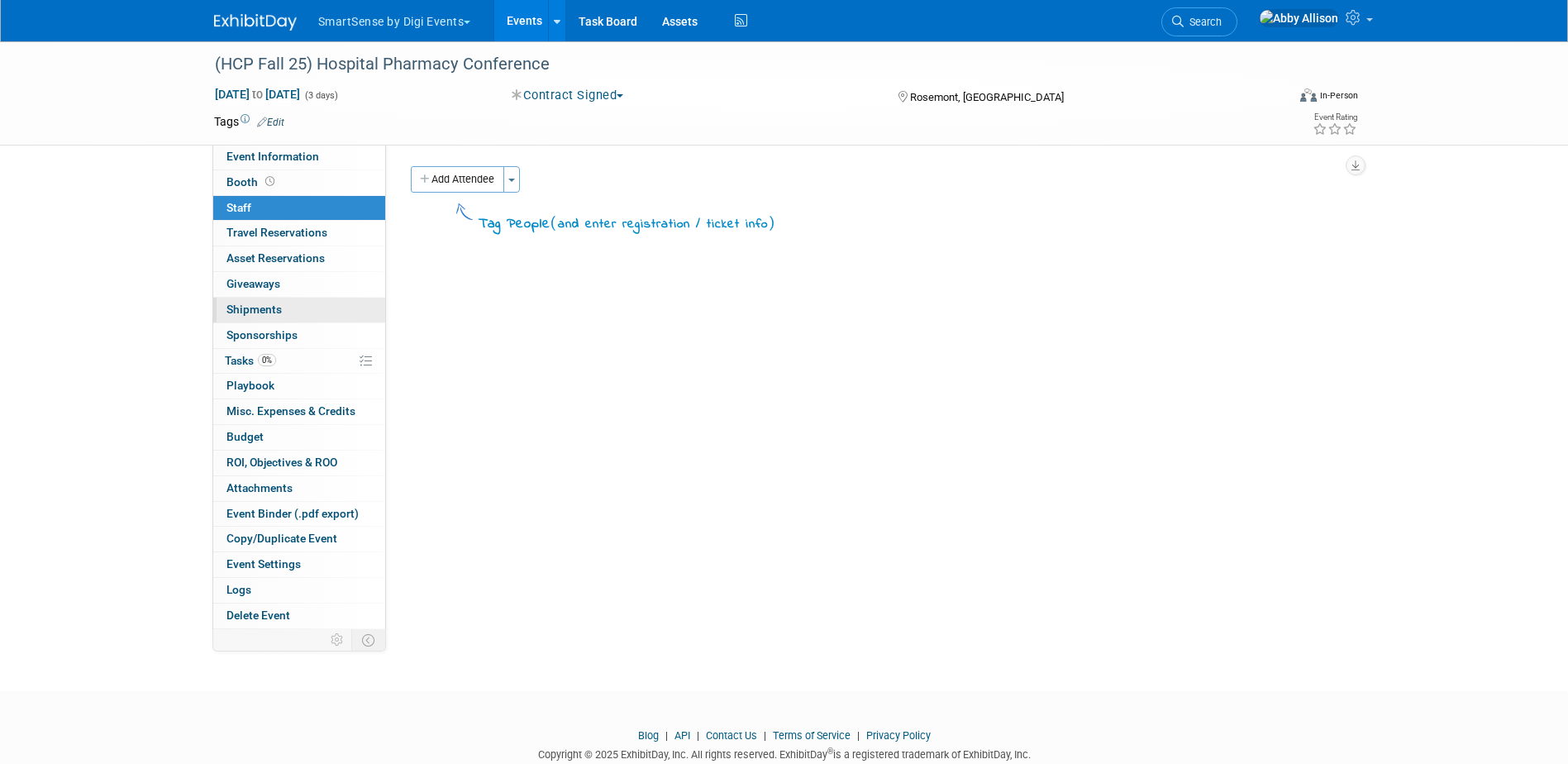
scroll to position [0, 0]
click at [248, 159] on span "Event Information" at bounding box center [272, 156] width 93 height 13
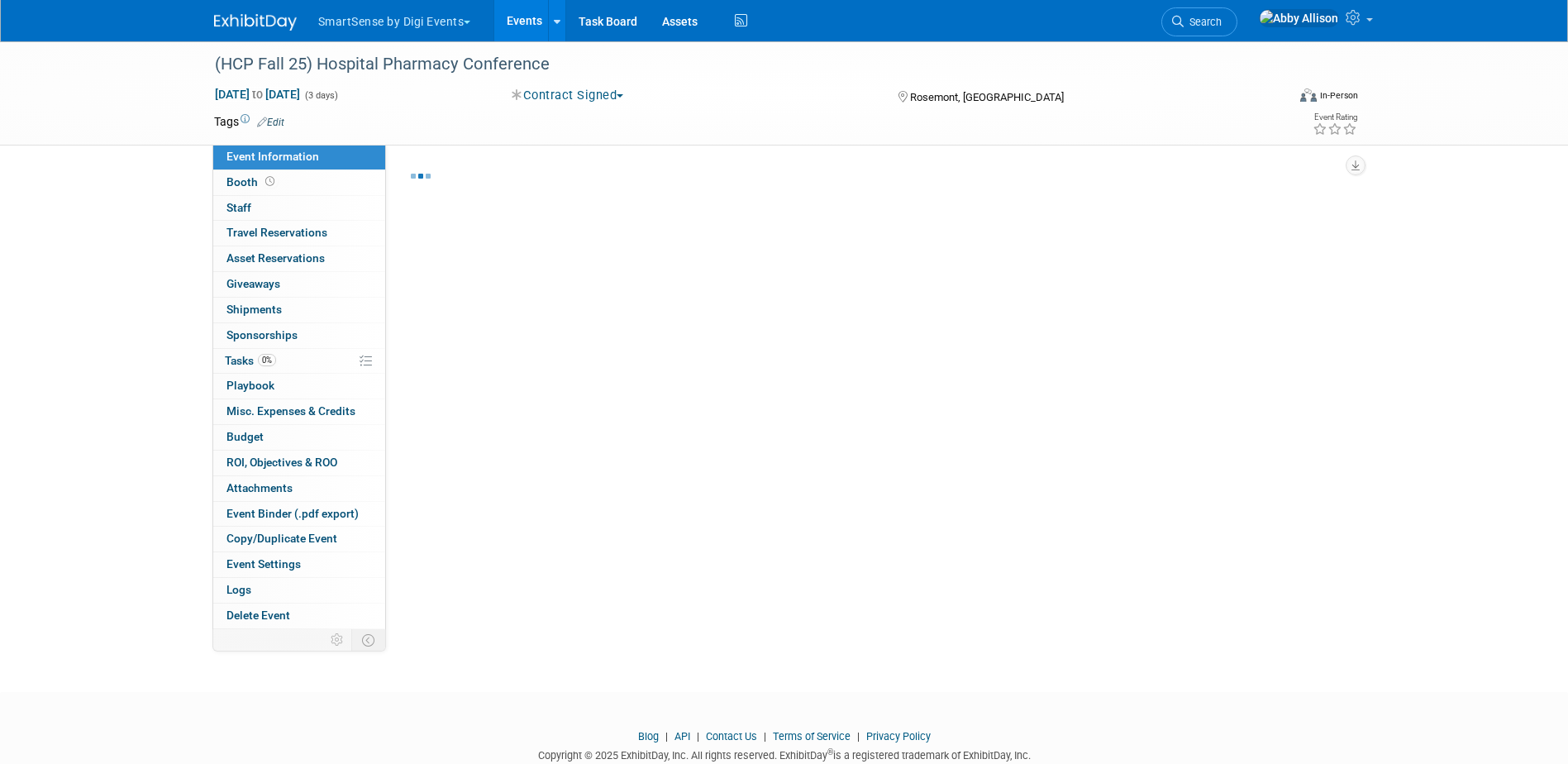
select select "Healthcare"
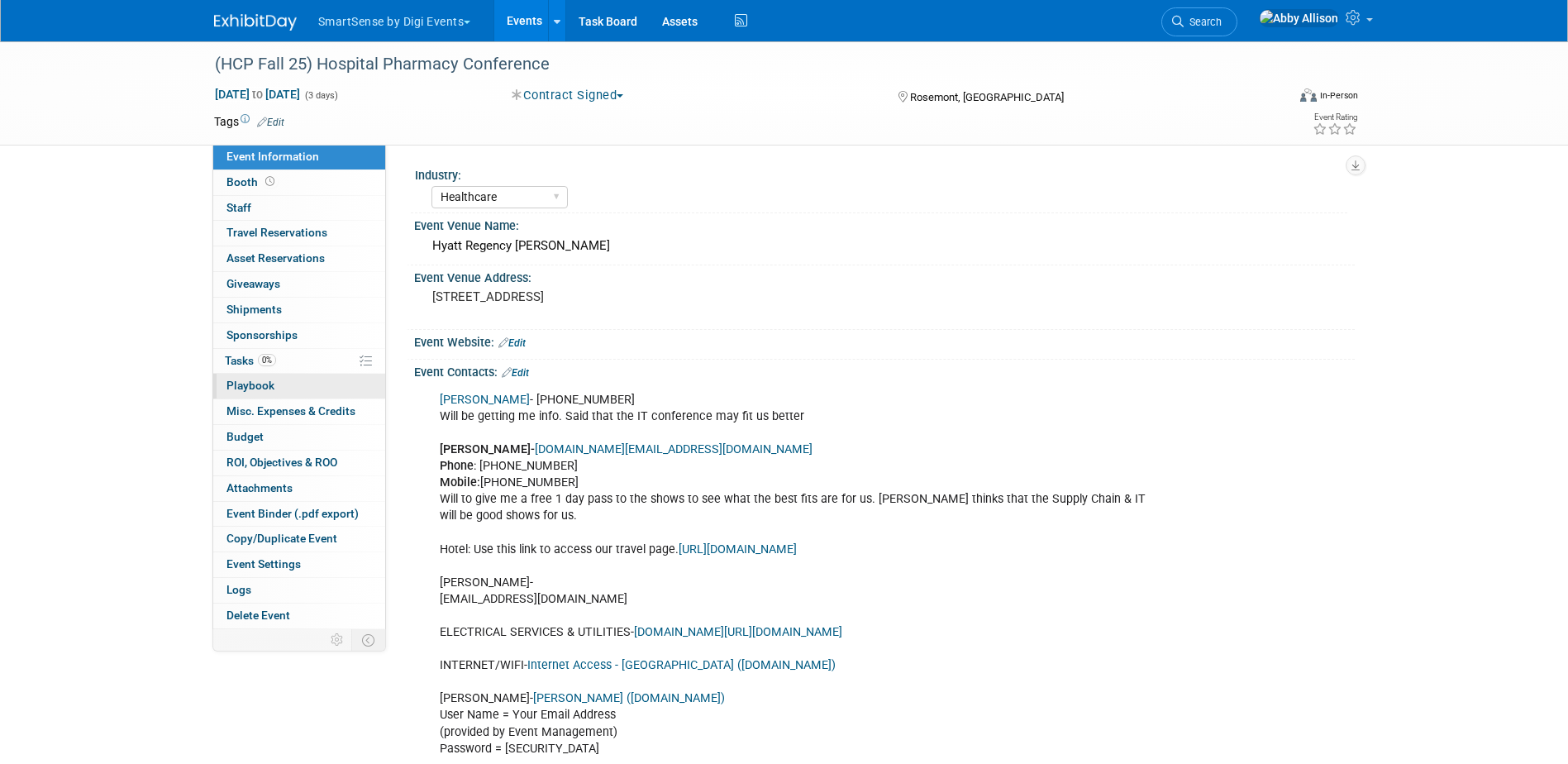
click at [248, 382] on span "Playbook 0" at bounding box center [250, 385] width 48 height 13
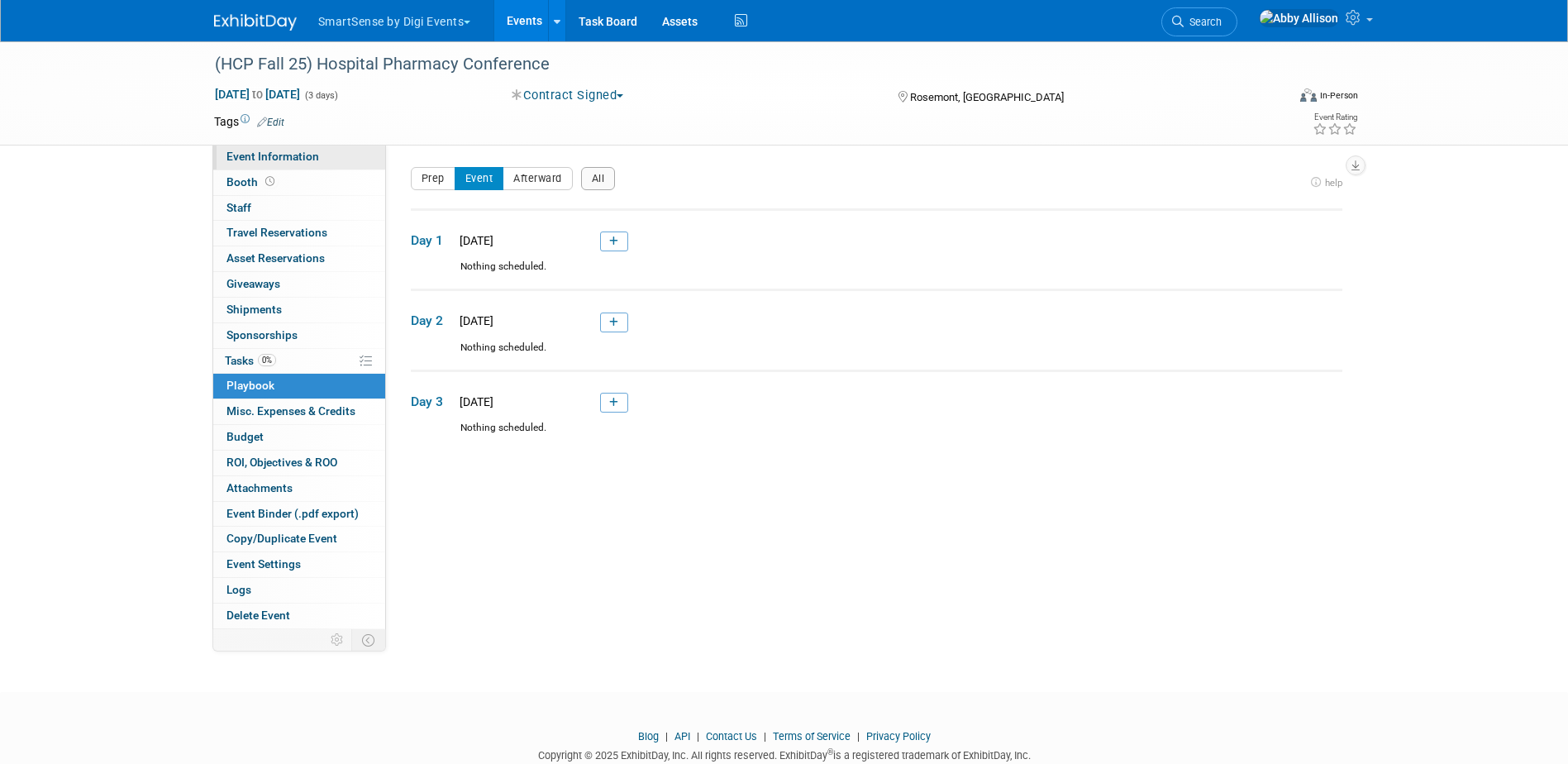
click at [246, 158] on span "Event Information" at bounding box center [272, 156] width 93 height 13
select select "Healthcare"
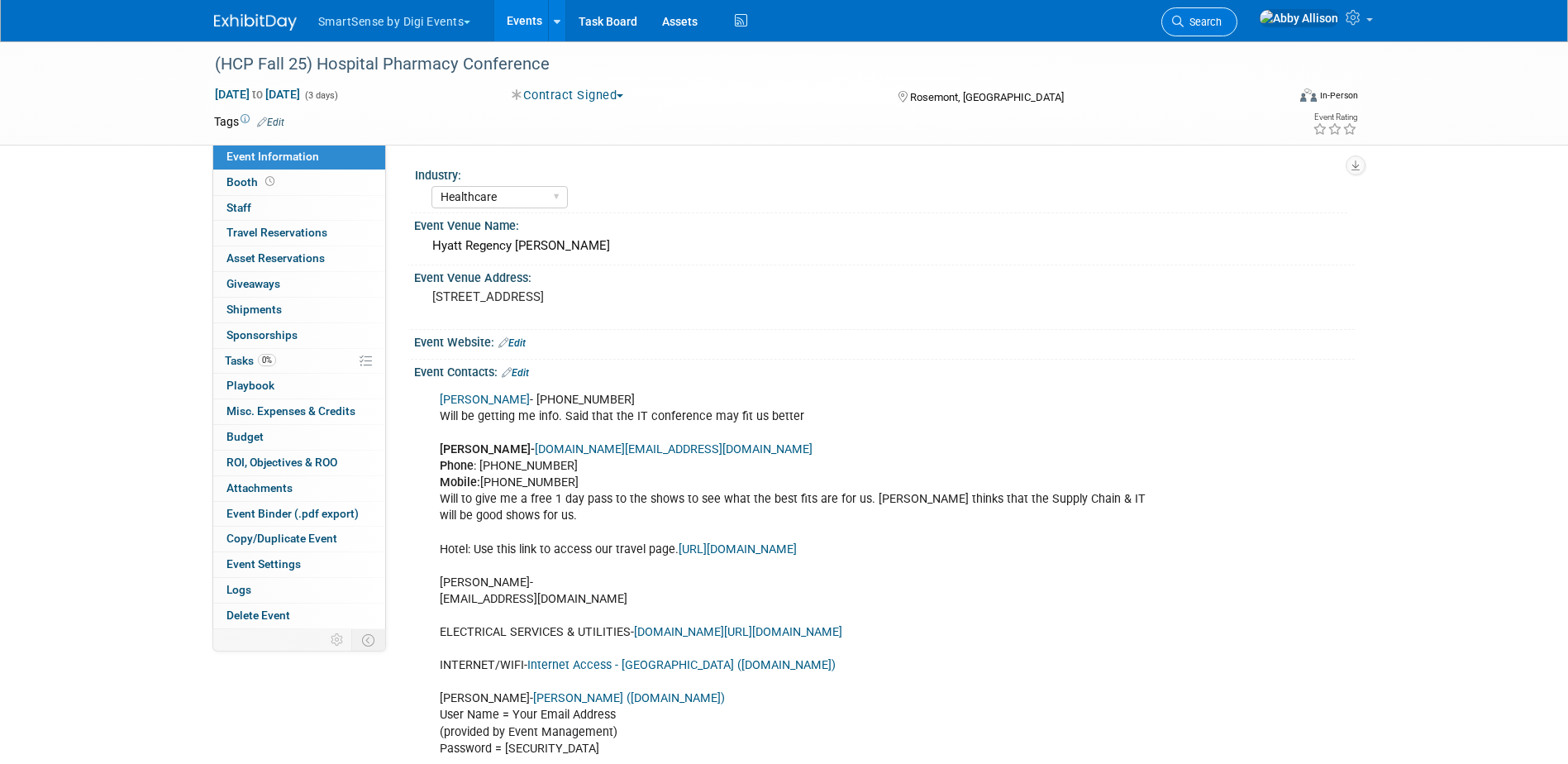
click at [1221, 25] on span "Search" at bounding box center [1202, 21] width 38 height 12
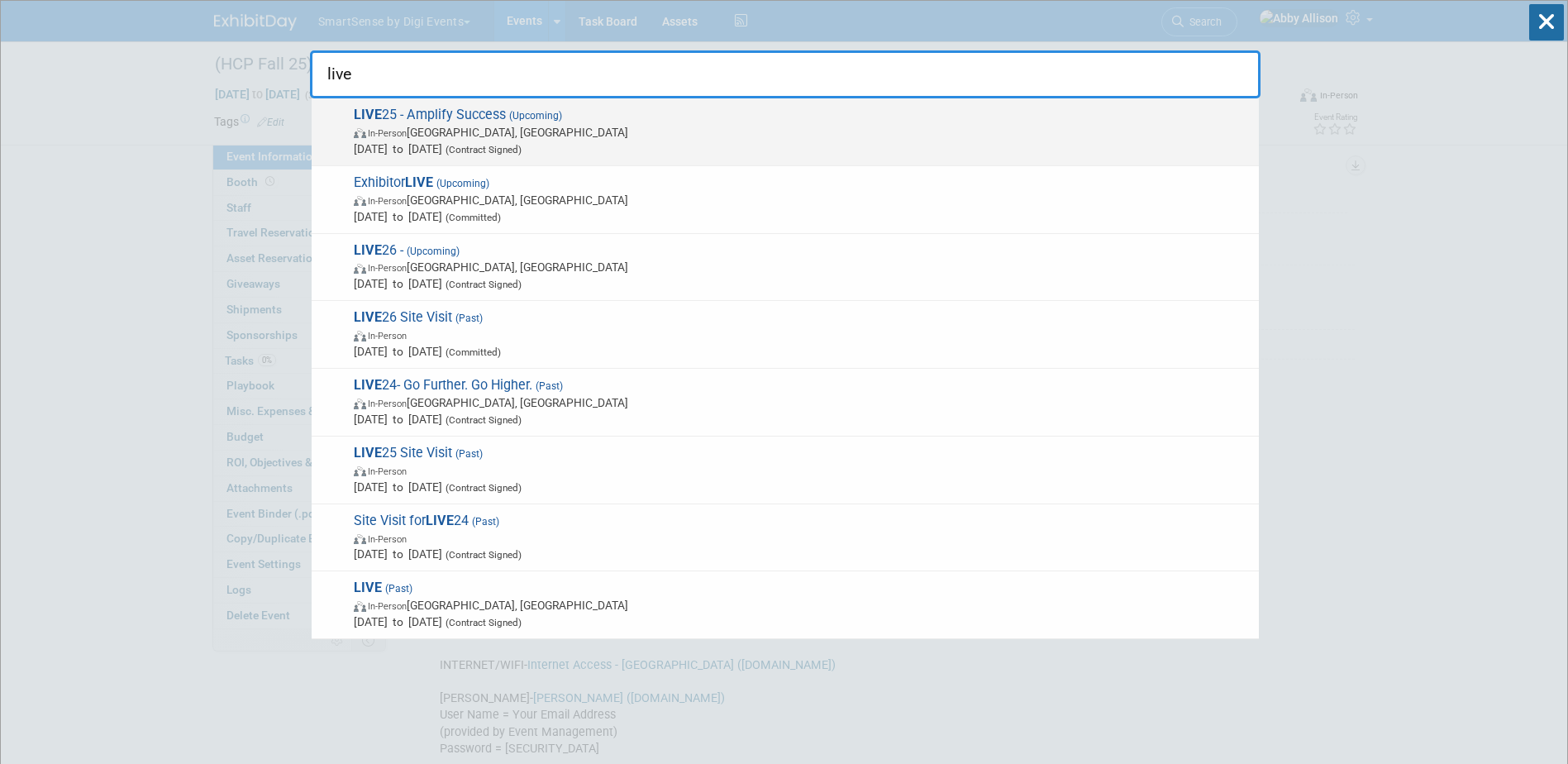
type input "live"
click at [420, 112] on span "LIVE 25 - Amplify Success (Upcoming) In-Person Nashville, TN Oct 21, 2025 to Oc…" at bounding box center [799, 132] width 901 height 50
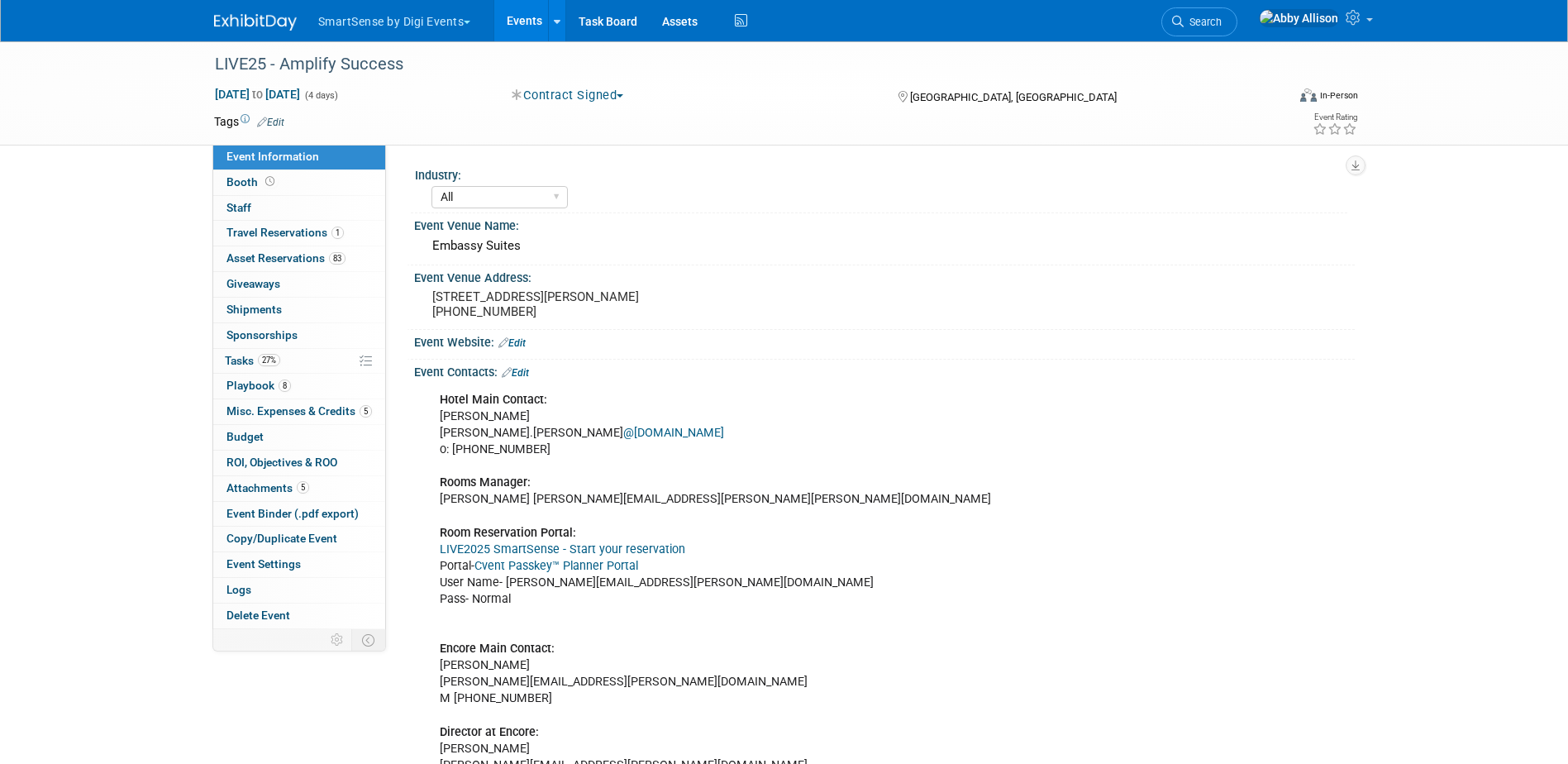
select select "All"
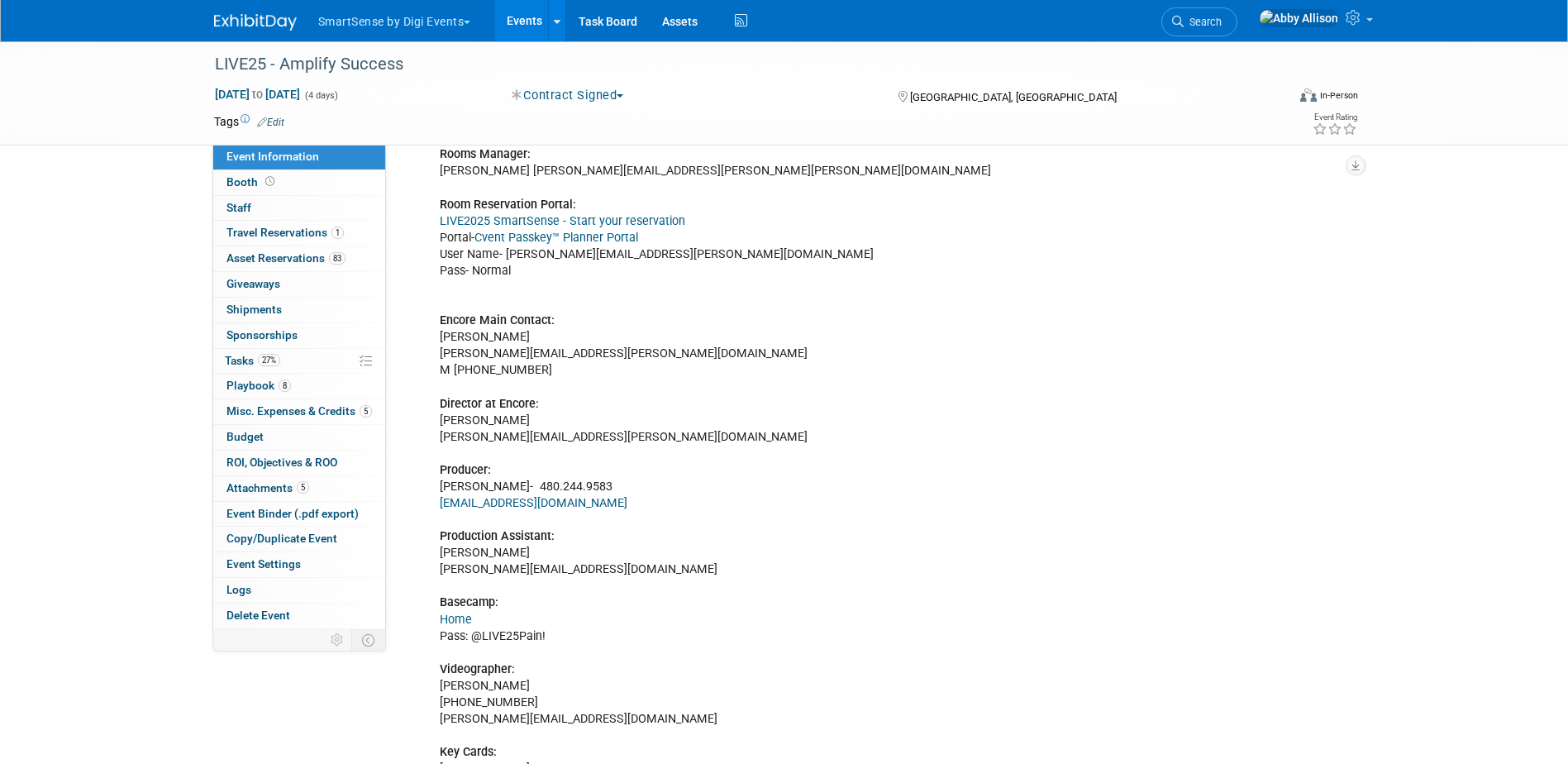
scroll to position [330, 0]
click at [241, 361] on span "Tasks 27%" at bounding box center [253, 360] width 56 height 13
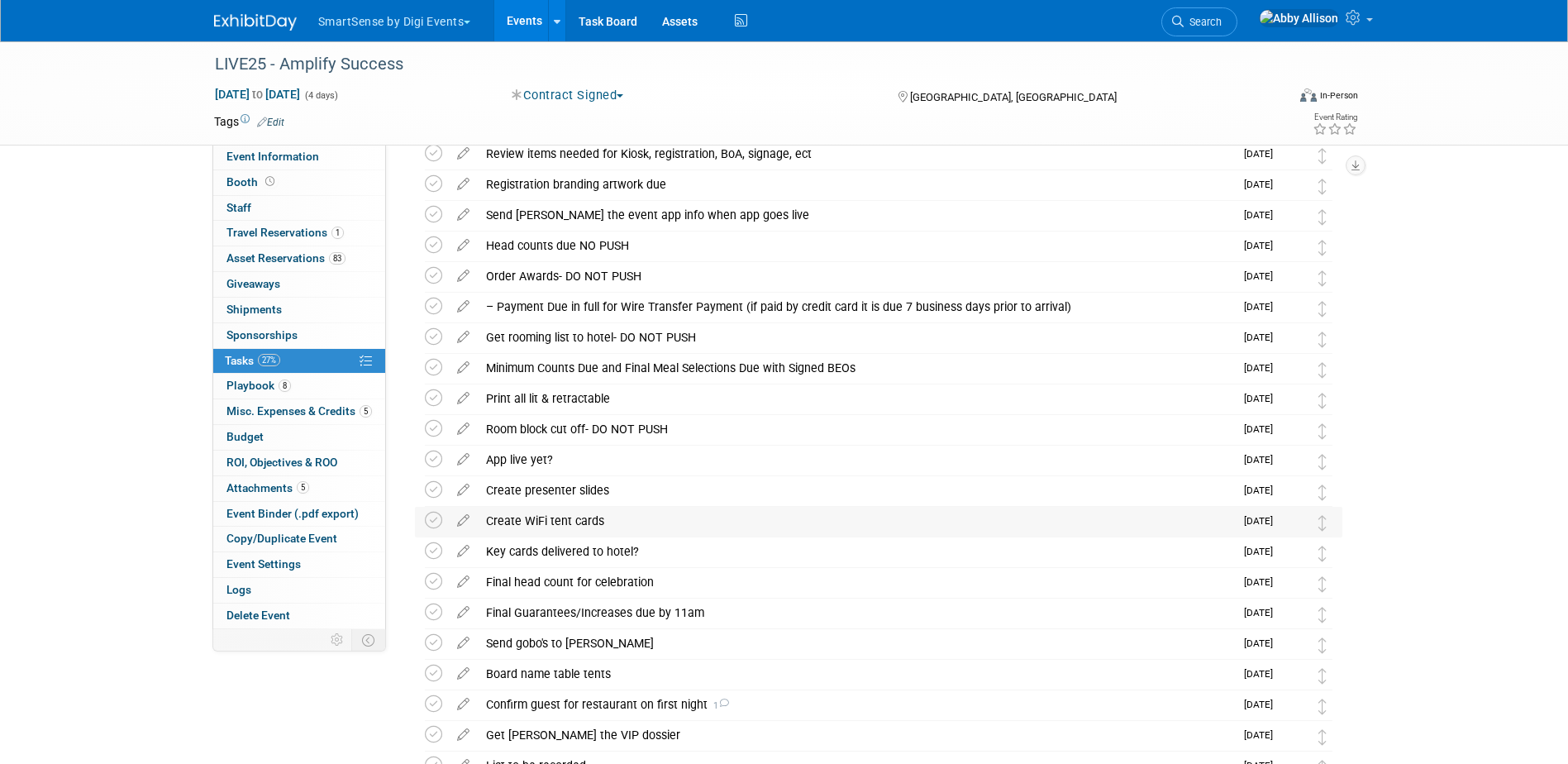
scroll to position [616, 0]
